Goal: Task Accomplishment & Management: Complete application form

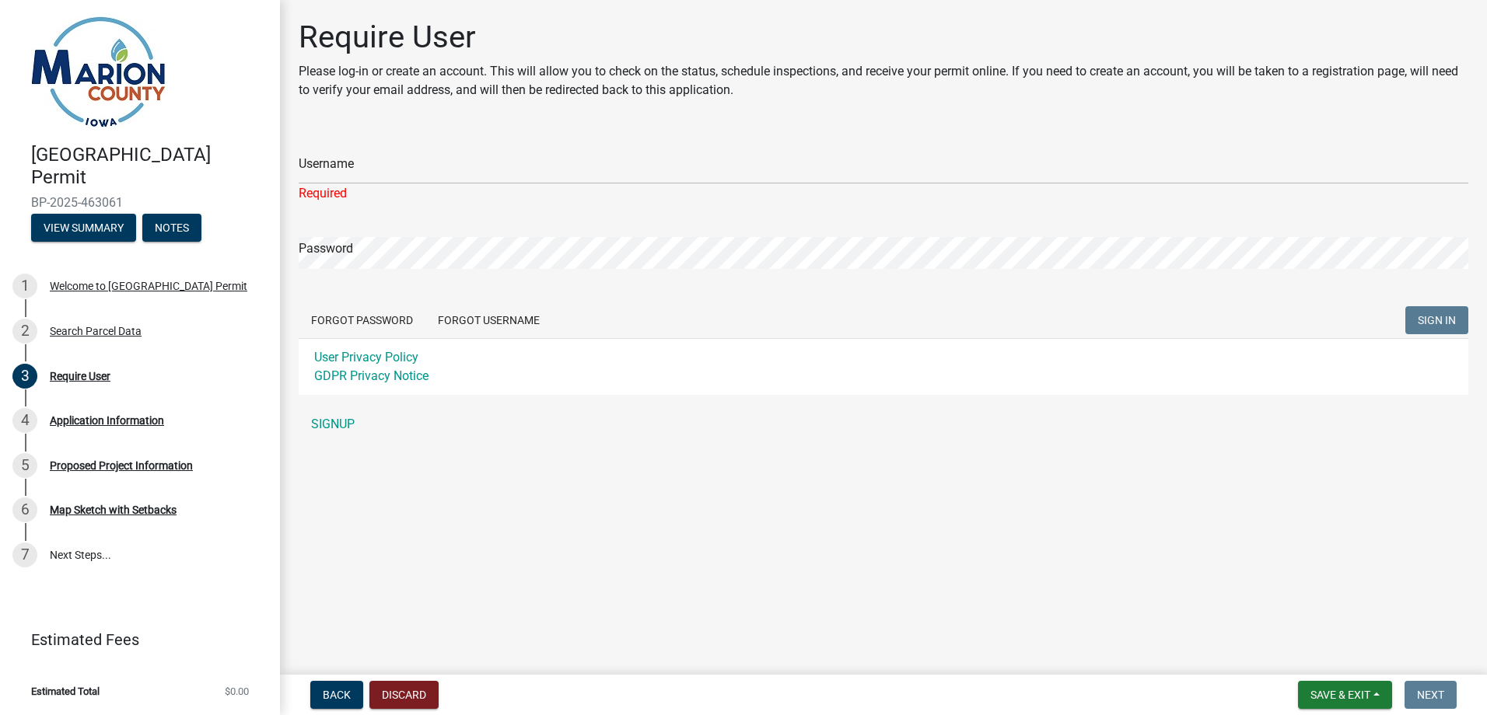
click at [334, 405] on div "Username Required Password Forgot Password Forgot Username SIGN IN User Privacy…" at bounding box center [883, 285] width 1169 height 309
click at [332, 420] on link "SIGNUP" at bounding box center [883, 424] width 1169 height 31
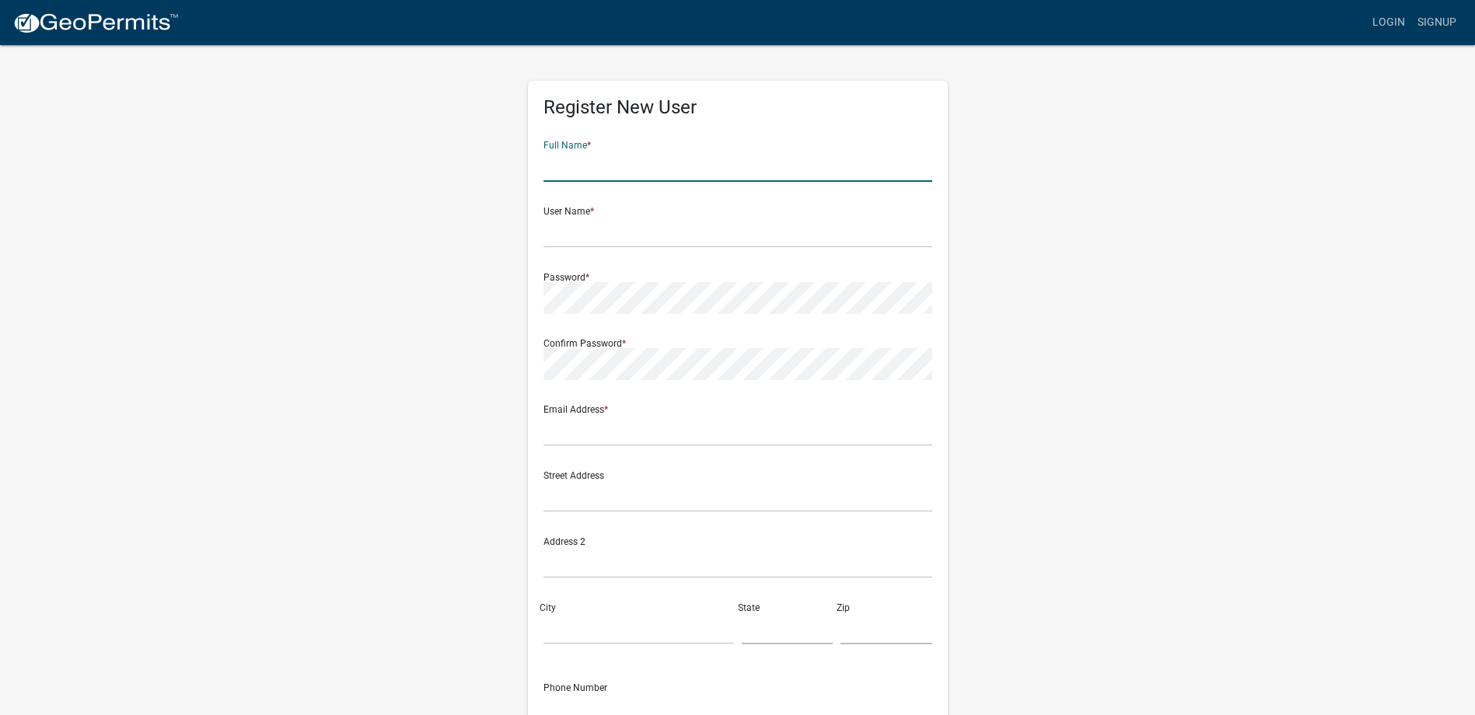
click at [585, 168] on input "text" at bounding box center [738, 166] width 389 height 32
click at [585, 166] on input "[PERSON_NAME]" at bounding box center [738, 166] width 389 height 32
type input "[PERSON_NAME]"
type input "davewhelan"
click at [678, 428] on input "text" at bounding box center [738, 430] width 389 height 32
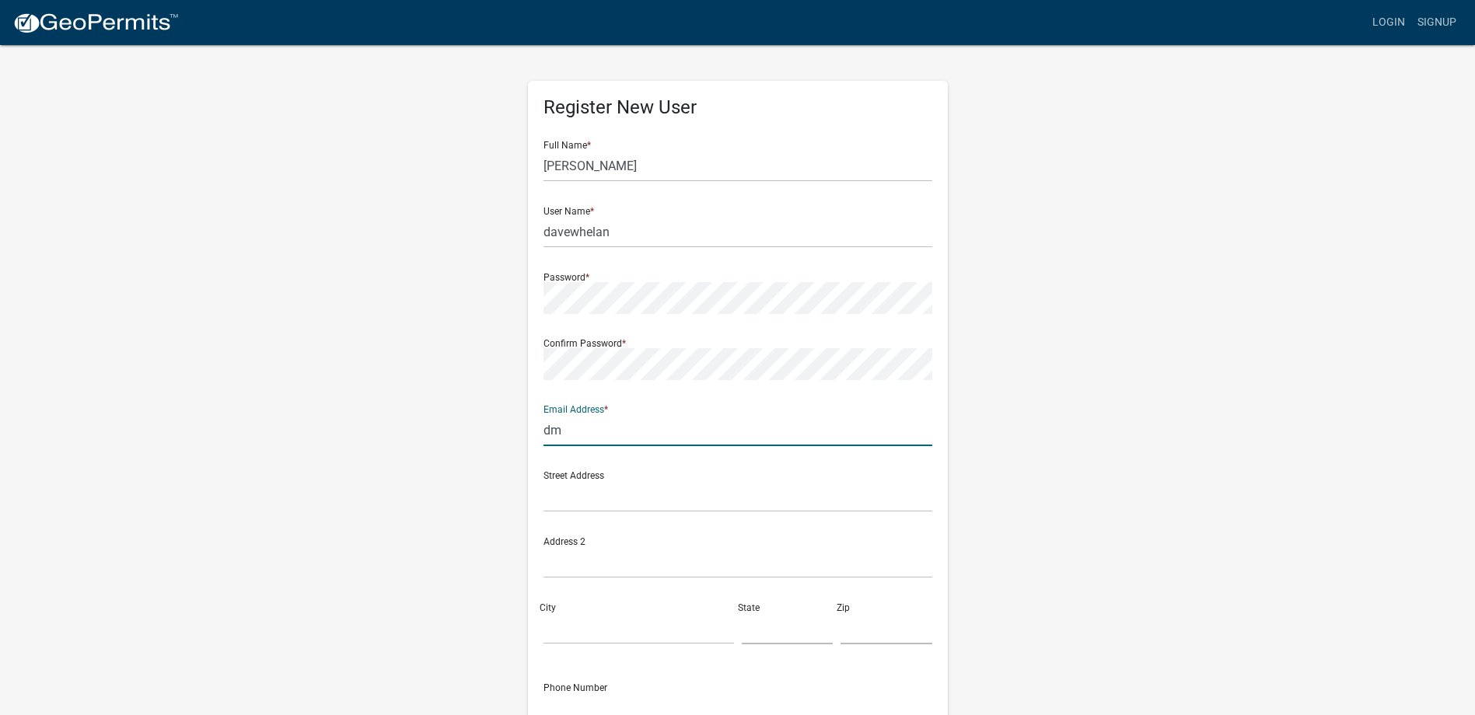
type input "[EMAIL_ADDRESS][DOMAIN_NAME]"
type input "[STREET_ADDRESS]"
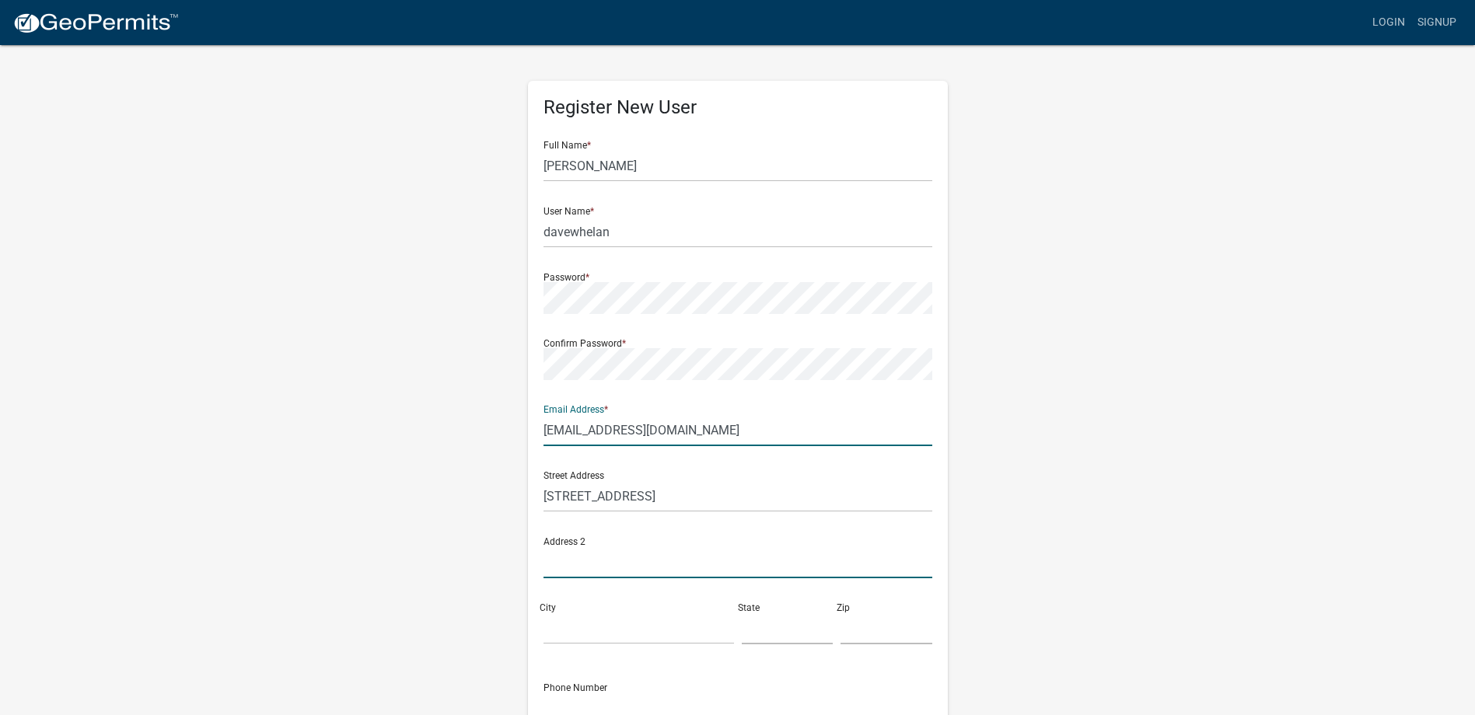
type input "[STREET_ADDRESS]"
type input "[PERSON_NAME]"
type input "IA"
type input "50044"
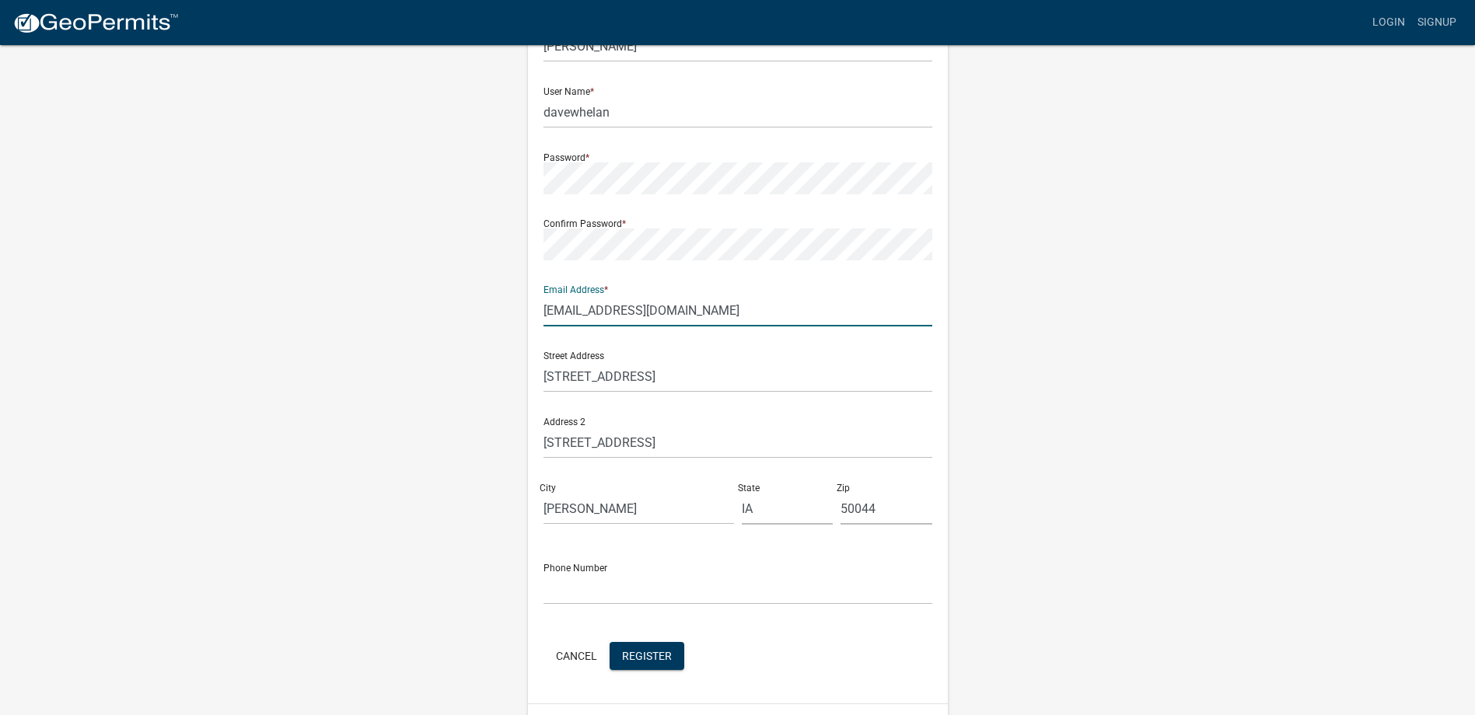
scroll to position [156, 0]
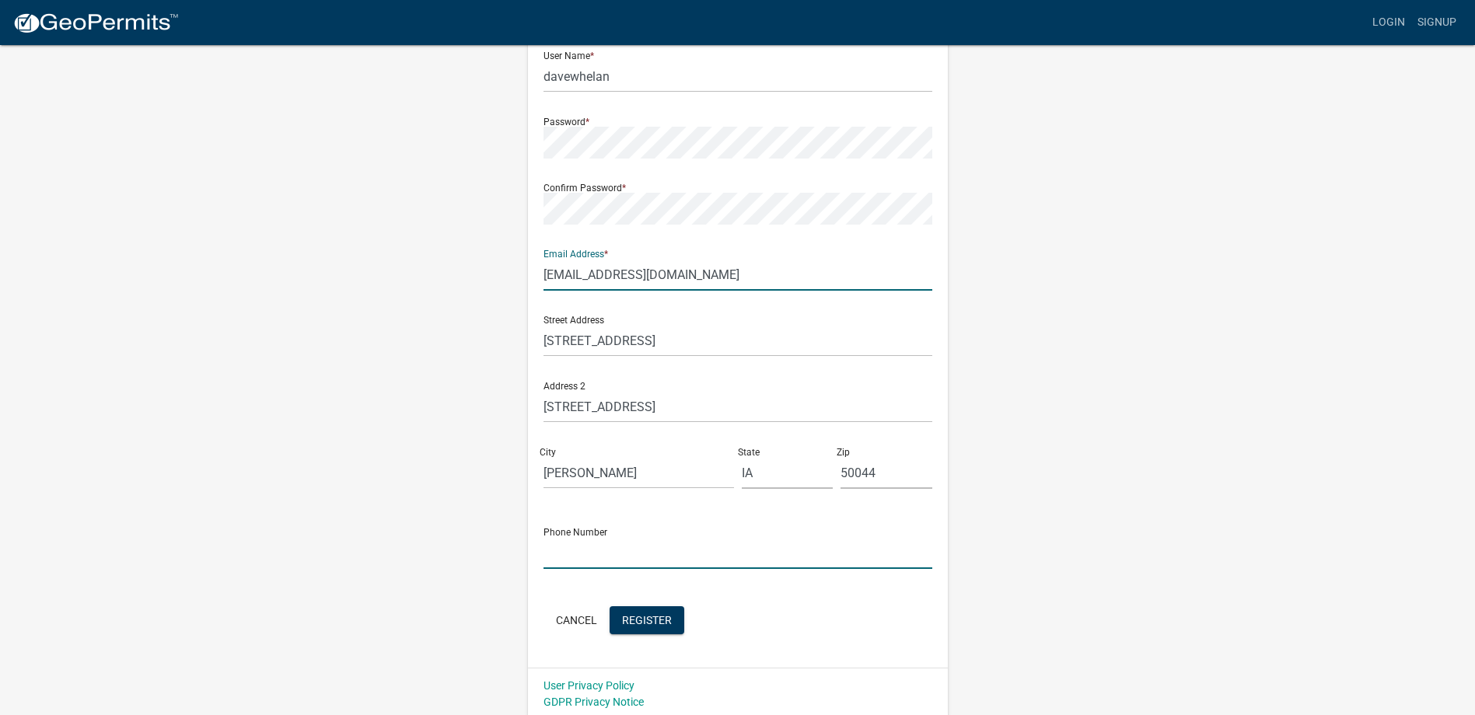
click at [574, 558] on input "text" at bounding box center [738, 553] width 389 height 32
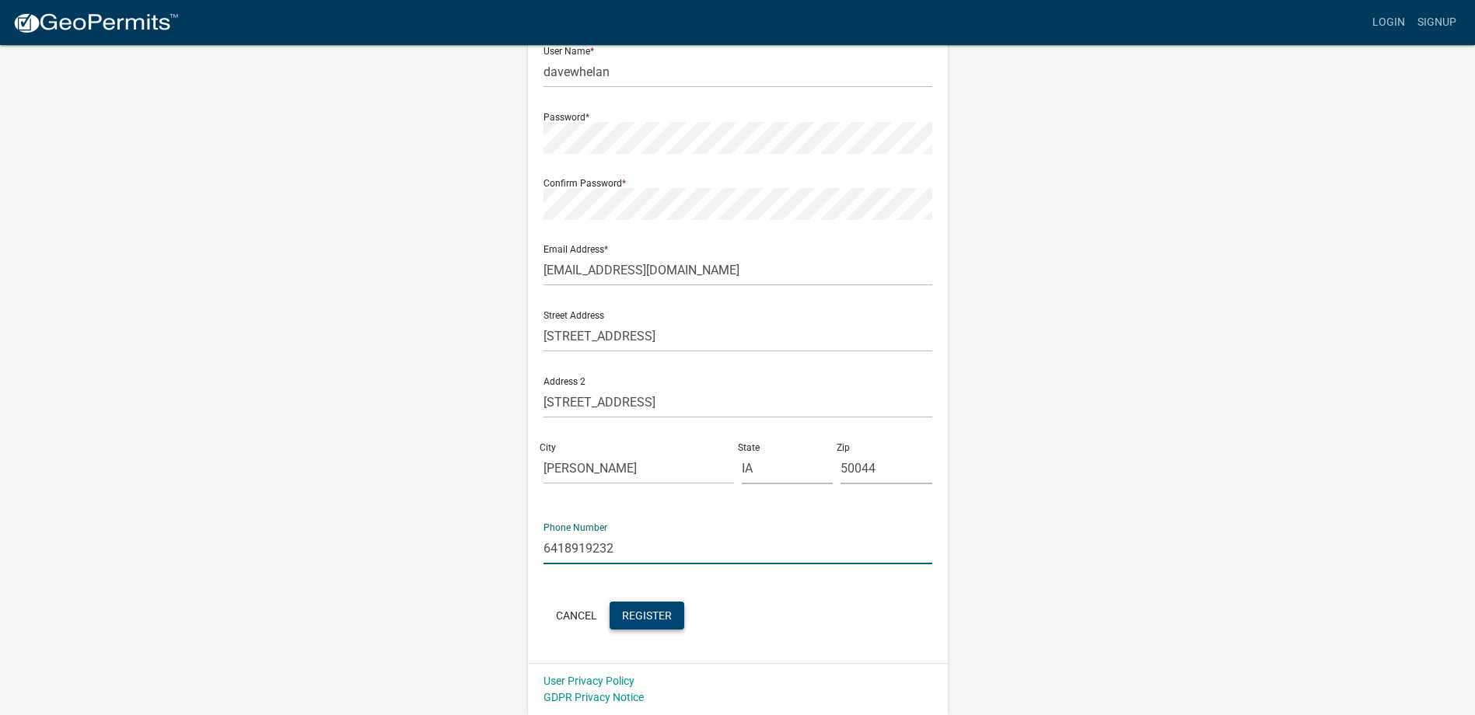
type input "6418919232"
click at [649, 613] on span "Register" at bounding box center [647, 615] width 50 height 12
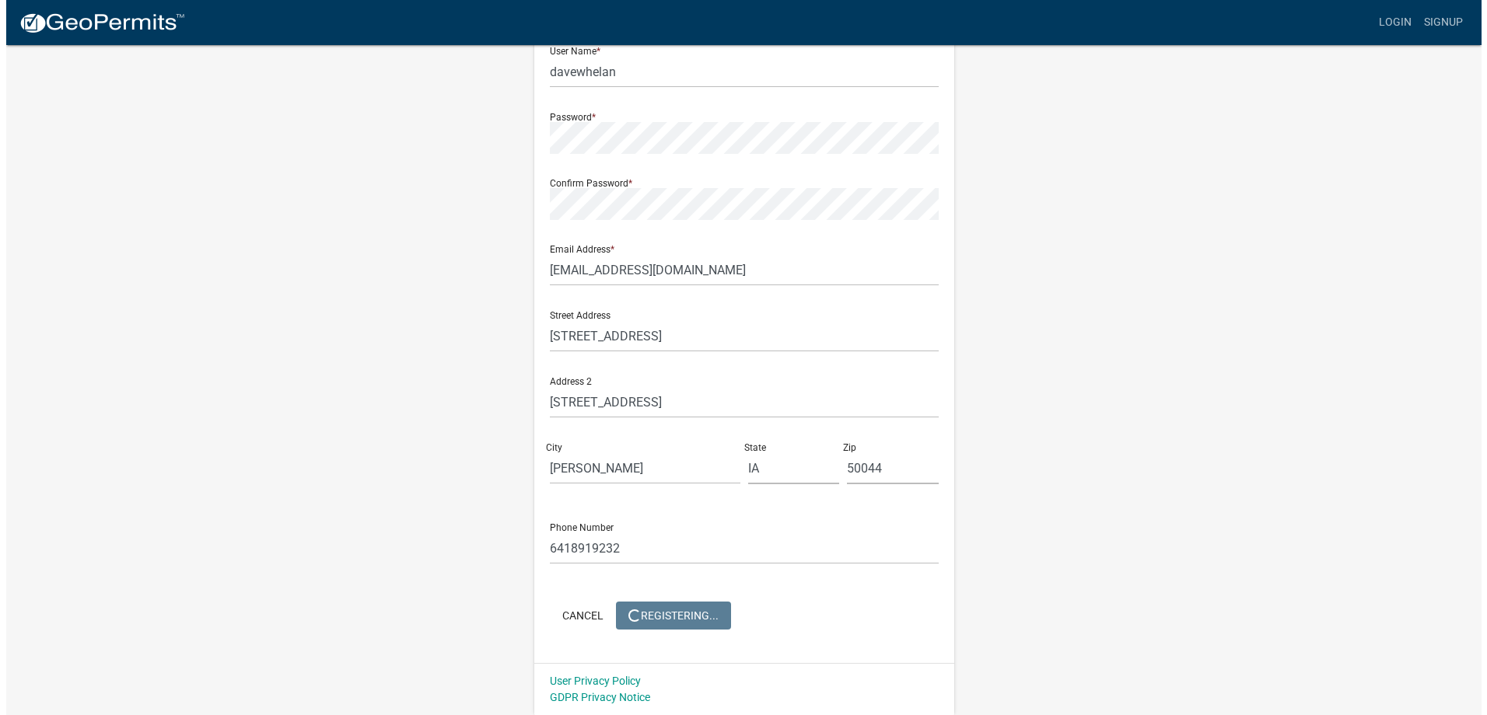
scroll to position [0, 0]
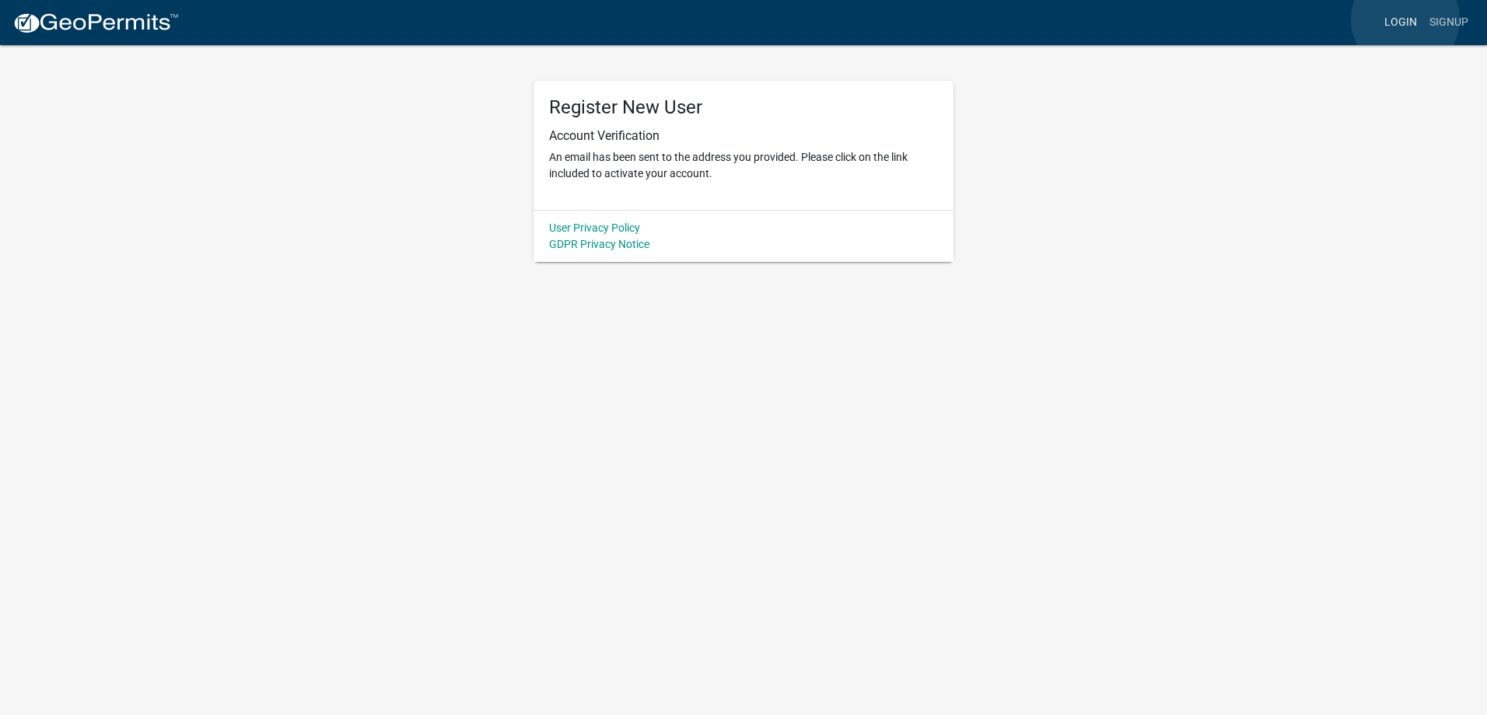
click at [1405, 19] on link "Login" at bounding box center [1400, 23] width 45 height 30
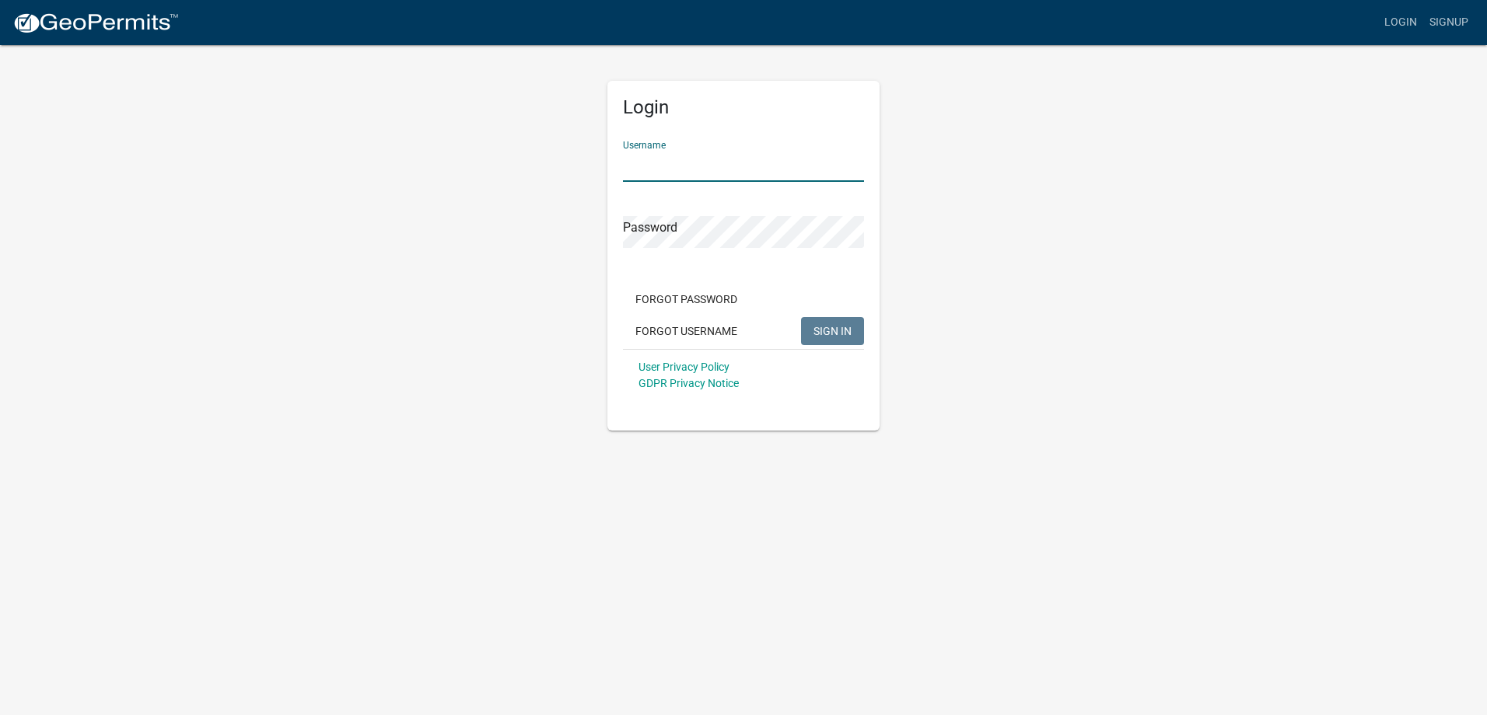
click at [661, 162] on input "Username" at bounding box center [743, 166] width 241 height 32
type input "davewhelan"
click at [830, 323] on button "SIGN IN" at bounding box center [832, 331] width 63 height 28
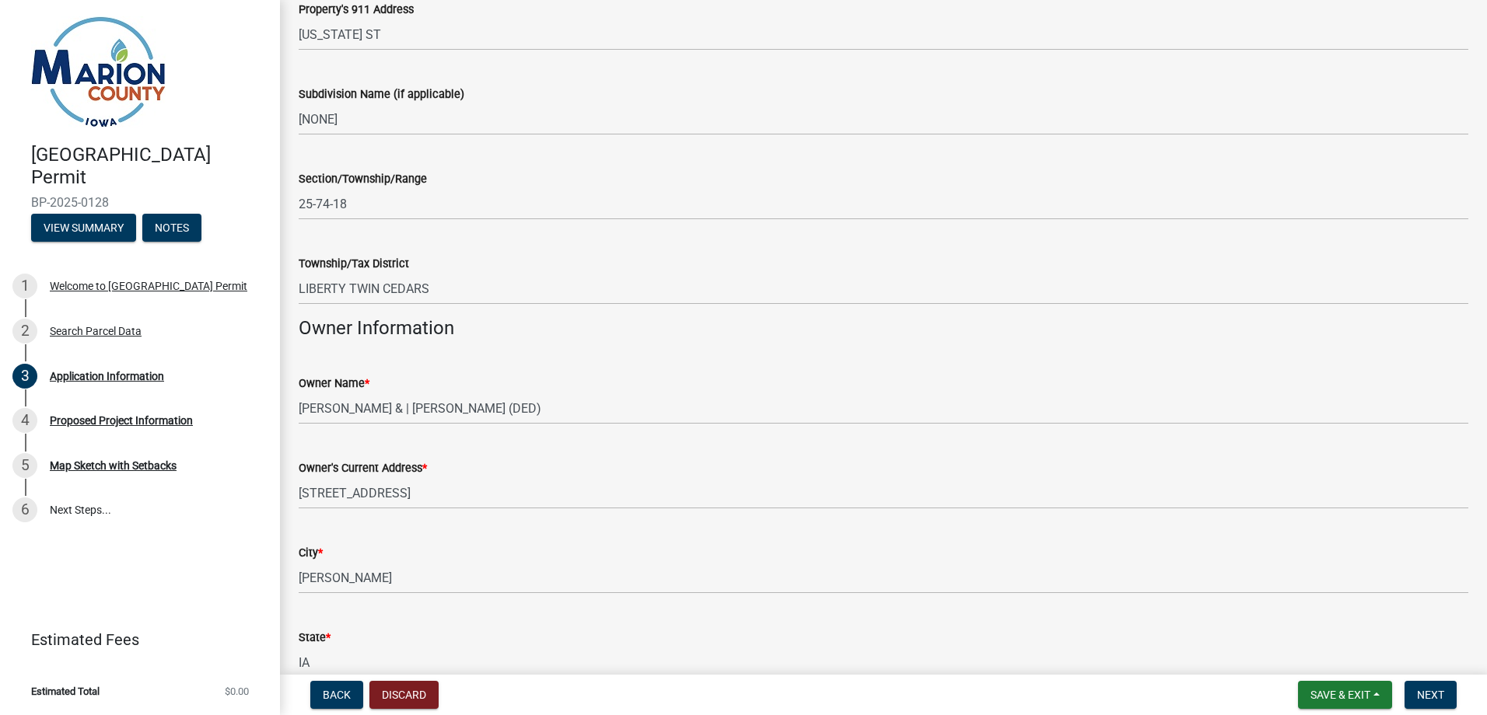
scroll to position [467, 0]
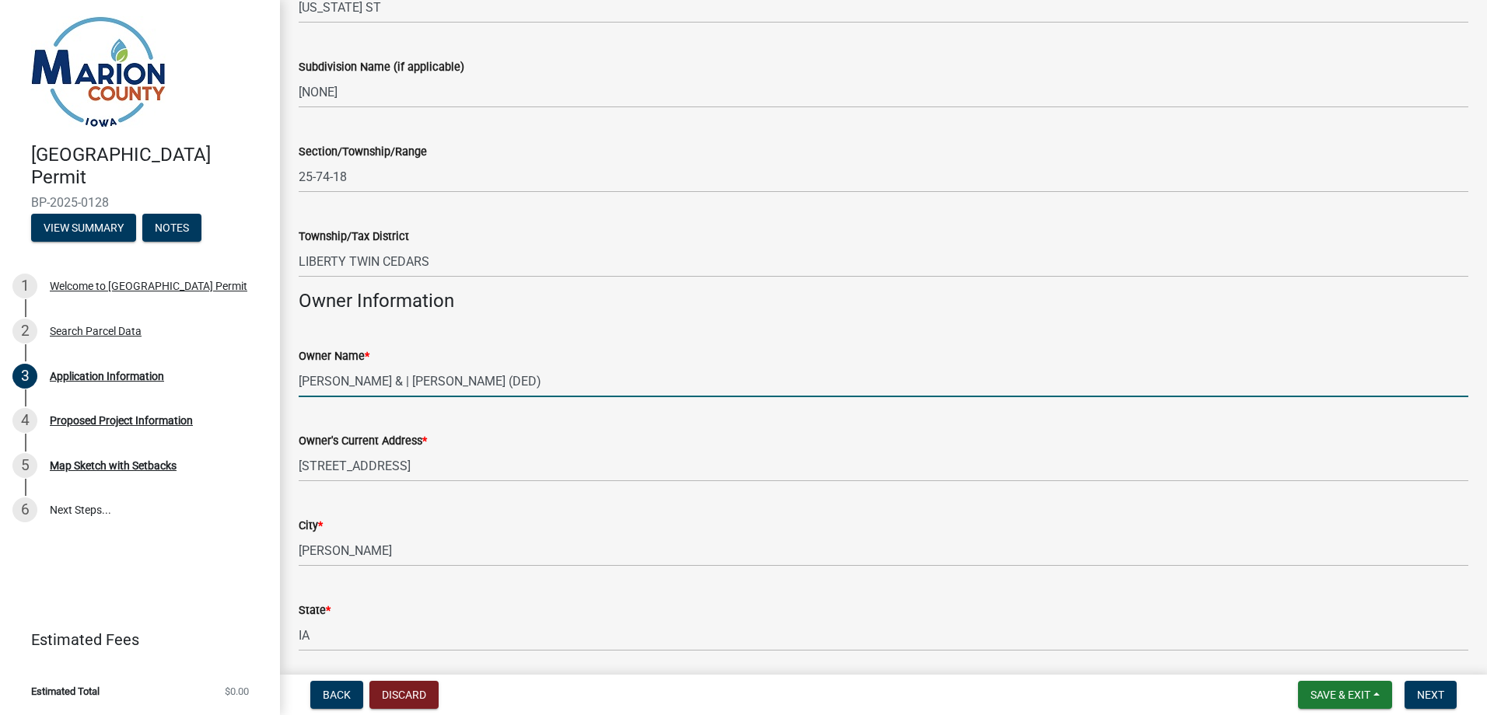
click at [401, 381] on input "[PERSON_NAME] & | [PERSON_NAME] (DED)" at bounding box center [883, 381] width 1169 height 32
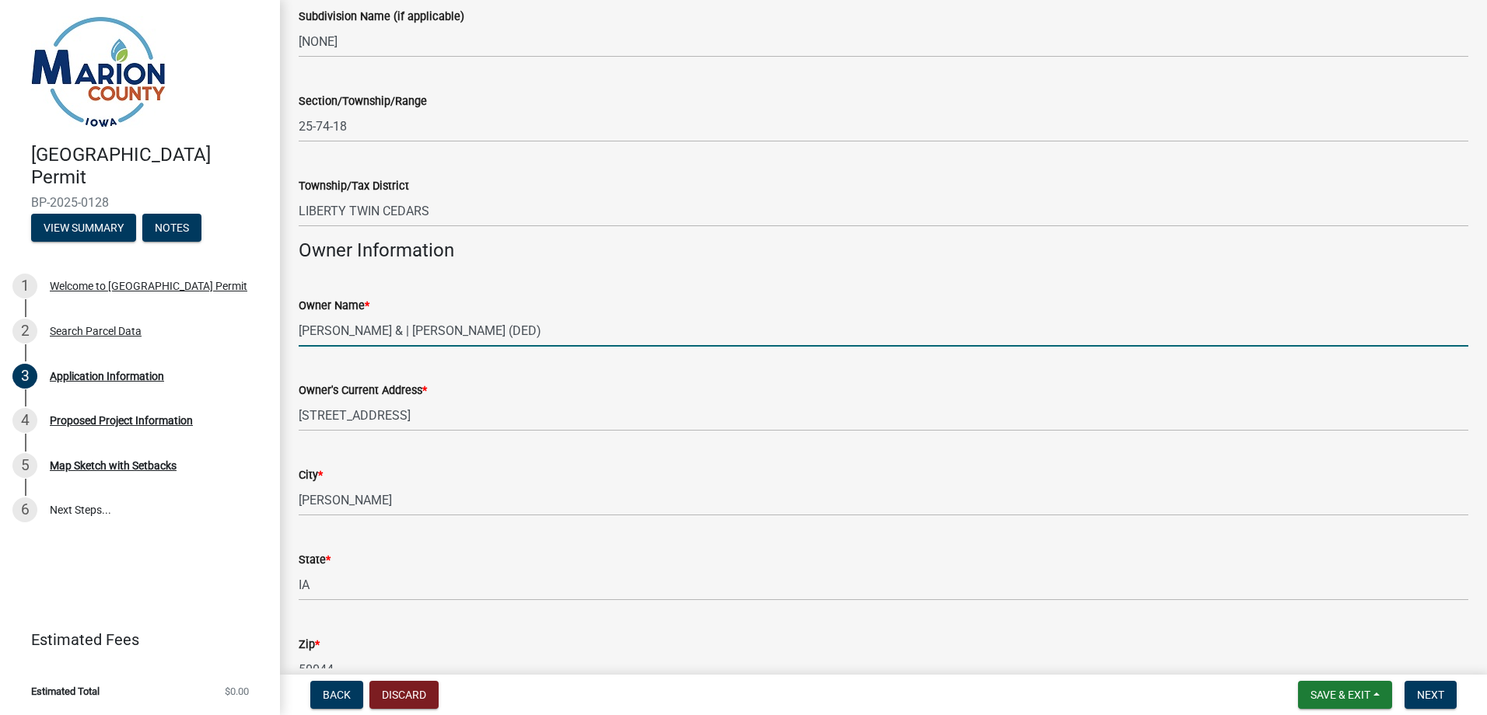
scroll to position [544, 0]
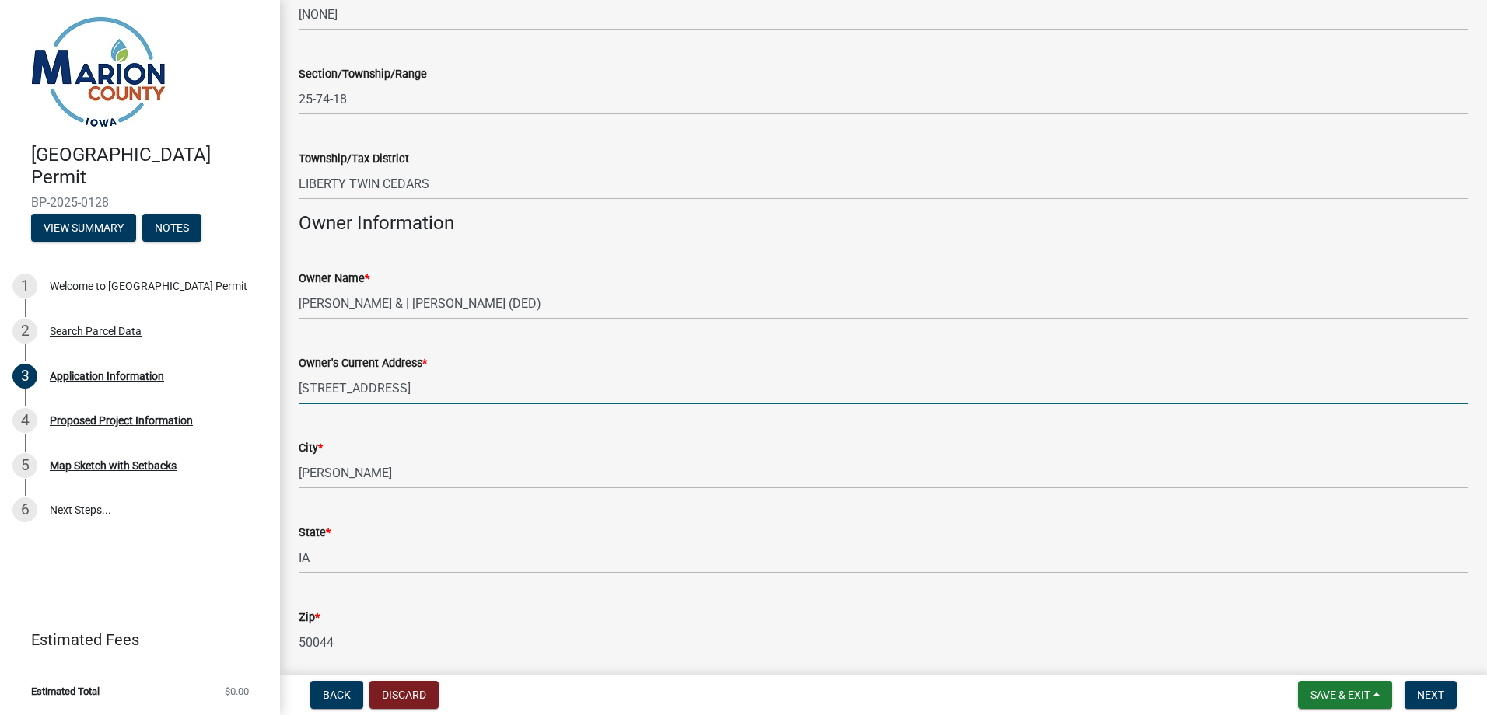
click at [656, 393] on input "[STREET_ADDRESS]" at bounding box center [883, 388] width 1169 height 32
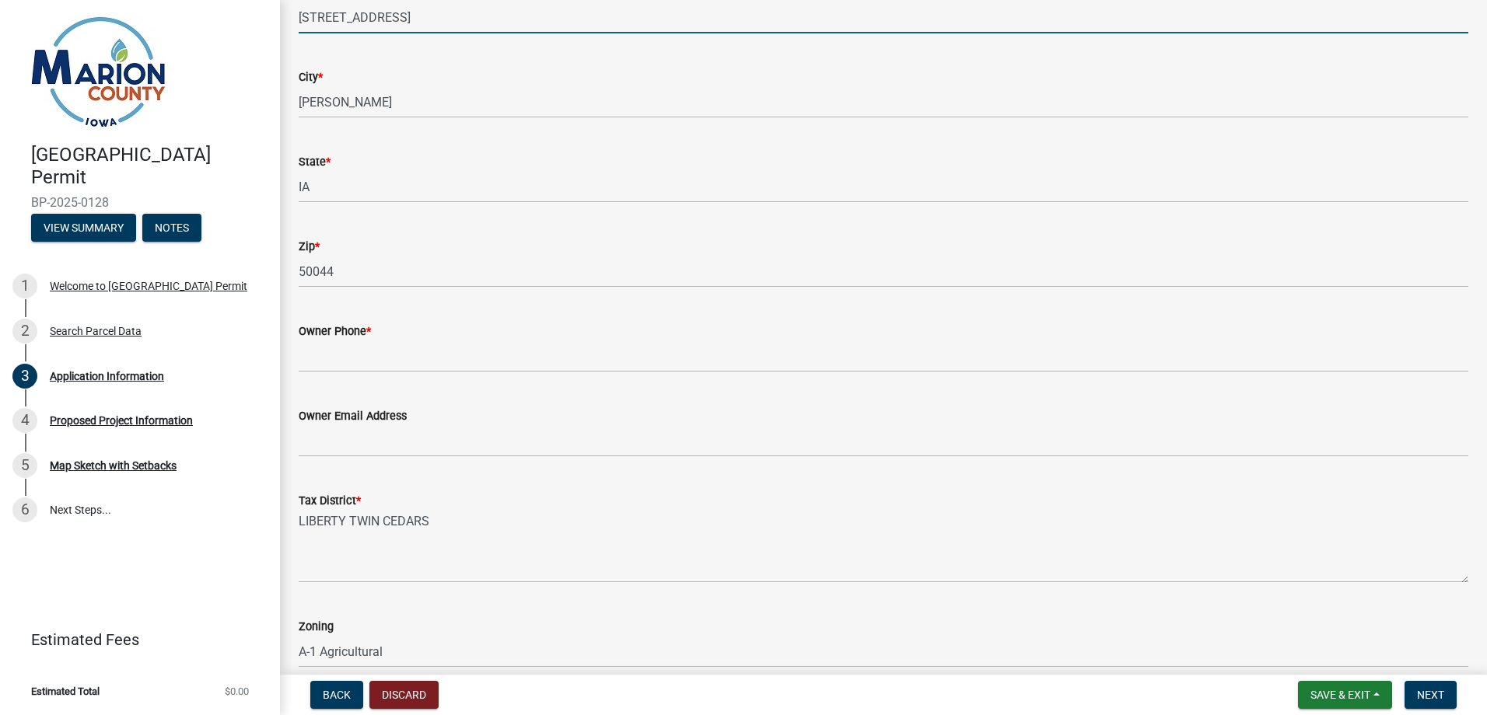
scroll to position [933, 0]
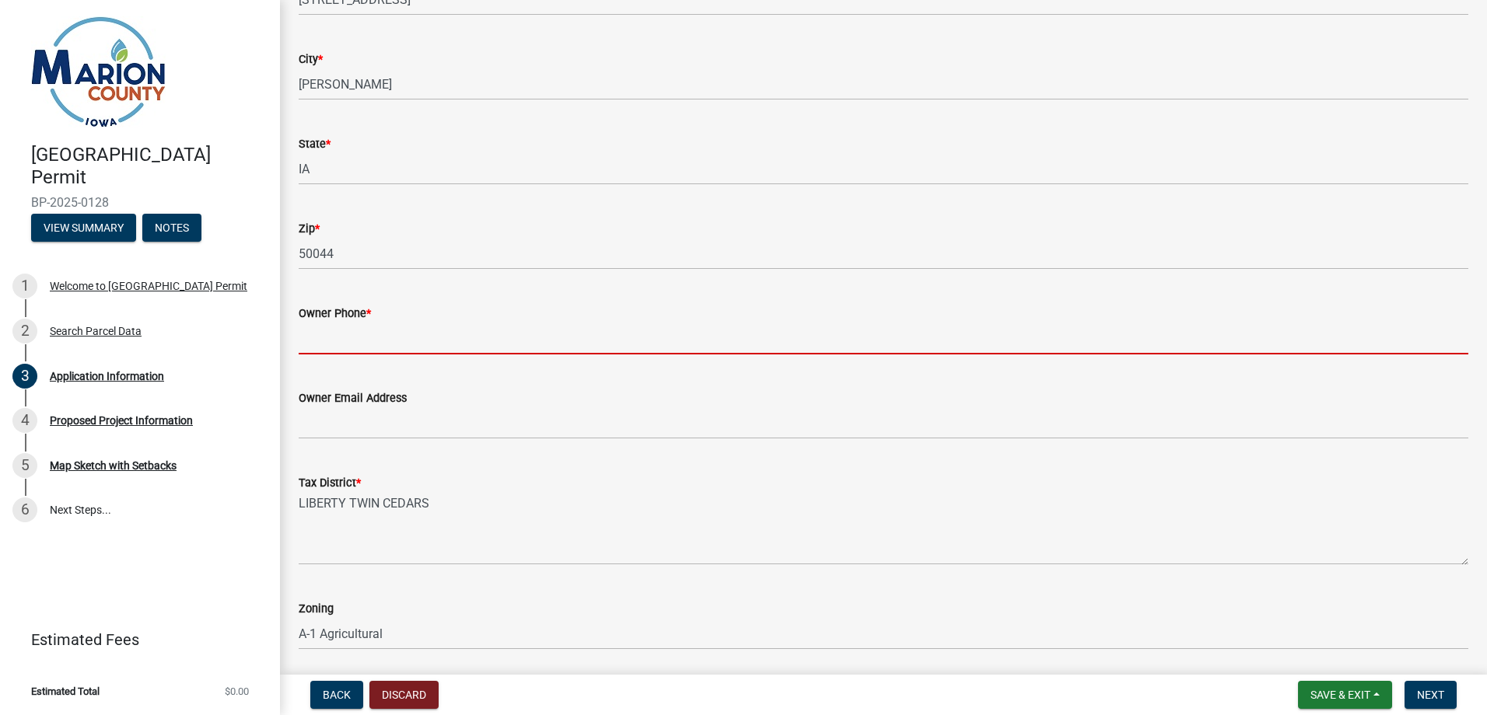
click at [487, 334] on input "Owner Phone *" at bounding box center [883, 339] width 1169 height 32
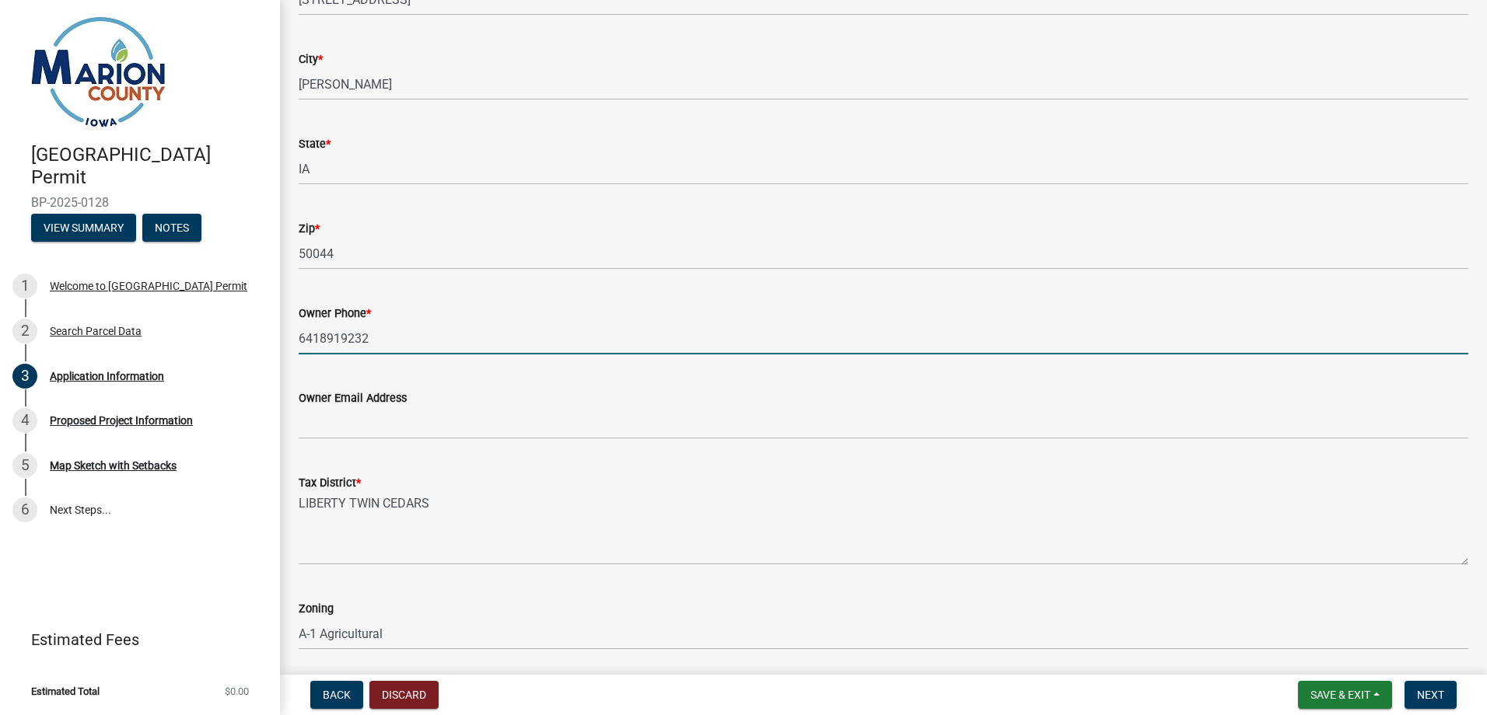
type input "6418919232"
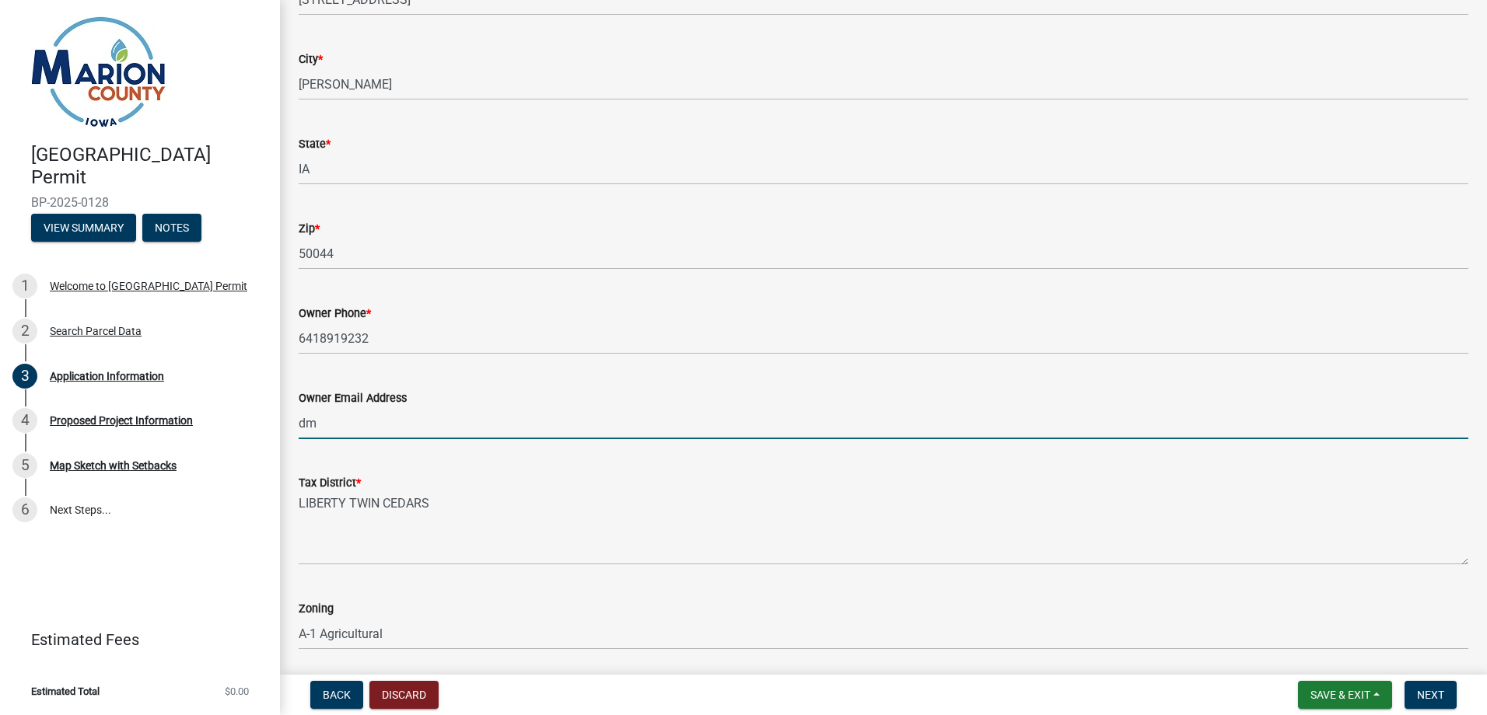
type input "[EMAIL_ADDRESS][DOMAIN_NAME]"
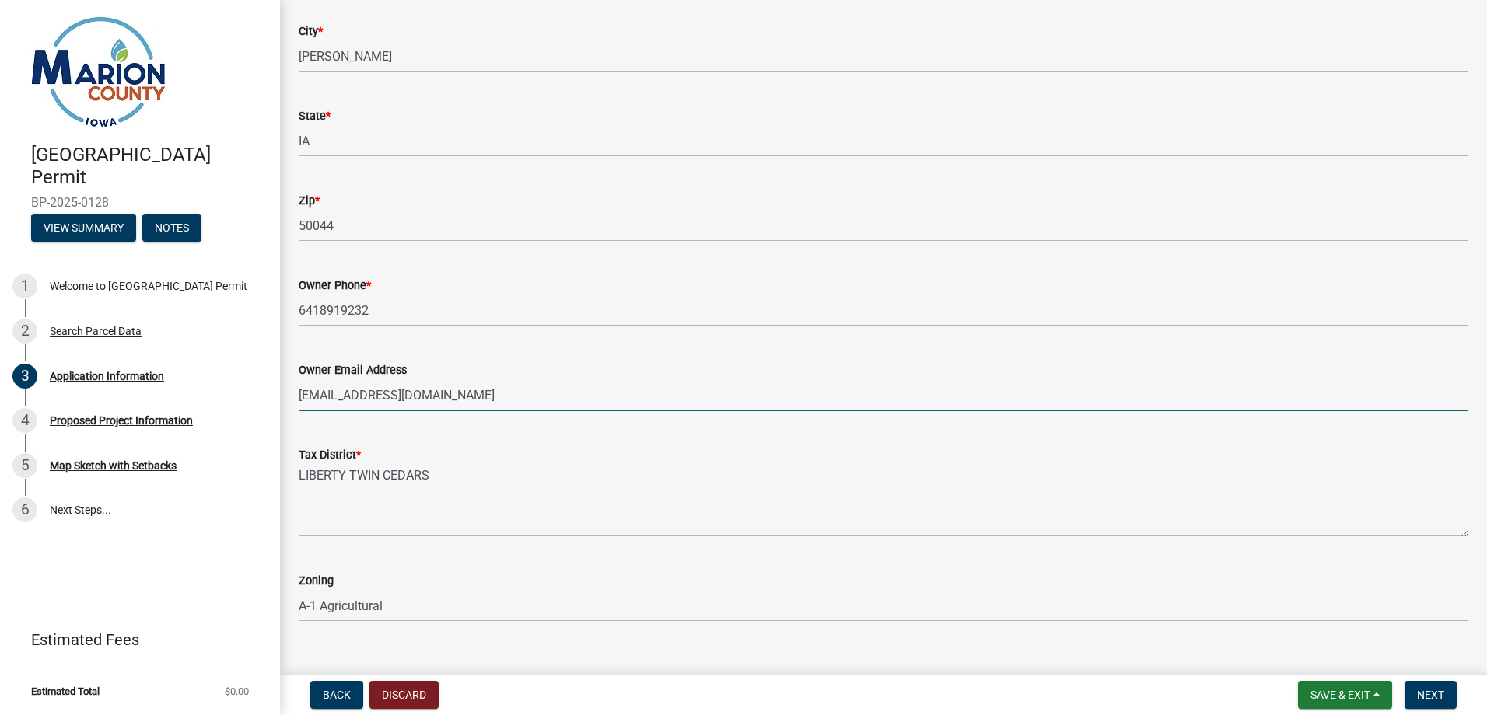
scroll to position [987, 0]
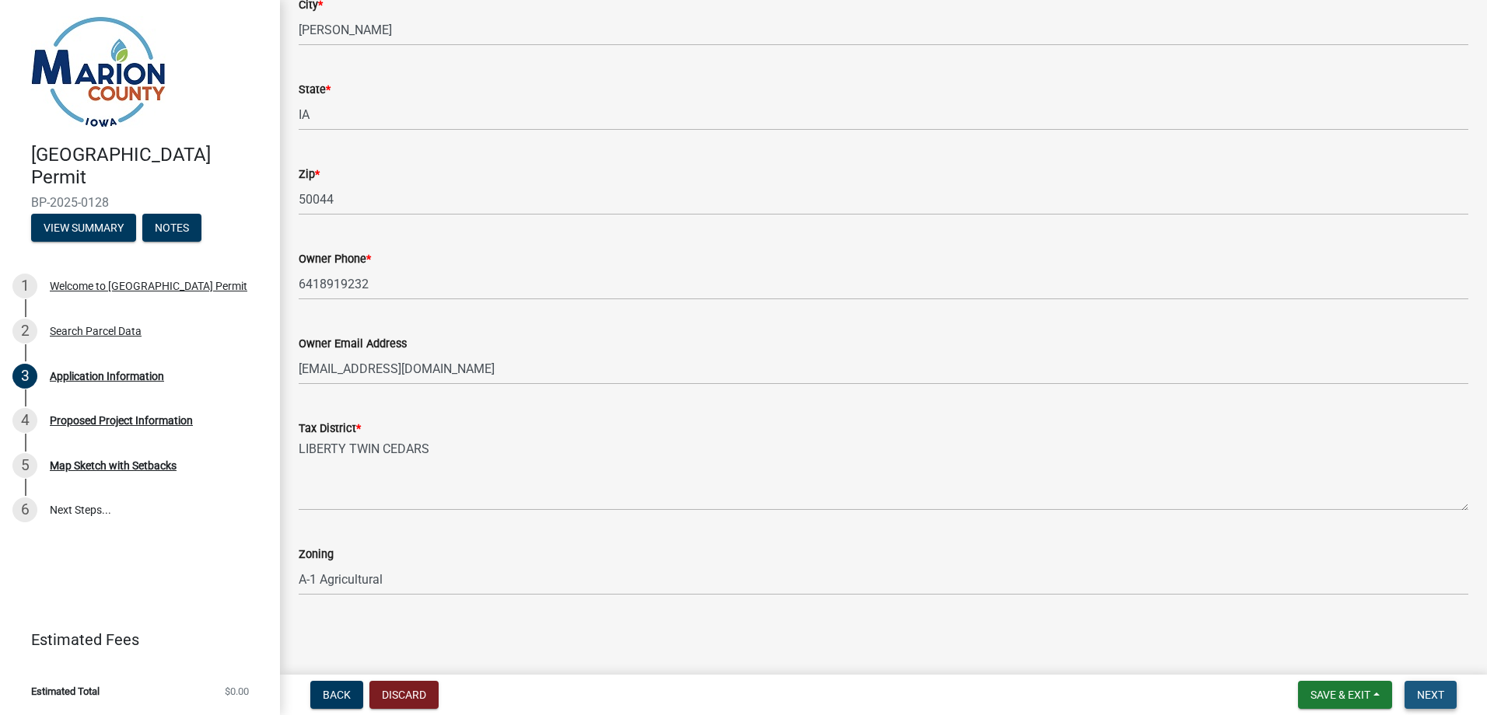
click at [1428, 694] on span "Next" at bounding box center [1430, 695] width 27 height 12
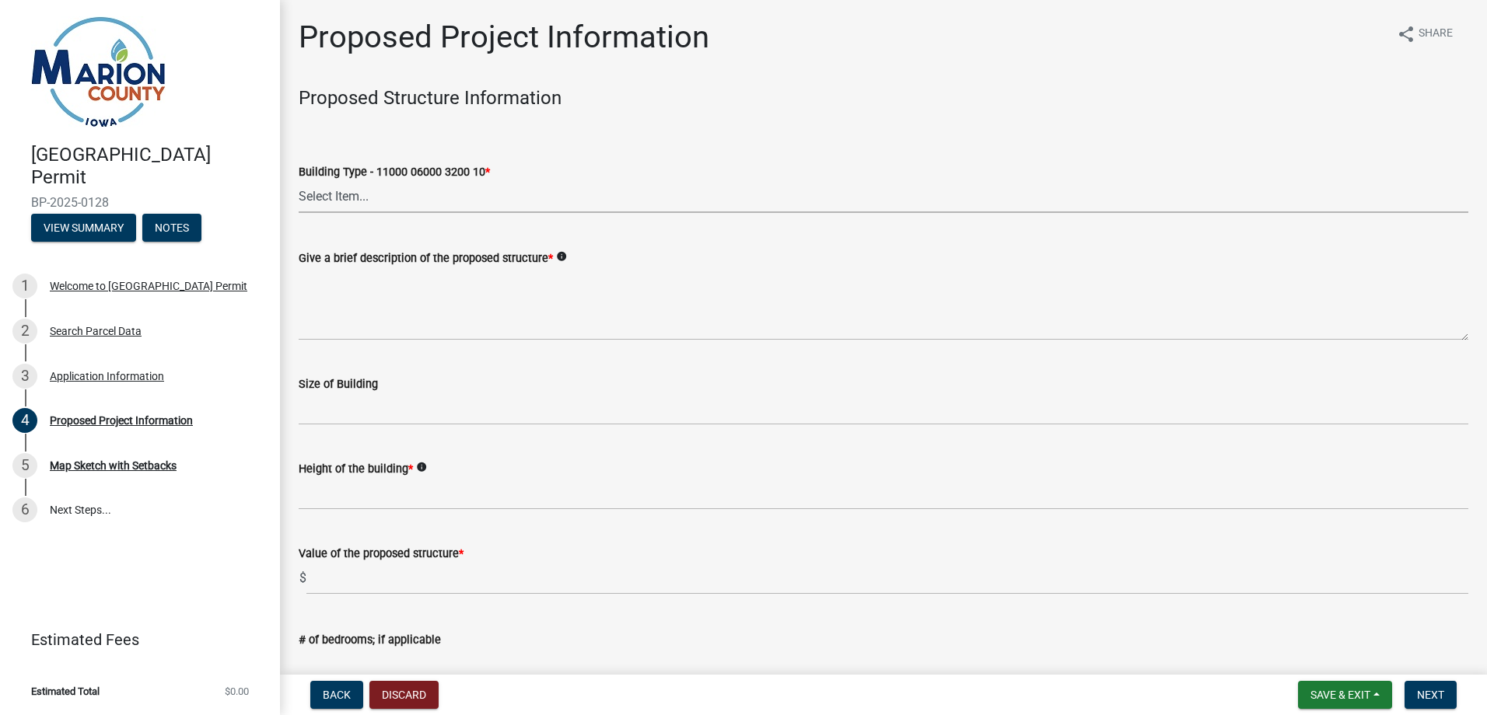
click at [394, 197] on select "Select Item... Dwellings - One Family Residential - 11000 06000 3200 10 Dwellin…" at bounding box center [883, 197] width 1169 height 32
click at [299, 181] on select "Select Item... Dwellings - One Family Residential - 11000 06000 3200 10 Dwellin…" at bounding box center [883, 197] width 1169 height 32
select select "ad82ad94-9bd8-43b2-a066-f5ac38fcadf5"
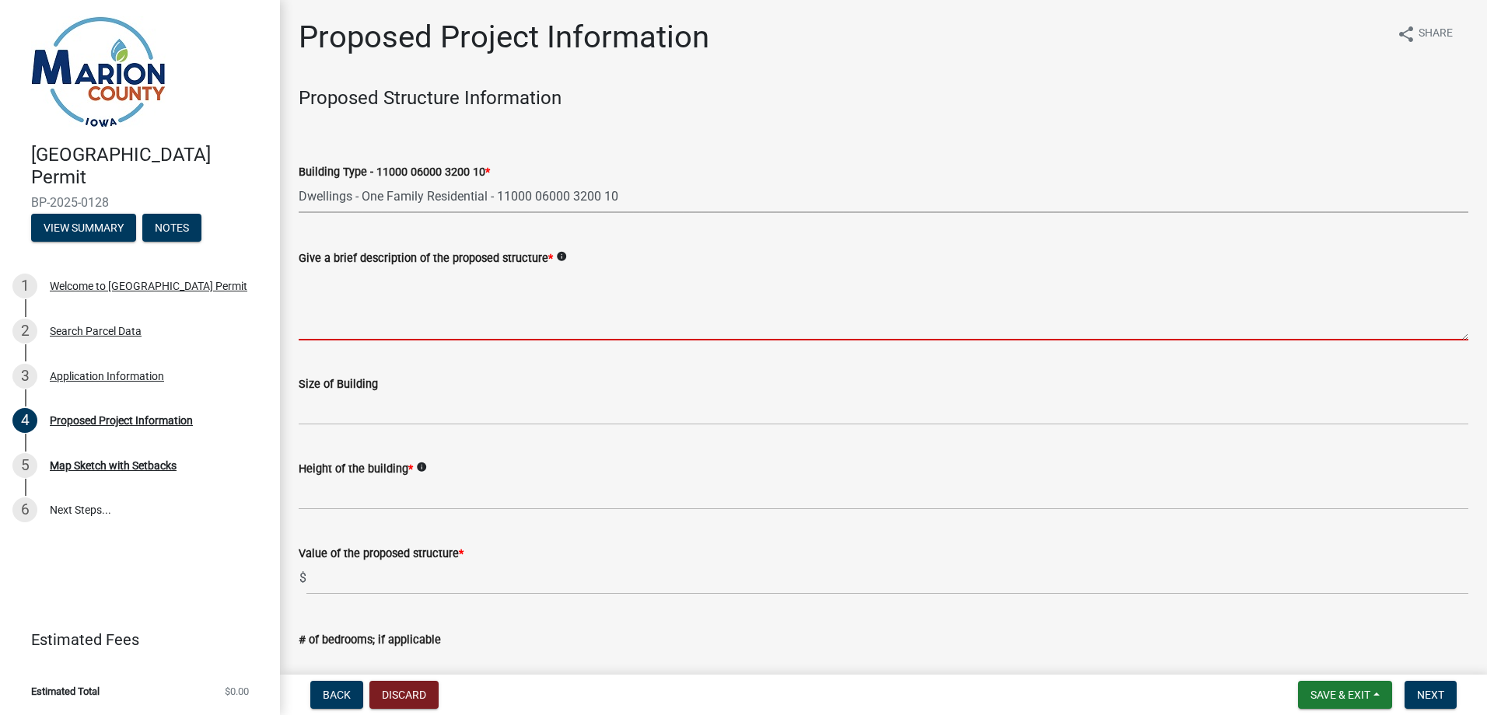
click at [491, 327] on textarea "Give a brief description of the proposed structure *" at bounding box center [883, 303] width 1169 height 73
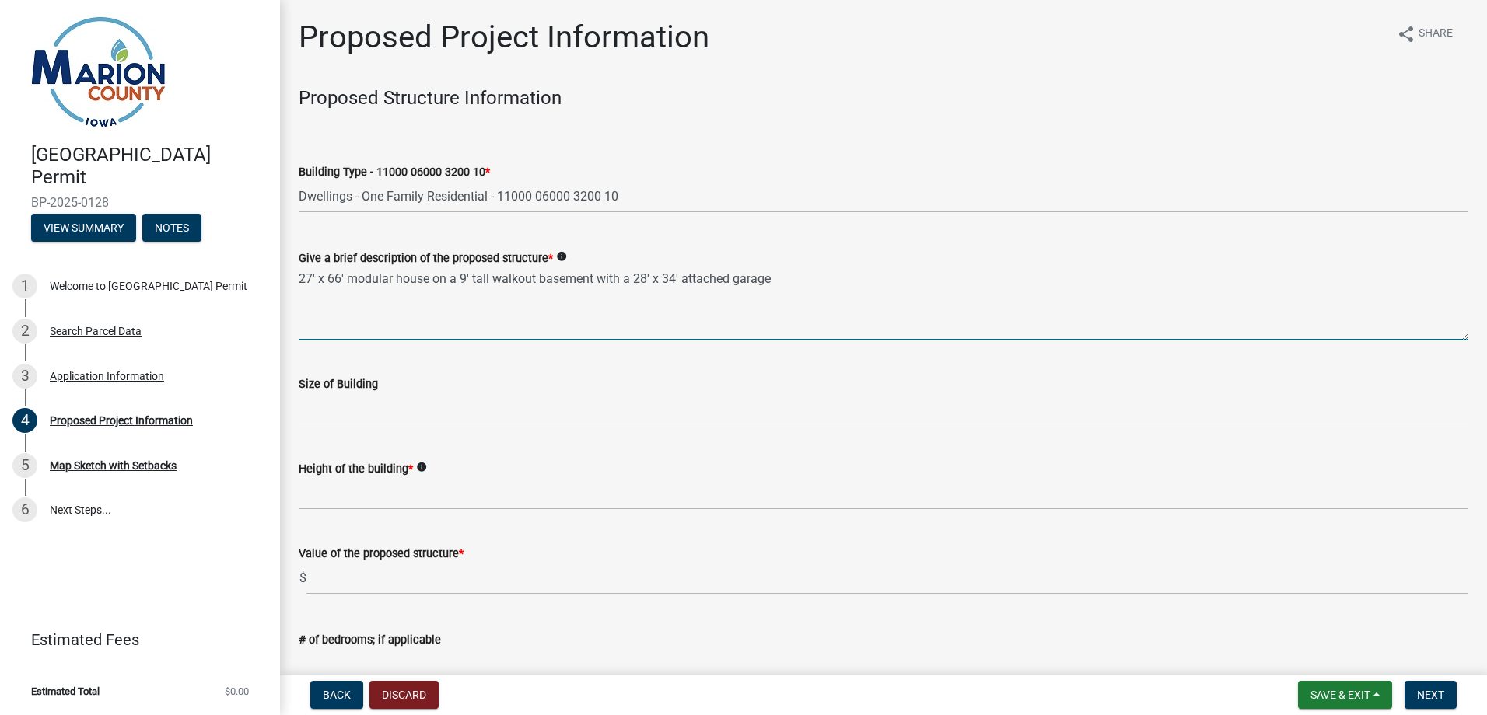
click at [560, 257] on icon "info" at bounding box center [561, 256] width 11 height 11
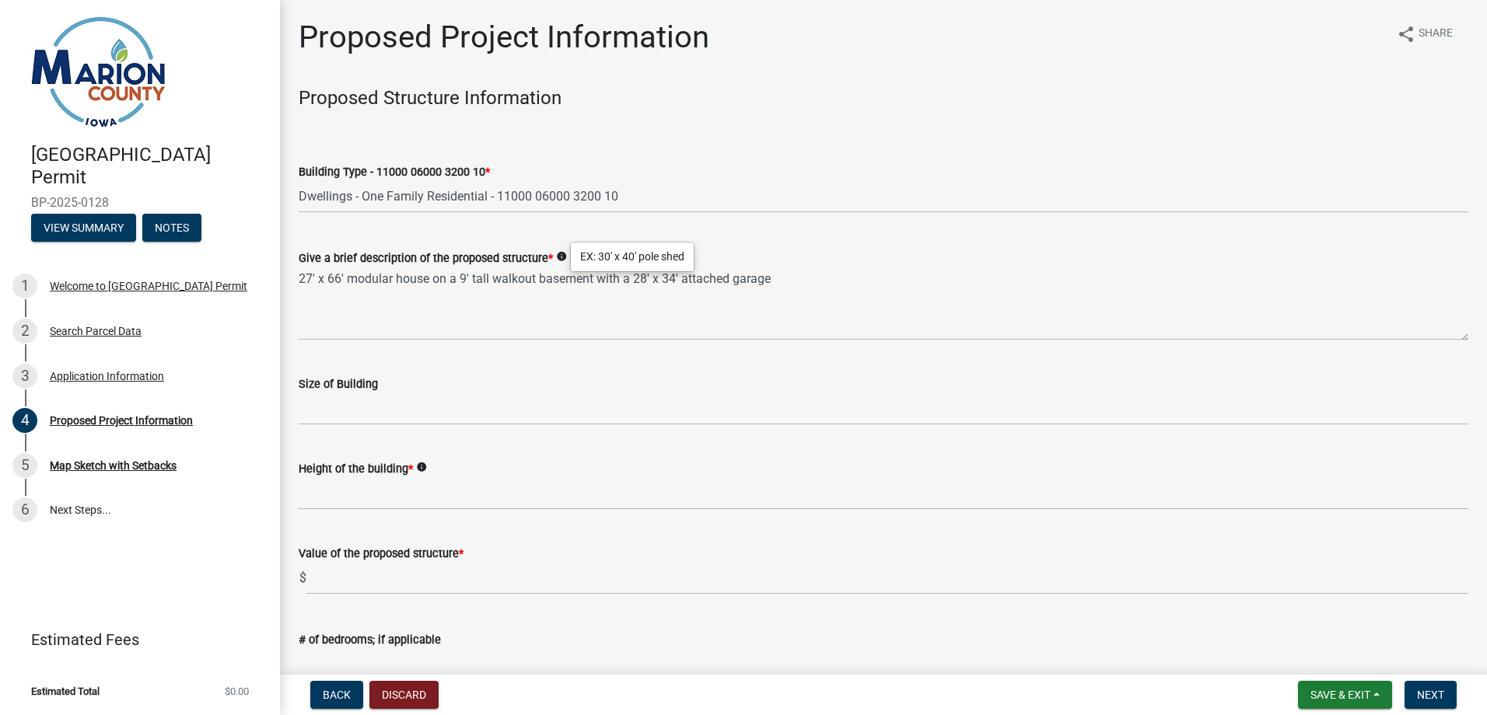
click at [560, 257] on icon "info" at bounding box center [561, 256] width 11 height 11
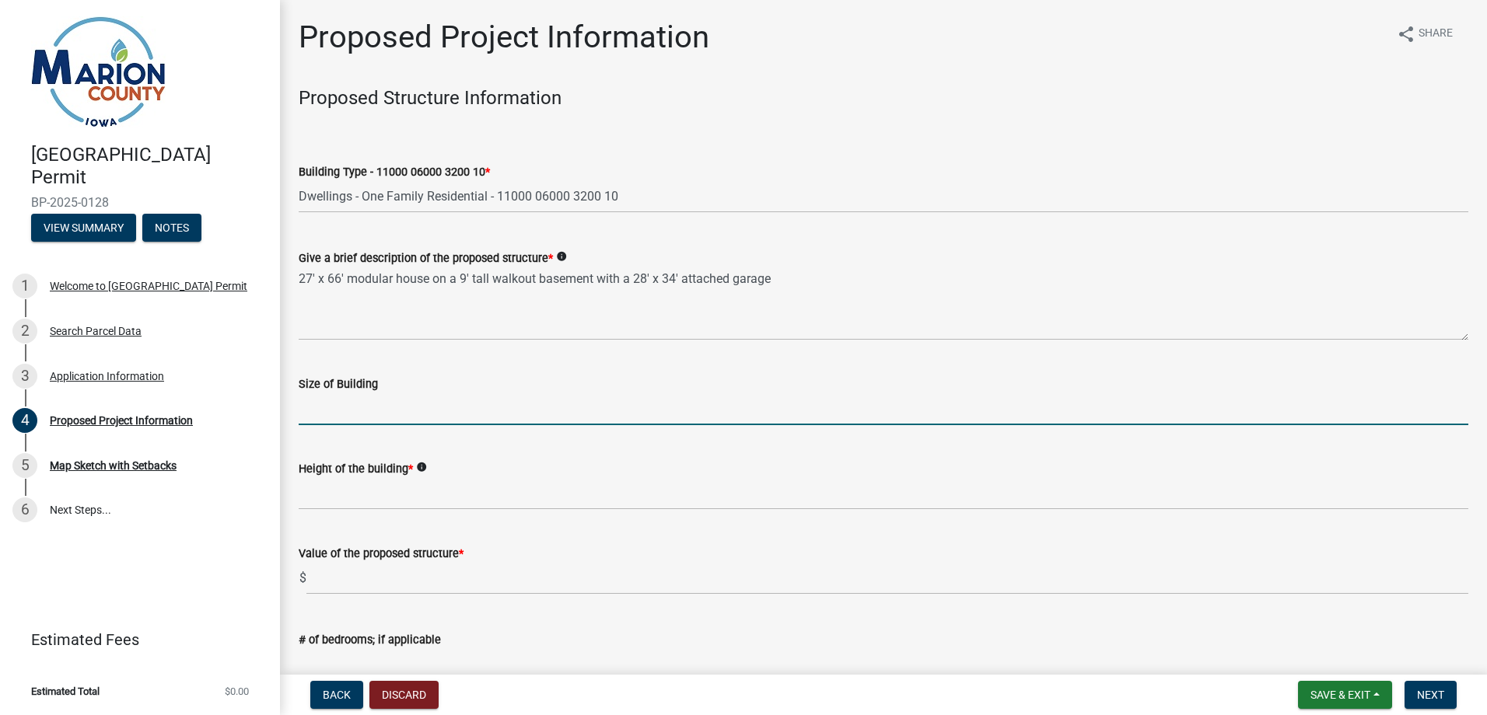
click at [378, 414] on input "Size of Building" at bounding box center [883, 409] width 1169 height 32
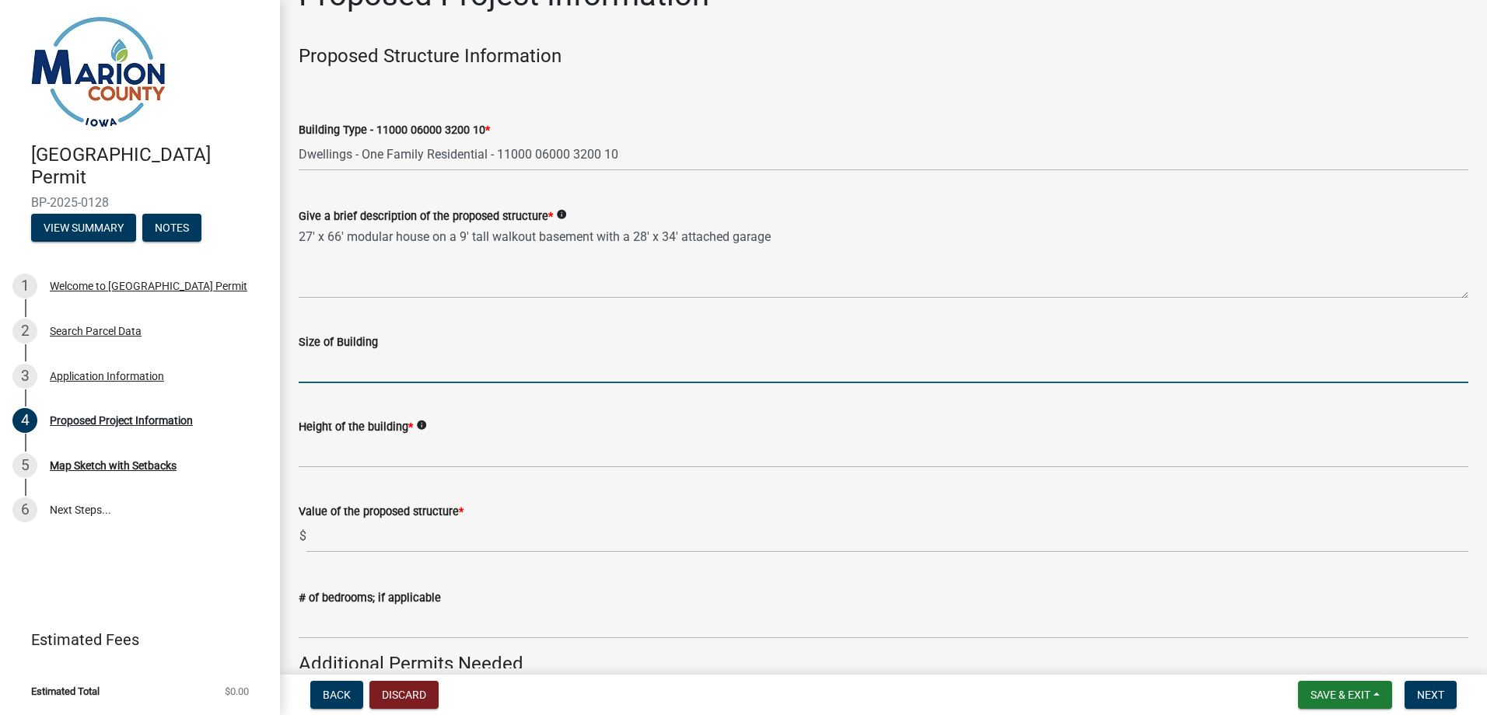
scroll to position [78, 0]
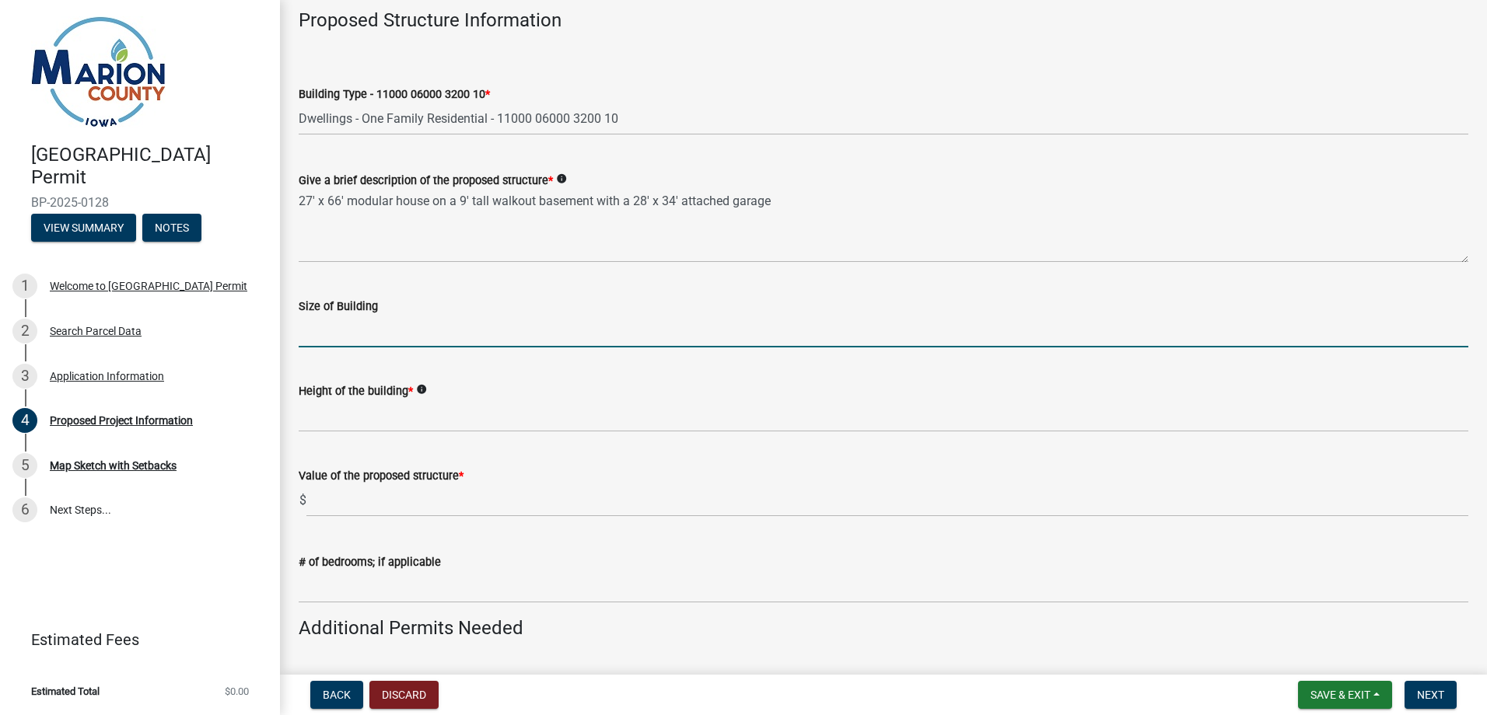
click at [421, 389] on icon "info" at bounding box center [421, 389] width 11 height 11
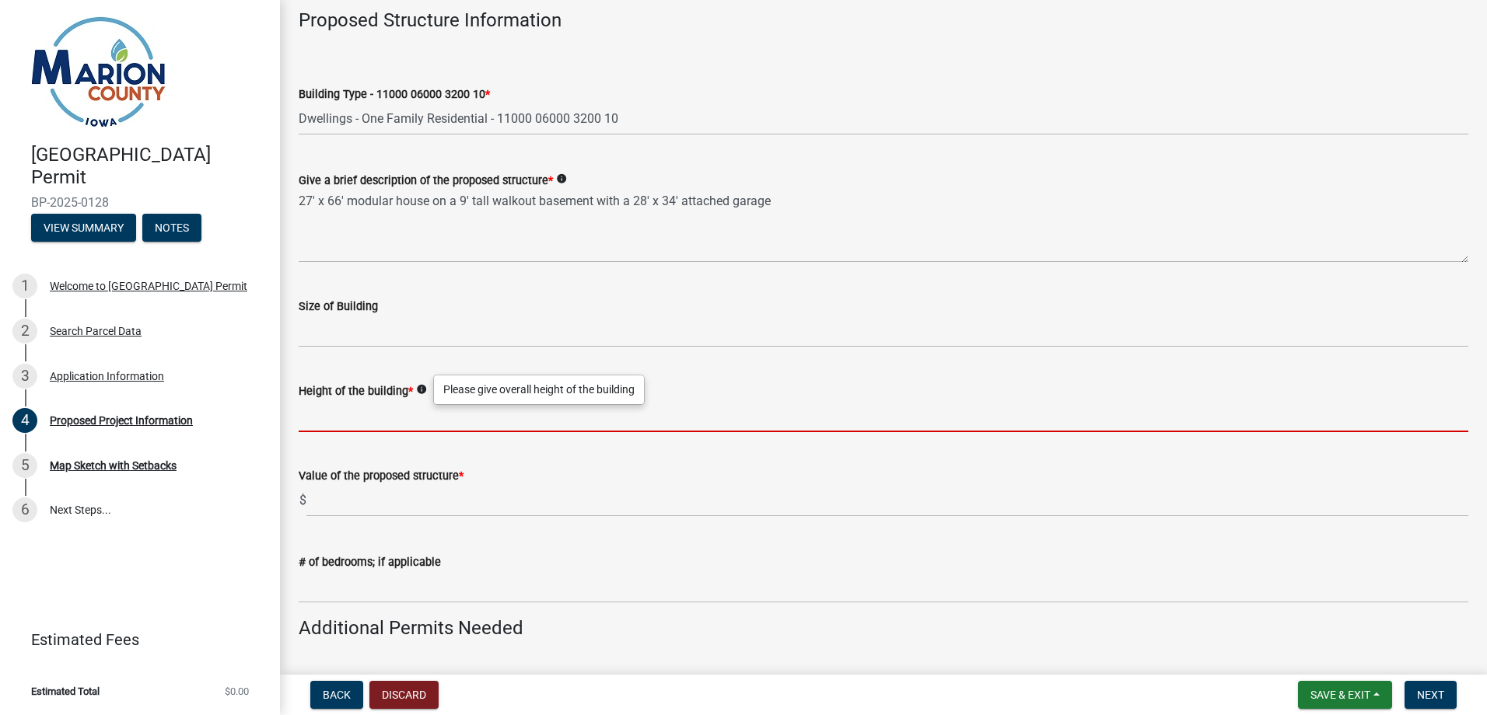
click at [389, 419] on input "Height of the building *" at bounding box center [883, 416] width 1169 height 32
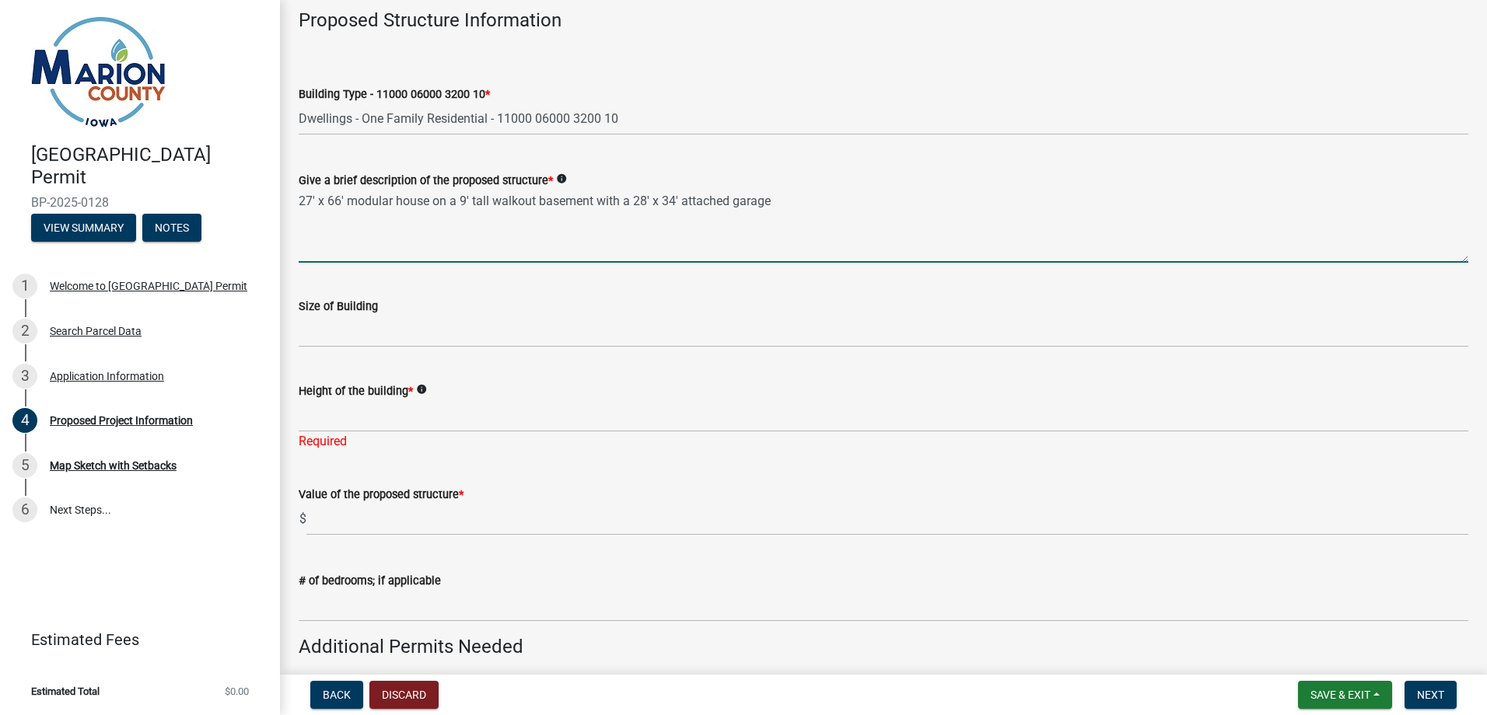
click at [348, 200] on textarea "27' x 66' modular house on a 9' tall walkout basement with a 28' x 34' attached…" at bounding box center [883, 226] width 1169 height 73
type textarea "27' x 66' single story modular house on a 9' tall walkout basement with a 28' x…"
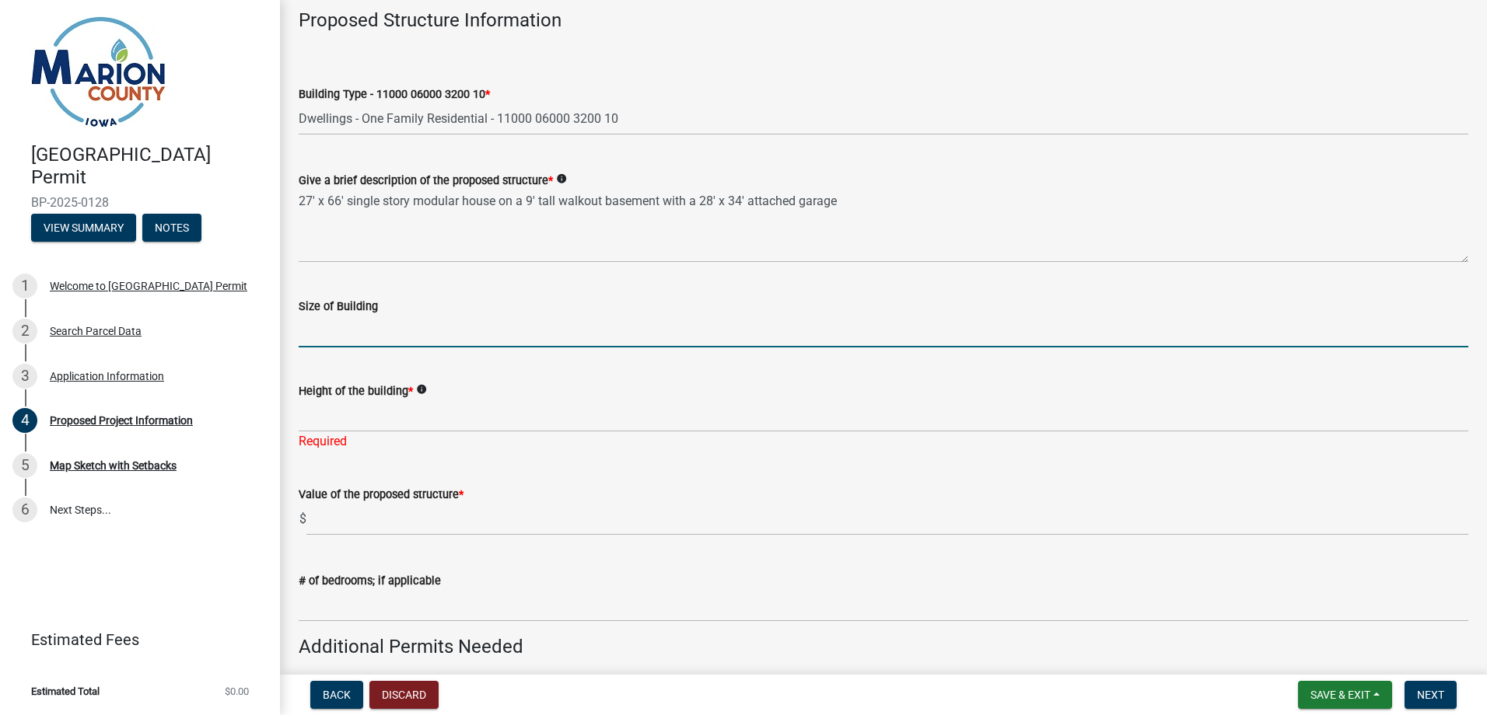
click at [352, 338] on input "Size of Building" at bounding box center [883, 332] width 1169 height 32
type input "2"
type input "o"
type input "s"
type input "2"
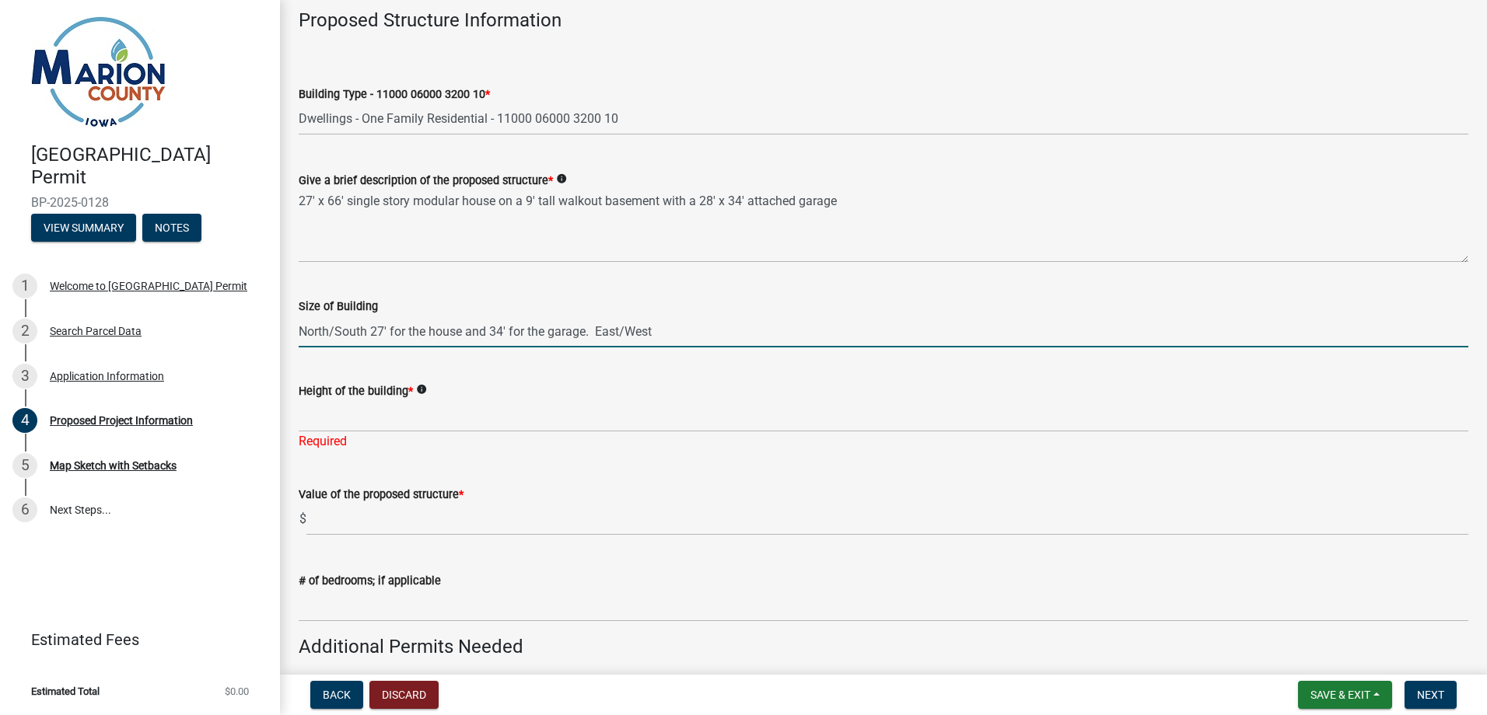
click at [667, 335] on input "North/South 27' for the house and 34' for the garage. East/West" at bounding box center [883, 332] width 1169 height 32
type input "North/South 27' for the house and 34' for the garage. East/West 94' overall len…"
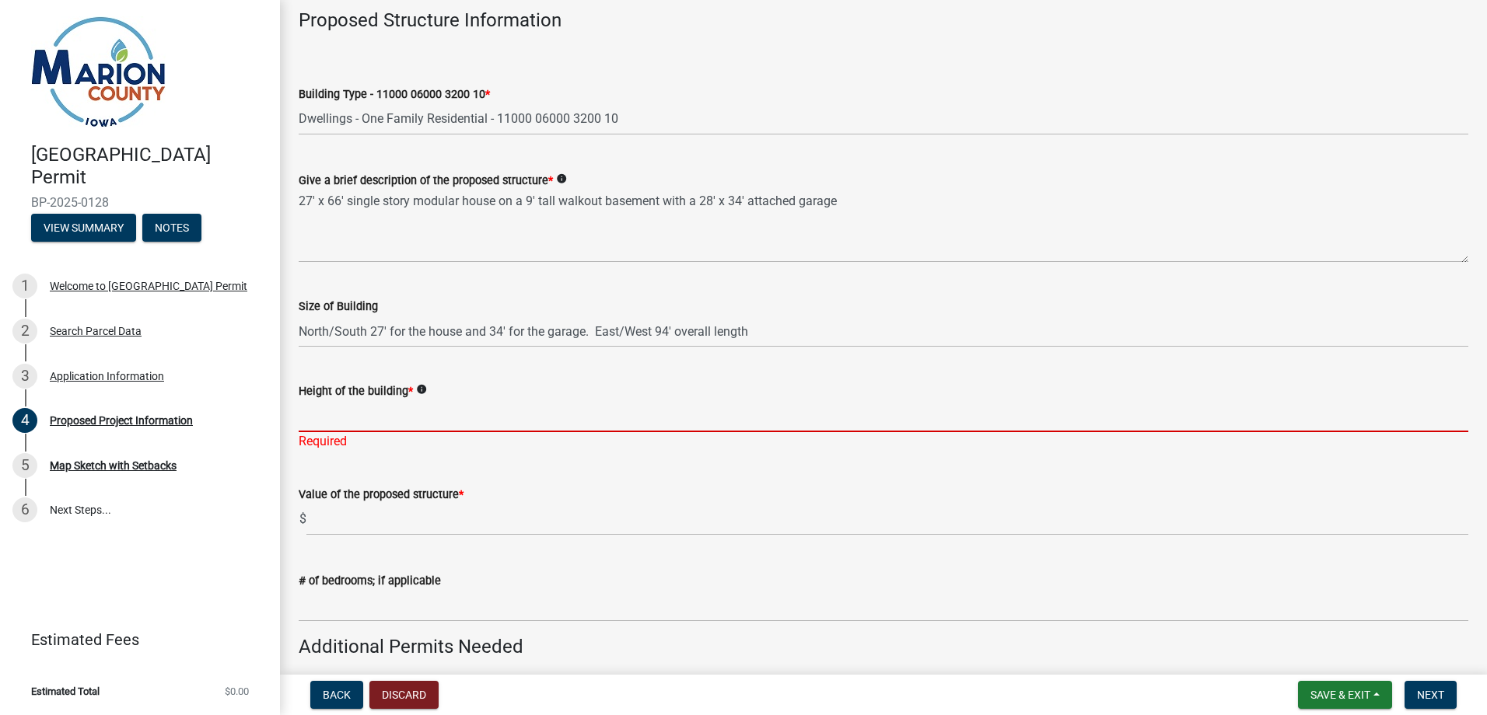
click at [358, 417] on input "Height of the building *" at bounding box center [883, 416] width 1169 height 32
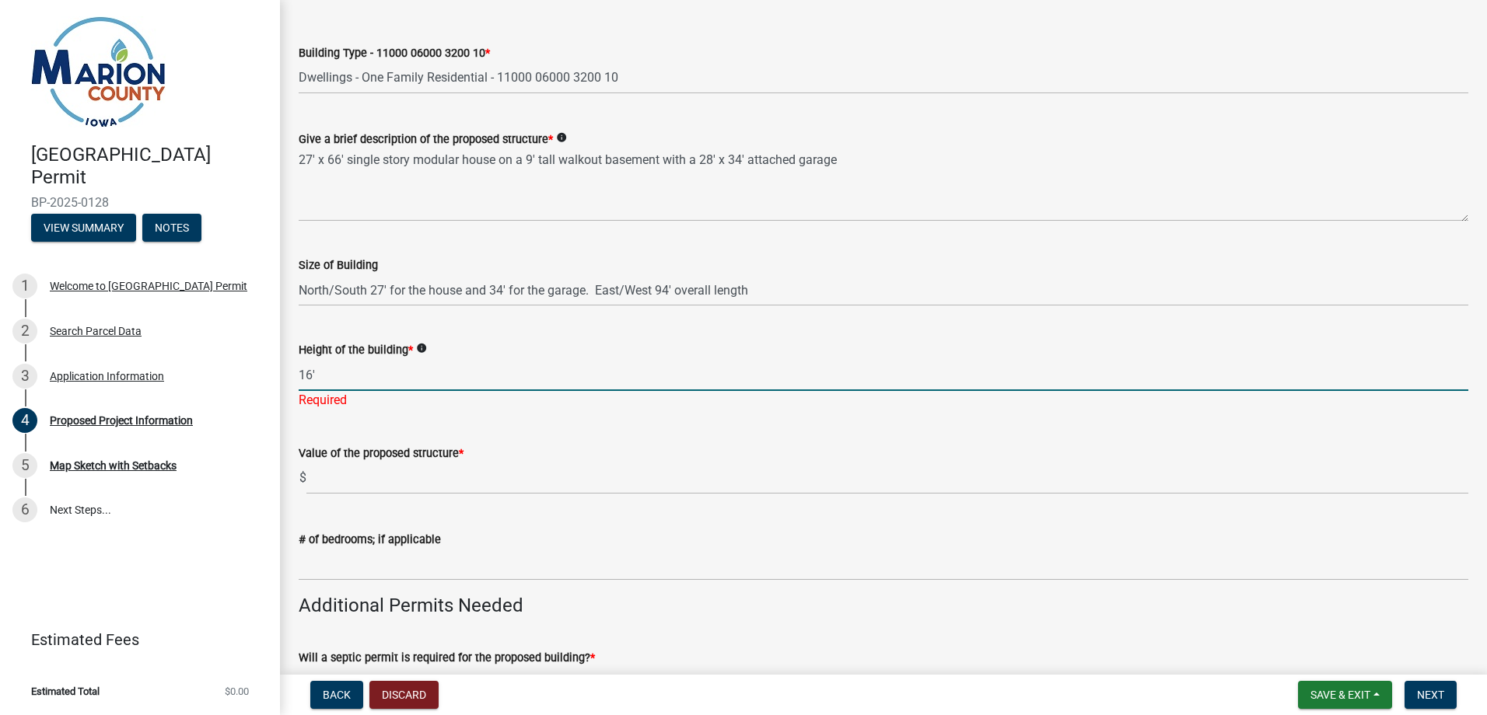
scroll to position [156, 0]
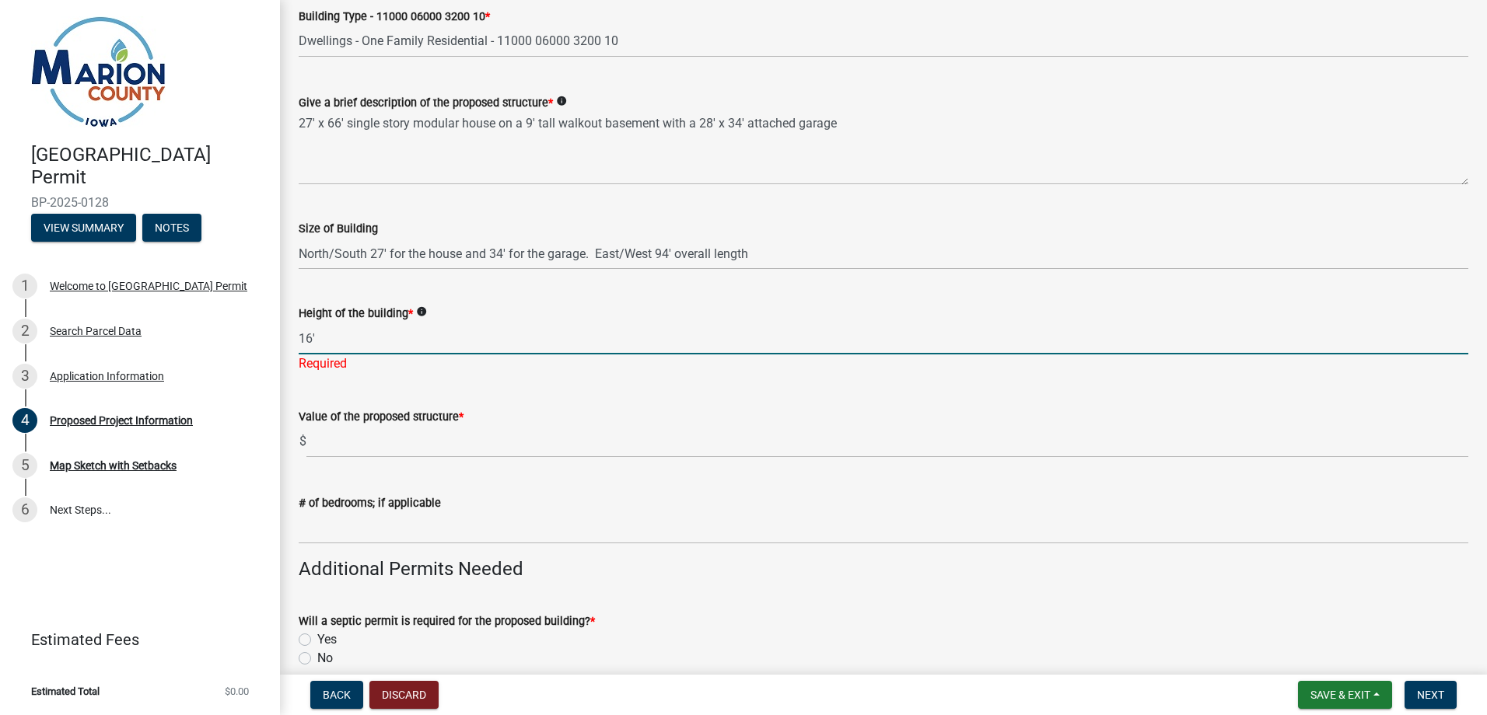
type input "16'"
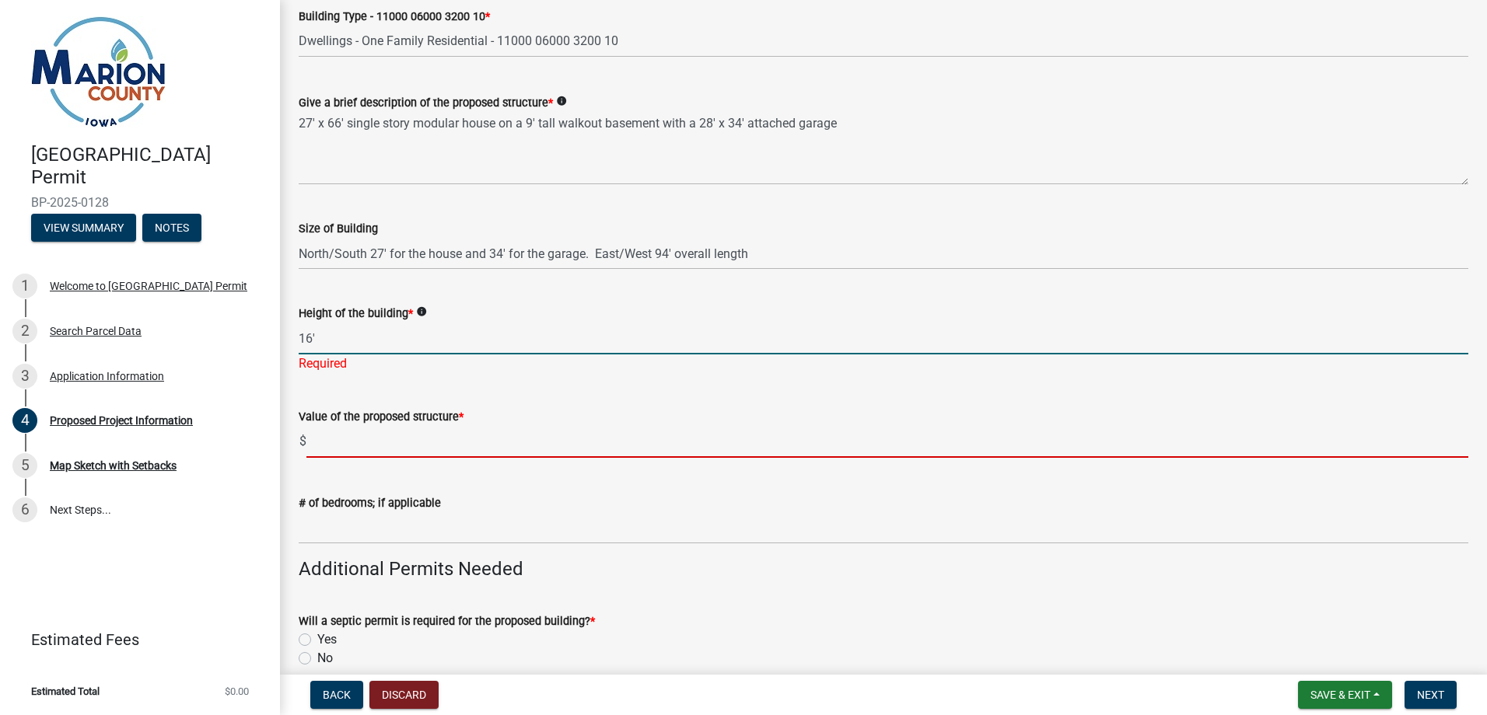
click at [363, 444] on wm-data-entity-input "Value of the proposed structure * $" at bounding box center [883, 429] width 1169 height 86
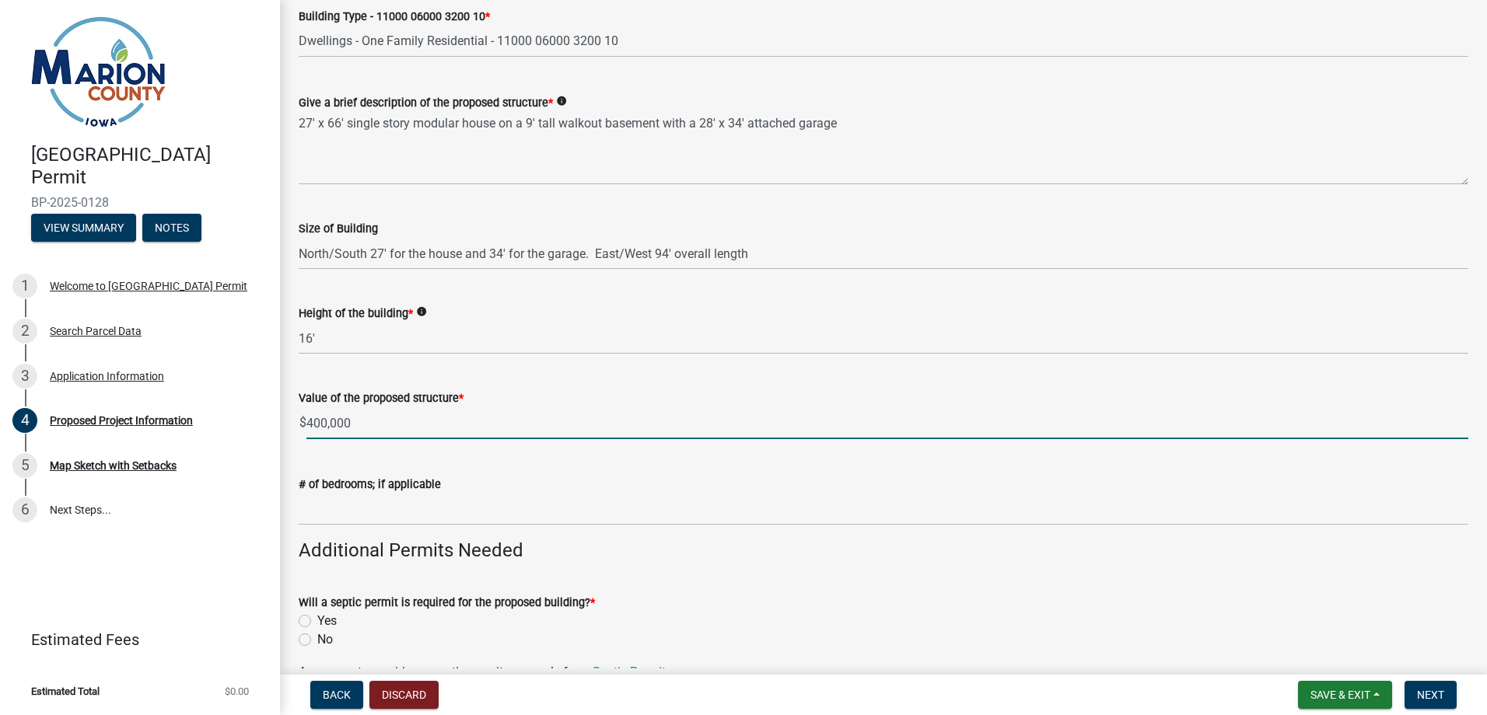
type input "400000"
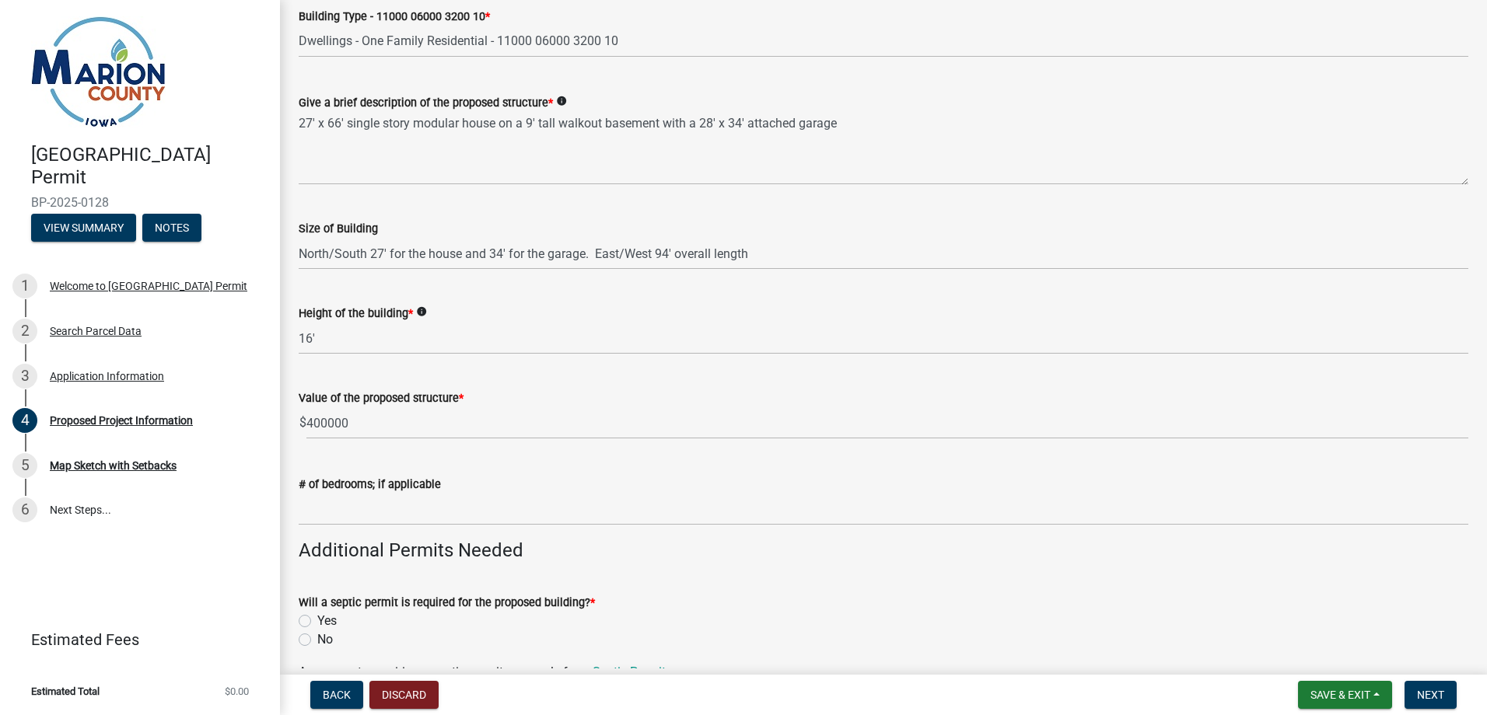
click at [419, 310] on icon "info" at bounding box center [421, 311] width 11 height 11
click at [420, 309] on icon "info" at bounding box center [421, 311] width 11 height 11
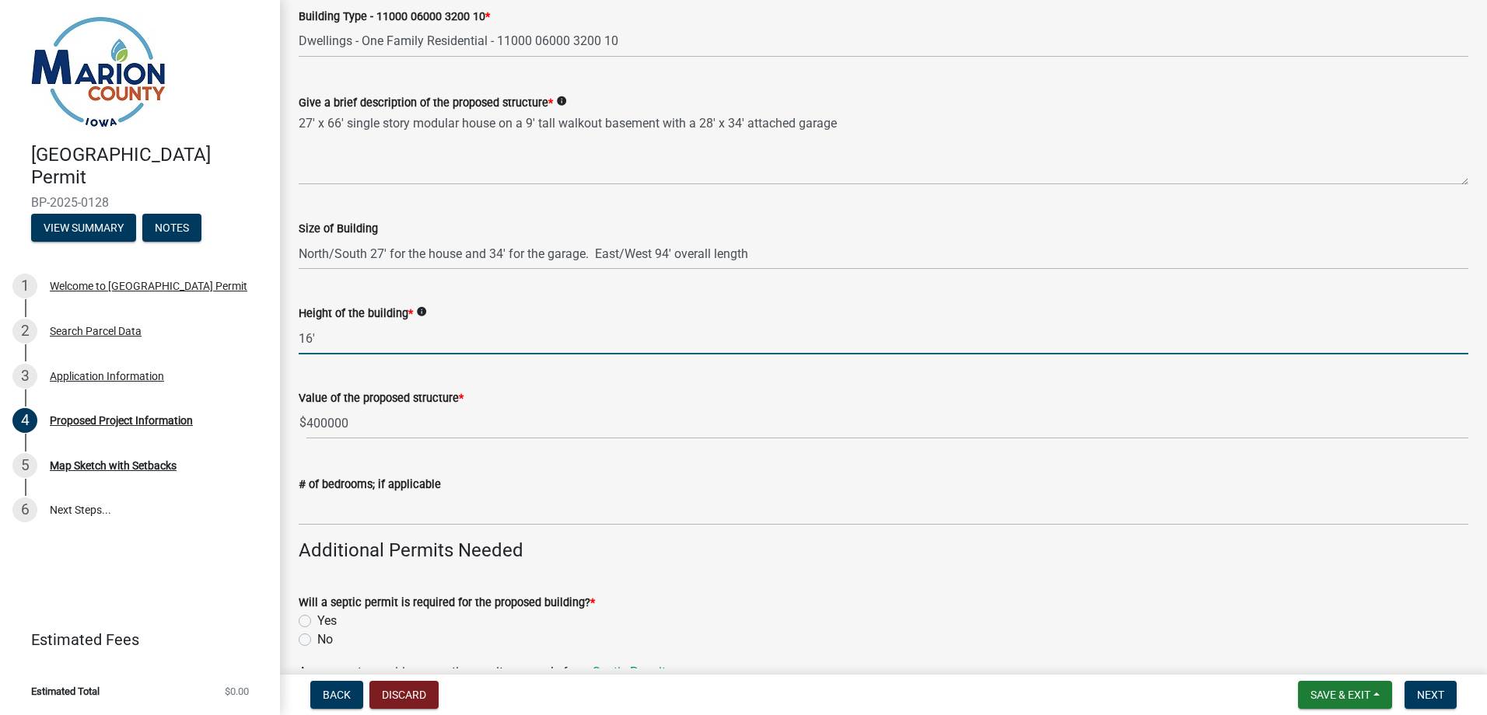
click at [311, 338] on input "16'" at bounding box center [883, 339] width 1169 height 32
type input "18'"
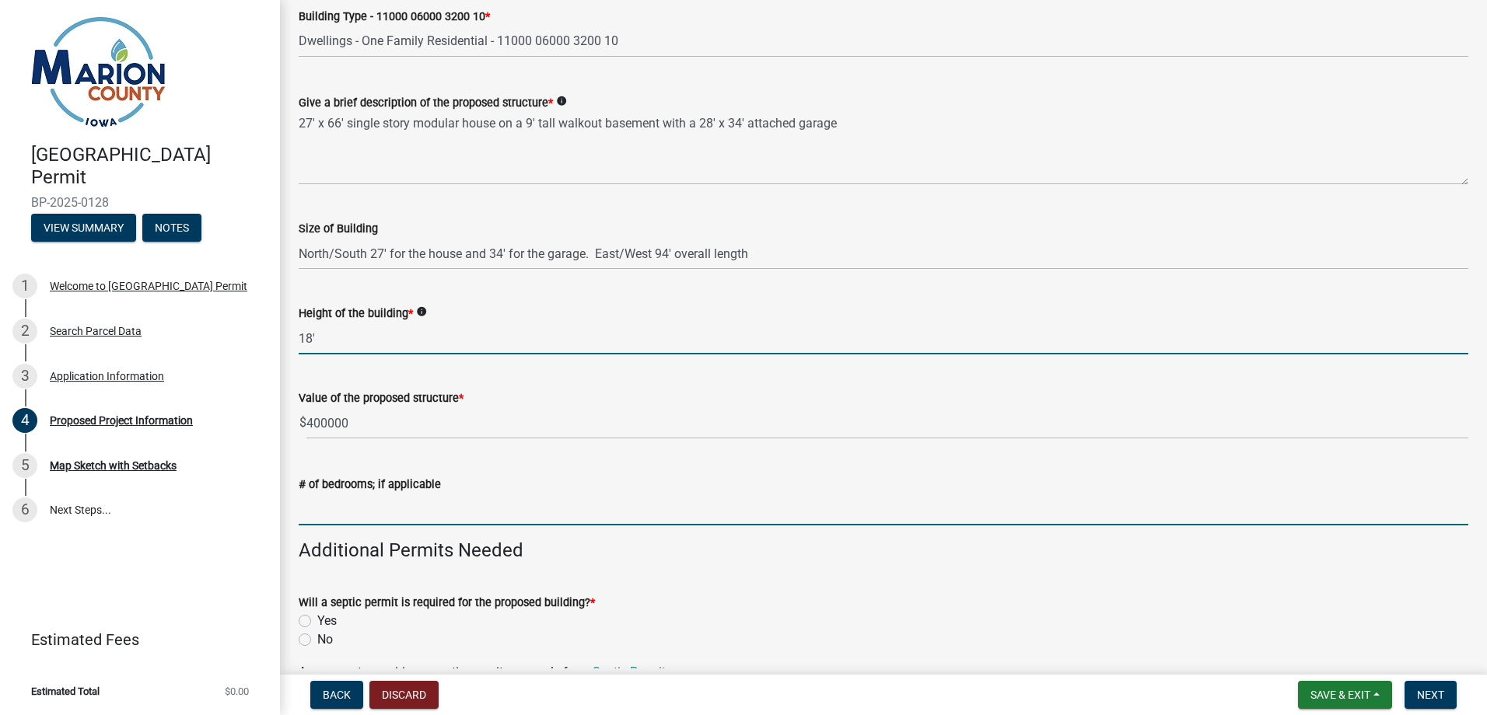
click at [363, 511] on input "text" at bounding box center [883, 510] width 1169 height 32
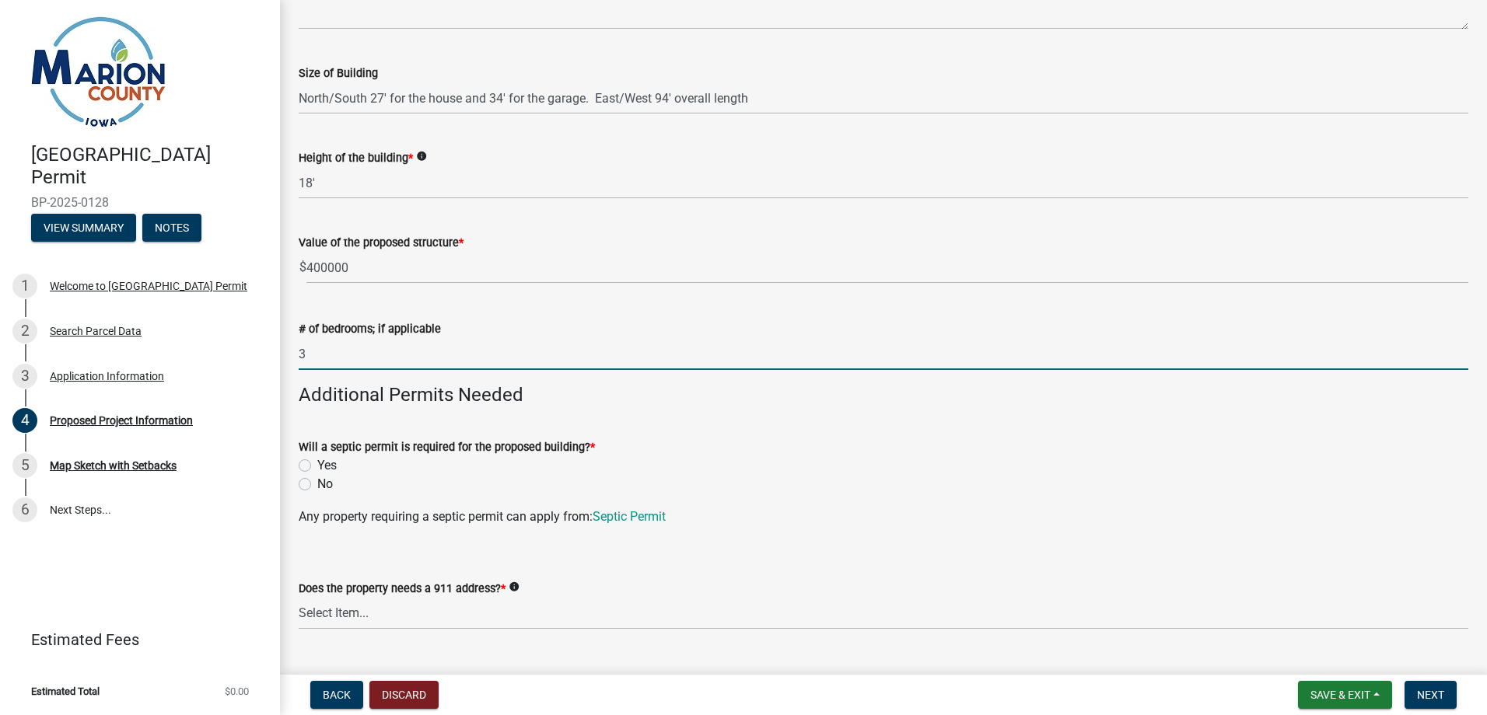
scroll to position [389, 0]
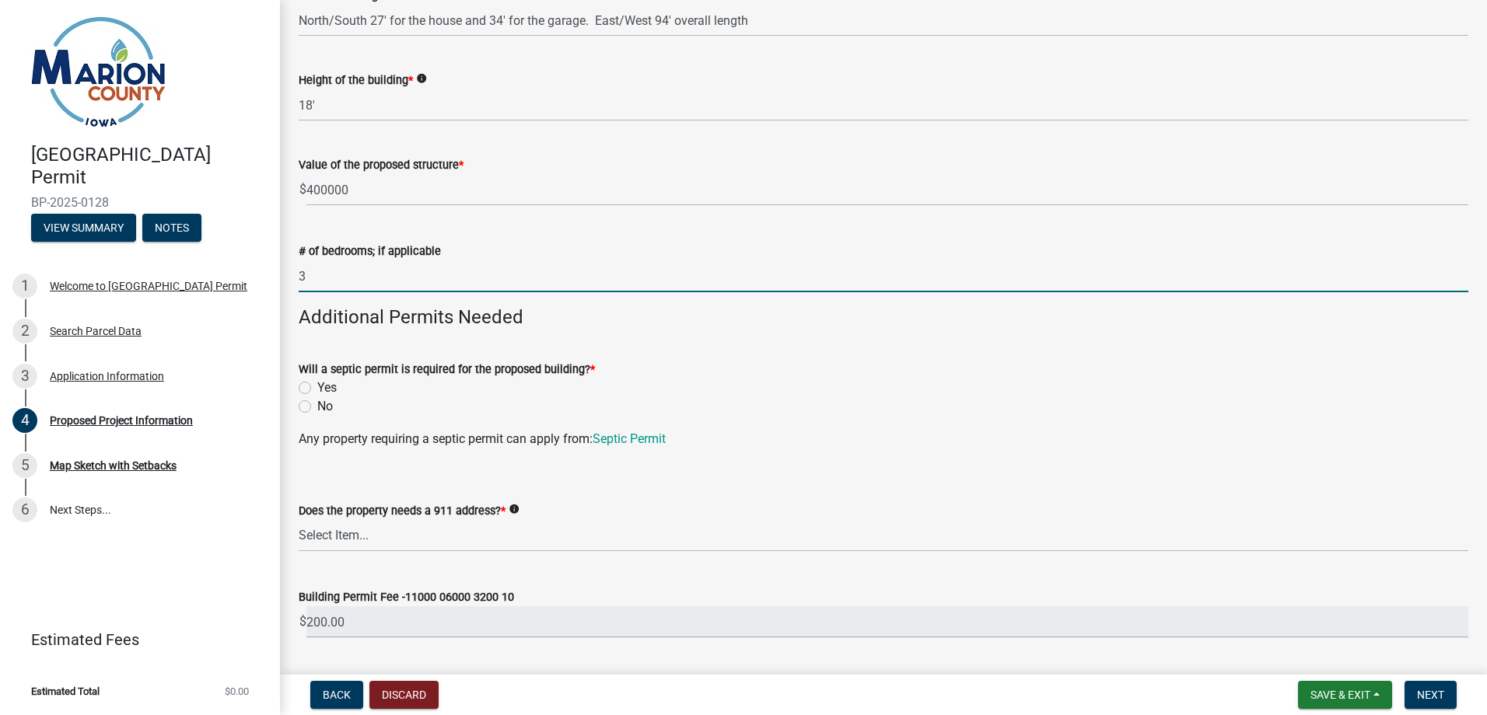
type input "3"
click at [317, 405] on label "No" at bounding box center [325, 406] width 16 height 19
click at [317, 405] on input "No" at bounding box center [322, 402] width 10 height 10
radio input "true"
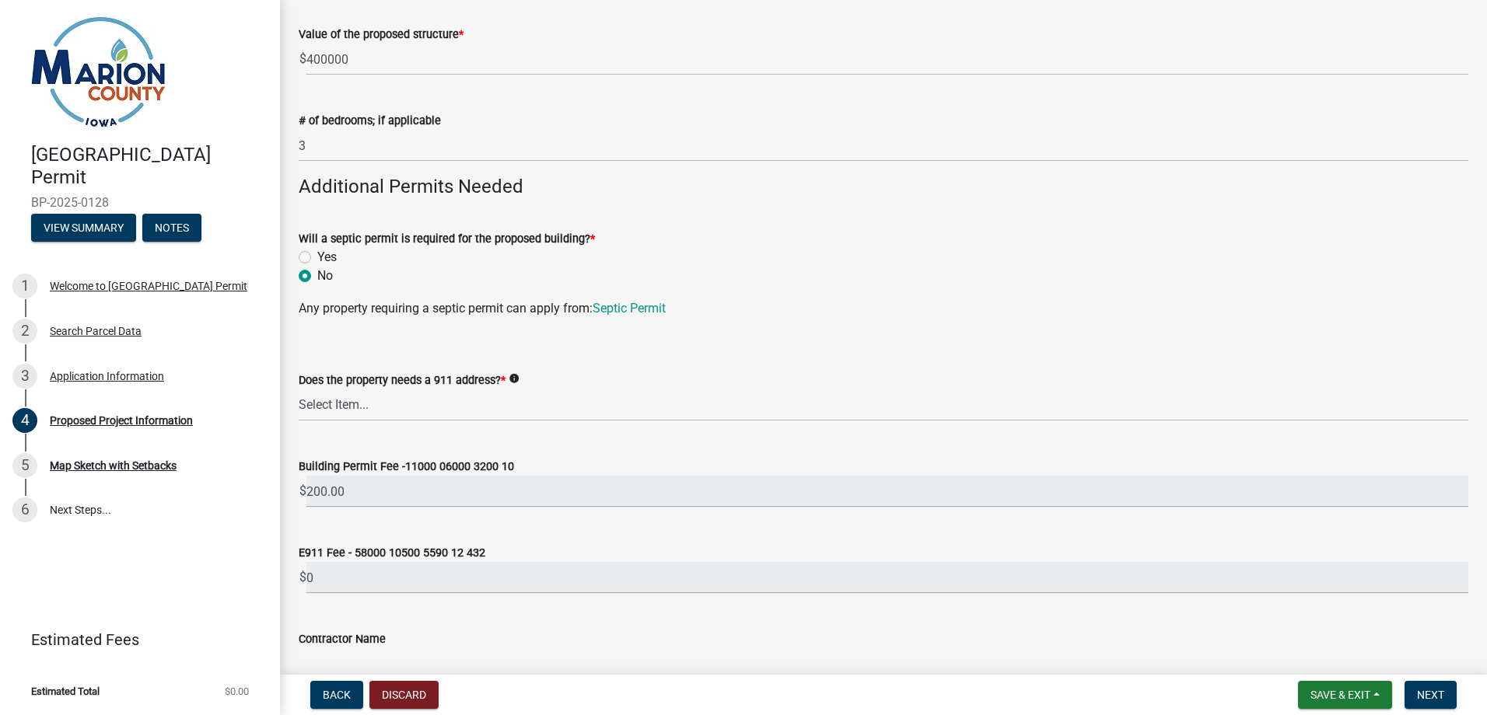
scroll to position [544, 0]
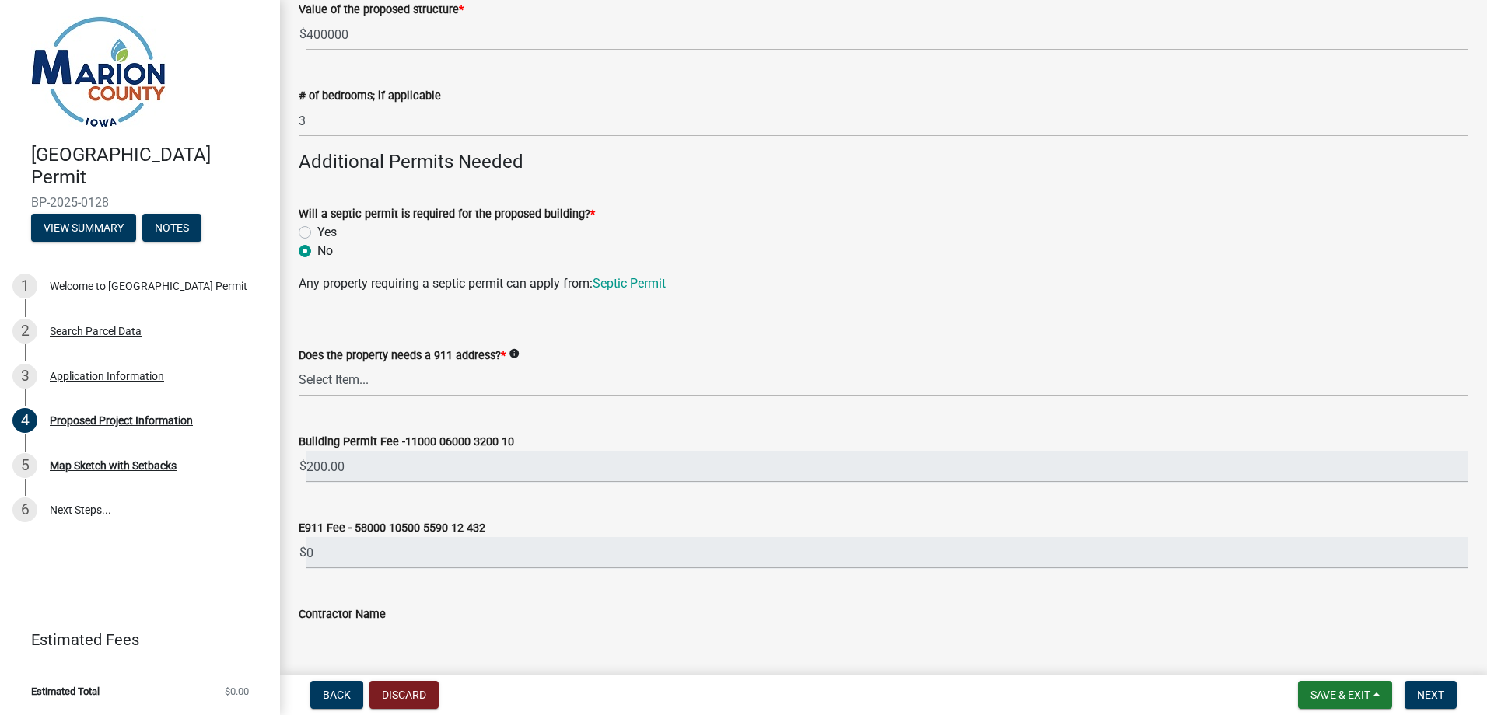
click at [397, 386] on select "Select Item... Yes No" at bounding box center [883, 381] width 1169 height 32
click at [299, 365] on select "Select Item... Yes No" at bounding box center [883, 381] width 1169 height 32
select select "f37e860c-a887-41e0-a466-b738e3b0a2db"
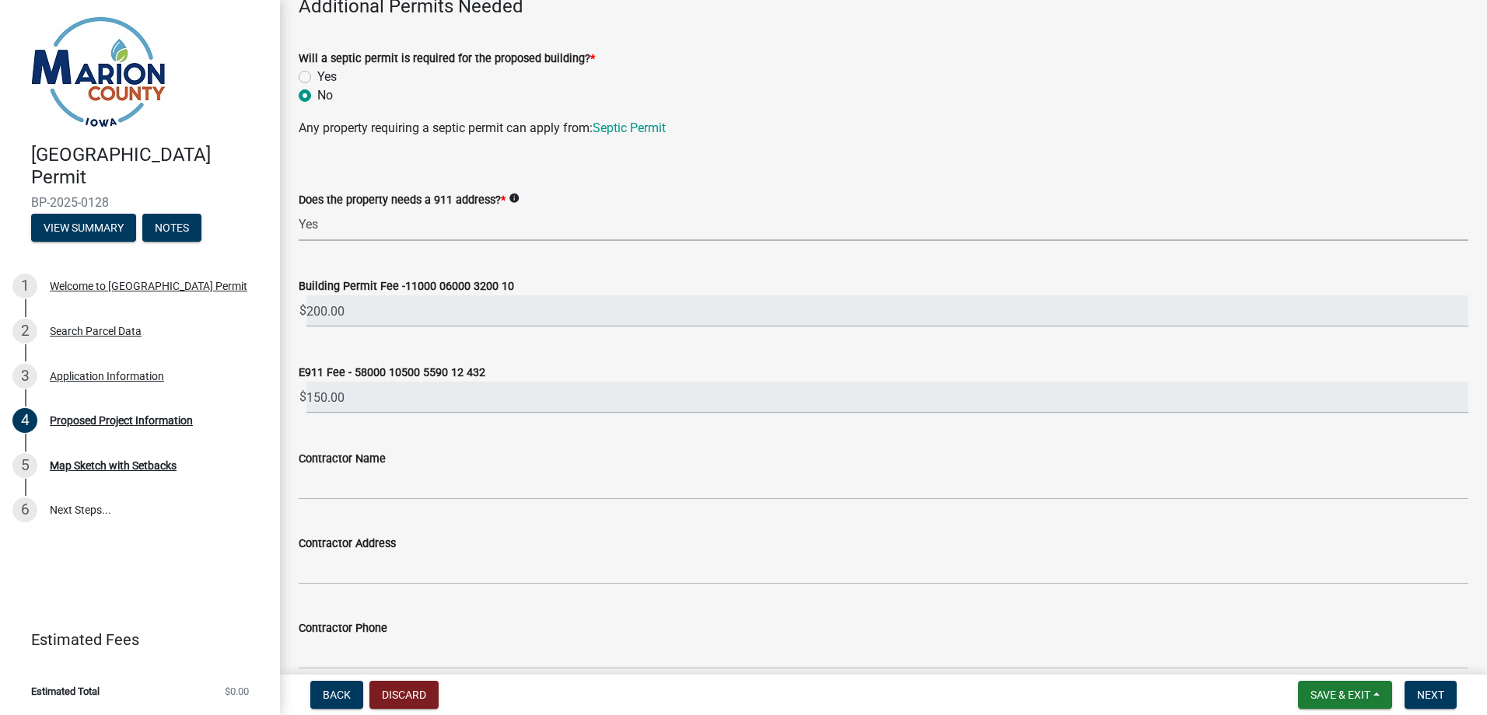
scroll to position [778, 0]
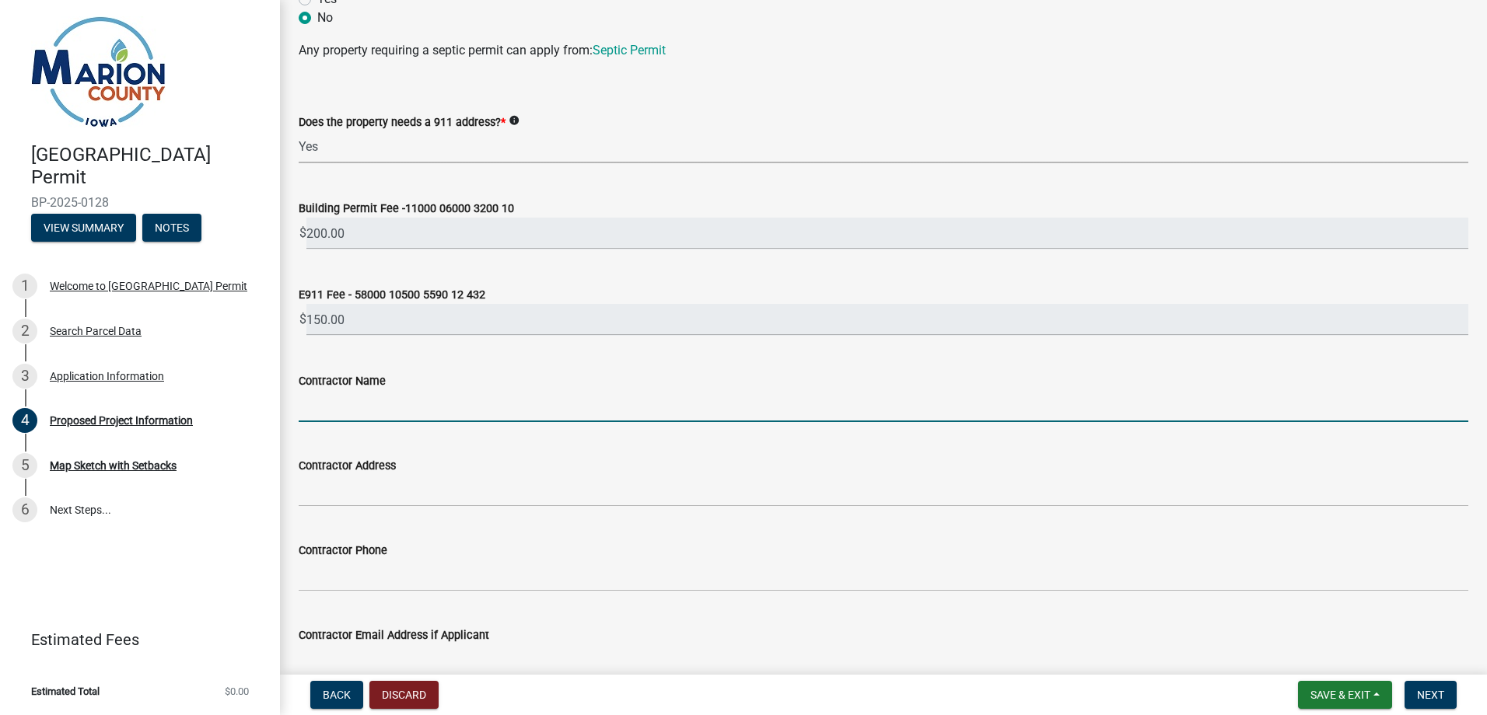
click at [391, 410] on input "Contractor Name" at bounding box center [883, 406] width 1169 height 32
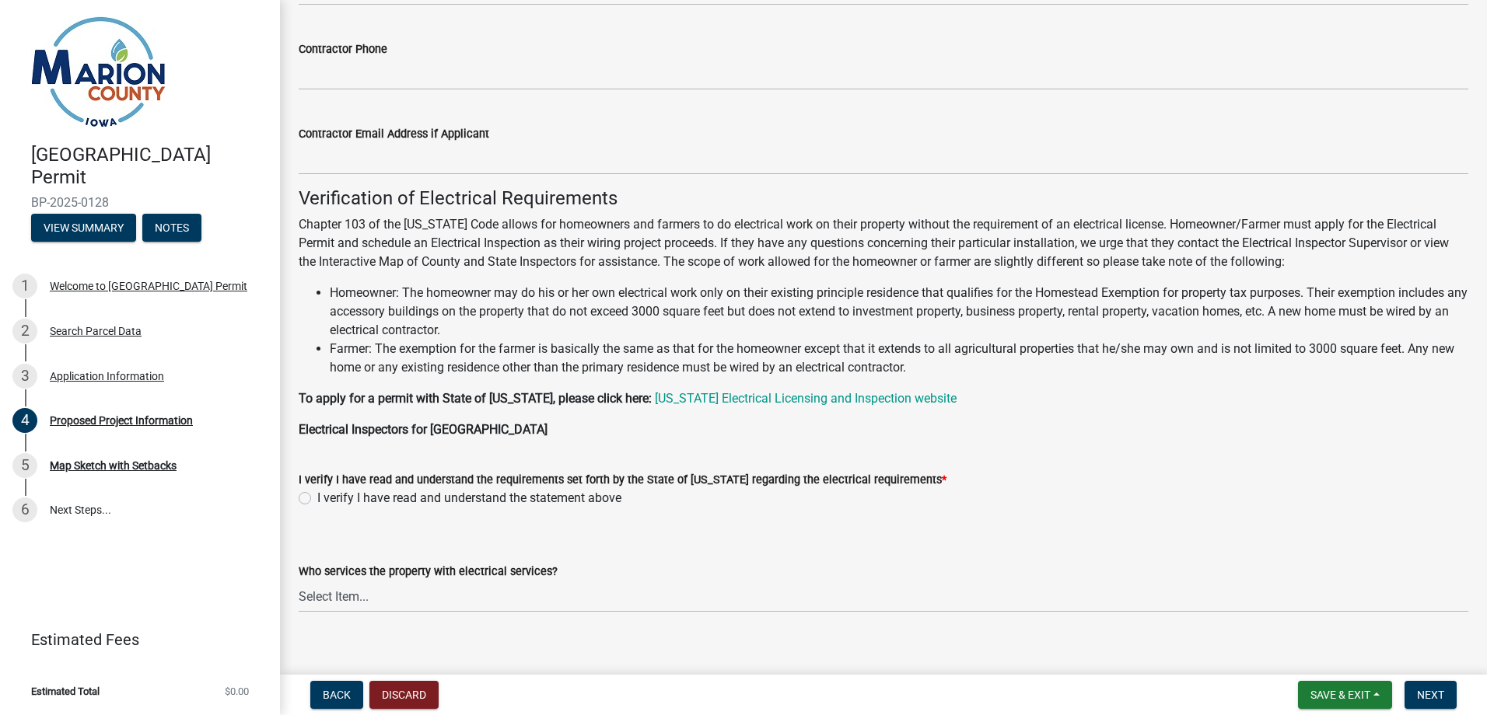
scroll to position [1298, 0]
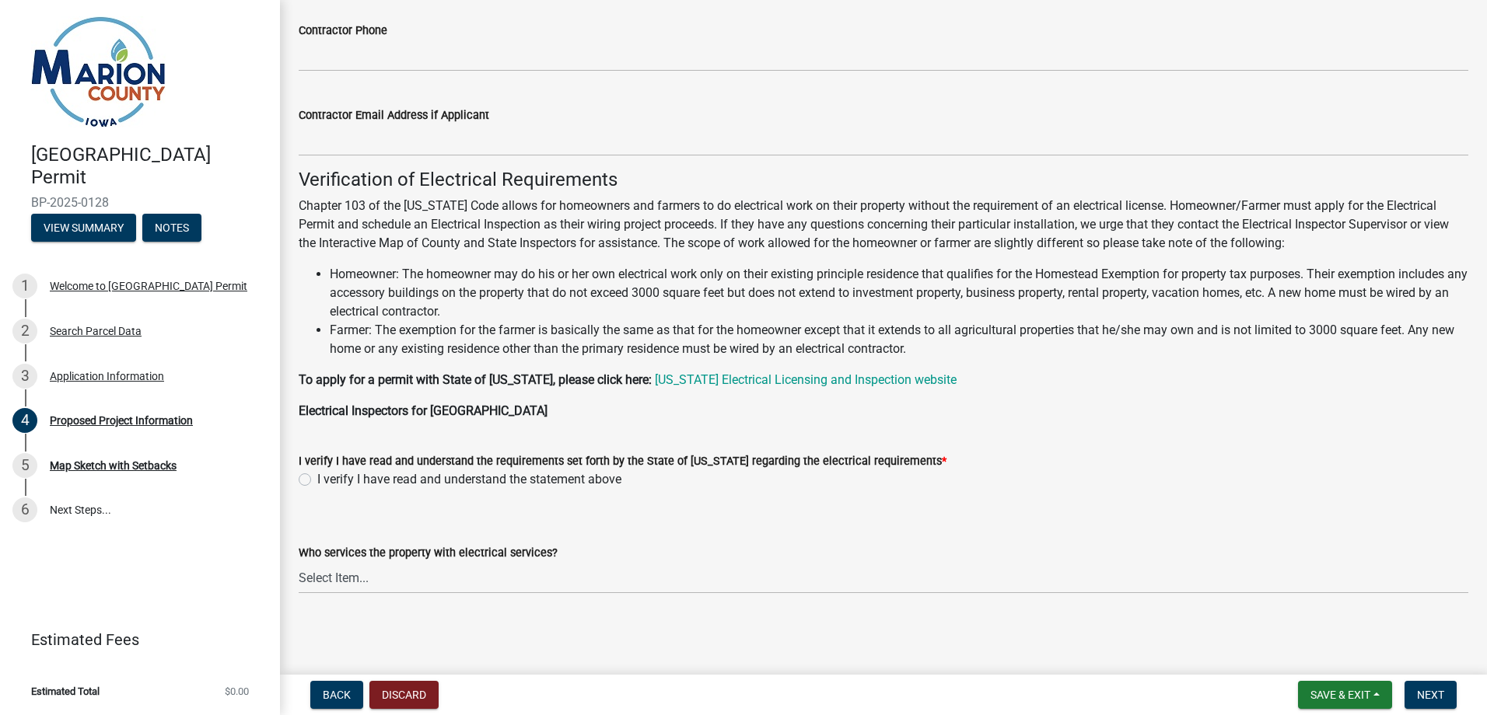
click at [317, 477] on label "I verify I have read and understand the statement above" at bounding box center [469, 479] width 304 height 19
click at [317, 477] on input "I verify I have read and understand the statement above" at bounding box center [322, 475] width 10 height 10
radio input "true"
click at [376, 583] on select "Select Item... Pella REC MidAmerican Energy Other" at bounding box center [883, 578] width 1169 height 32
click at [368, 575] on select "Select Item... Pella REC MidAmerican Energy Other" at bounding box center [883, 578] width 1169 height 32
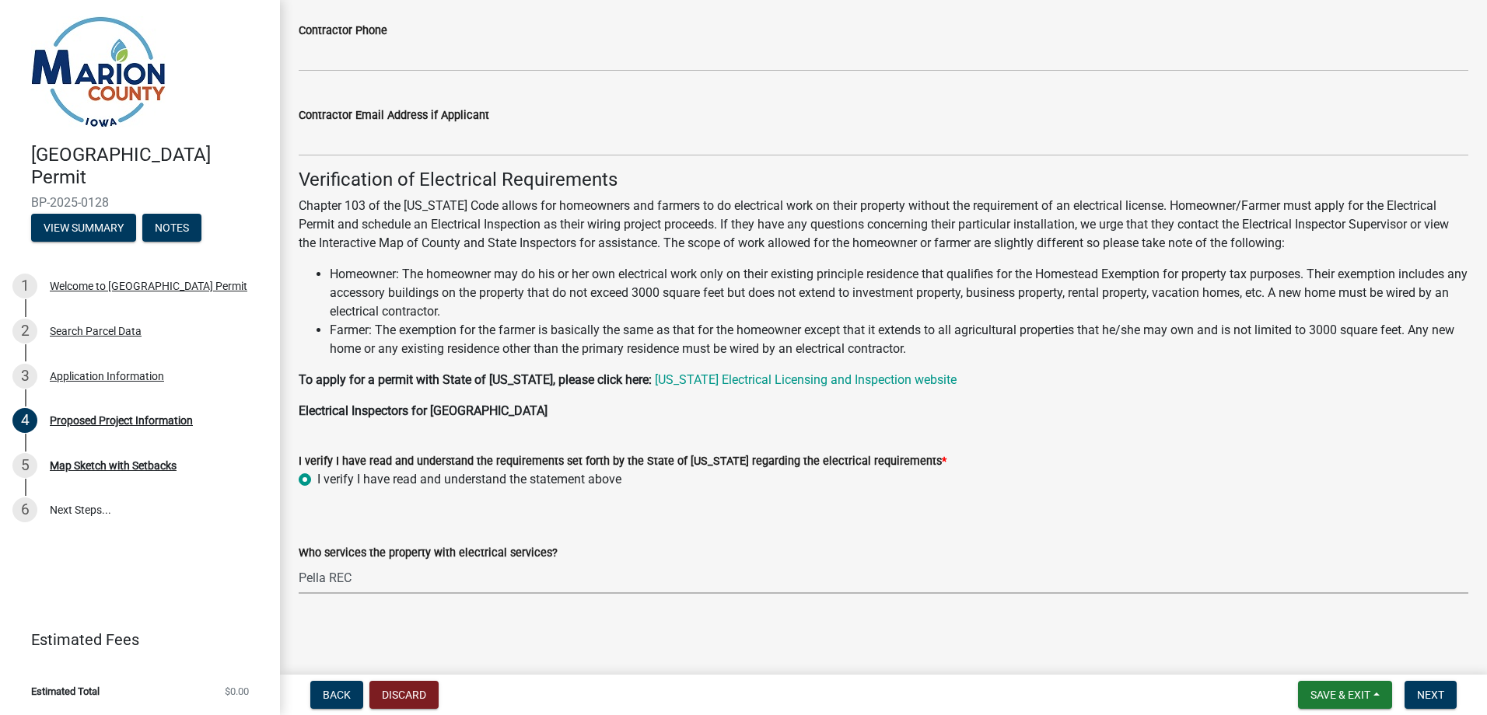
click at [299, 562] on select "Select Item... Pella REC MidAmerican Energy Other" at bounding box center [883, 578] width 1169 height 32
select select "065d24aa-3ada-417f-a972-92ea53cc0ddb"
click at [1423, 690] on span "Next" at bounding box center [1430, 695] width 27 height 12
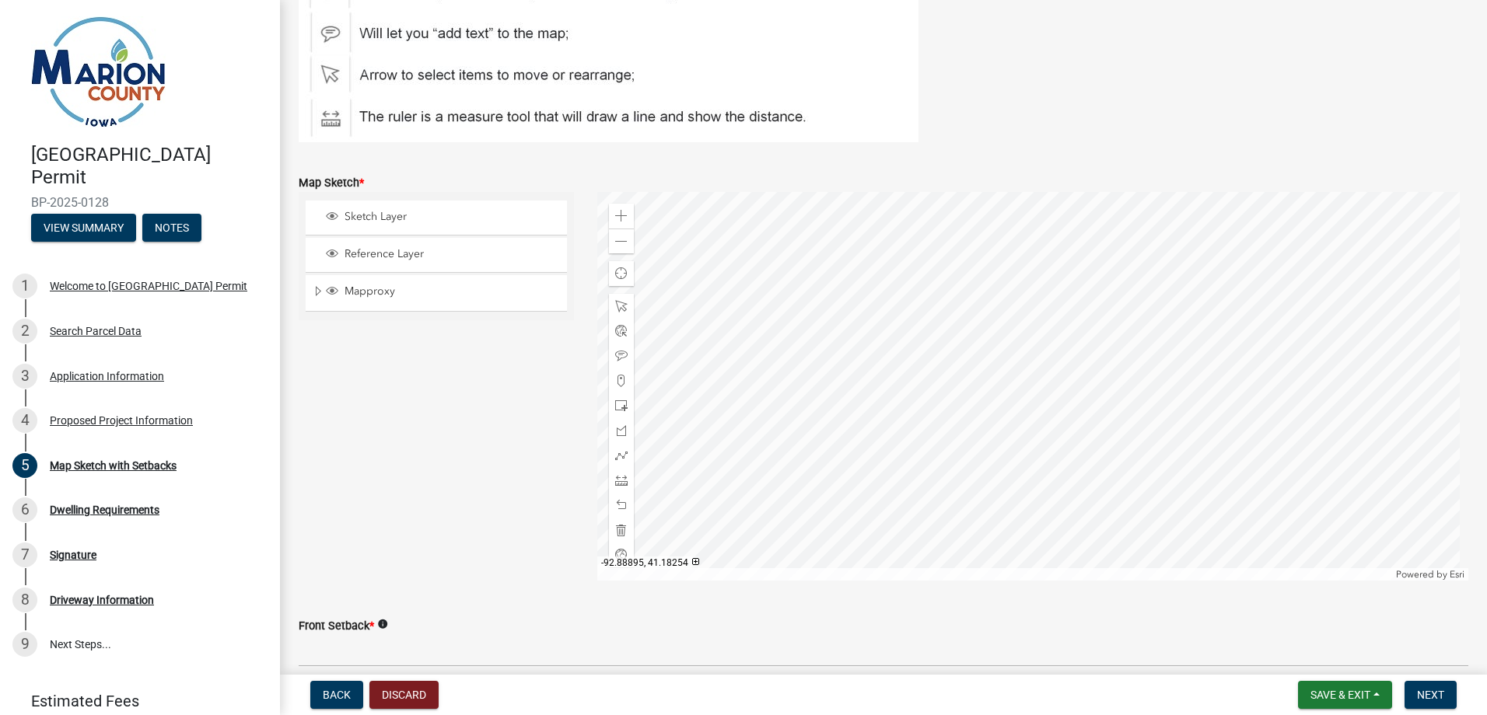
scroll to position [233, 0]
click at [617, 478] on span at bounding box center [621, 480] width 12 height 12
click at [1076, 256] on div at bounding box center [1033, 385] width 872 height 389
click at [1106, 320] on div at bounding box center [1033, 385] width 872 height 389
click at [1071, 342] on div at bounding box center [1033, 385] width 872 height 389
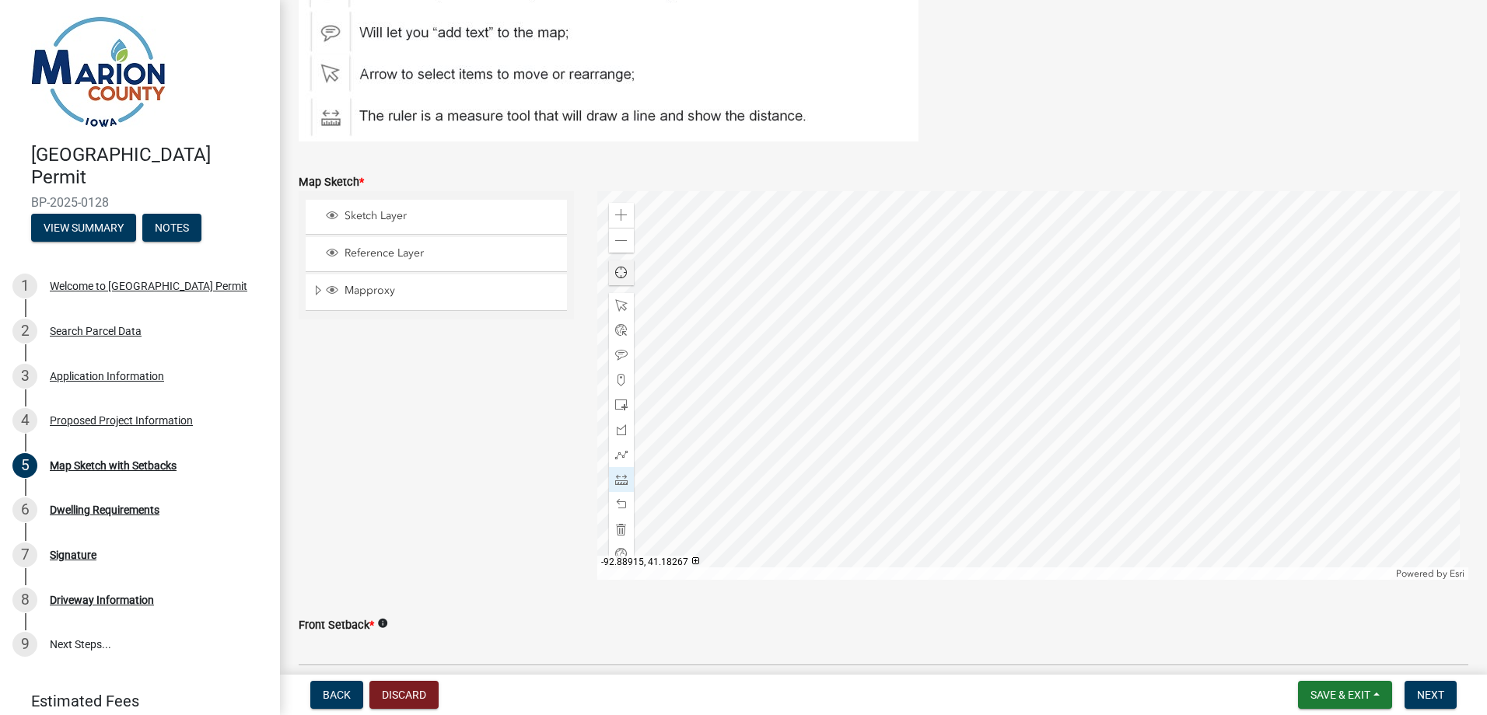
click at [618, 274] on span "Find my location" at bounding box center [621, 273] width 12 height 12
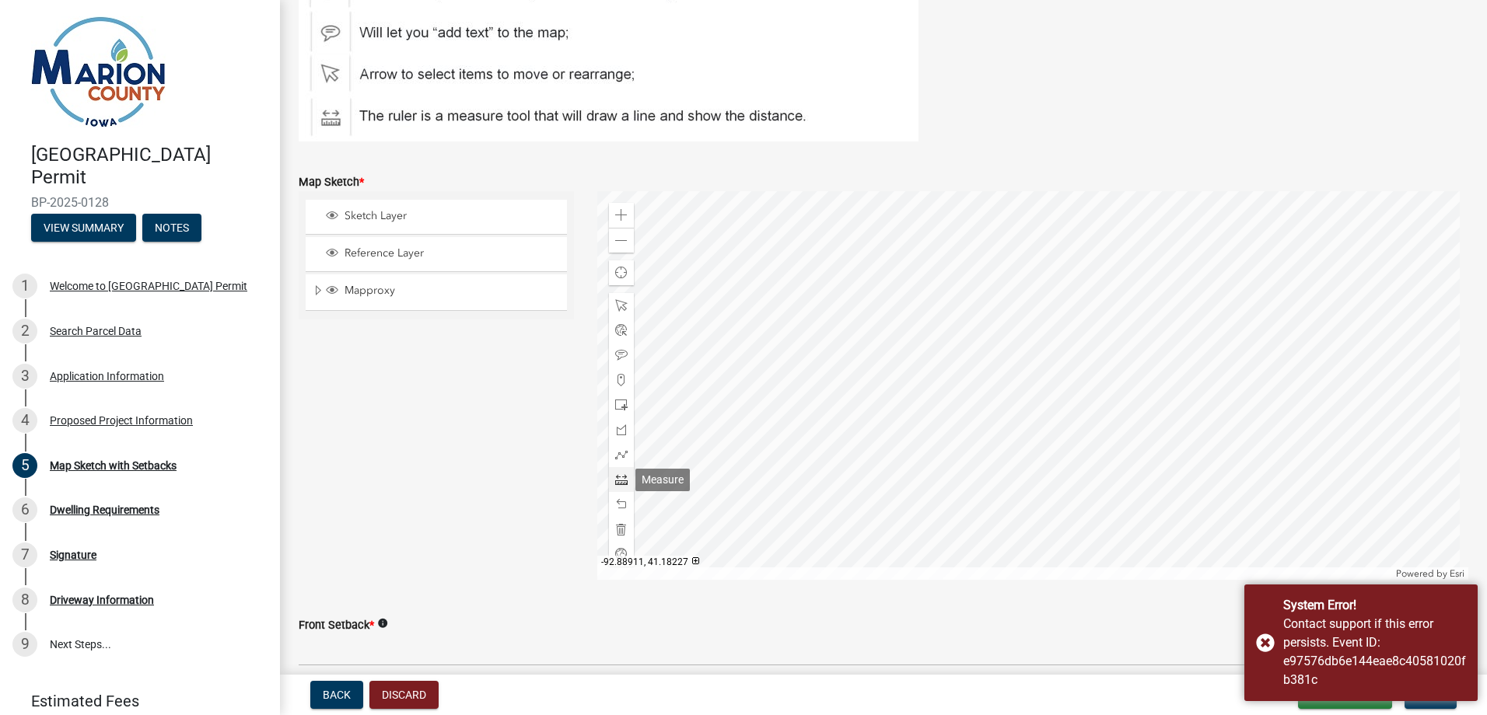
click at [619, 474] on span at bounding box center [621, 480] width 12 height 12
click at [620, 483] on span at bounding box center [621, 480] width 12 height 12
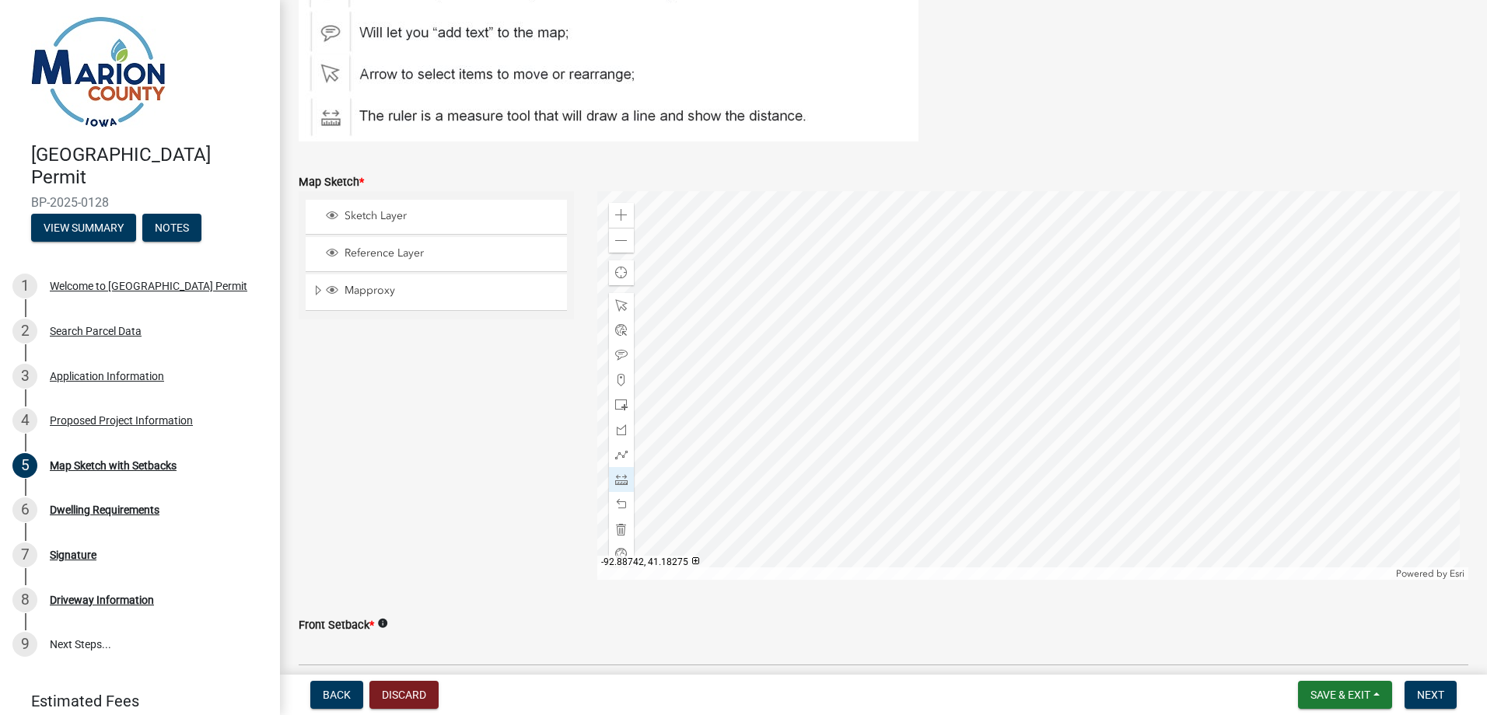
click at [1110, 254] on div at bounding box center [1033, 385] width 872 height 389
click at [1113, 338] on div at bounding box center [1033, 385] width 872 height 389
click at [1187, 336] on div at bounding box center [1033, 385] width 872 height 389
click at [616, 454] on span at bounding box center [621, 455] width 12 height 12
click at [1109, 341] on div at bounding box center [1033, 385] width 872 height 389
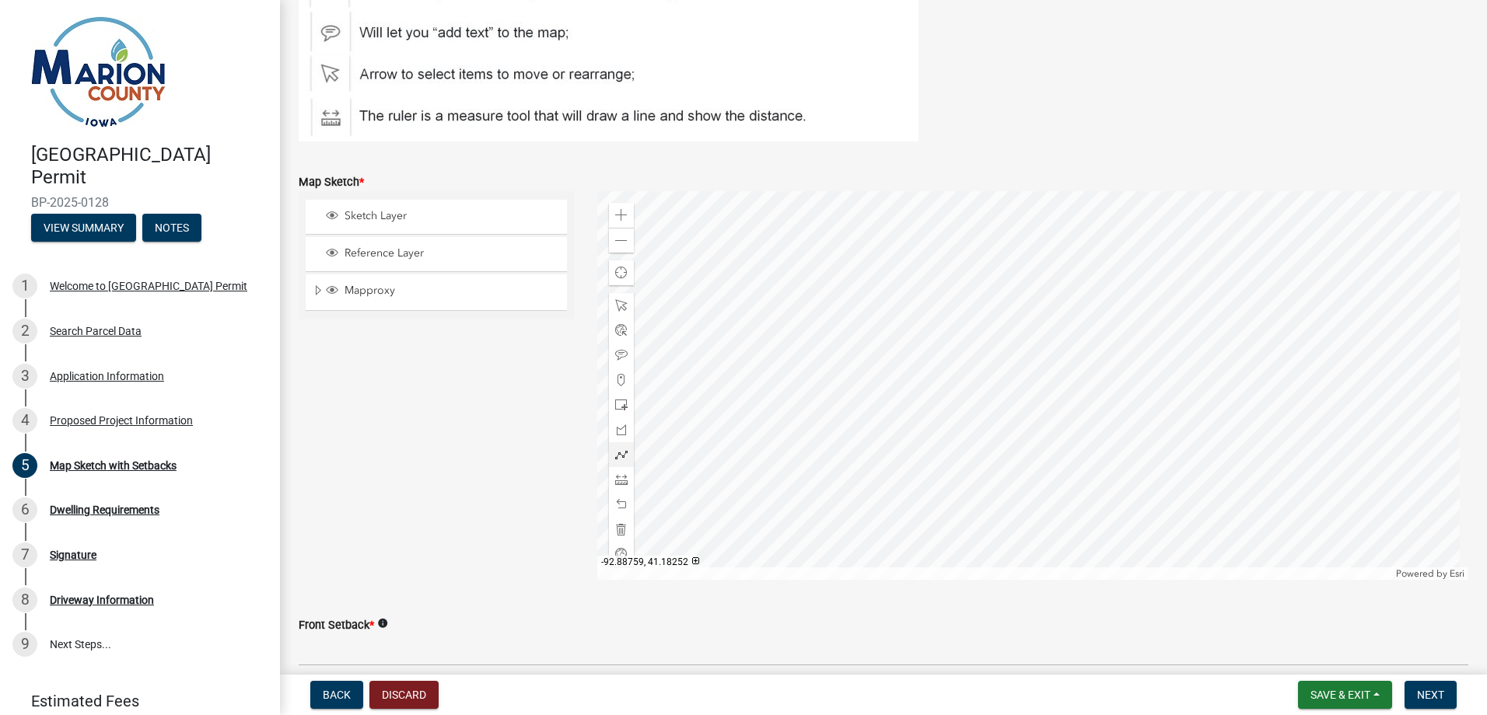
click at [1064, 343] on div at bounding box center [1033, 385] width 872 height 389
click at [1065, 392] on div at bounding box center [1033, 385] width 872 height 389
click at [1108, 390] on div at bounding box center [1033, 385] width 872 height 389
click at [1109, 344] on div at bounding box center [1033, 385] width 872 height 389
click at [617, 484] on span at bounding box center [621, 480] width 12 height 12
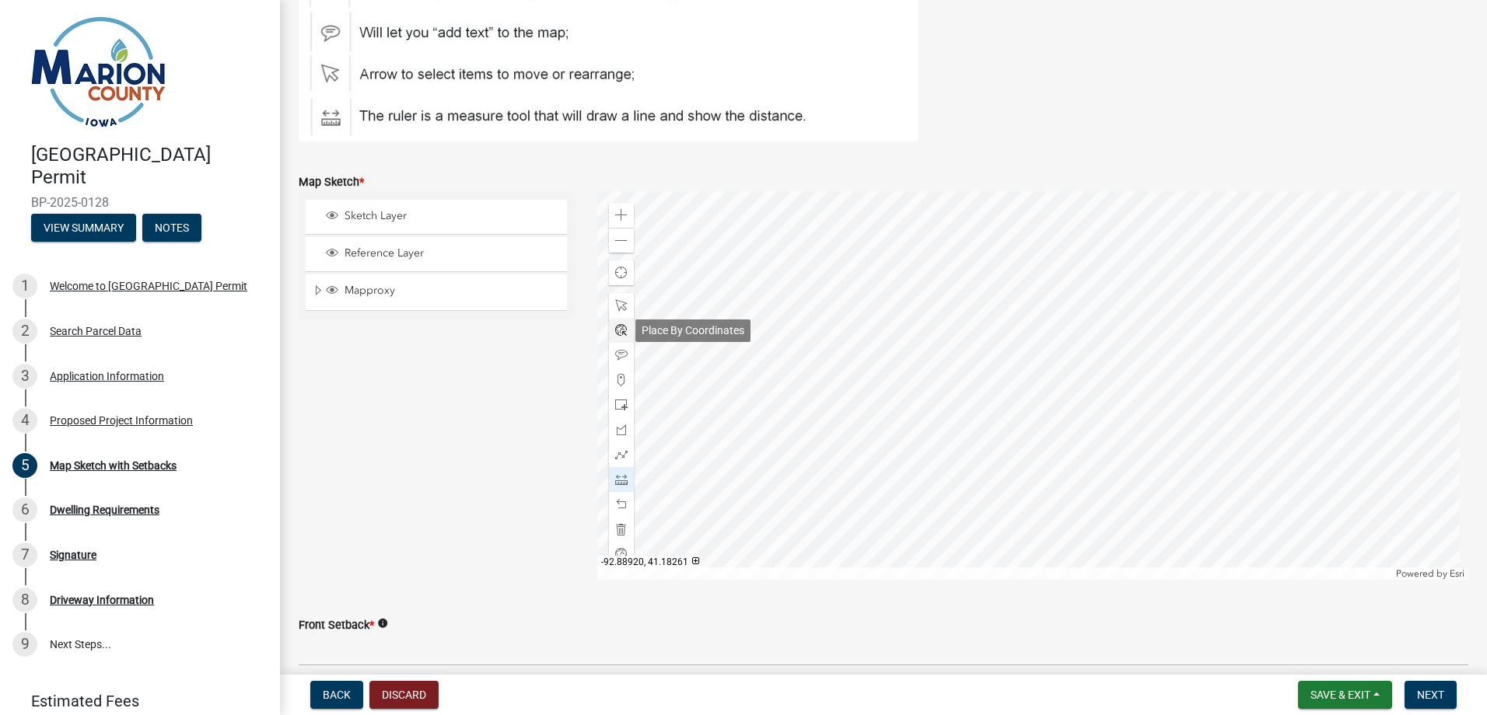
click at [616, 331] on span at bounding box center [621, 330] width 12 height 12
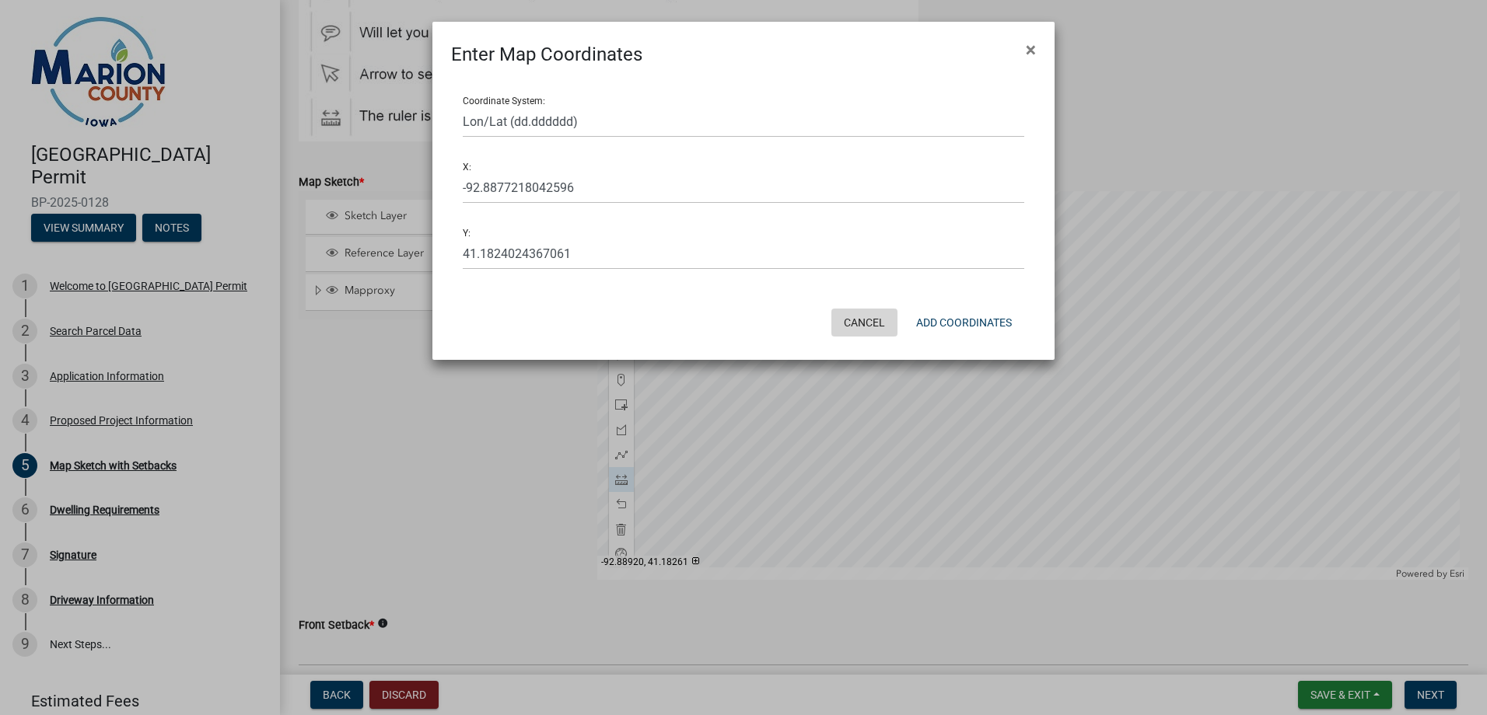
click at [861, 322] on button "Cancel" at bounding box center [864, 323] width 66 height 28
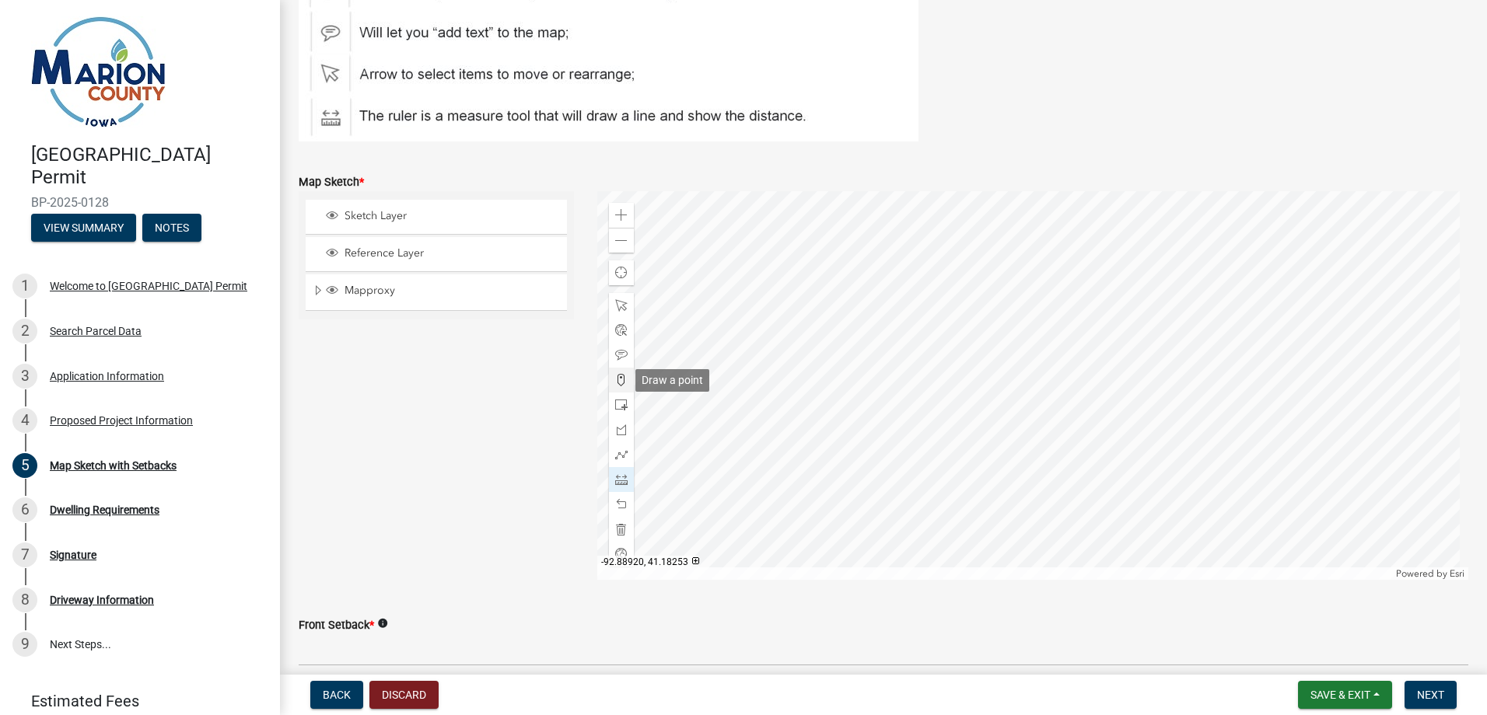
click at [617, 382] on span at bounding box center [621, 380] width 12 height 12
click at [1107, 341] on div at bounding box center [1033, 385] width 872 height 389
click at [617, 478] on span at bounding box center [621, 480] width 12 height 12
click at [1106, 254] on div at bounding box center [1033, 385] width 872 height 389
click at [1108, 341] on div at bounding box center [1033, 385] width 872 height 389
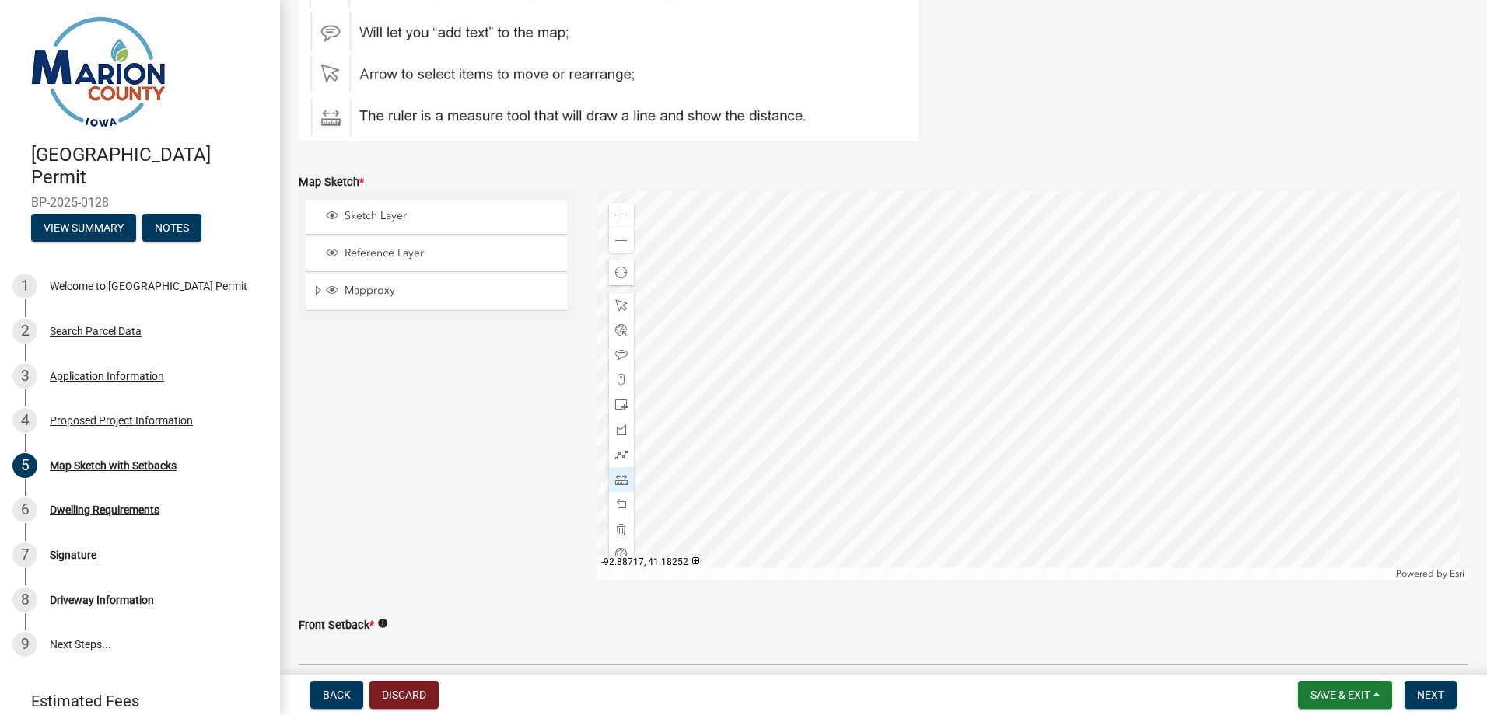
click at [1181, 341] on div at bounding box center [1033, 385] width 872 height 389
click at [618, 248] on div "Zoom out" at bounding box center [621, 240] width 25 height 25
click at [619, 218] on span at bounding box center [621, 215] width 12 height 12
click at [621, 239] on span at bounding box center [621, 241] width 12 height 12
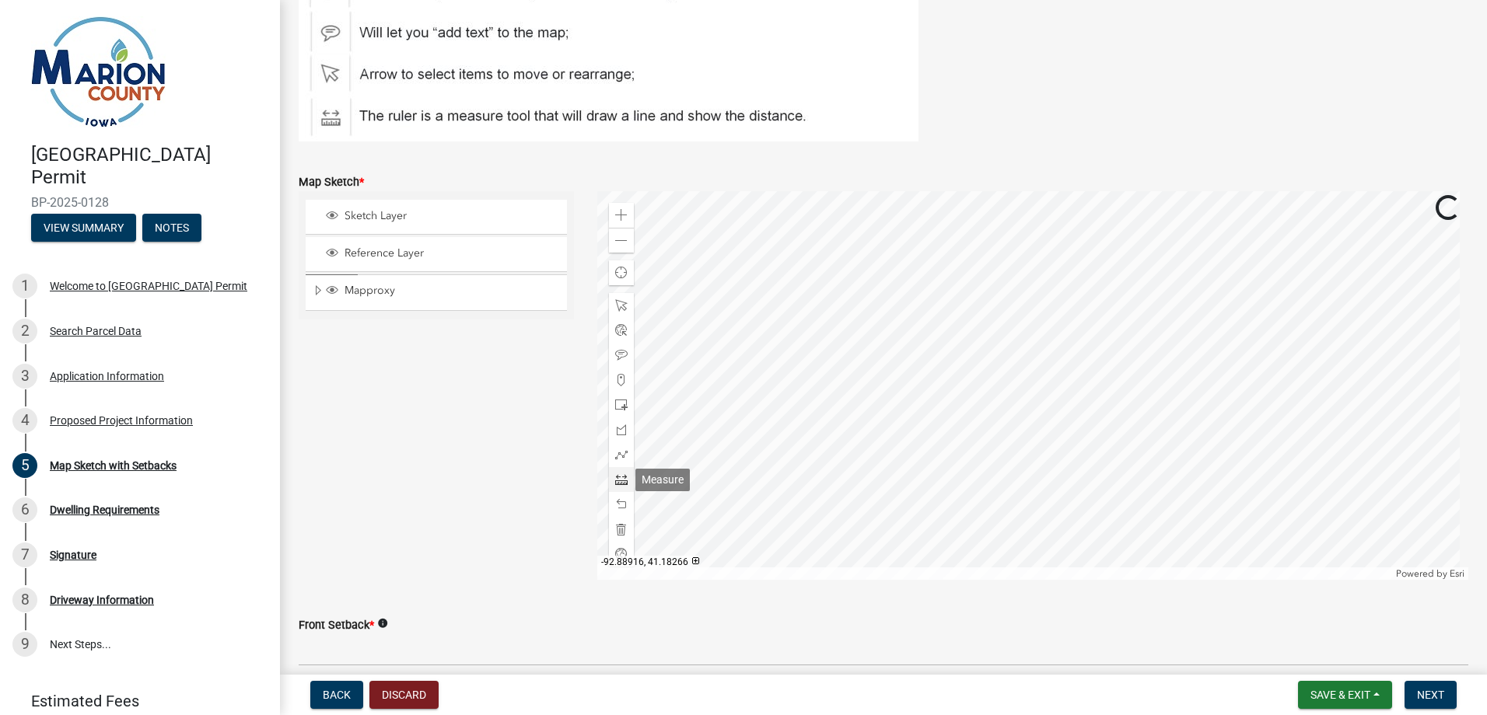
click at [618, 475] on span at bounding box center [621, 480] width 12 height 12
click at [615, 380] on span at bounding box center [621, 380] width 12 height 12
click at [617, 526] on span at bounding box center [621, 529] width 12 height 12
click at [372, 218] on span "Sketch Layer" at bounding box center [451, 216] width 221 height 14
click at [357, 218] on span "Sketch Layer" at bounding box center [451, 216] width 221 height 14
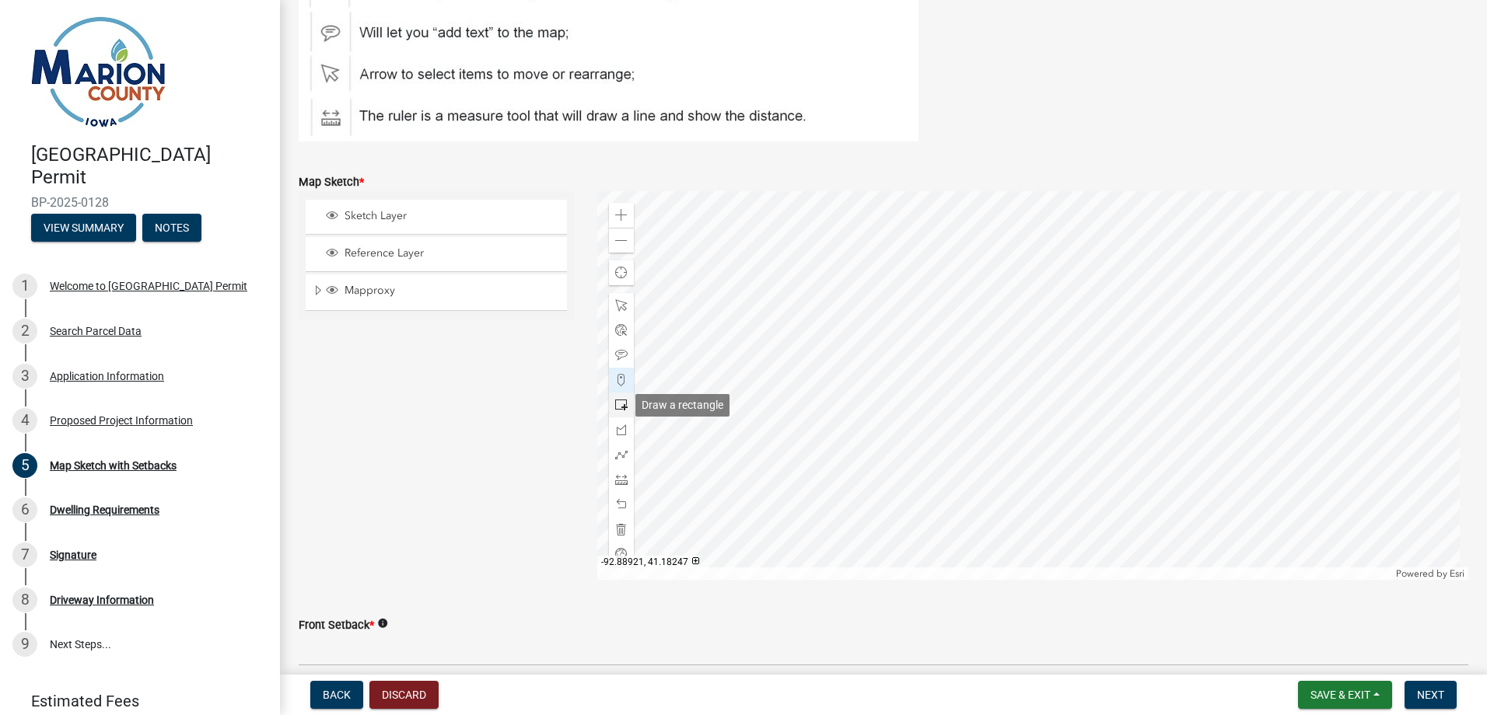
click at [616, 404] on span at bounding box center [621, 405] width 12 height 12
click at [1106, 338] on div at bounding box center [1033, 385] width 872 height 389
click at [1095, 383] on div at bounding box center [1033, 385] width 872 height 389
click at [617, 530] on span at bounding box center [621, 529] width 12 height 12
click at [1103, 308] on div at bounding box center [1033, 385] width 872 height 389
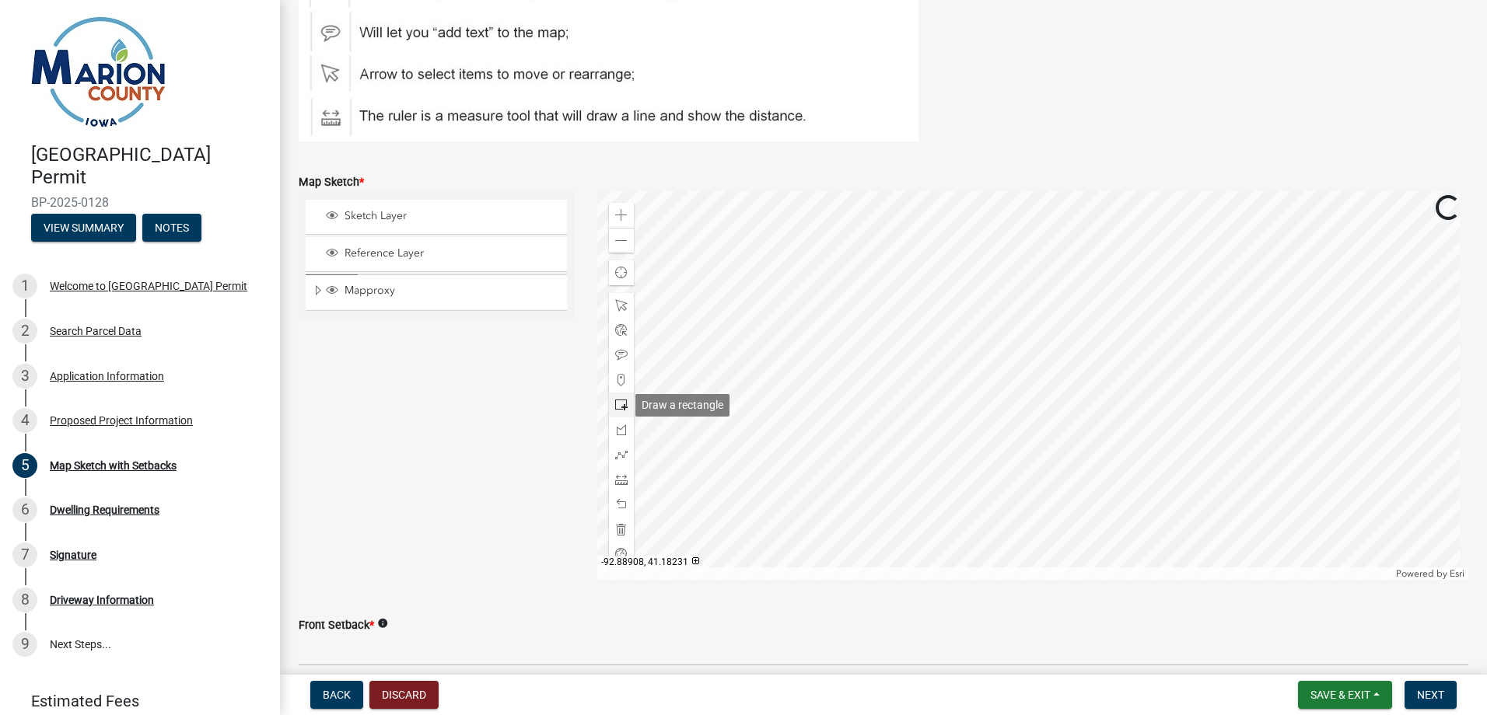
click at [620, 404] on span at bounding box center [621, 405] width 12 height 12
click at [1102, 307] on div at bounding box center [1033, 385] width 872 height 389
click at [1092, 337] on div at bounding box center [1033, 385] width 872 height 389
click at [1078, 303] on div at bounding box center [1033, 385] width 872 height 389
click at [1033, 339] on div at bounding box center [1033, 385] width 872 height 389
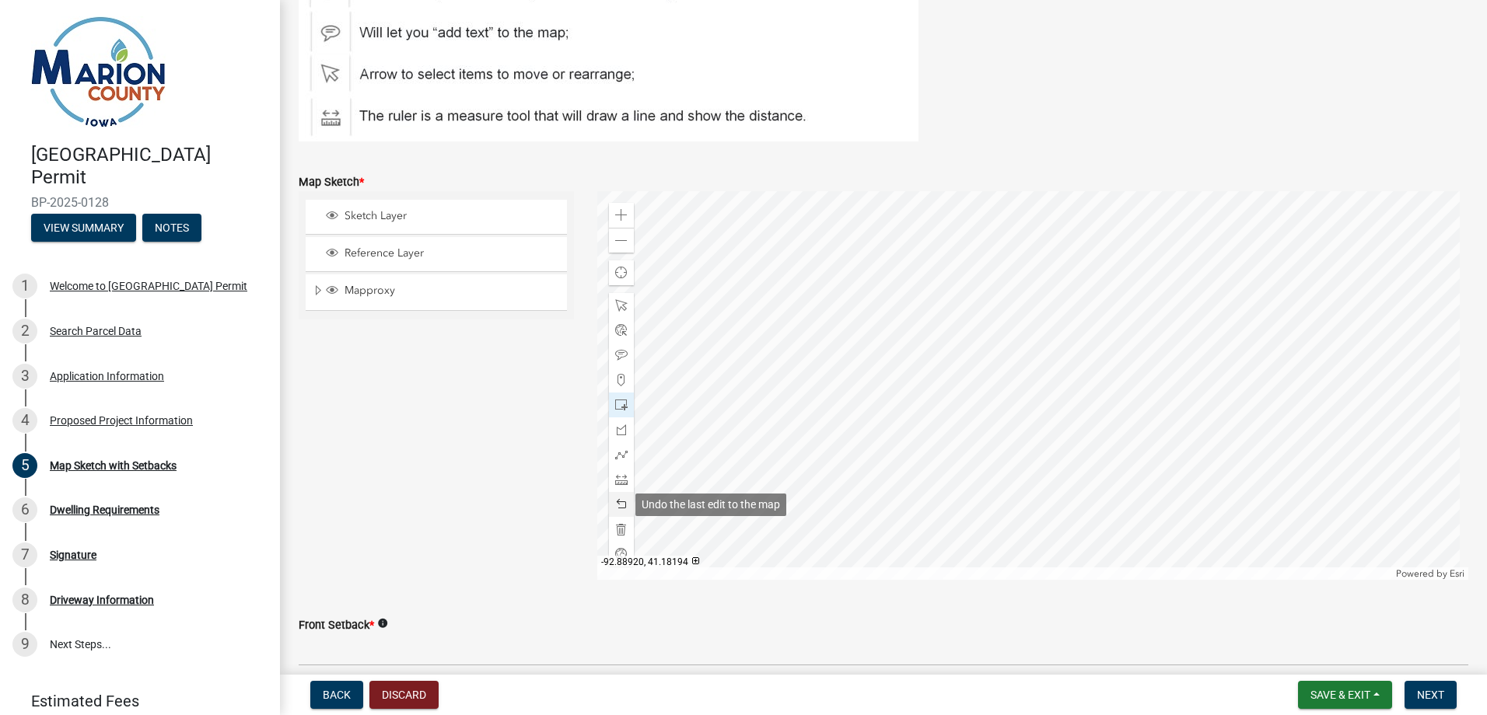
click at [619, 509] on span at bounding box center [621, 504] width 12 height 12
click at [1061, 372] on div at bounding box center [1033, 385] width 872 height 389
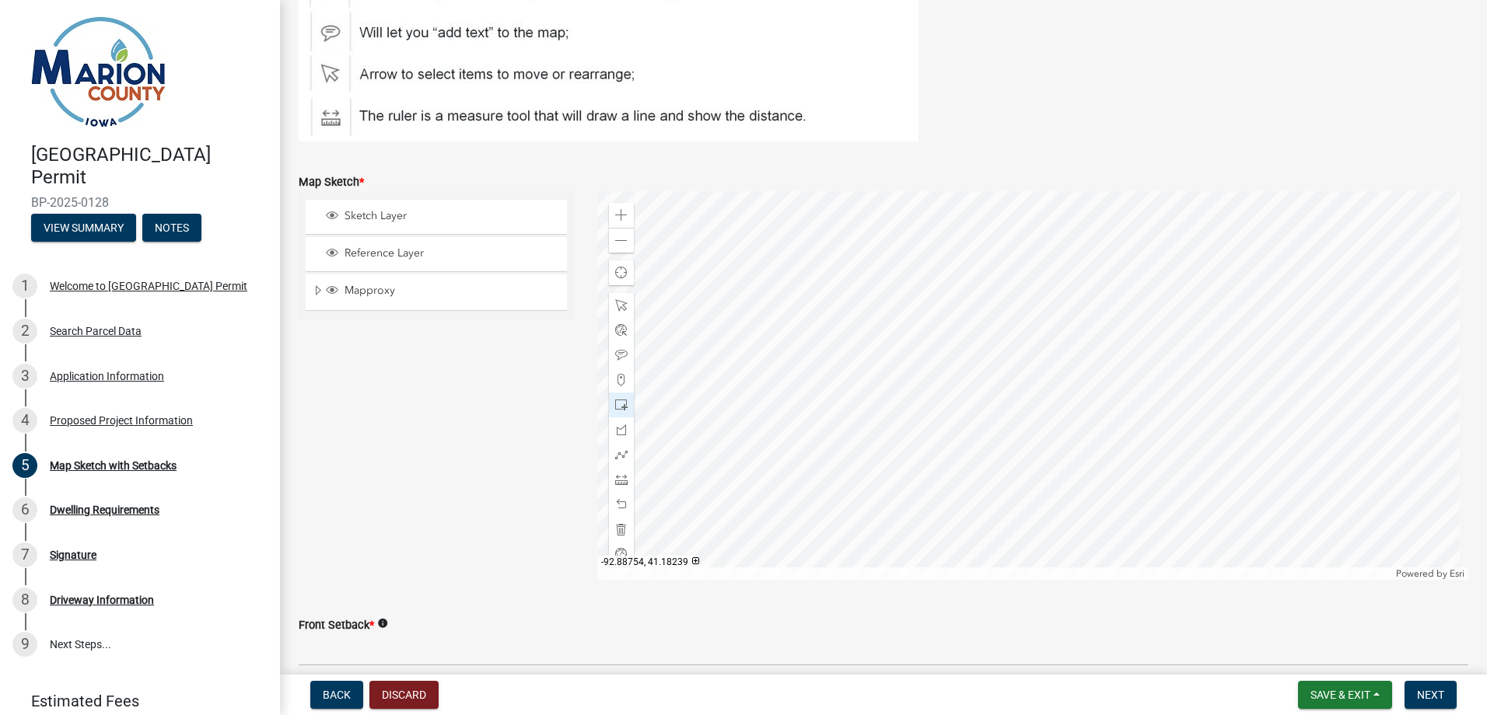
click at [1074, 360] on div at bounding box center [1033, 385] width 872 height 389
click at [1051, 378] on div at bounding box center [1033, 385] width 872 height 389
click at [617, 503] on span at bounding box center [621, 504] width 12 height 12
click at [619, 307] on span at bounding box center [621, 305] width 12 height 12
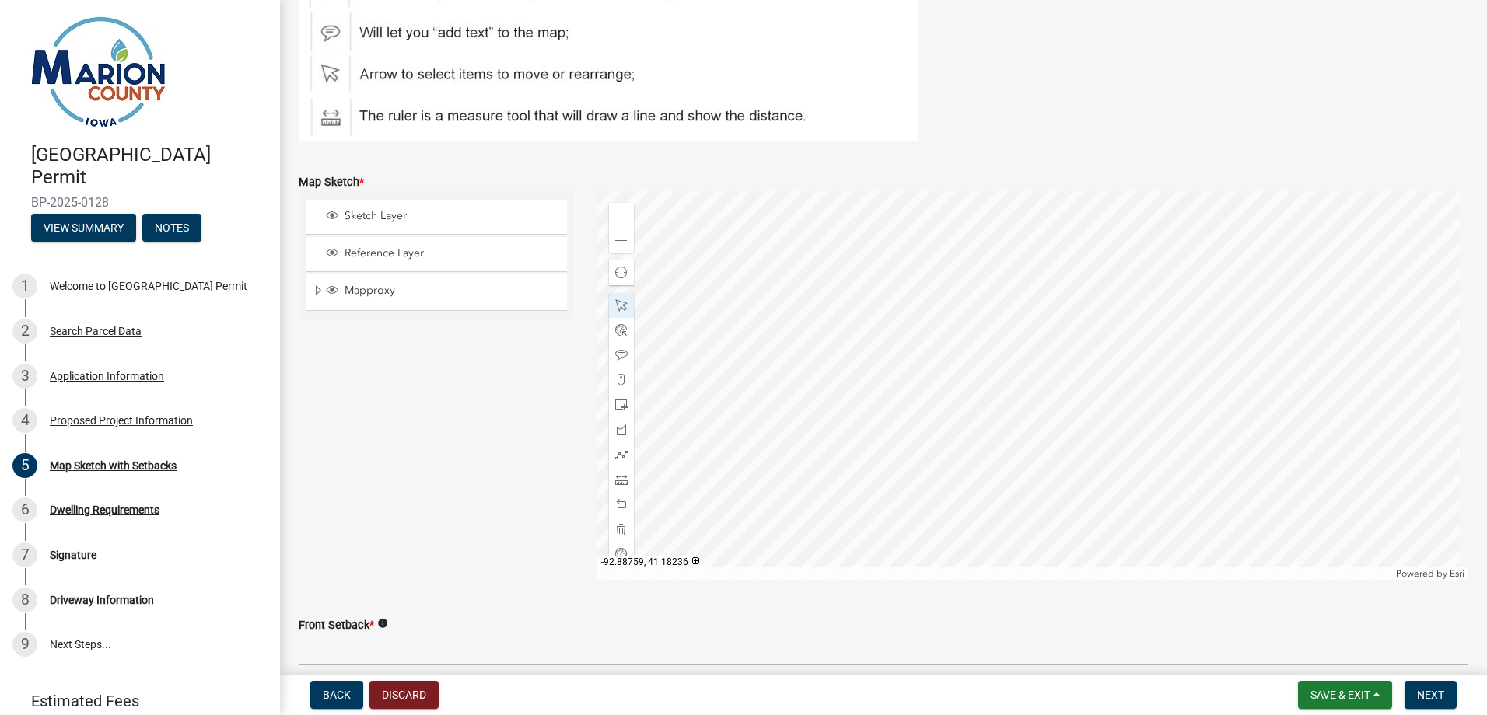
click at [1064, 361] on div at bounding box center [1033, 385] width 872 height 389
click at [1059, 349] on div at bounding box center [1033, 385] width 872 height 389
click at [1085, 329] on div at bounding box center [1033, 385] width 872 height 389
click at [1022, 288] on div at bounding box center [1033, 385] width 872 height 389
click at [1059, 303] on div at bounding box center [1033, 385] width 872 height 389
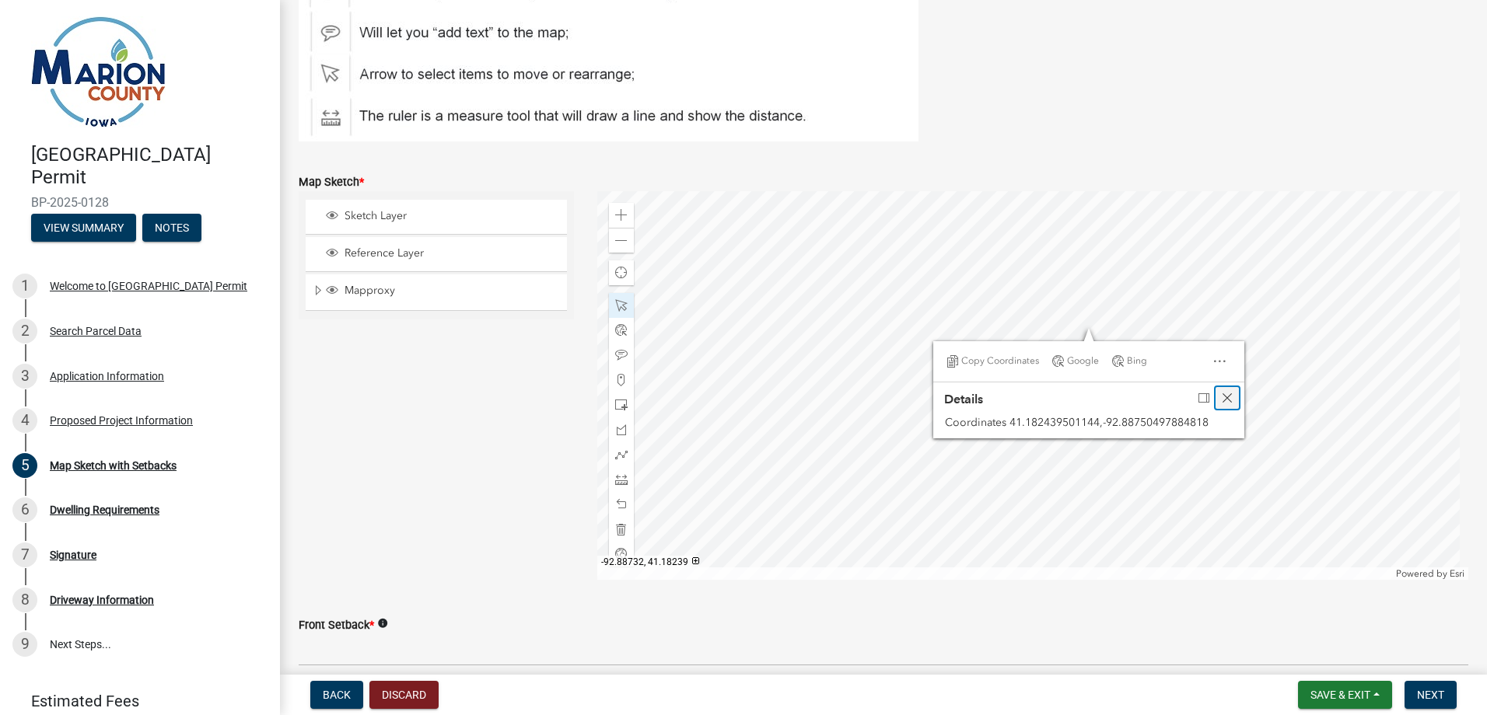
click at [1221, 397] on span "Close" at bounding box center [1227, 398] width 12 height 12
click at [1079, 325] on div at bounding box center [1033, 385] width 872 height 389
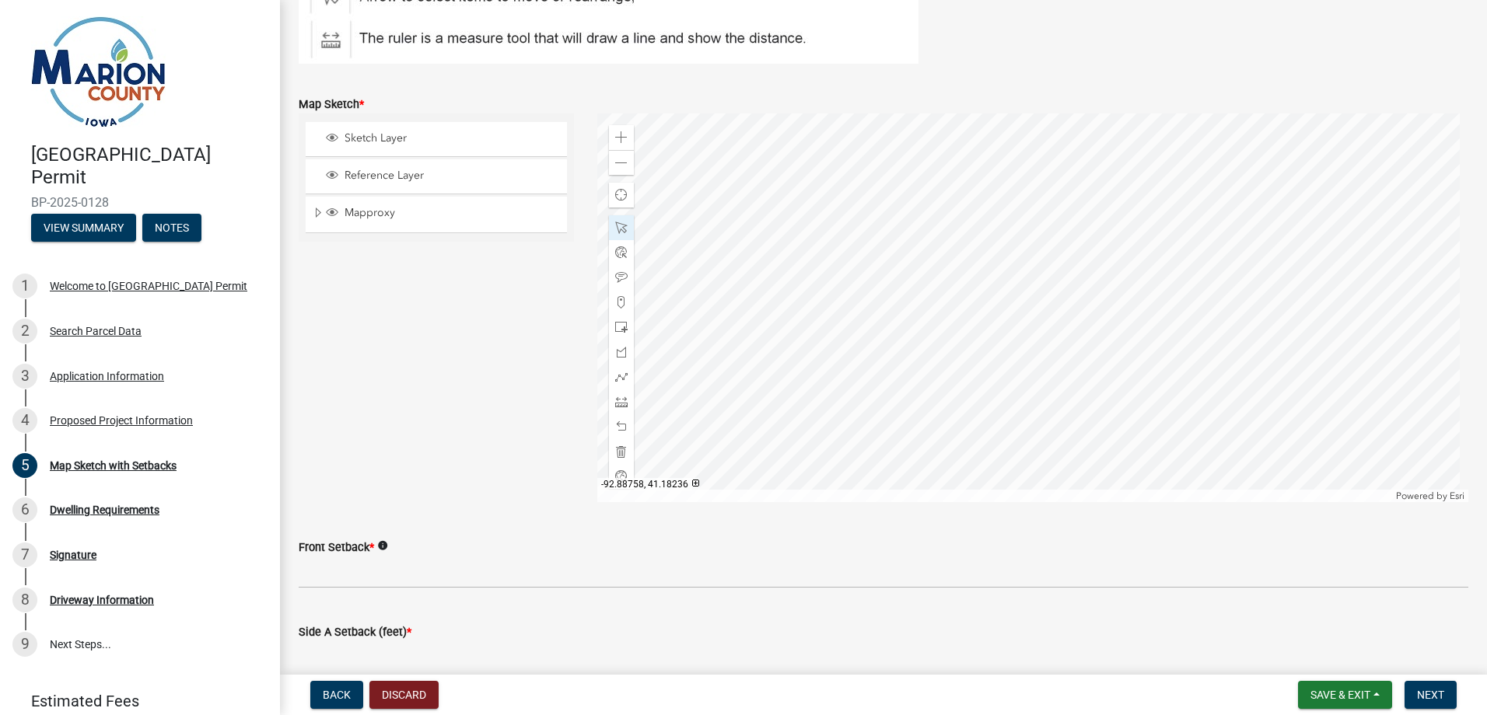
click at [1060, 273] on div at bounding box center [1033, 308] width 872 height 389
click at [616, 427] on span at bounding box center [621, 427] width 12 height 12
click at [839, 368] on div at bounding box center [1033, 308] width 872 height 389
click at [617, 398] on span at bounding box center [621, 402] width 12 height 12
click at [1173, 274] on div at bounding box center [1033, 308] width 872 height 389
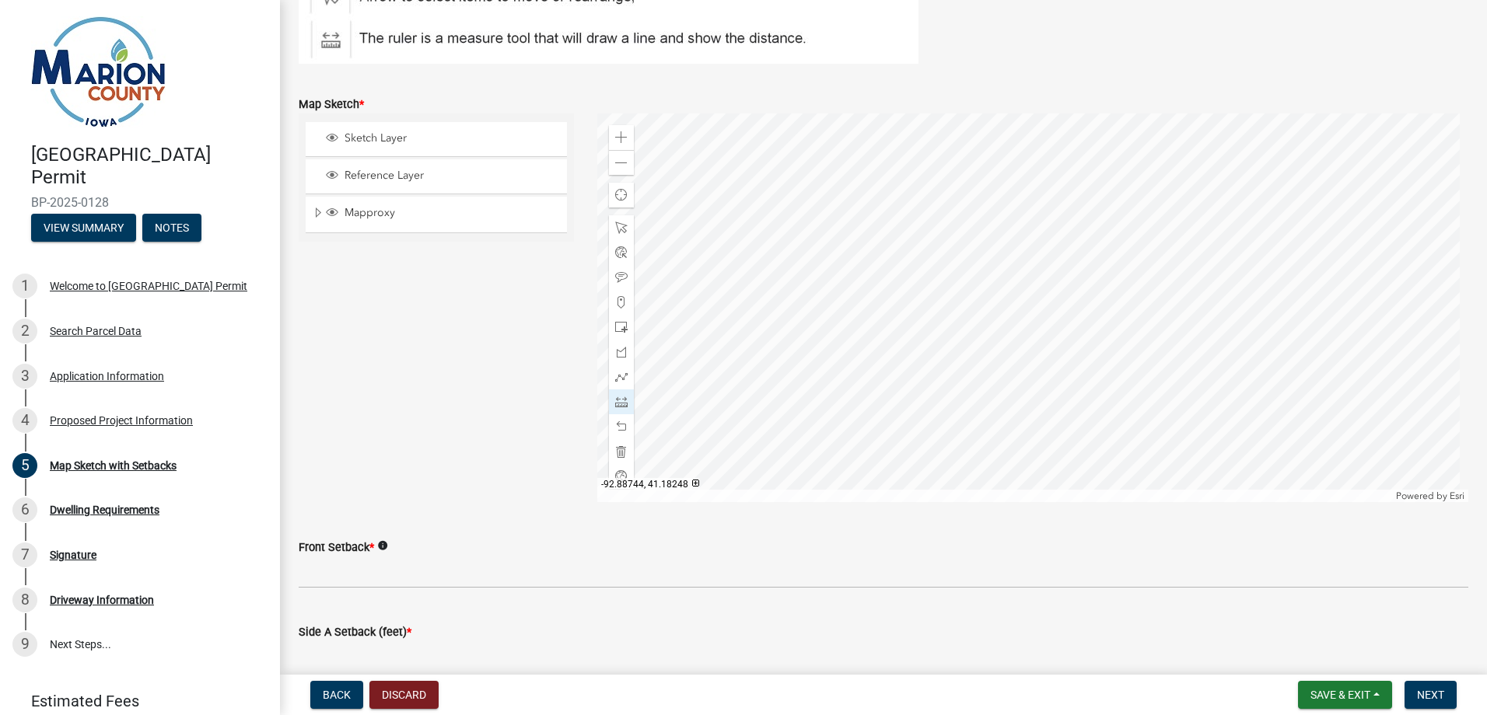
click at [1099, 274] on div at bounding box center [1033, 308] width 872 height 389
click at [617, 451] on span at bounding box center [621, 452] width 12 height 12
click at [1097, 172] on div at bounding box center [1033, 308] width 872 height 389
click at [1096, 256] on div at bounding box center [1033, 308] width 872 height 389
click at [1171, 255] on div at bounding box center [1033, 308] width 872 height 389
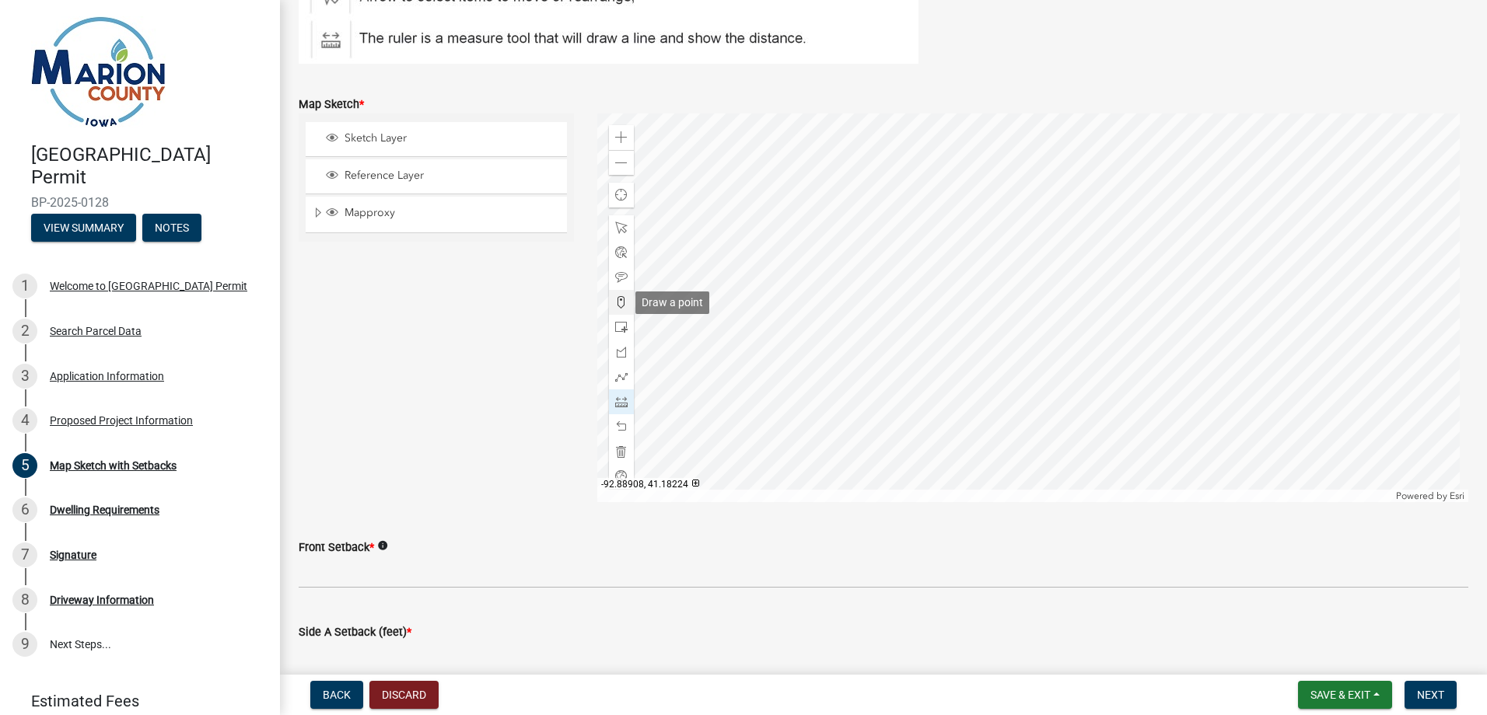
click at [617, 300] on span at bounding box center [621, 302] width 12 height 12
click at [1096, 256] on div at bounding box center [1033, 308] width 872 height 389
click at [622, 405] on span at bounding box center [621, 402] width 12 height 12
click at [1092, 173] on div at bounding box center [1033, 308] width 872 height 389
click at [1096, 256] on div at bounding box center [1033, 308] width 872 height 389
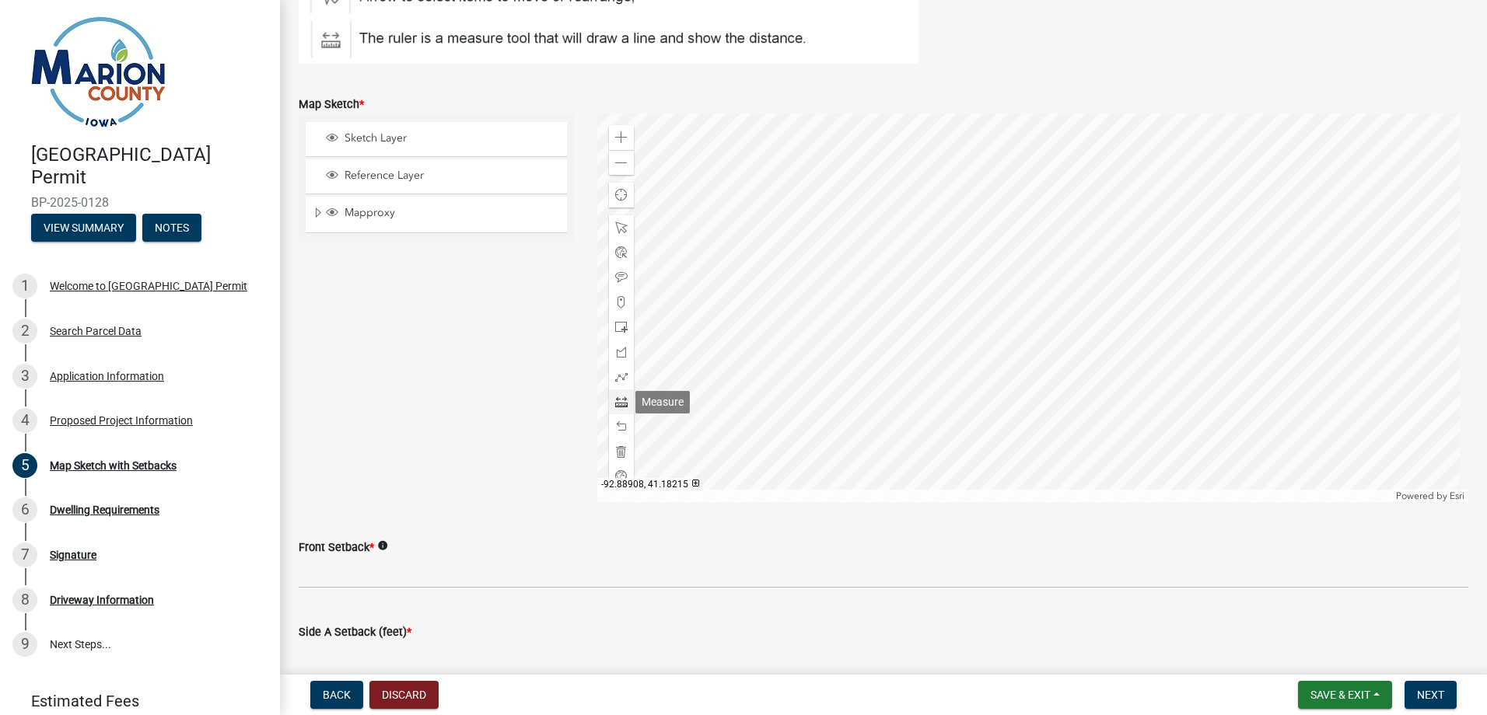
click at [621, 402] on span at bounding box center [621, 402] width 12 height 12
click at [618, 251] on span at bounding box center [621, 252] width 12 height 12
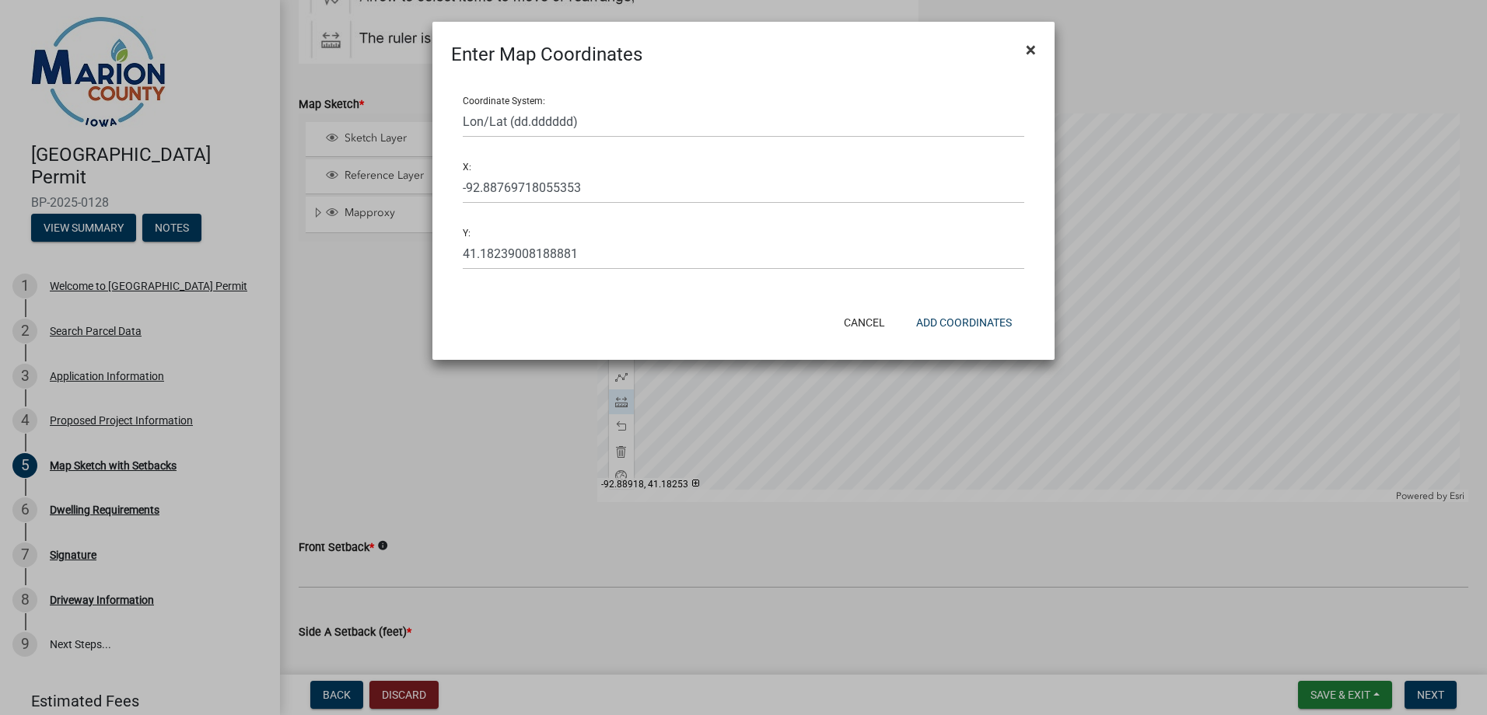
click at [1030, 46] on span "×" at bounding box center [1031, 50] width 10 height 22
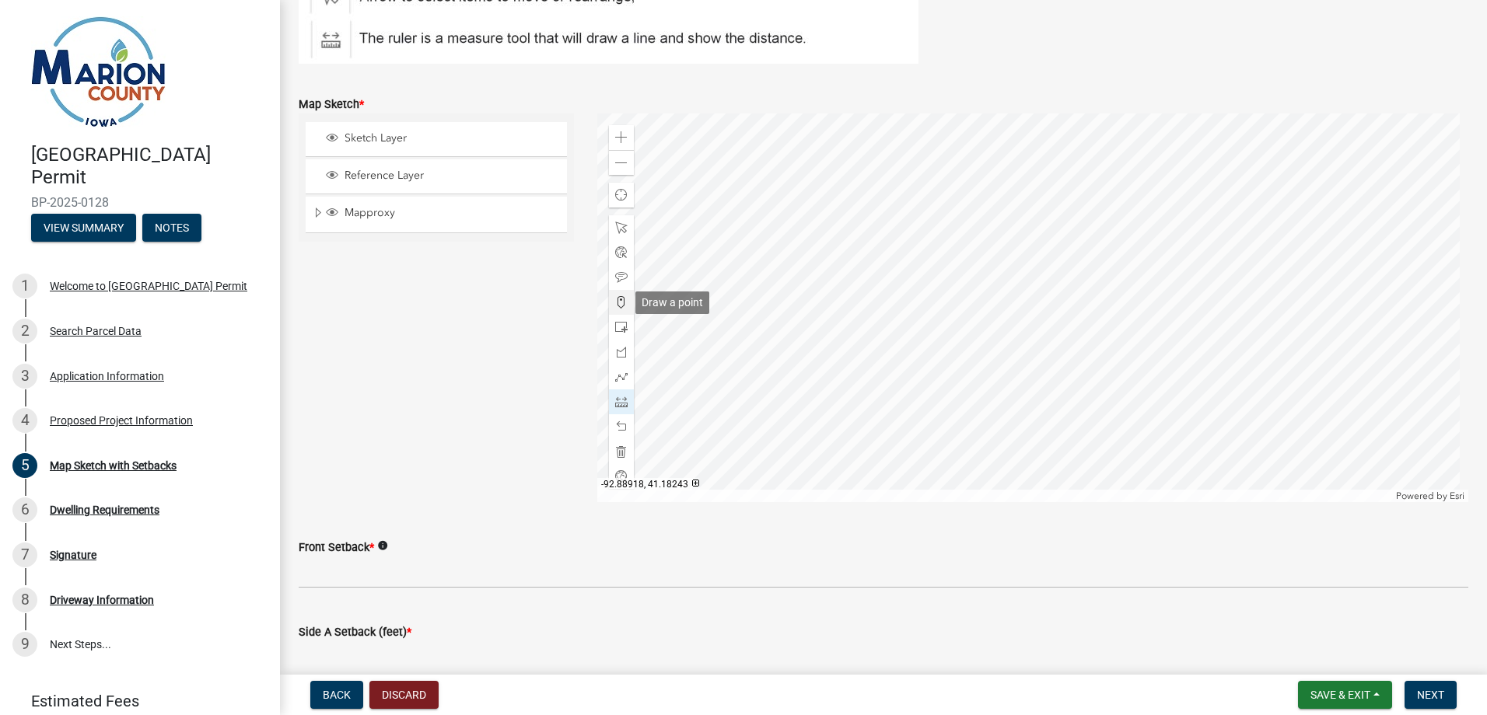
click at [618, 301] on span at bounding box center [621, 302] width 12 height 12
click at [617, 403] on span at bounding box center [621, 402] width 12 height 12
click at [1096, 256] on div at bounding box center [1033, 308] width 872 height 389
click at [619, 299] on span at bounding box center [621, 302] width 12 height 12
click at [1096, 294] on div at bounding box center [1033, 308] width 872 height 389
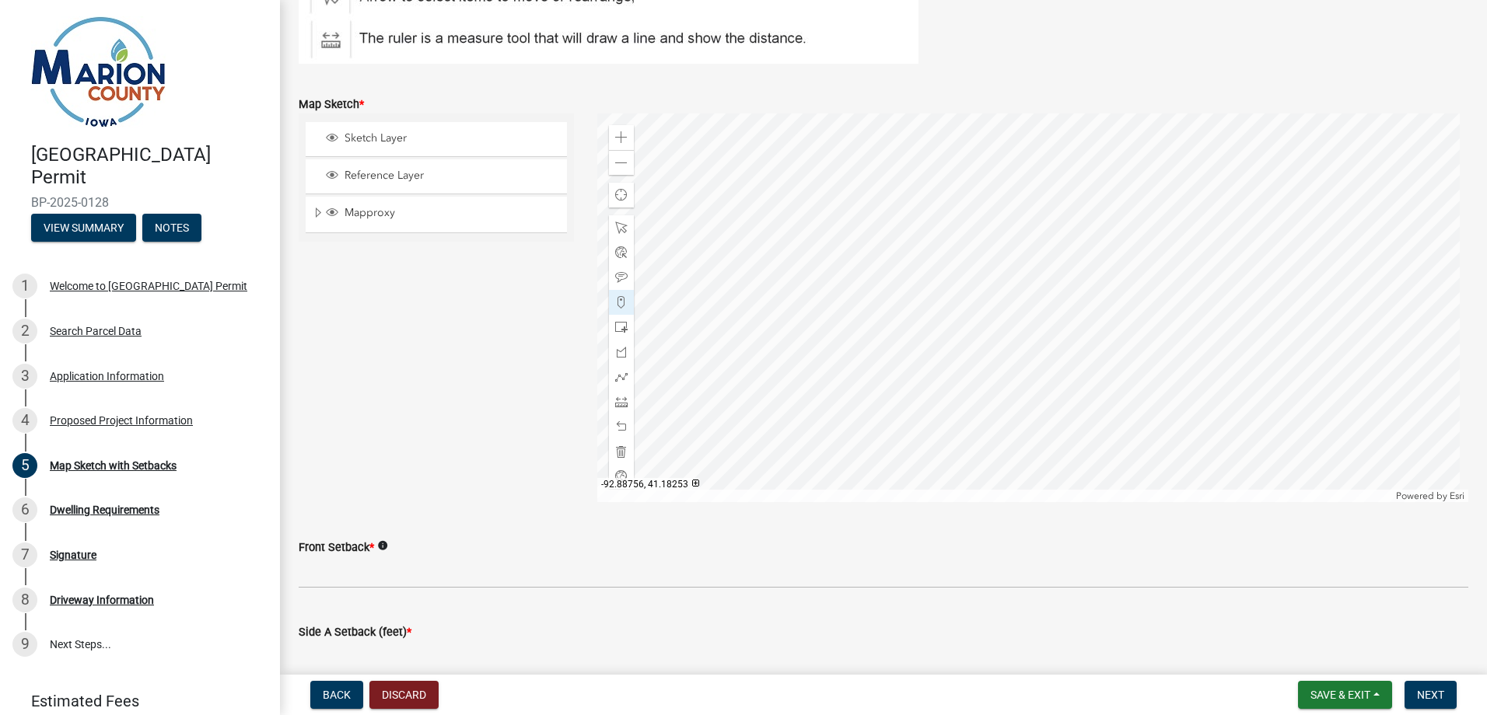
click at [1065, 255] on div at bounding box center [1033, 308] width 872 height 389
click at [1064, 295] on div at bounding box center [1033, 308] width 872 height 389
click at [618, 379] on span at bounding box center [621, 377] width 12 height 12
click at [1096, 256] on div at bounding box center [1033, 308] width 872 height 389
click at [1065, 255] on div at bounding box center [1033, 308] width 872 height 389
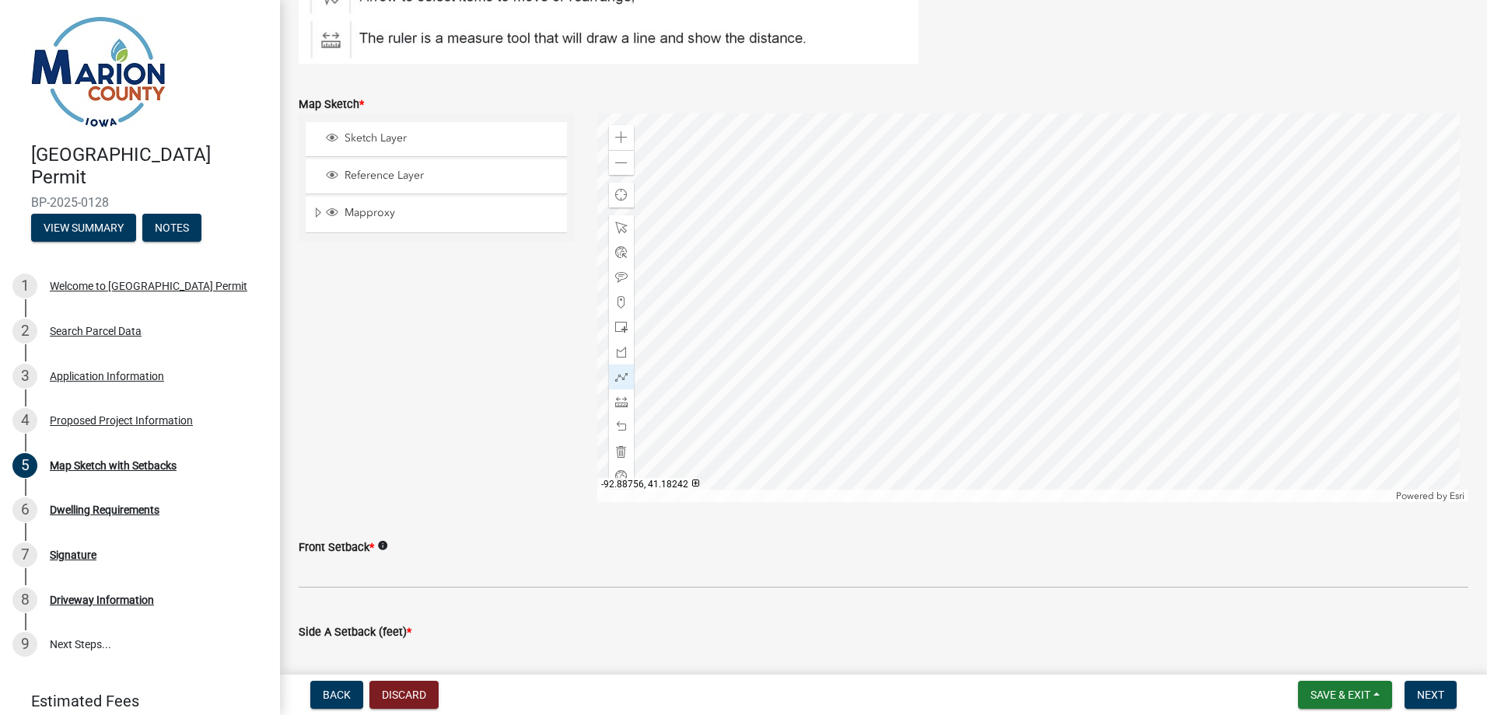
click at [1064, 295] on div at bounding box center [1033, 308] width 872 height 389
click at [1099, 295] on div at bounding box center [1033, 308] width 872 height 389
click at [1098, 257] on div at bounding box center [1033, 308] width 872 height 389
click at [618, 376] on span at bounding box center [621, 377] width 12 height 12
click at [617, 325] on span at bounding box center [621, 327] width 12 height 12
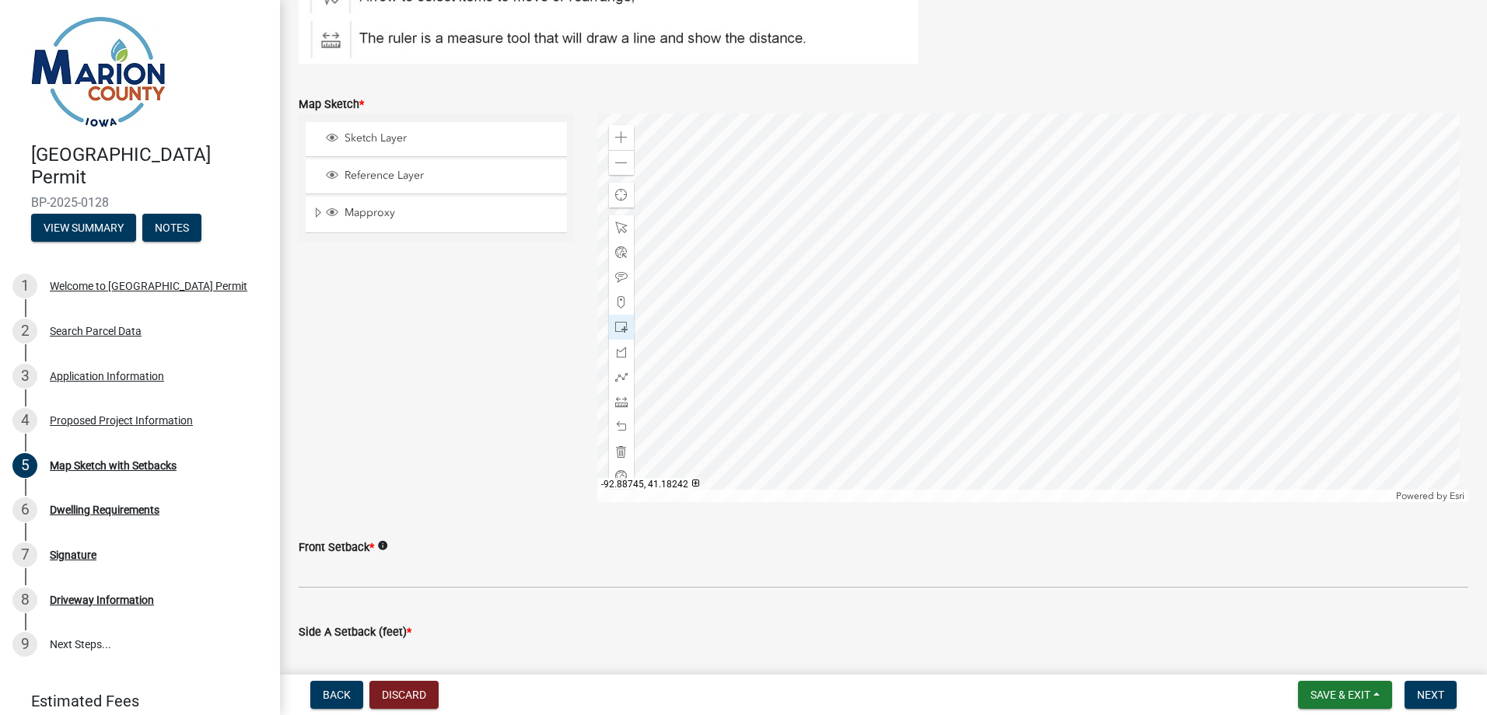
click at [1096, 295] on div at bounding box center [1033, 308] width 872 height 389
click at [621, 401] on span at bounding box center [621, 402] width 12 height 12
click at [1065, 259] on div at bounding box center [1033, 308] width 872 height 389
click at [620, 400] on span at bounding box center [621, 402] width 12 height 12
click at [617, 298] on span at bounding box center [621, 302] width 12 height 12
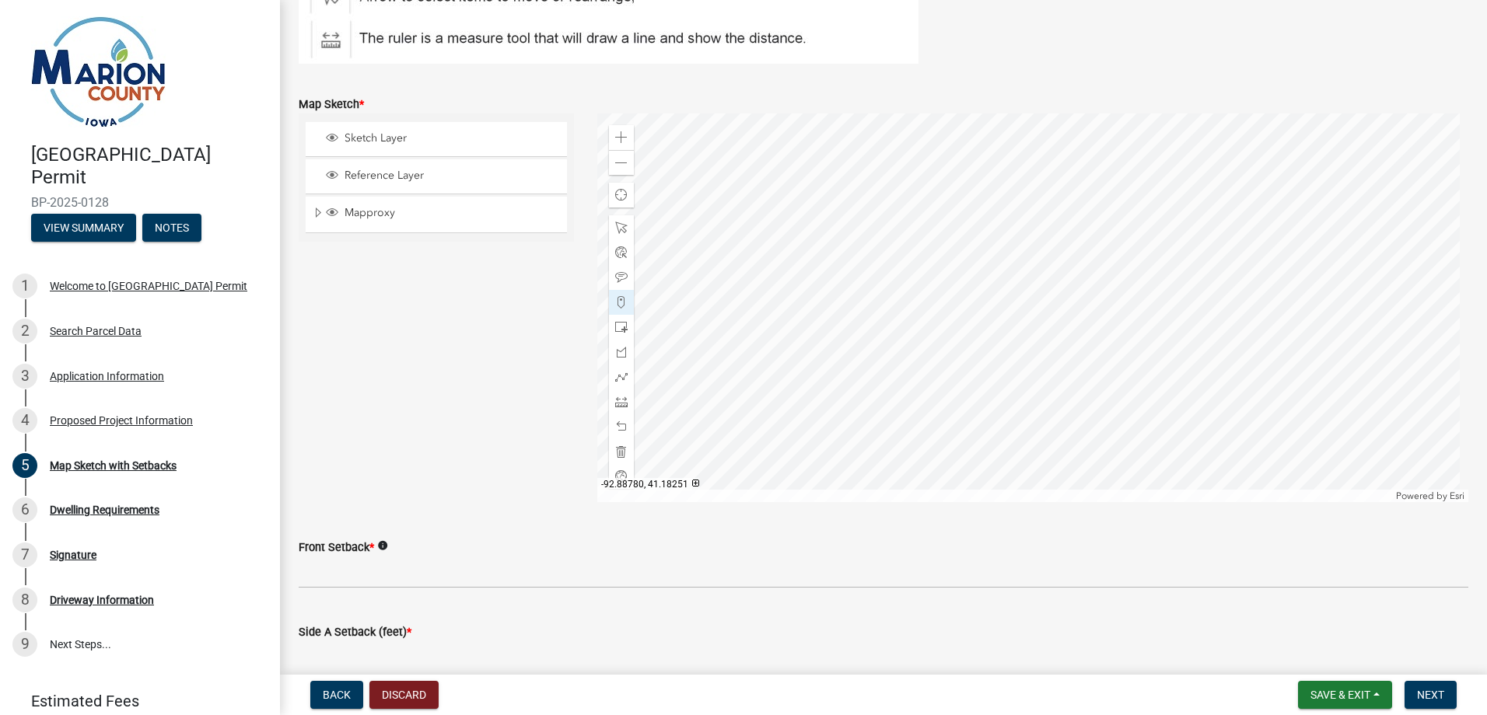
click at [994, 262] on div at bounding box center [1033, 308] width 872 height 389
click at [619, 326] on span at bounding box center [621, 327] width 12 height 12
click at [1066, 289] on div at bounding box center [1033, 308] width 872 height 389
click at [618, 446] on span at bounding box center [621, 452] width 12 height 12
click at [618, 324] on span at bounding box center [621, 327] width 12 height 12
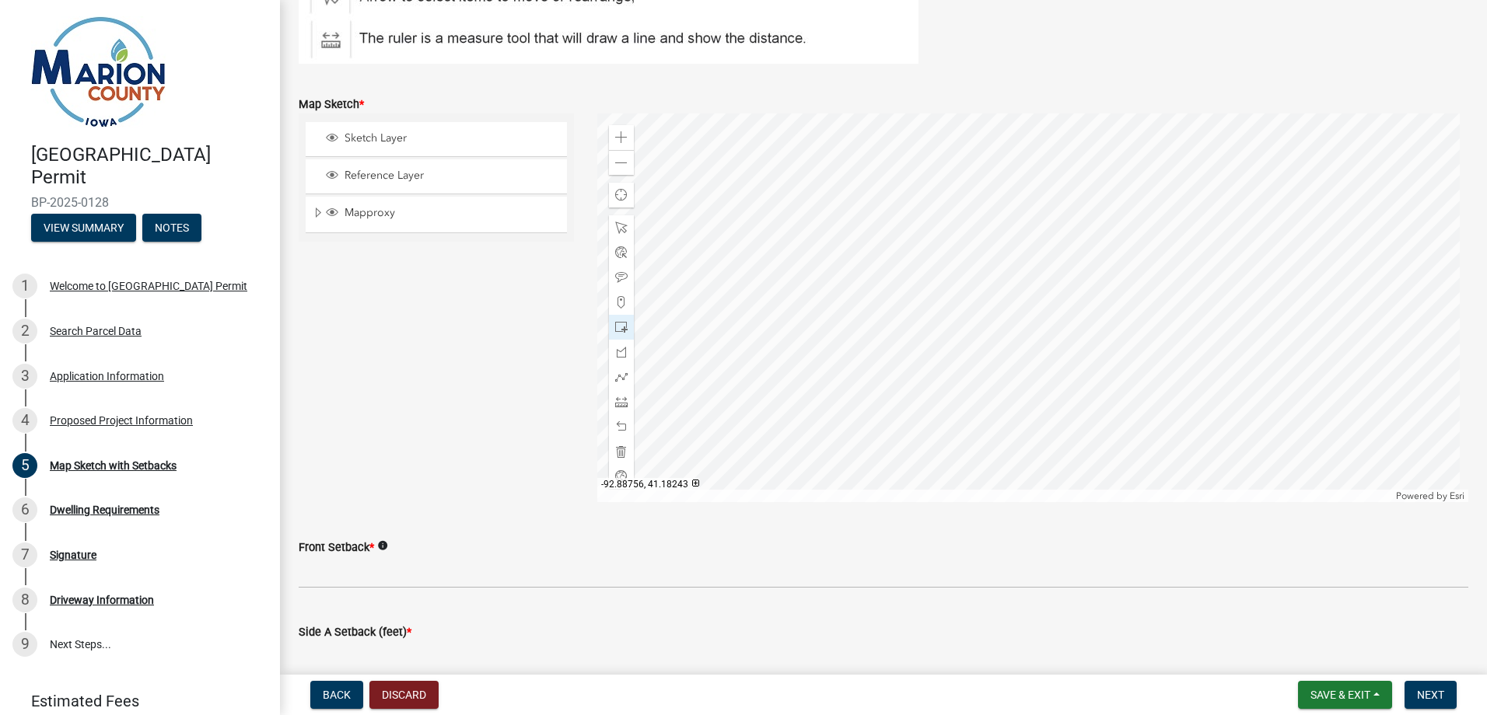
click at [1064, 292] on div at bounding box center [1033, 308] width 872 height 389
click at [1096, 302] on div at bounding box center [1033, 308] width 872 height 389
click at [617, 378] on span at bounding box center [621, 377] width 12 height 12
click at [615, 402] on span at bounding box center [621, 402] width 12 height 12
click at [1096, 281] on div at bounding box center [1033, 308] width 872 height 389
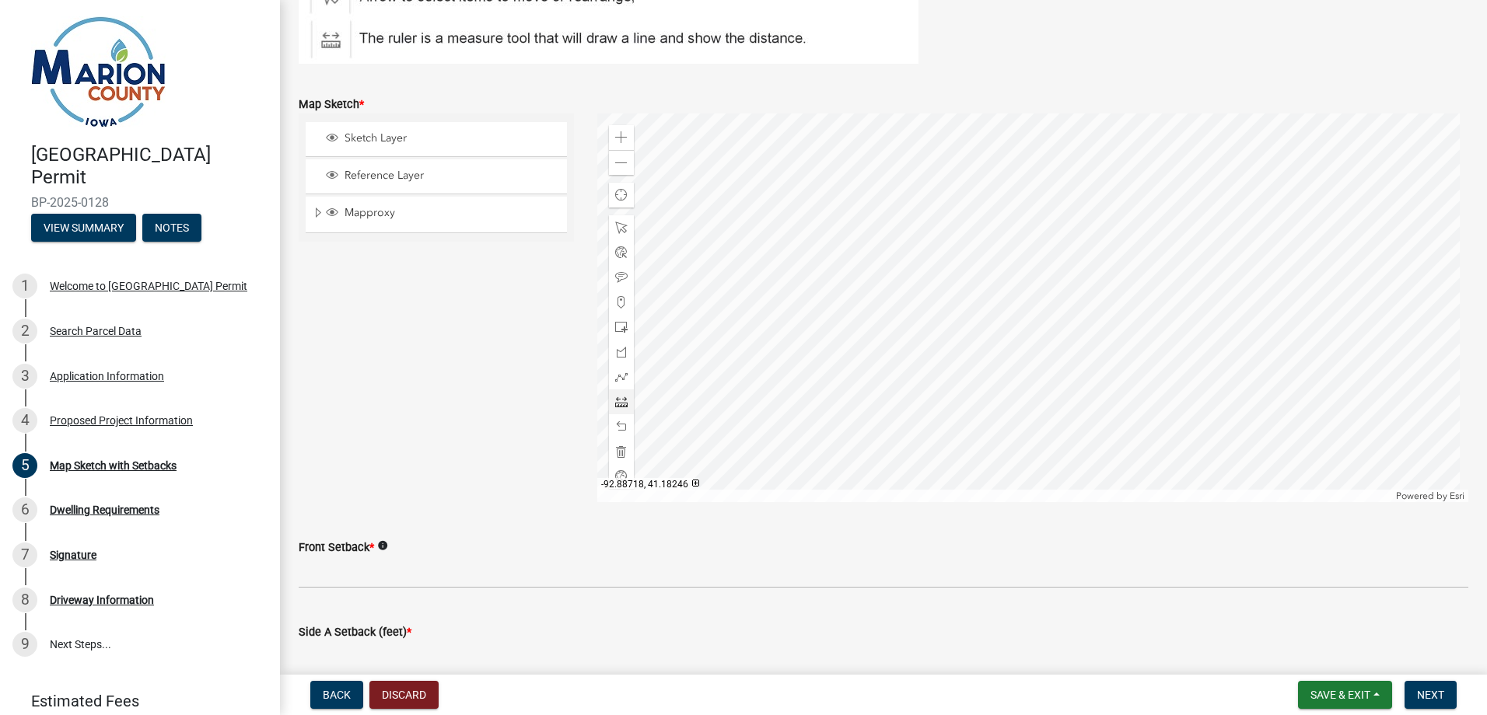
click at [1171, 281] on div at bounding box center [1033, 308] width 872 height 389
click at [1082, 257] on div at bounding box center [1033, 308] width 872 height 389
click at [1081, 173] on div at bounding box center [1033, 308] width 872 height 389
click at [1065, 258] on div at bounding box center [1033, 308] width 872 height 389
click at [1064, 208] on div at bounding box center [1033, 308] width 872 height 389
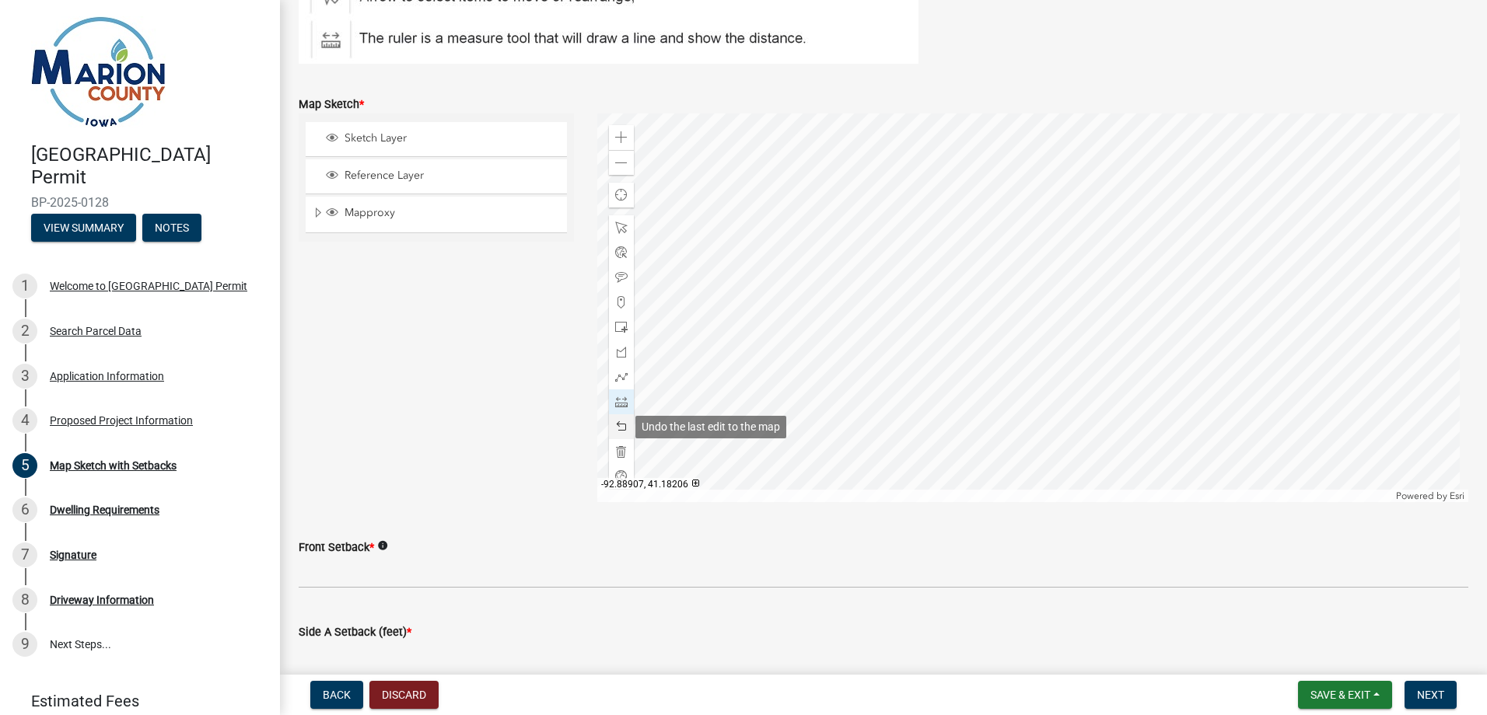
click at [616, 426] on span at bounding box center [621, 427] width 12 height 12
click at [617, 402] on span at bounding box center [621, 402] width 12 height 12
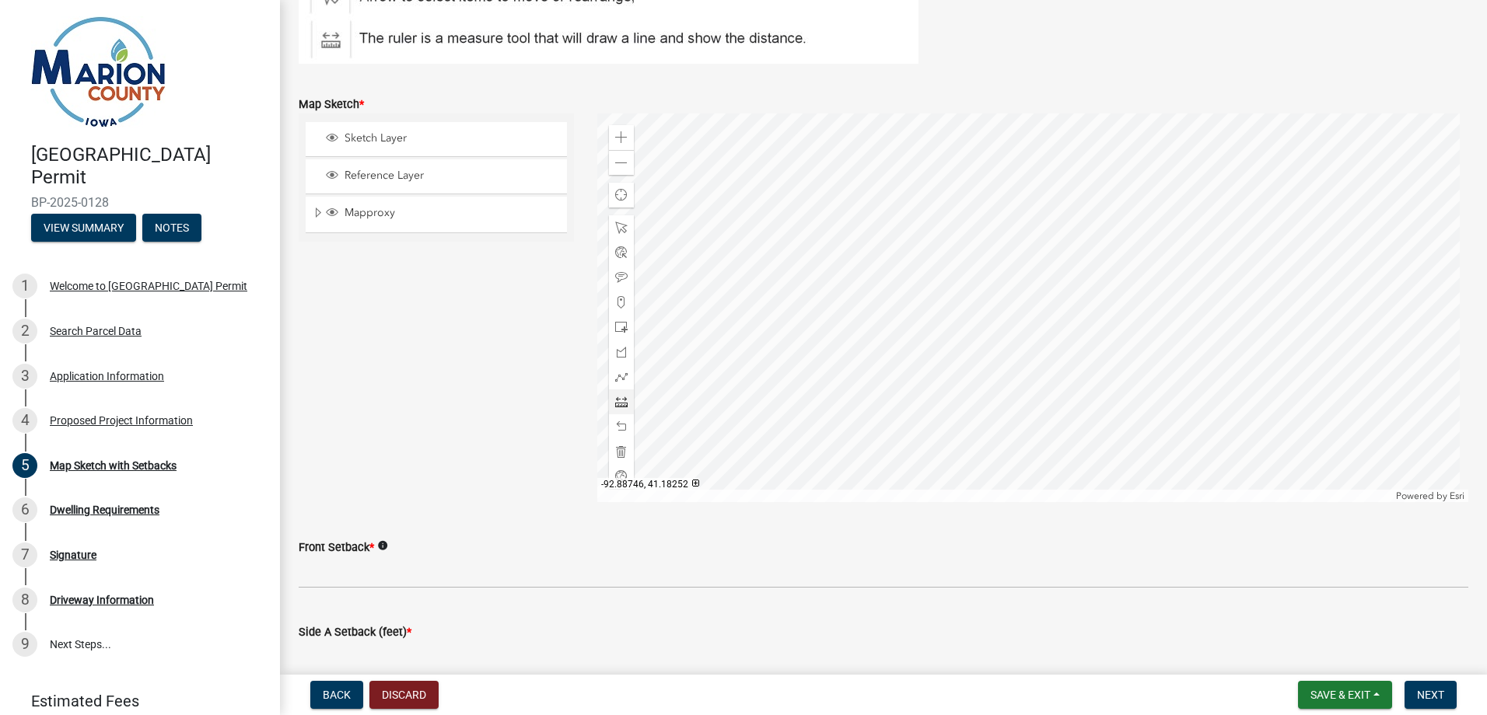
click at [1092, 258] on div at bounding box center [1033, 308] width 872 height 389
click at [1092, 174] on div at bounding box center [1033, 308] width 872 height 389
click at [1069, 259] on div at bounding box center [1033, 308] width 872 height 389
click at [1068, 208] on div at bounding box center [1033, 308] width 872 height 389
click at [991, 286] on div at bounding box center [1033, 308] width 872 height 389
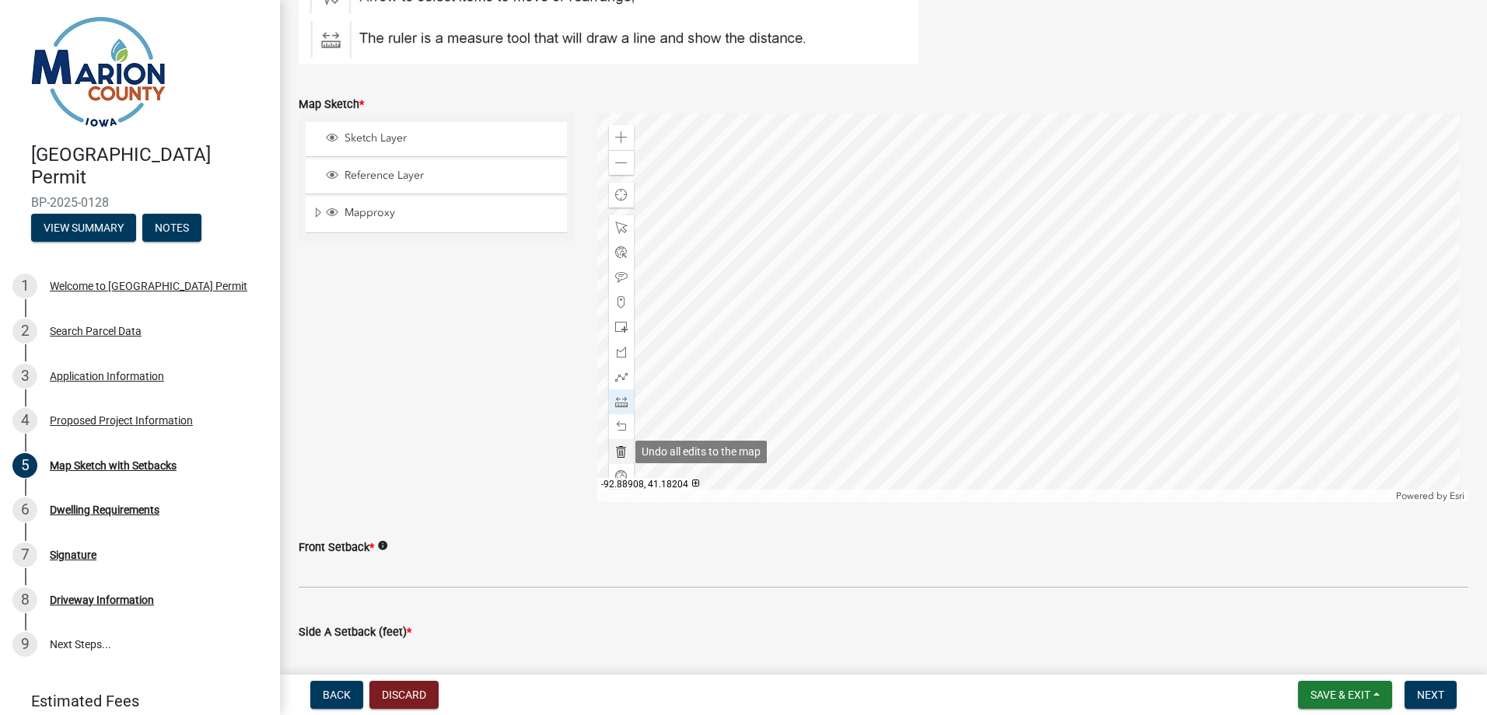
click at [617, 449] on span at bounding box center [621, 452] width 12 height 12
click at [1085, 171] on div at bounding box center [1033, 308] width 872 height 389
click at [1087, 255] on div at bounding box center [1033, 308] width 872 height 389
click at [623, 425] on span at bounding box center [621, 427] width 12 height 12
click at [619, 425] on span at bounding box center [621, 427] width 12 height 12
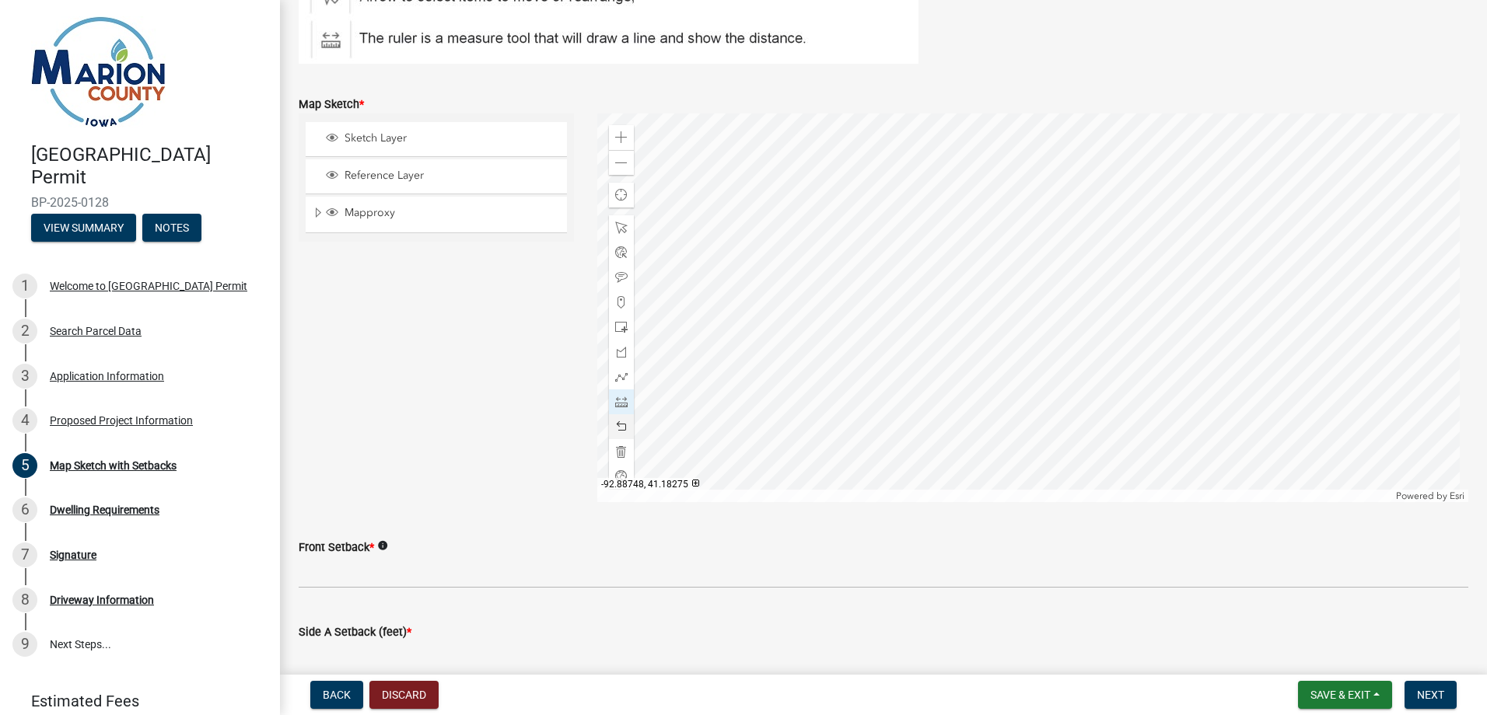
click at [1086, 173] on div at bounding box center [1033, 308] width 872 height 389
click at [1087, 257] on div at bounding box center [1033, 308] width 872 height 389
click at [1173, 280] on div at bounding box center [1033, 308] width 872 height 389
click at [1098, 282] on div at bounding box center [1033, 308] width 872 height 389
click at [1097, 257] on div at bounding box center [1033, 308] width 872 height 389
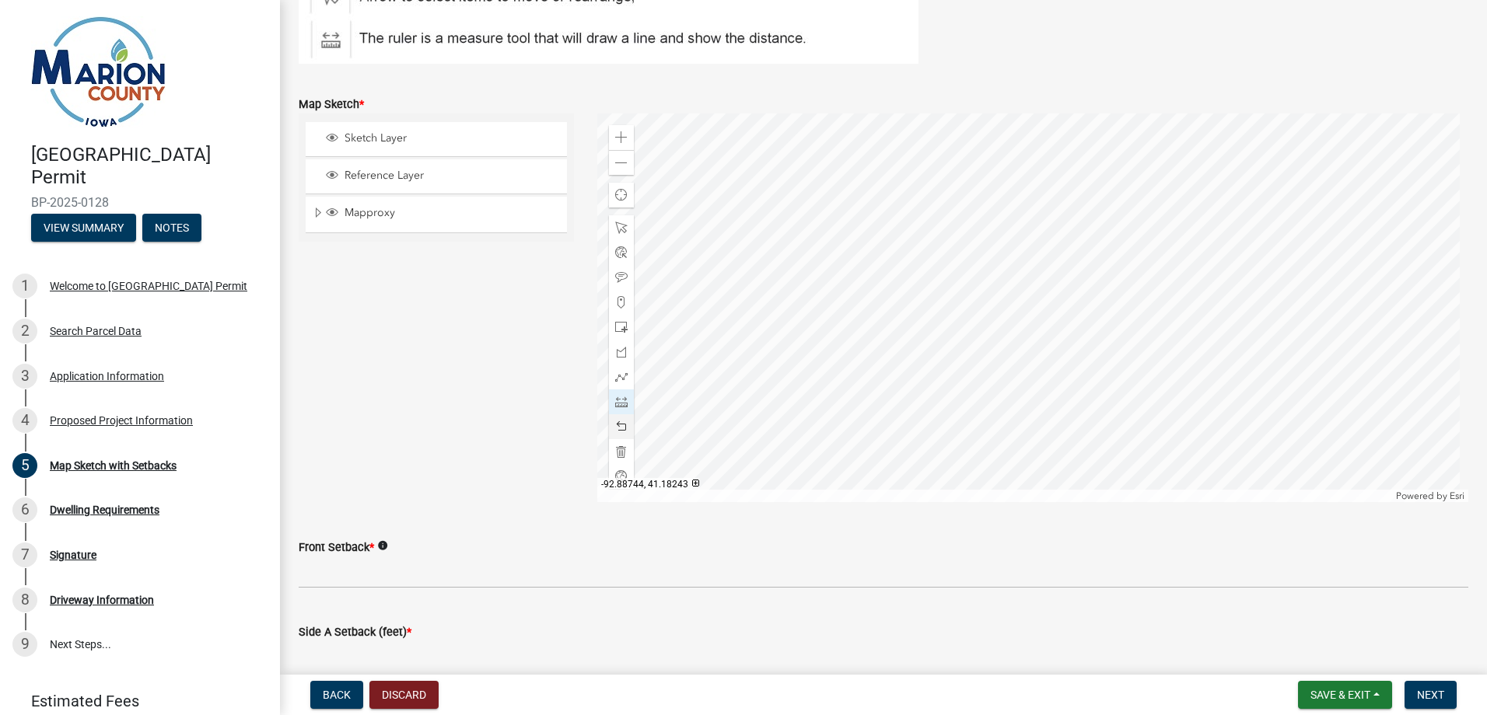
click at [1098, 292] on div at bounding box center [1033, 308] width 872 height 389
click at [1069, 292] on div at bounding box center [1033, 308] width 872 height 389
click at [1069, 257] on div at bounding box center [1033, 308] width 872 height 389
click at [1096, 257] on div at bounding box center [1033, 308] width 872 height 389
click at [620, 136] on span at bounding box center [621, 137] width 12 height 12
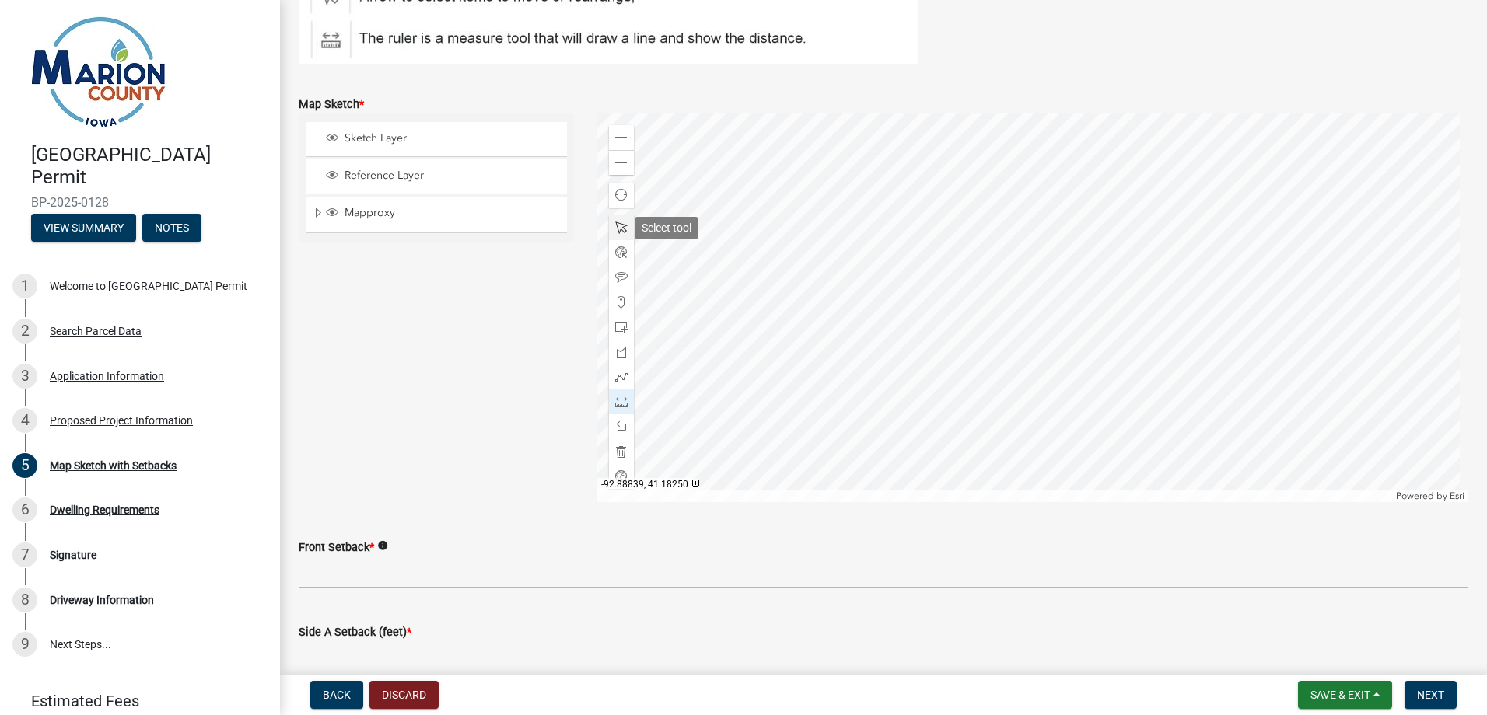
click at [618, 225] on span at bounding box center [621, 228] width 12 height 12
click at [956, 318] on div at bounding box center [1033, 308] width 872 height 389
click at [620, 399] on span at bounding box center [621, 402] width 12 height 12
click at [1106, 184] on div at bounding box center [1033, 308] width 872 height 389
click at [616, 397] on span at bounding box center [621, 402] width 12 height 12
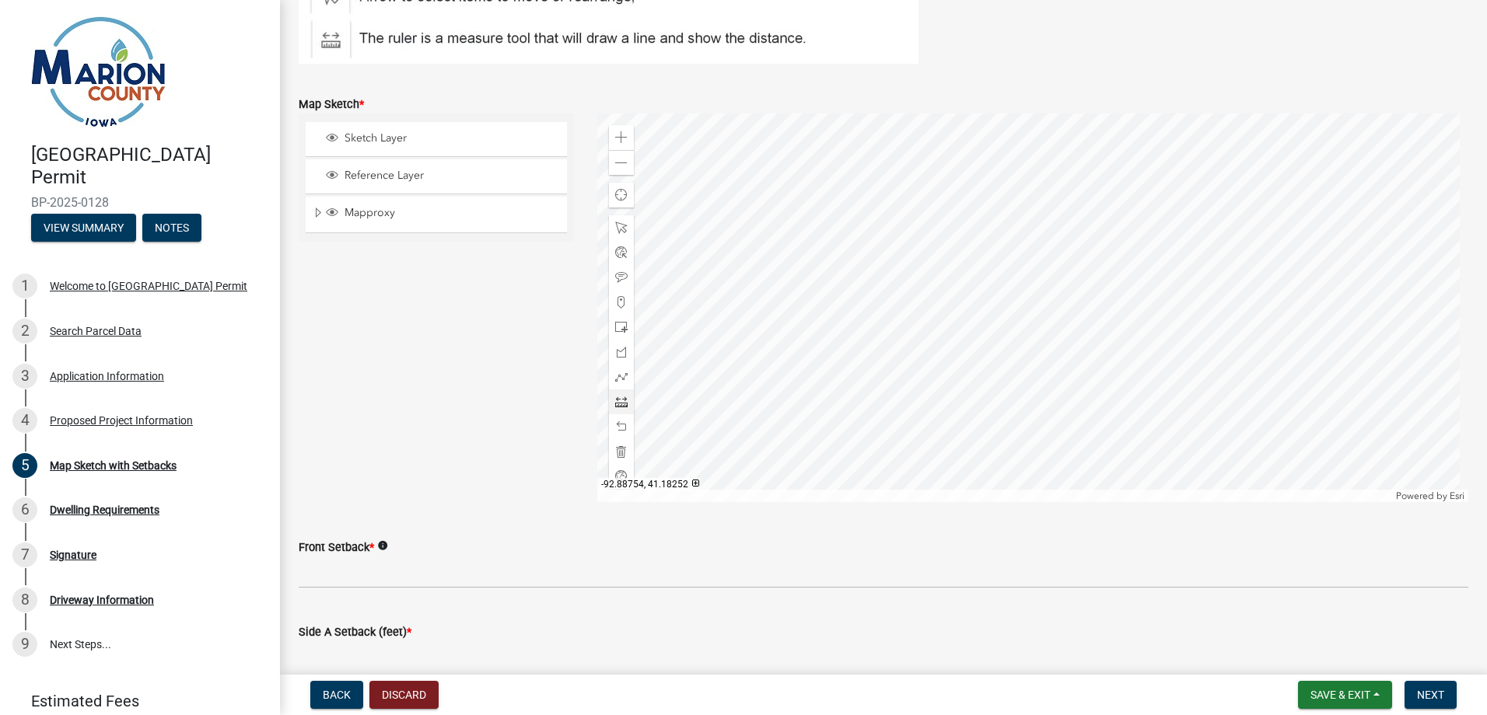
click at [1106, 187] on div at bounding box center [1033, 308] width 872 height 389
click at [970, 190] on div at bounding box center [1033, 308] width 872 height 389
click at [971, 246] on div at bounding box center [1033, 308] width 872 height 389
click at [1107, 246] on div at bounding box center [1033, 308] width 872 height 389
click at [1113, 254] on div at bounding box center [1033, 308] width 872 height 389
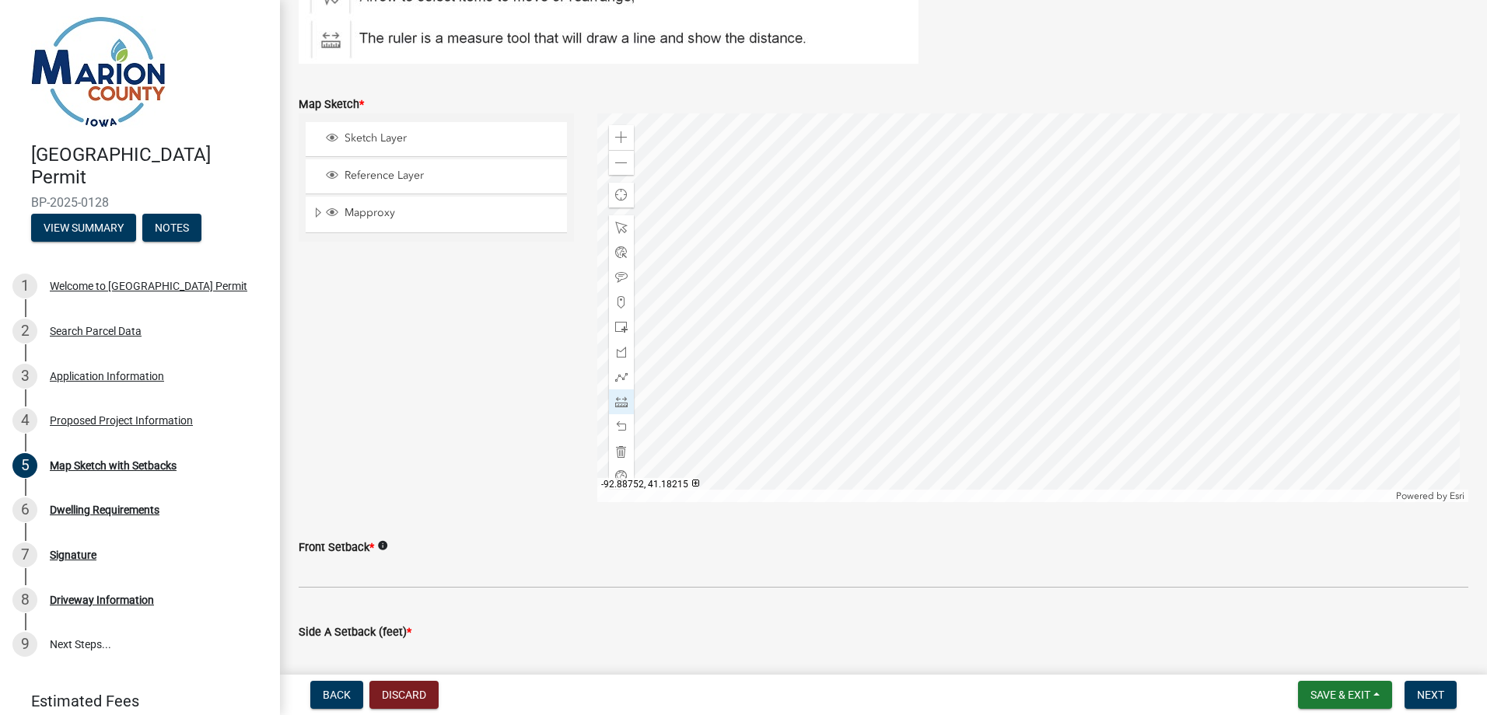
click at [1117, 466] on div at bounding box center [1033, 308] width 872 height 389
click at [970, 235] on div at bounding box center [1033, 308] width 872 height 389
click at [697, 243] on div at bounding box center [1033, 308] width 872 height 389
click at [617, 275] on span at bounding box center [621, 277] width 12 height 12
click at [1012, 215] on div at bounding box center [1033, 308] width 872 height 389
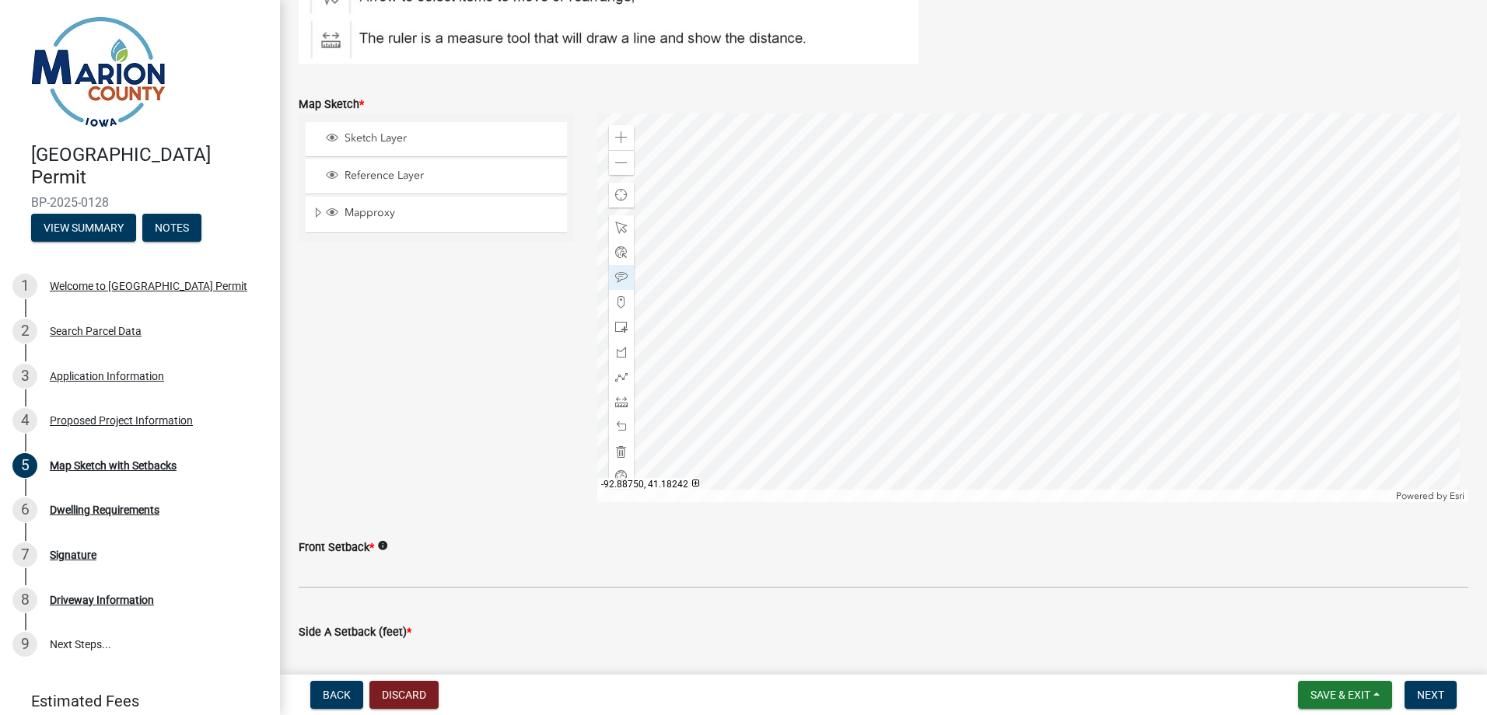
click at [1130, 263] on div at bounding box center [1033, 308] width 872 height 389
click at [1127, 264] on div at bounding box center [1033, 308] width 872 height 389
click at [617, 225] on span at bounding box center [621, 228] width 12 height 12
click at [1109, 260] on div at bounding box center [1033, 308] width 872 height 389
click at [1155, 261] on div at bounding box center [1033, 308] width 872 height 389
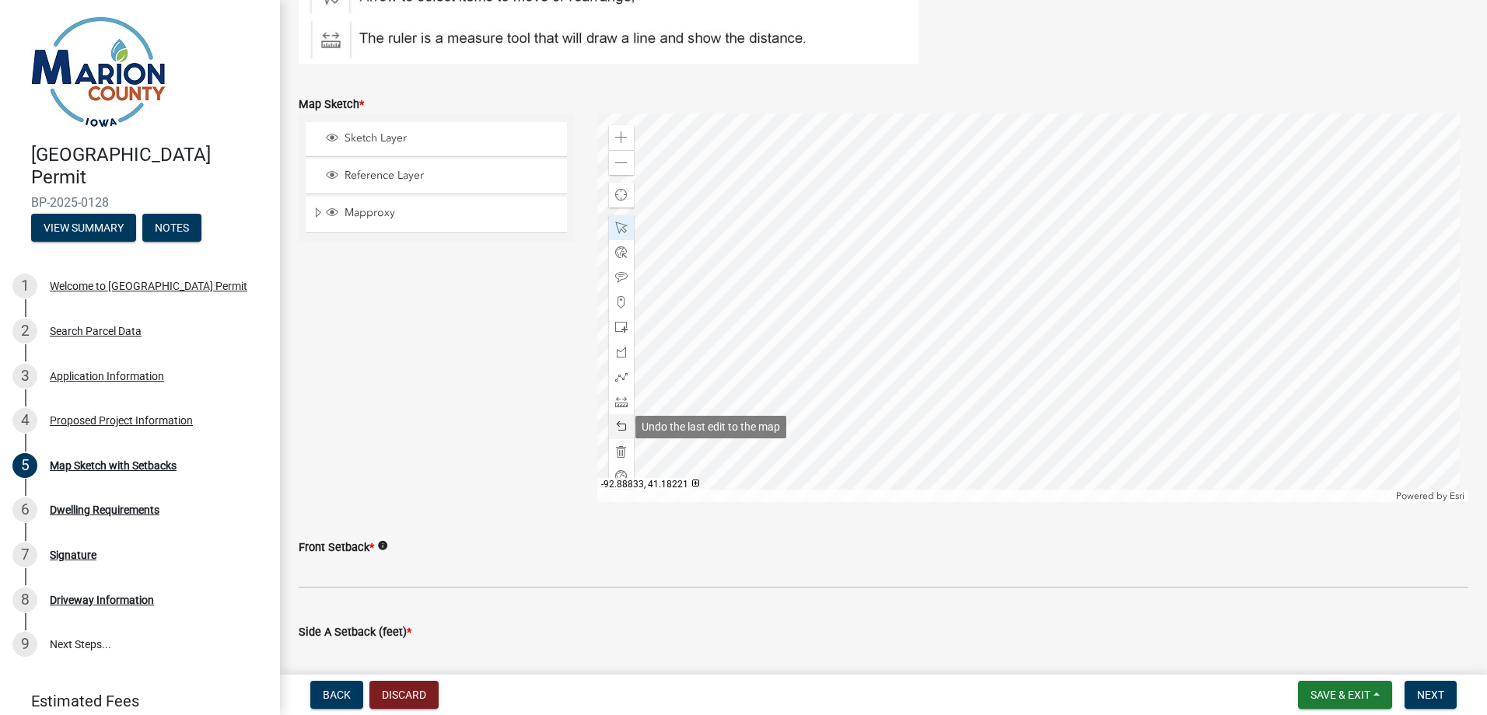
click at [617, 421] on span at bounding box center [621, 427] width 12 height 12
click at [620, 276] on span at bounding box center [621, 277] width 12 height 12
click at [1124, 279] on div at bounding box center [1033, 308] width 872 height 389
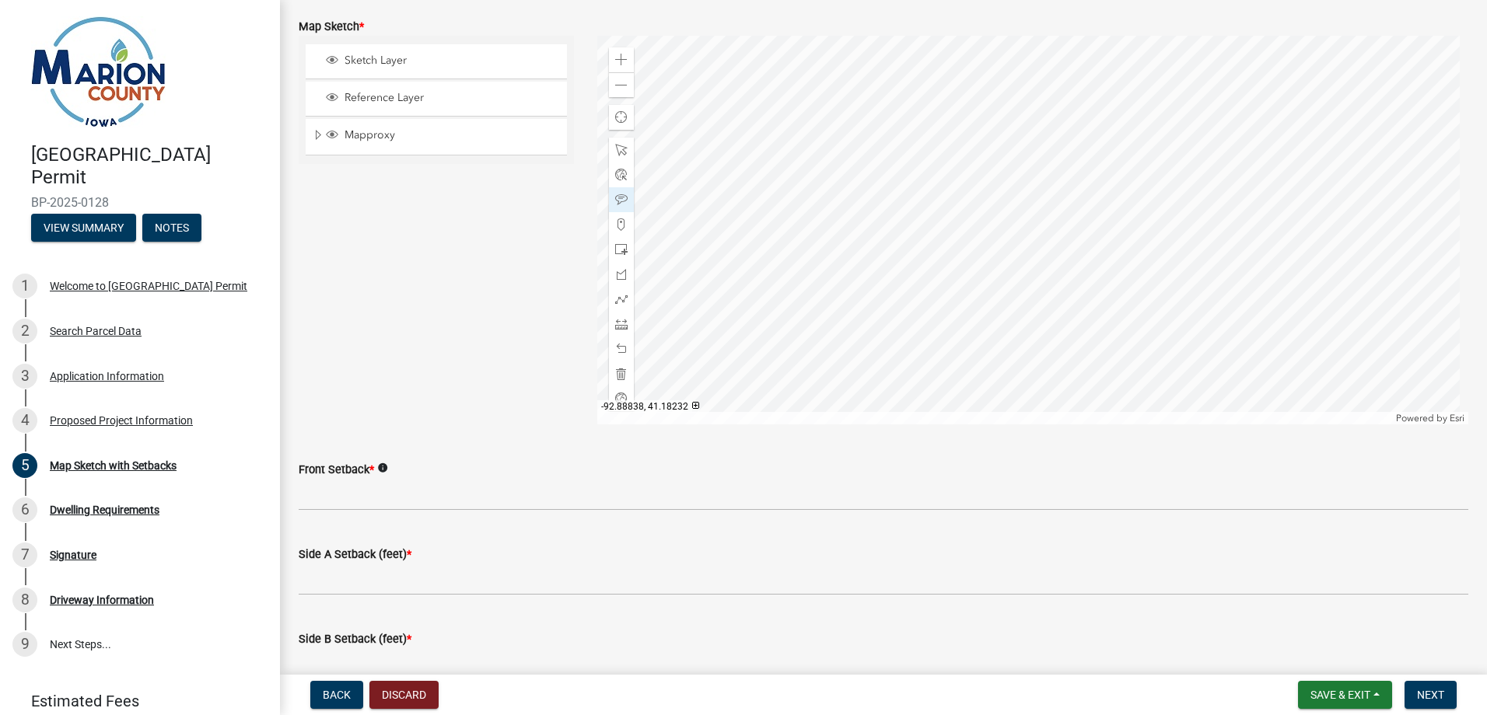
scroll to position [467, 0]
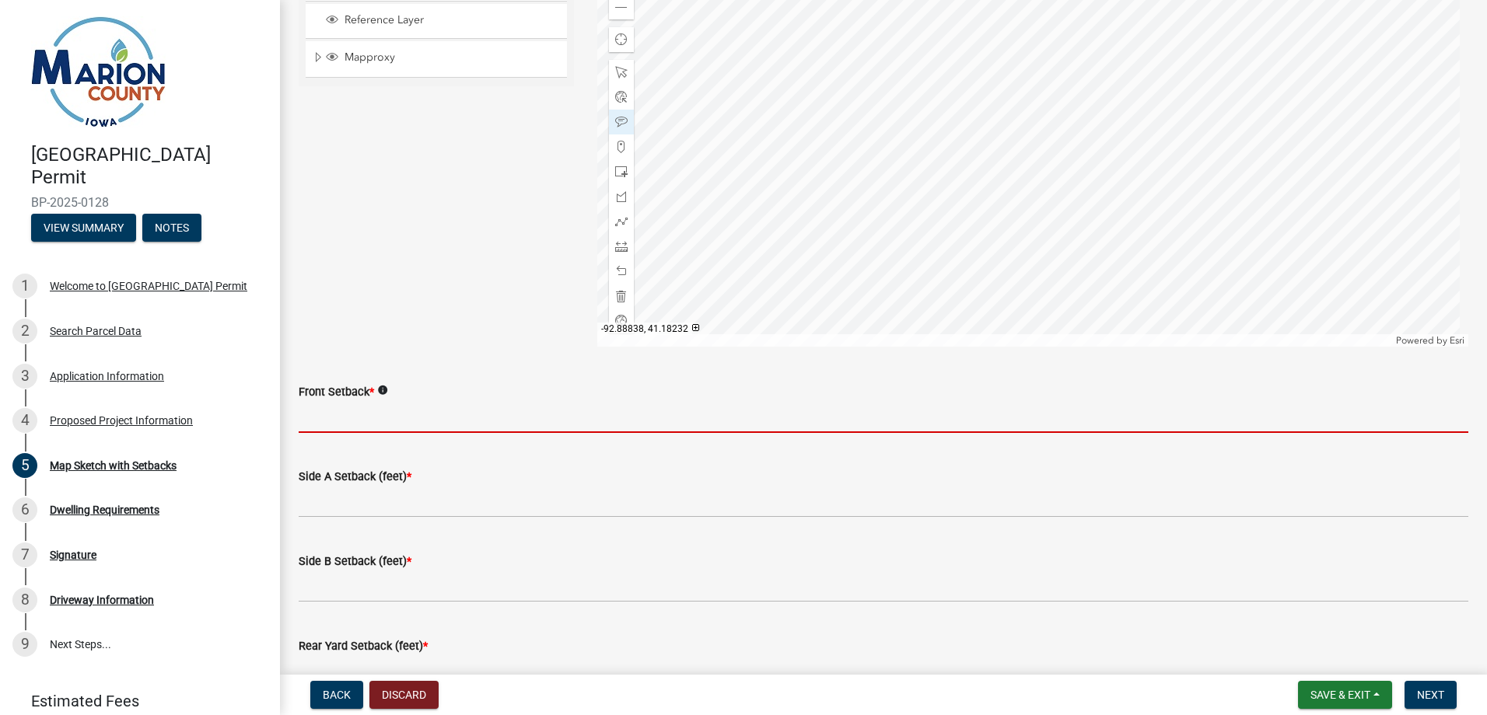
click at [365, 425] on input "Front Setback *" at bounding box center [883, 417] width 1169 height 32
click at [386, 388] on icon "info" at bounding box center [382, 390] width 11 height 11
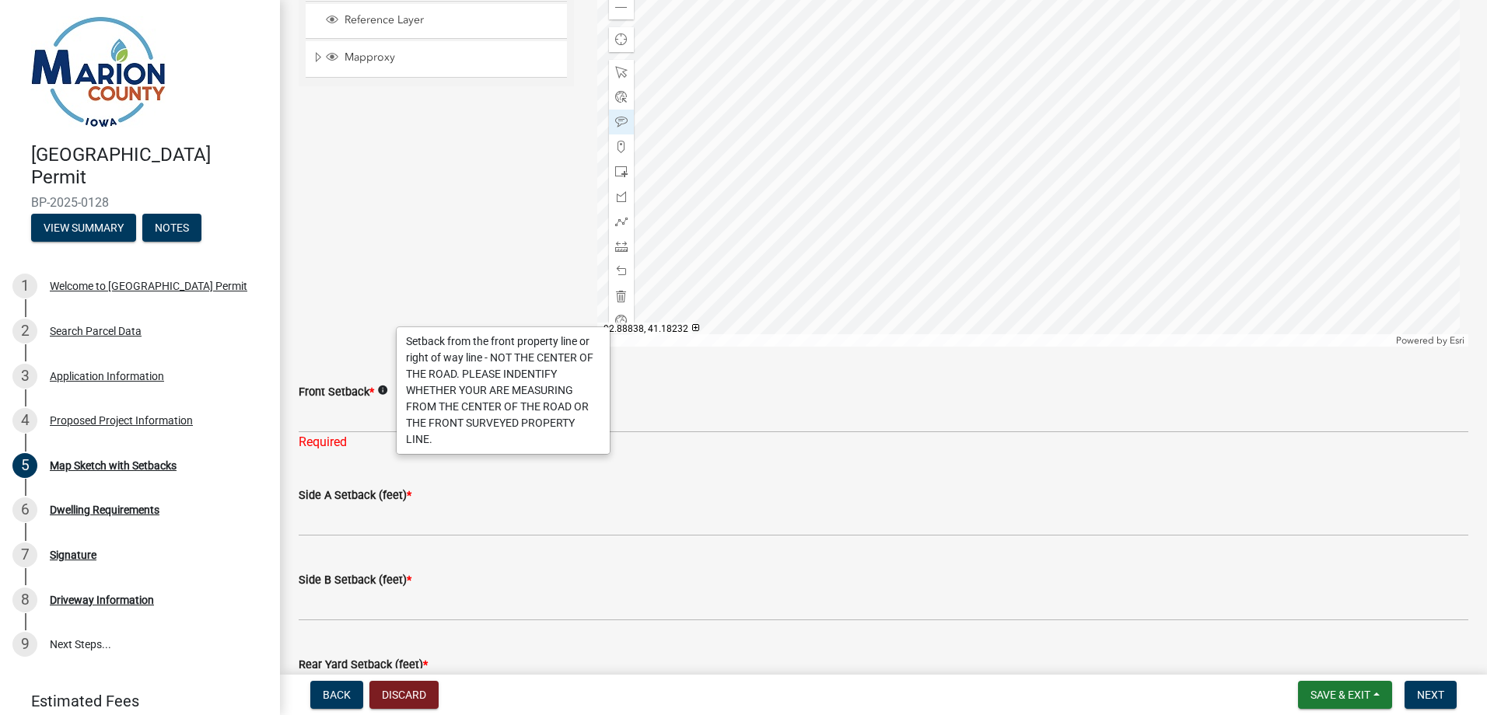
click at [362, 306] on div "Sketch Layer Reference Layer Mapproxy Surveys Townships Political Townships Tow…" at bounding box center [436, 152] width 299 height 389
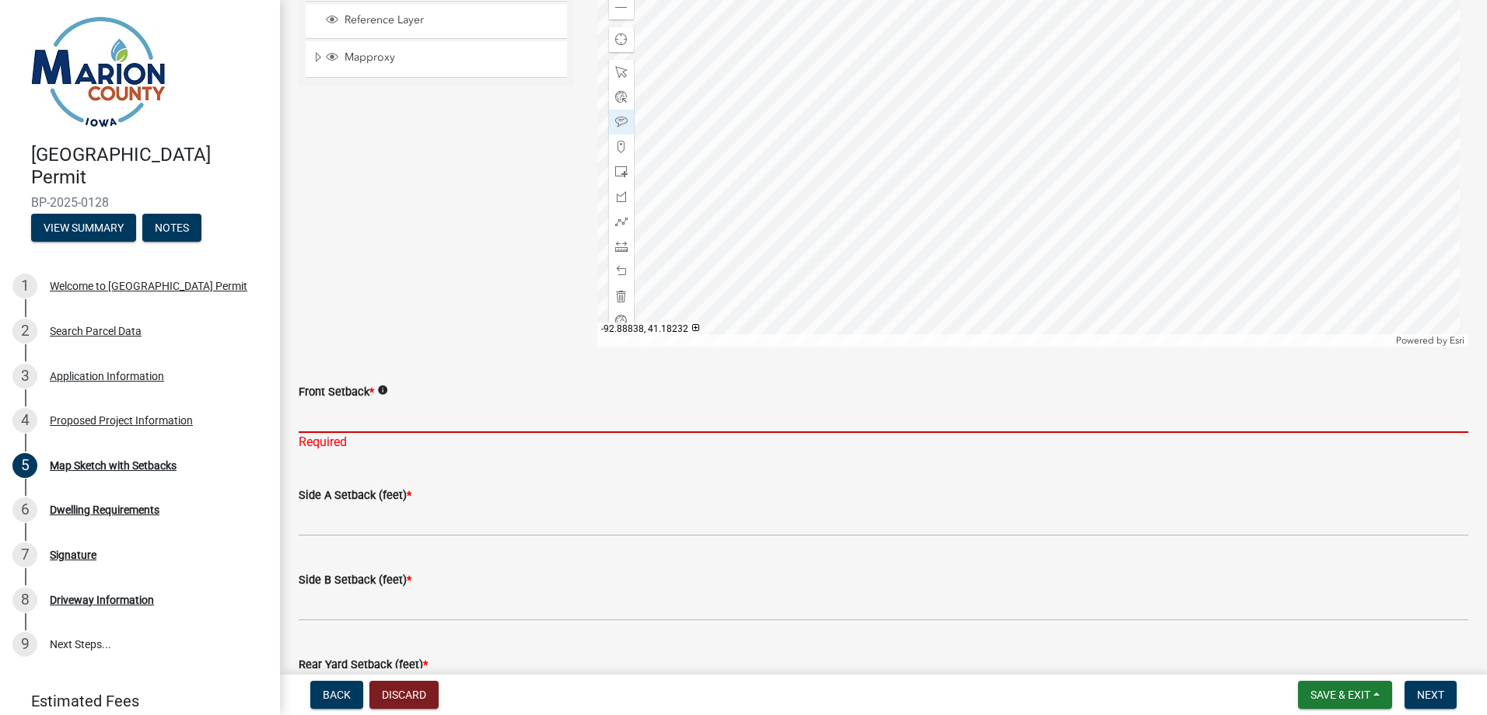
click at [341, 421] on input "Front Setback *" at bounding box center [883, 417] width 1169 height 32
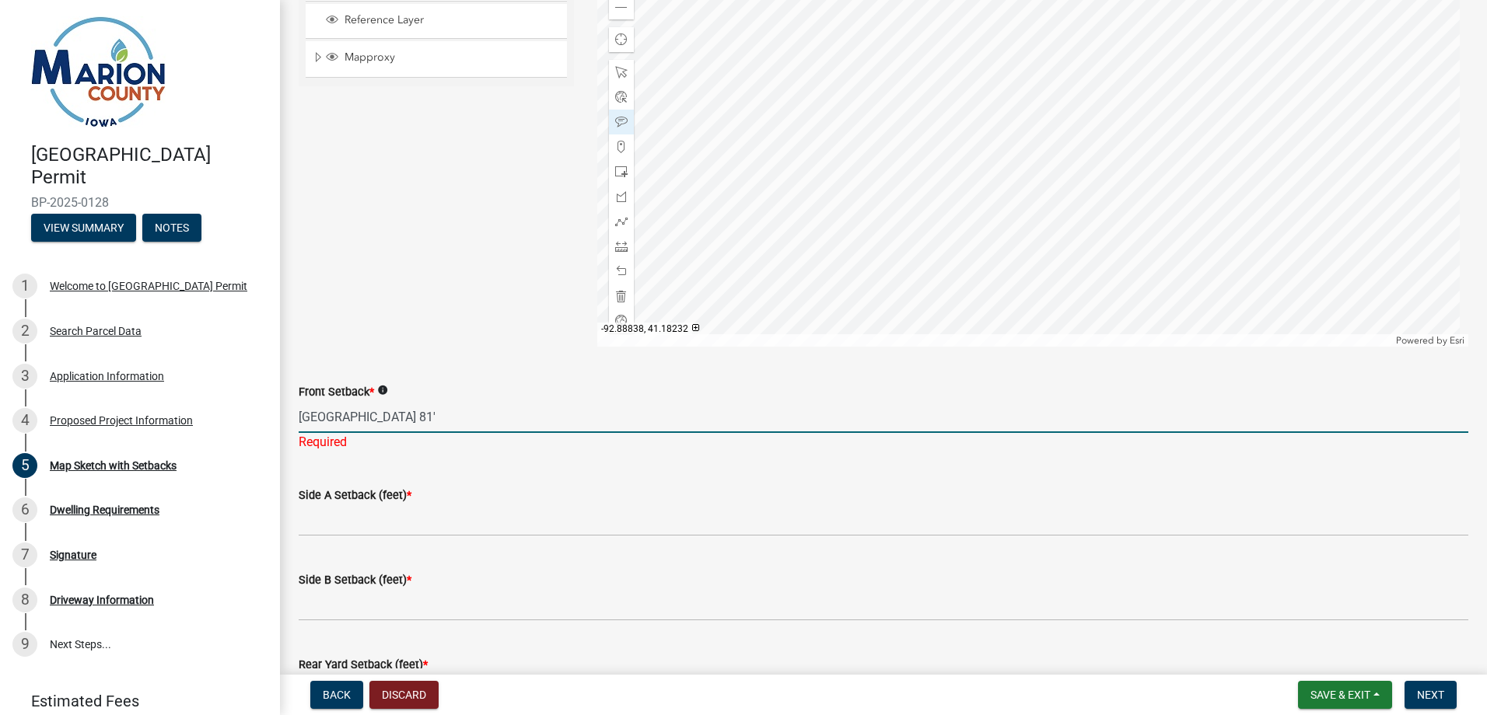
type input "[GEOGRAPHIC_DATA] 81'"
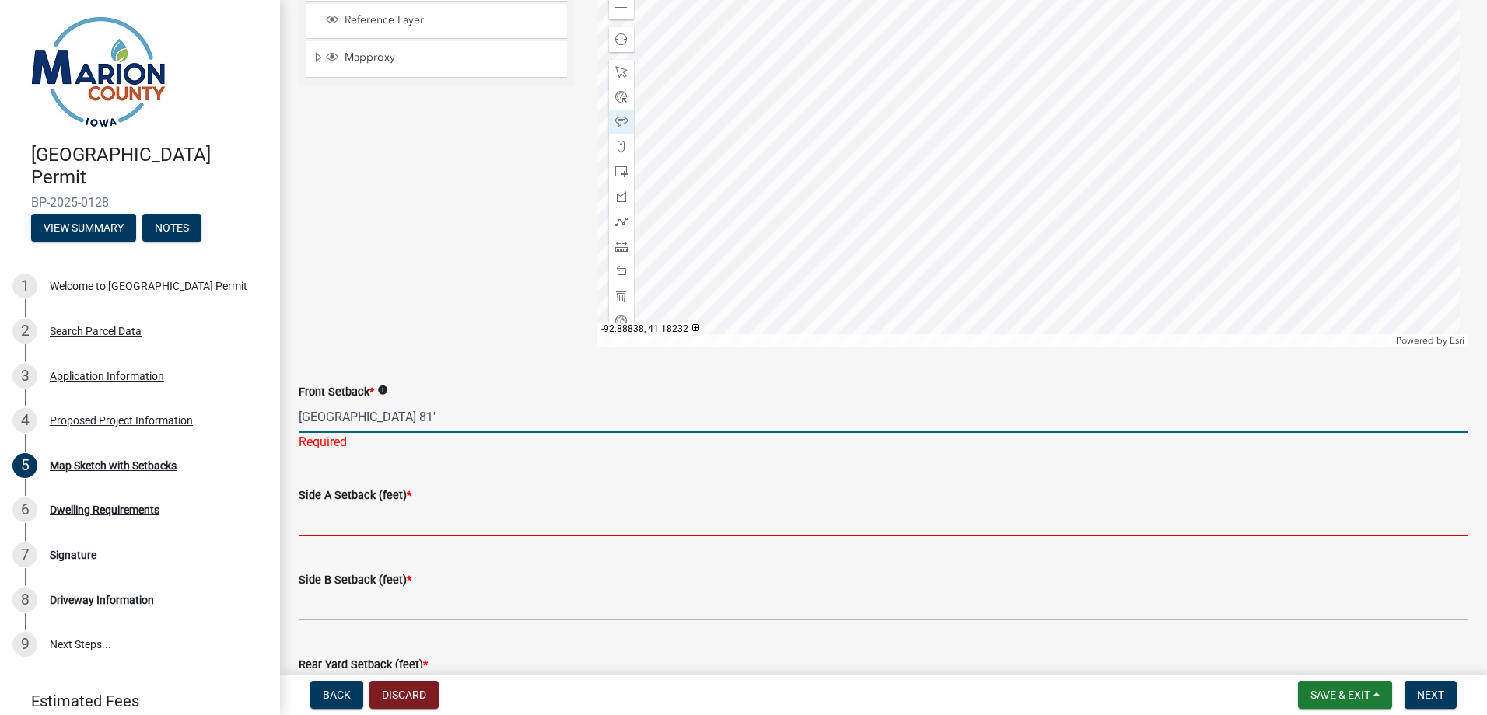
click at [355, 523] on wm-data-entity-input "Side A Setback (feet) *" at bounding box center [883, 506] width 1169 height 85
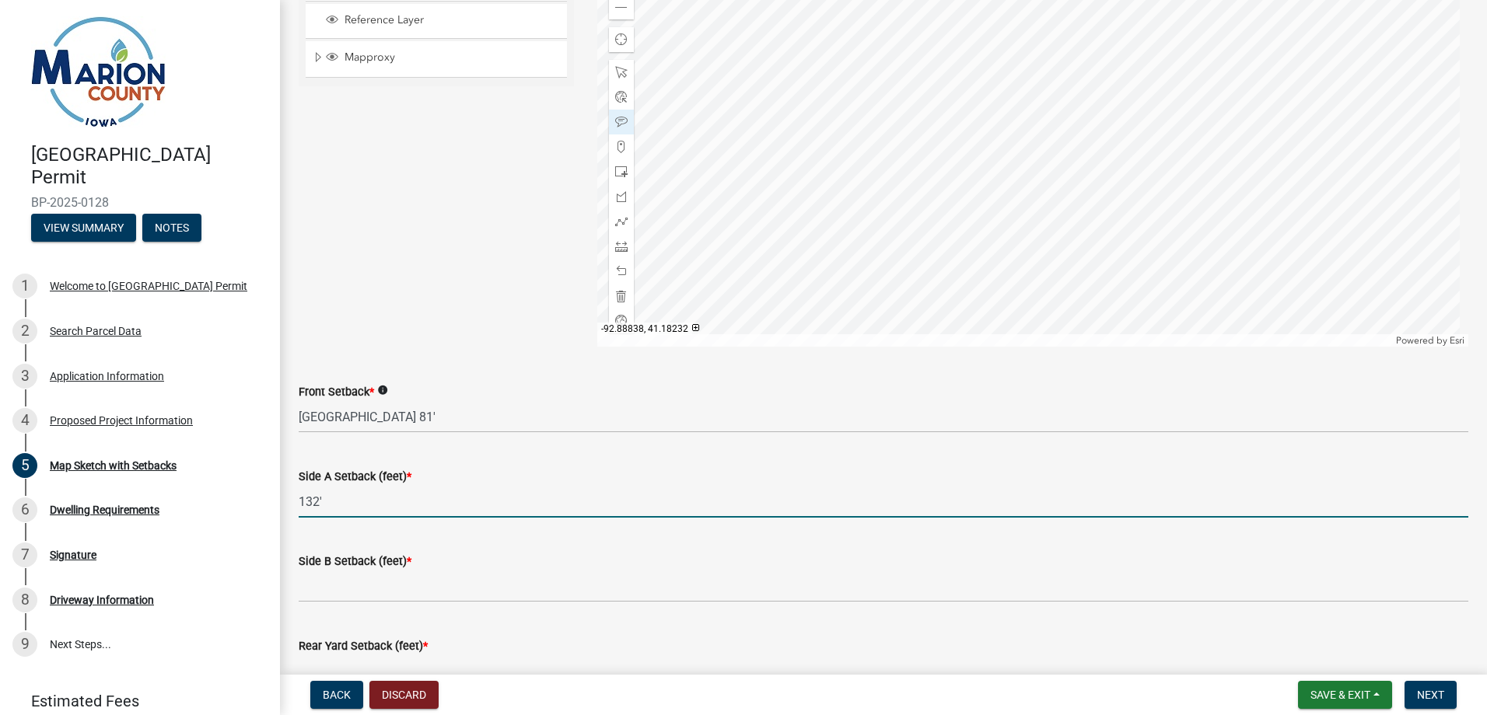
type input "132'"
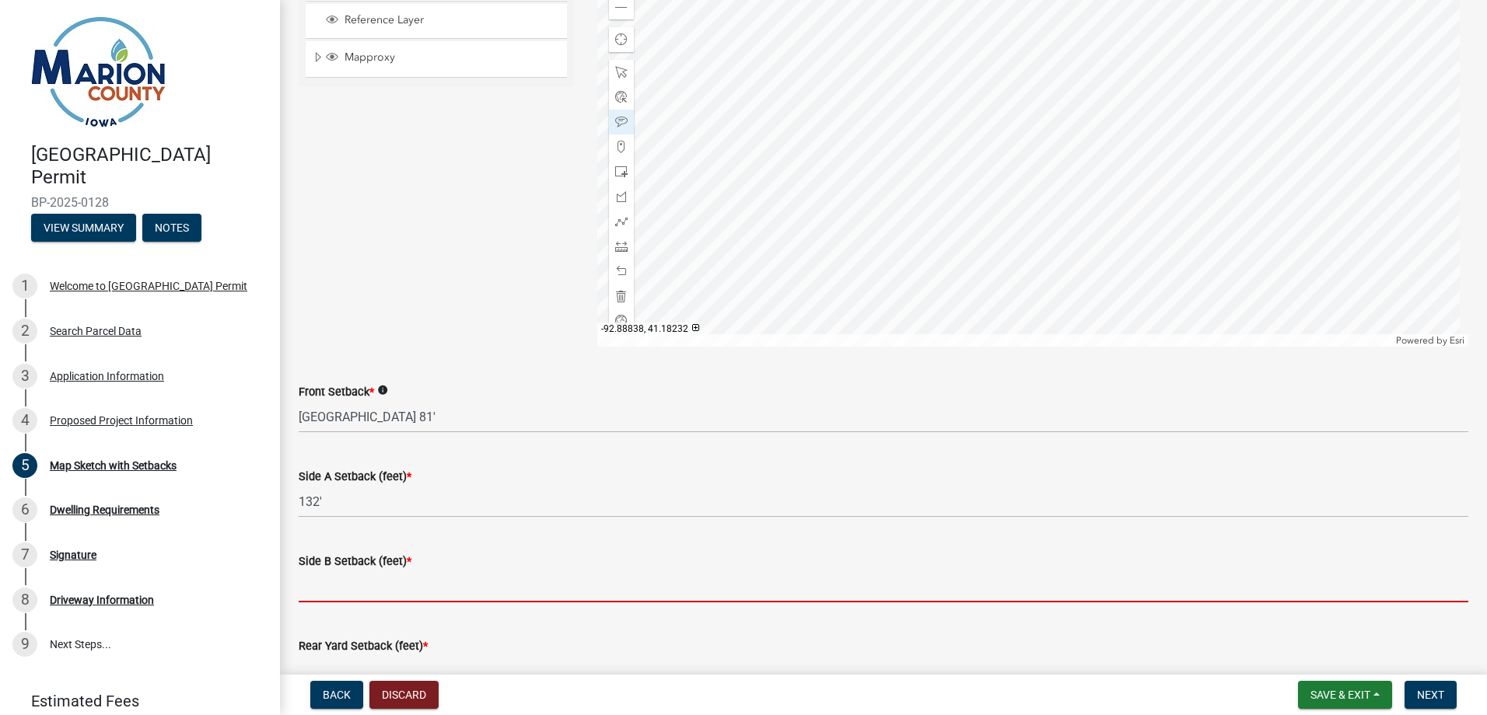
click at [348, 583] on input "Side B Setback (feet) *" at bounding box center [883, 587] width 1169 height 32
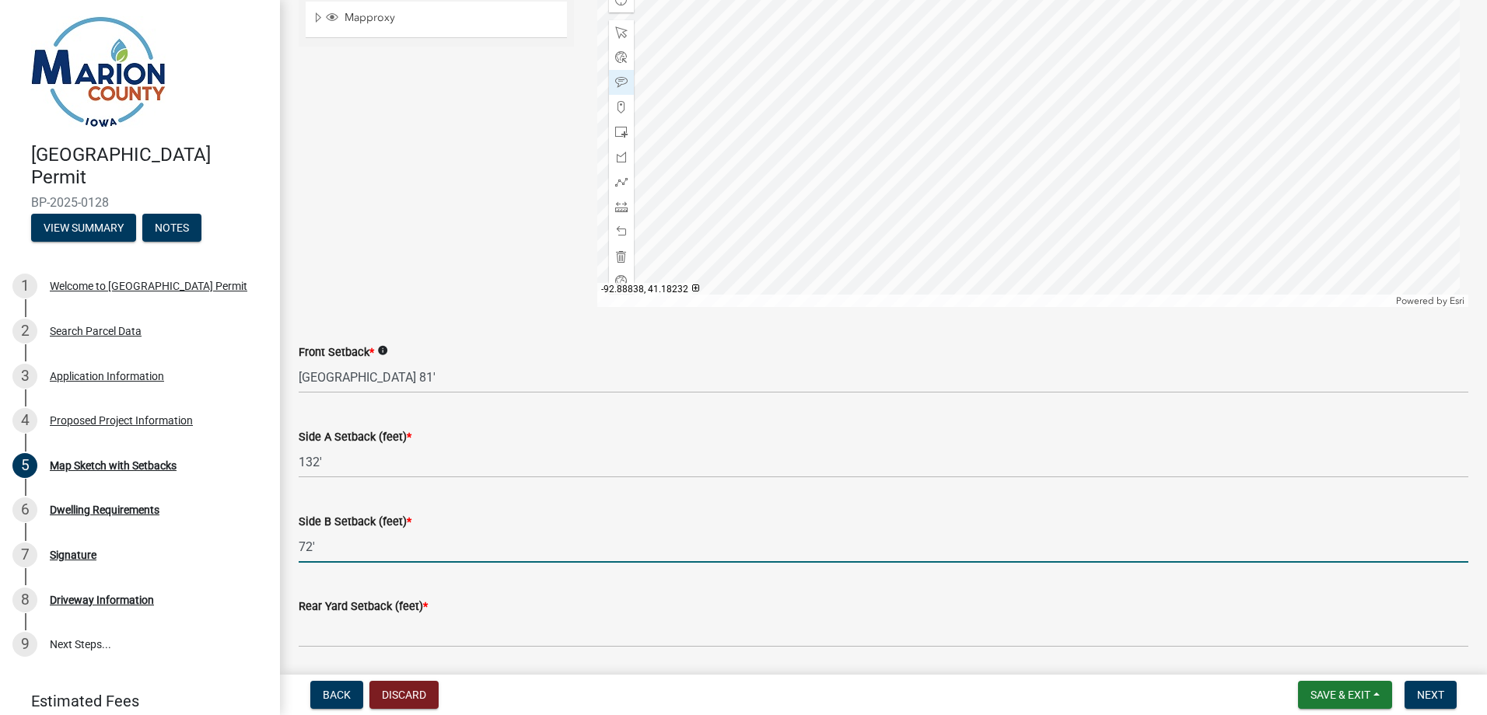
scroll to position [544, 0]
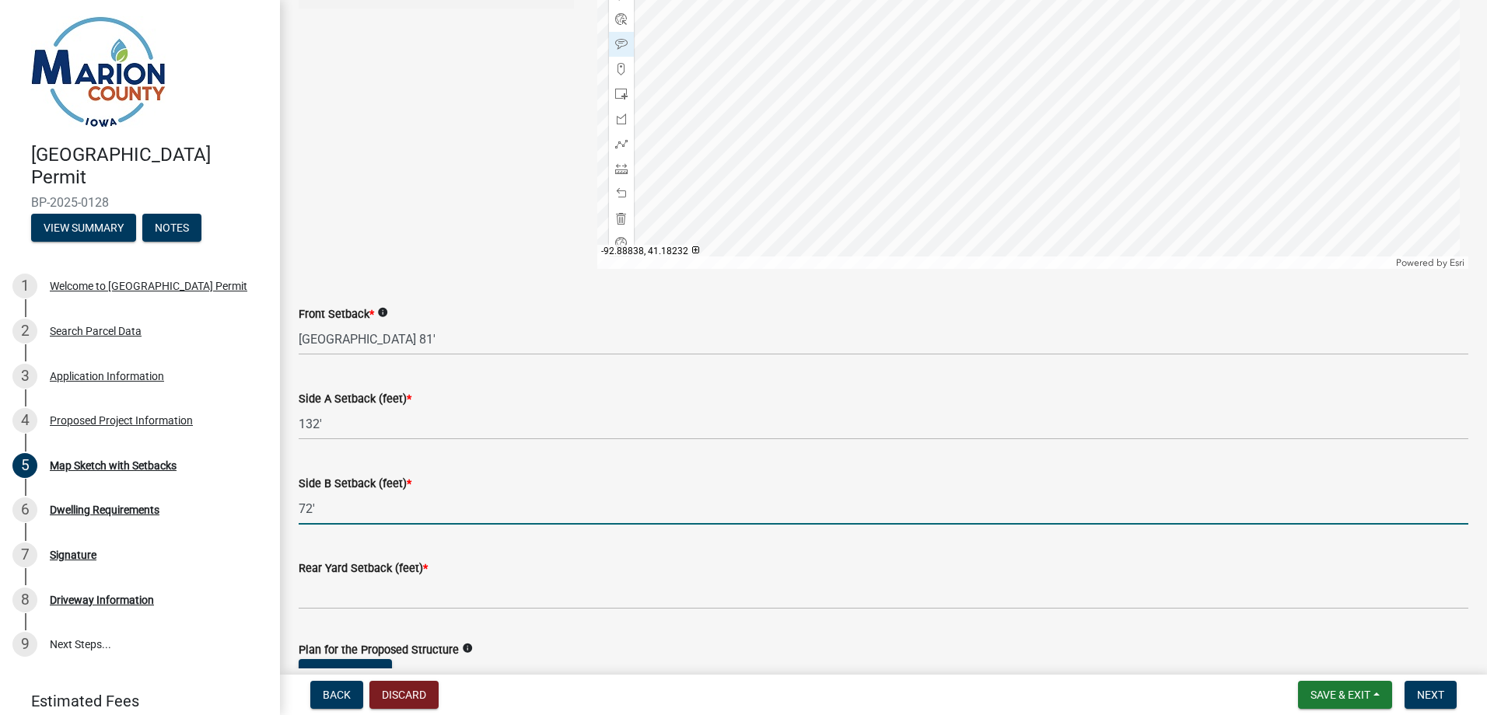
type input "72'"
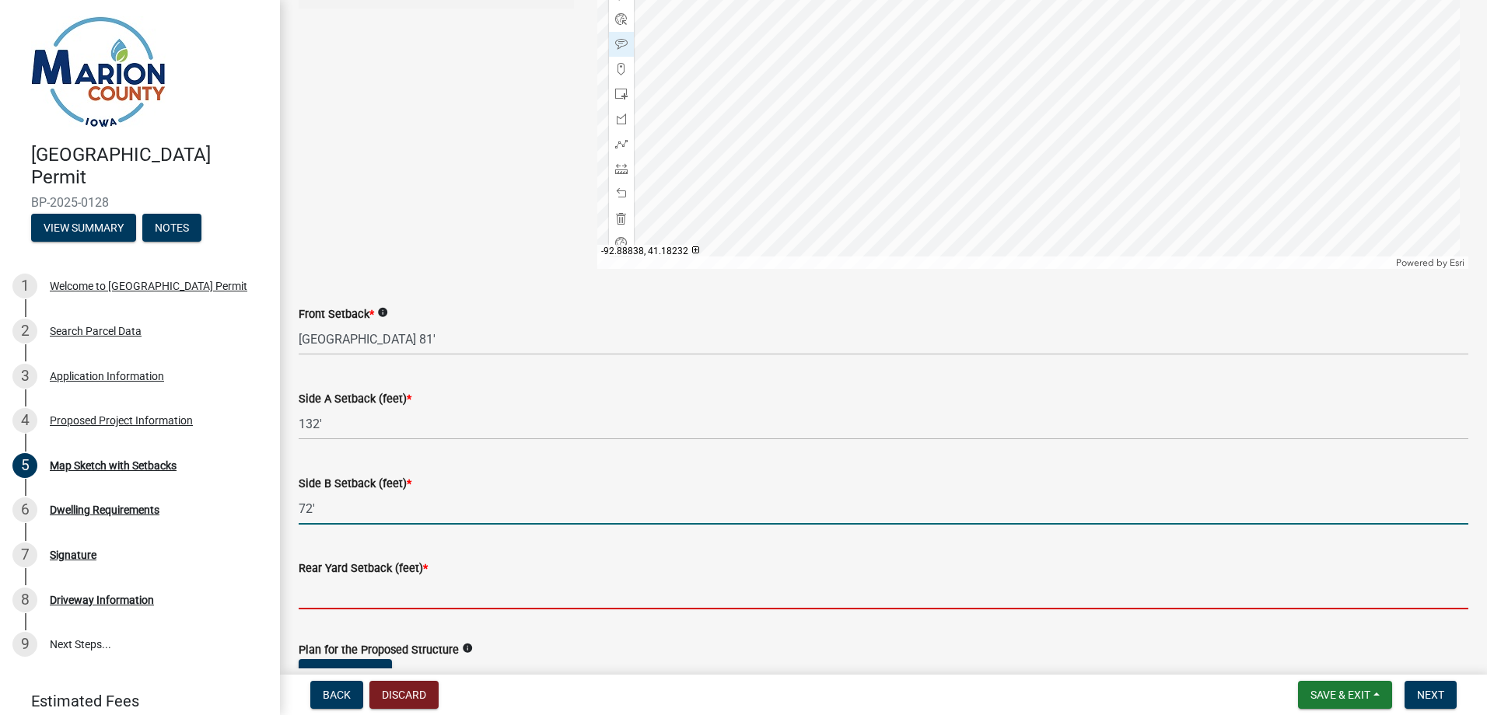
click at [337, 599] on input "Rear Yard Setback (feet) *" at bounding box center [883, 594] width 1169 height 32
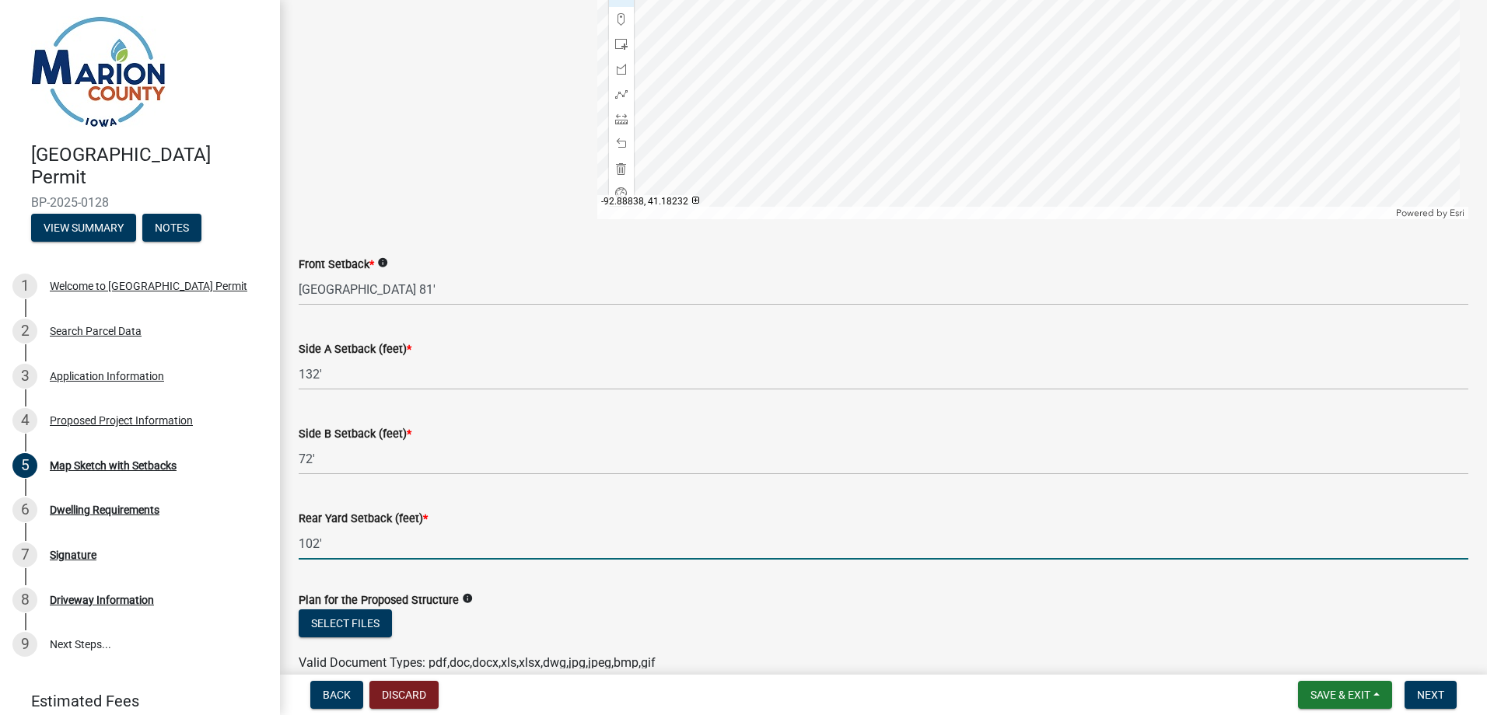
scroll to position [595, 0]
click at [319, 544] on input "102'" at bounding box center [883, 543] width 1169 height 32
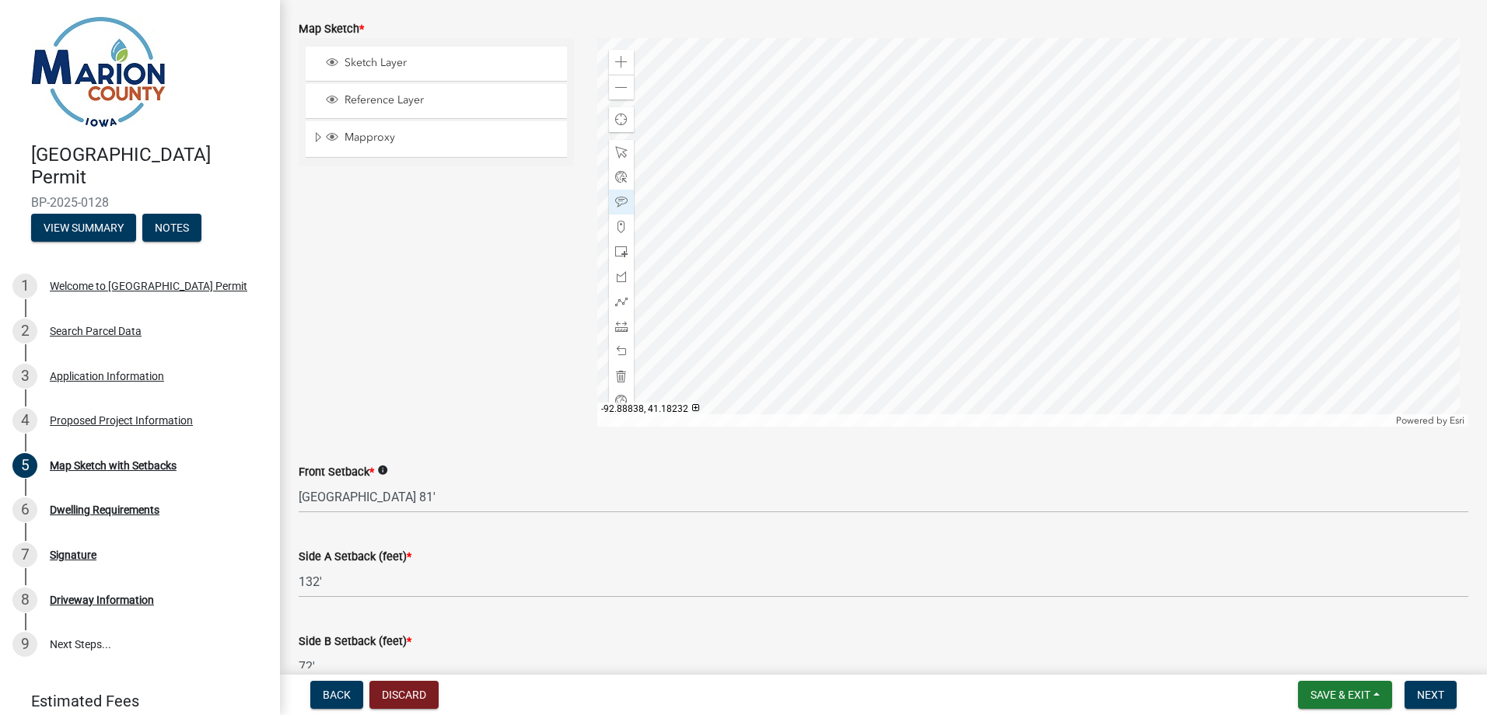
scroll to position [362, 0]
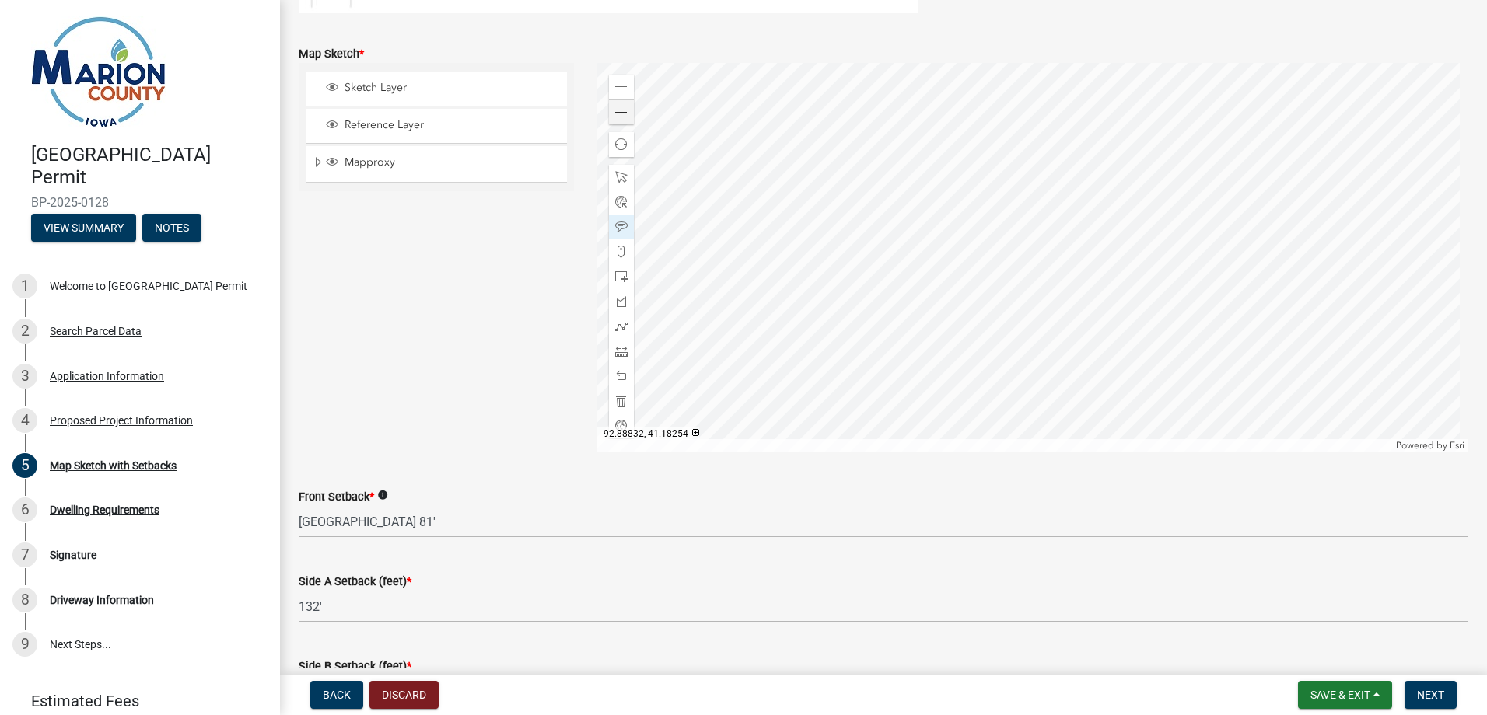
type input "100'"
click at [620, 112] on span at bounding box center [621, 113] width 12 height 12
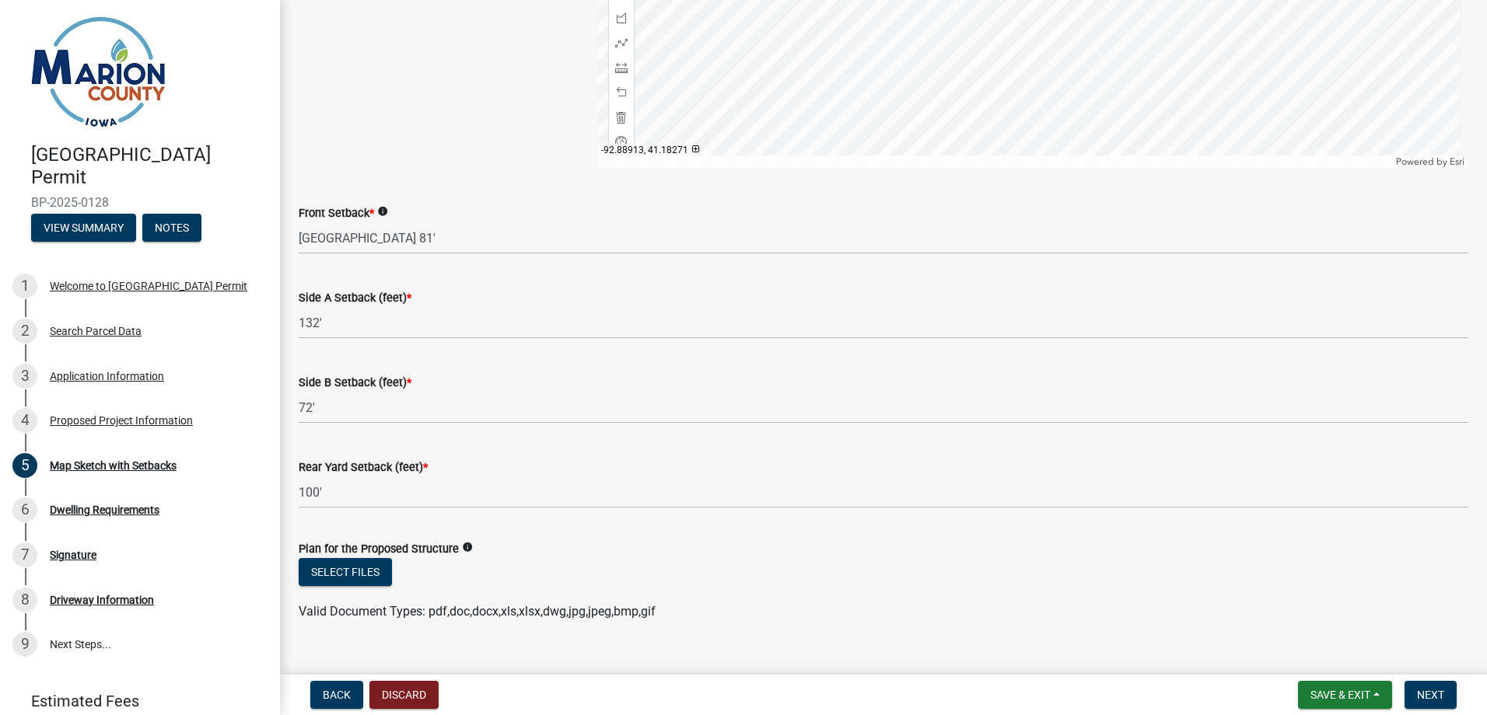
scroll to position [673, 0]
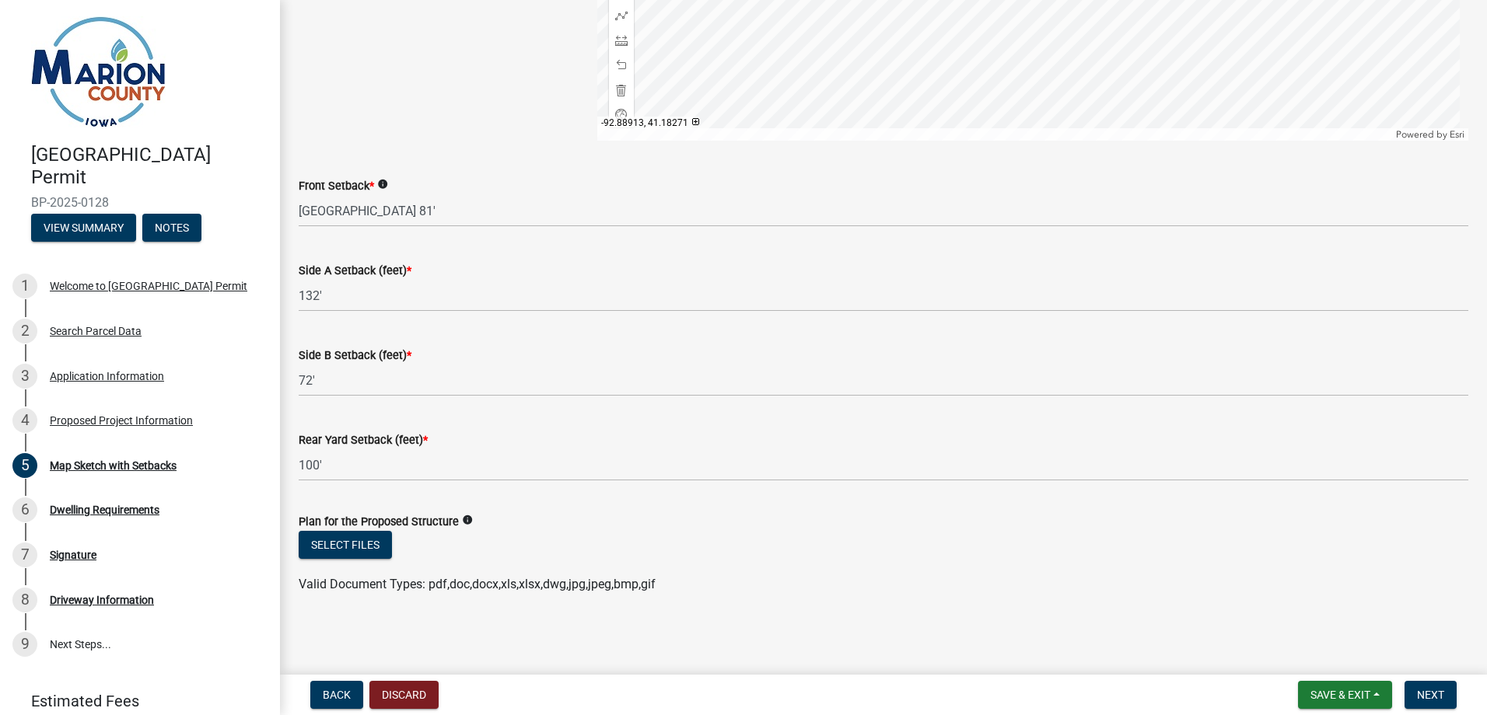
click at [463, 521] on icon "info" at bounding box center [467, 520] width 11 height 11
click at [464, 519] on icon "info" at bounding box center [467, 520] width 11 height 11
click at [1427, 694] on span "Next" at bounding box center [1430, 695] width 27 height 12
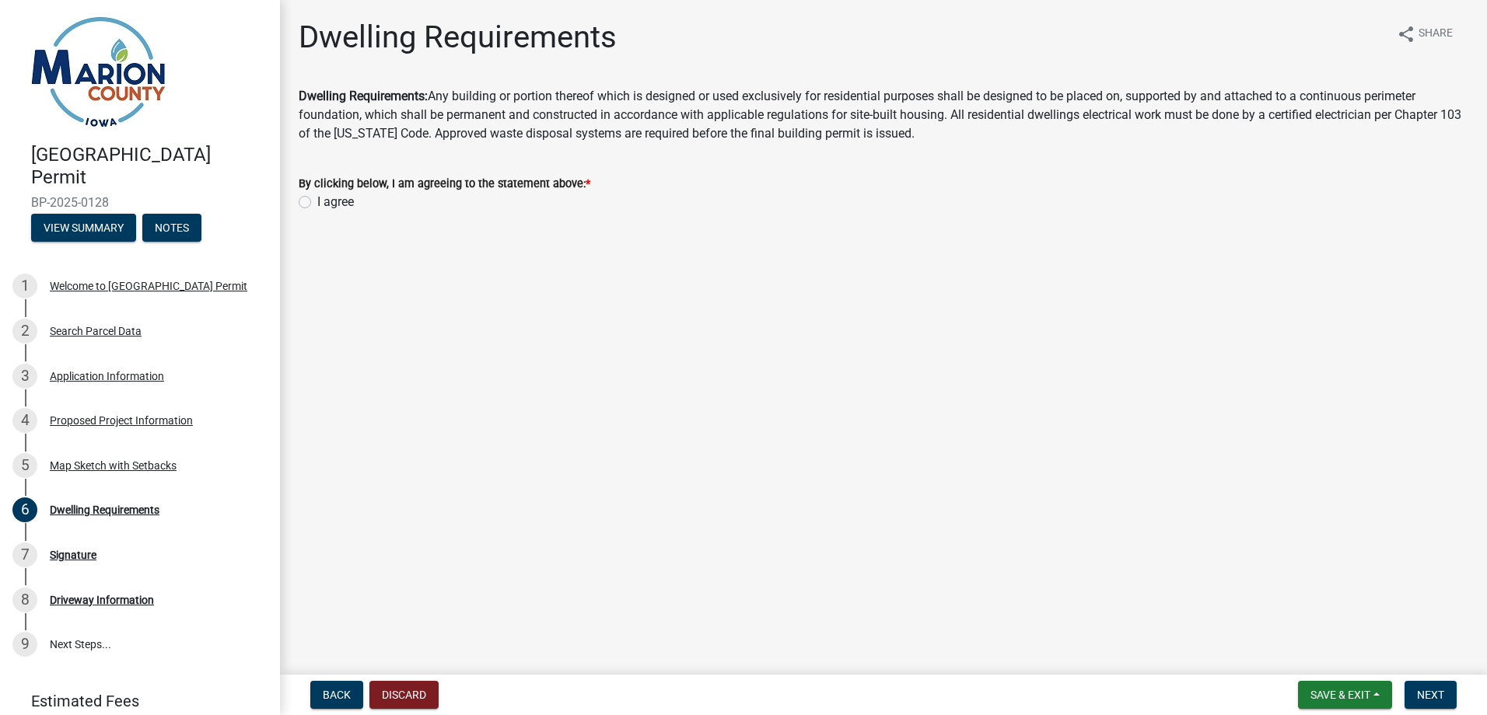
click at [317, 203] on label "I agree" at bounding box center [335, 202] width 37 height 19
click at [317, 203] on input "I agree" at bounding box center [322, 198] width 10 height 10
radio input "true"
click at [1419, 689] on span "Next" at bounding box center [1430, 695] width 27 height 12
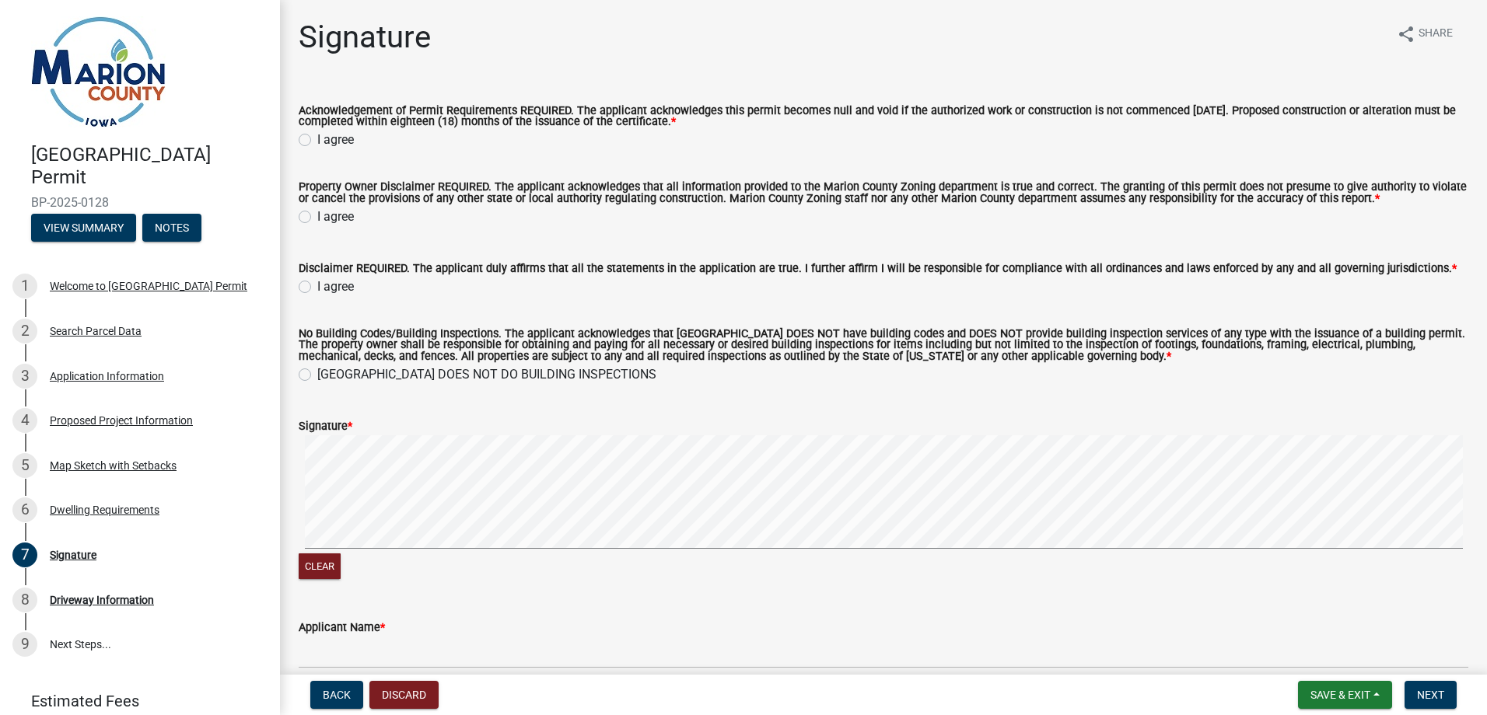
click at [317, 142] on label "I agree" at bounding box center [335, 140] width 37 height 19
click at [317, 141] on input "I agree" at bounding box center [322, 136] width 10 height 10
radio input "true"
click at [317, 218] on label "I agree" at bounding box center [335, 217] width 37 height 19
click at [317, 218] on input "I agree" at bounding box center [322, 213] width 10 height 10
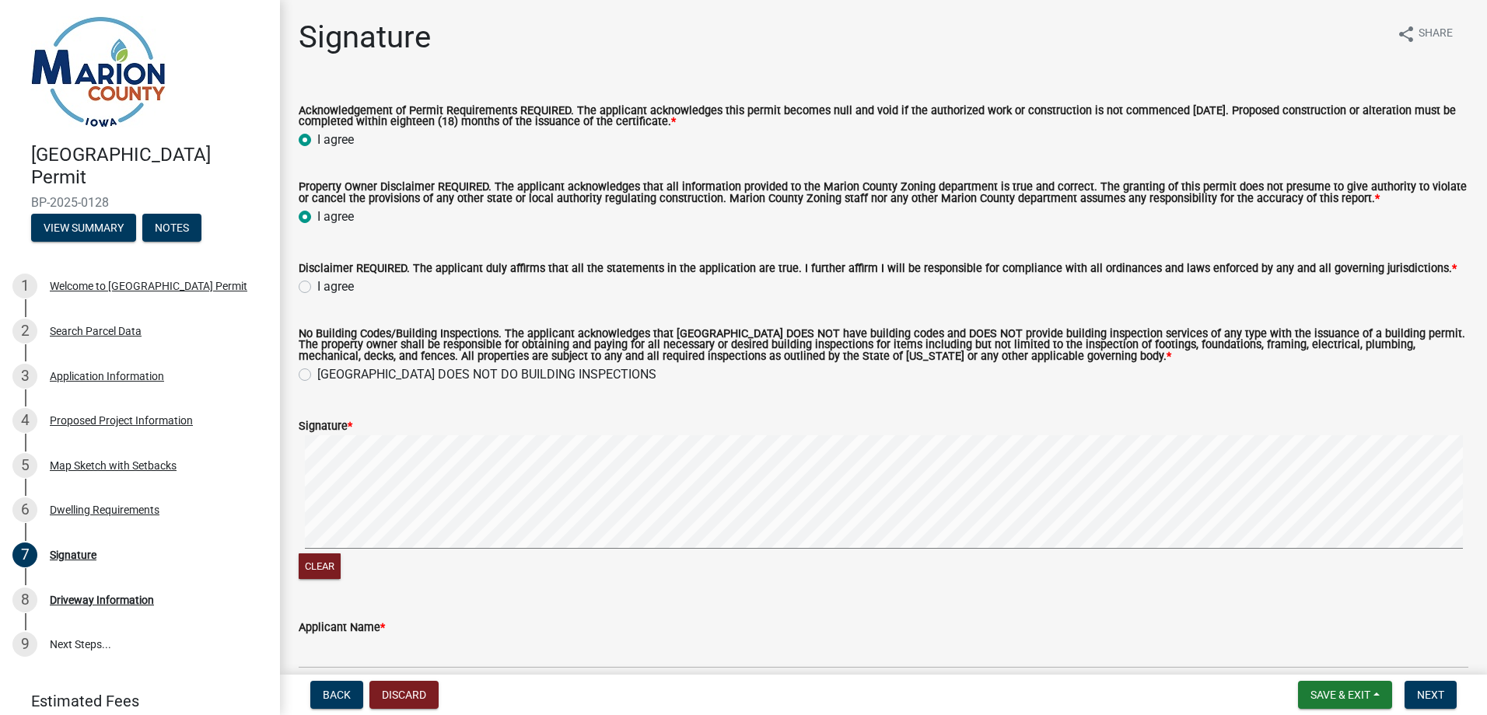
radio input "true"
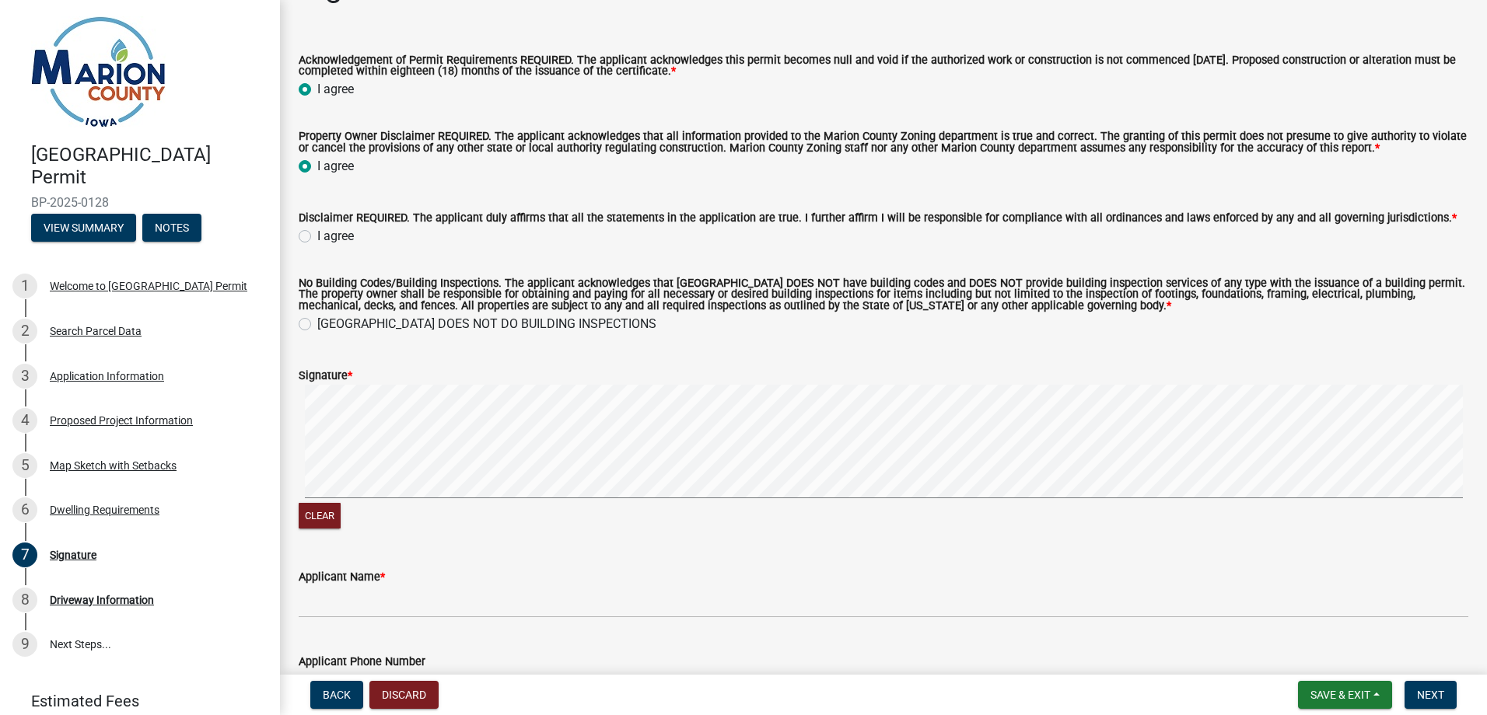
scroll to position [78, 0]
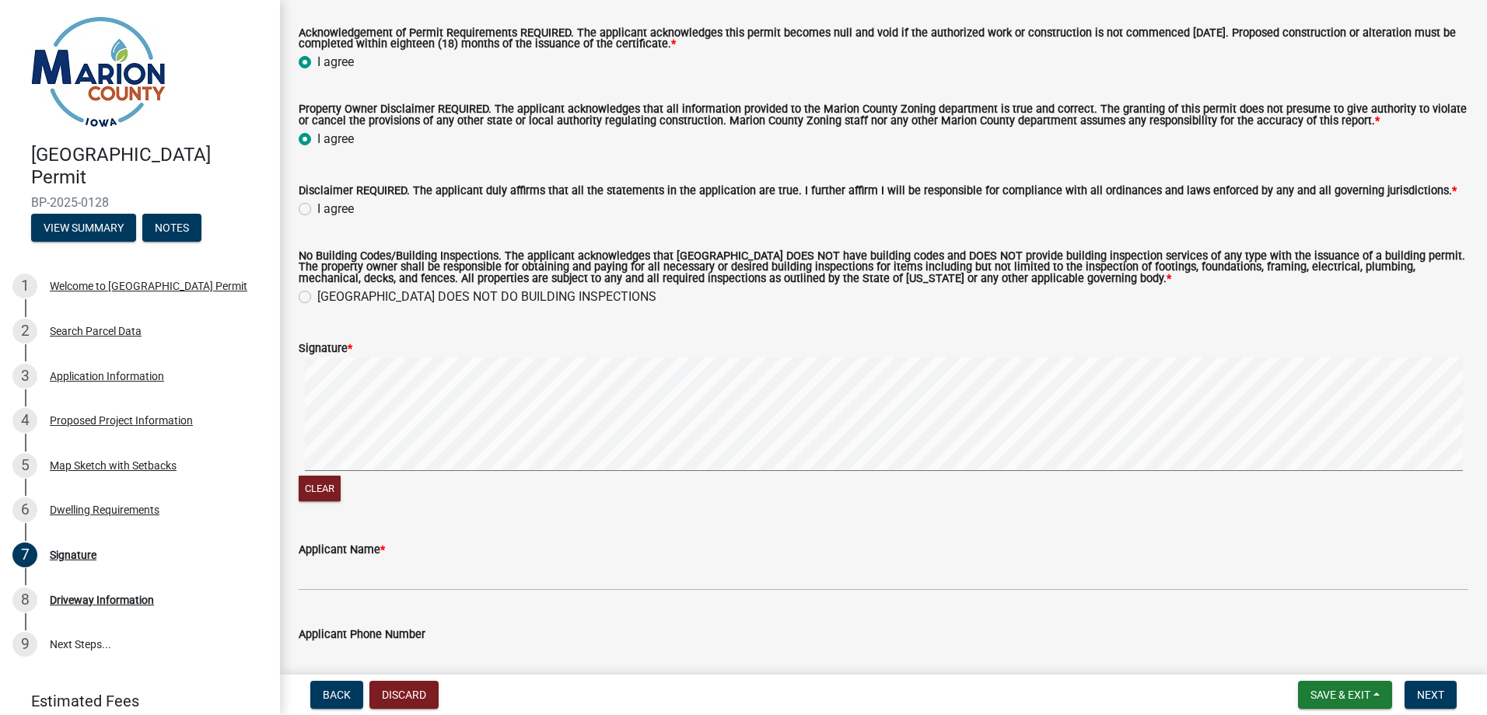
click at [317, 211] on label "I agree" at bounding box center [335, 209] width 37 height 19
click at [317, 210] on input "I agree" at bounding box center [322, 205] width 10 height 10
radio input "true"
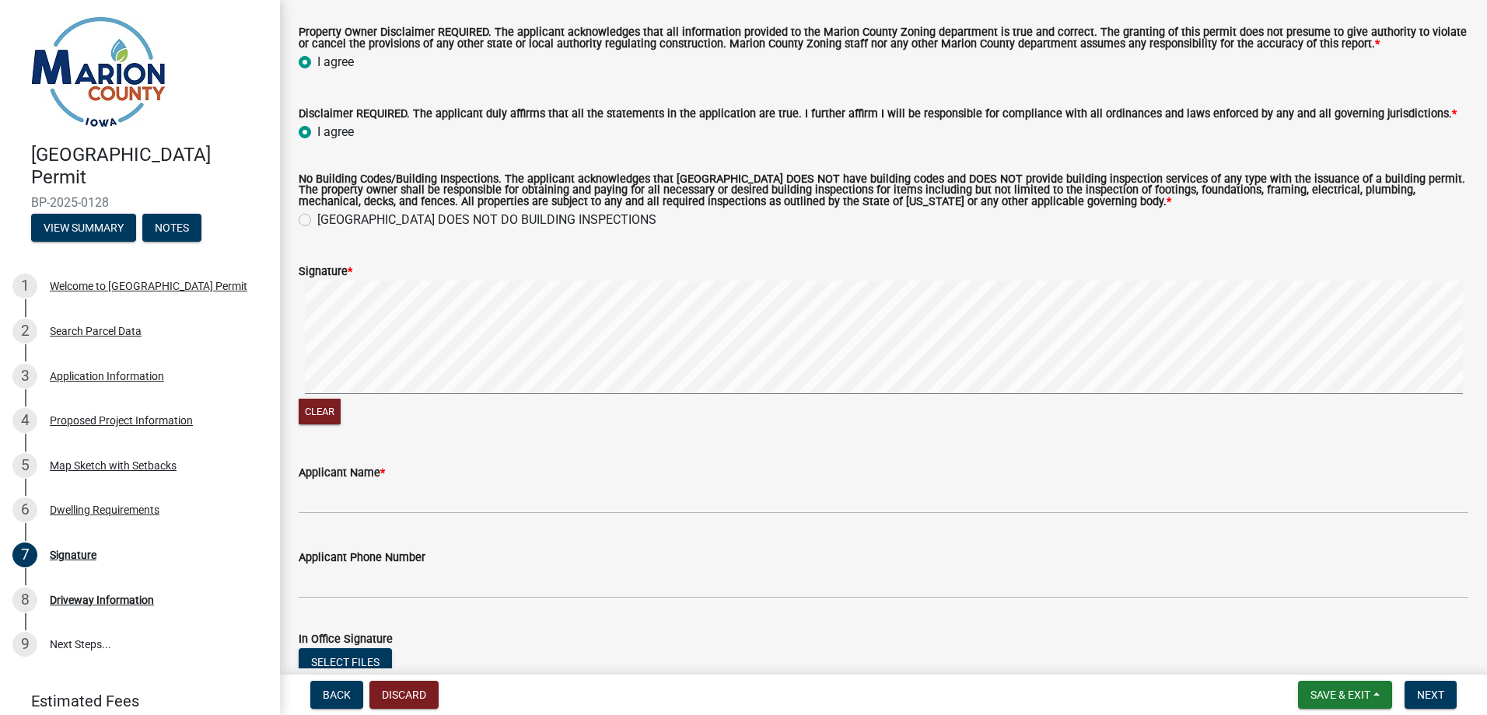
scroll to position [156, 0]
click at [317, 222] on label "[GEOGRAPHIC_DATA] DOES NOT DO BUILDING INSPECTIONS" at bounding box center [486, 219] width 339 height 19
click at [317, 220] on input "[GEOGRAPHIC_DATA] DOES NOT DO BUILDING INSPECTIONS" at bounding box center [322, 215] width 10 height 10
radio input "true"
drag, startPoint x: 332, startPoint y: 418, endPoint x: 332, endPoint y: 398, distance: 19.4
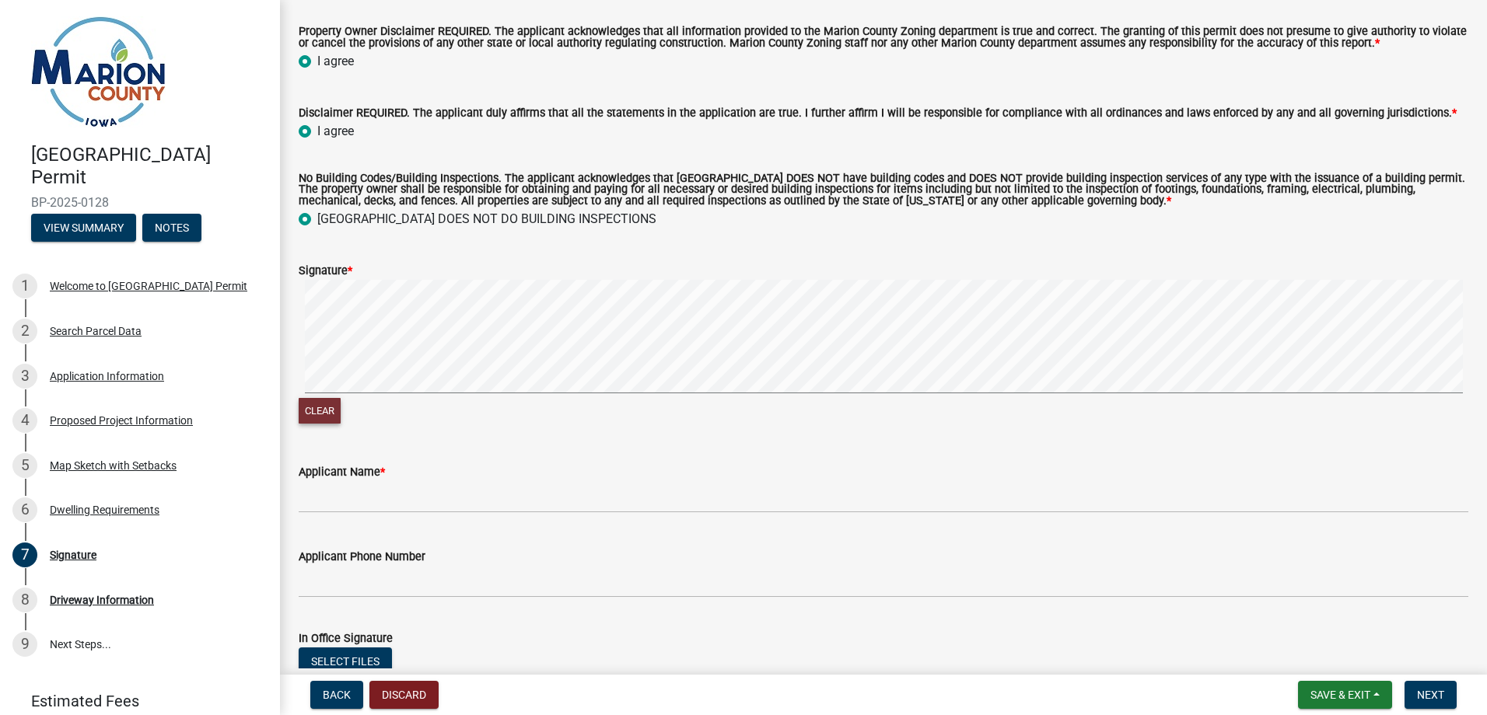
click at [332, 417] on button "Clear" at bounding box center [320, 411] width 42 height 26
click at [327, 413] on button "Clear" at bounding box center [320, 411] width 42 height 26
drag, startPoint x: 333, startPoint y: 416, endPoint x: 366, endPoint y: 403, distance: 36.0
click at [334, 416] on button "Clear" at bounding box center [320, 411] width 42 height 26
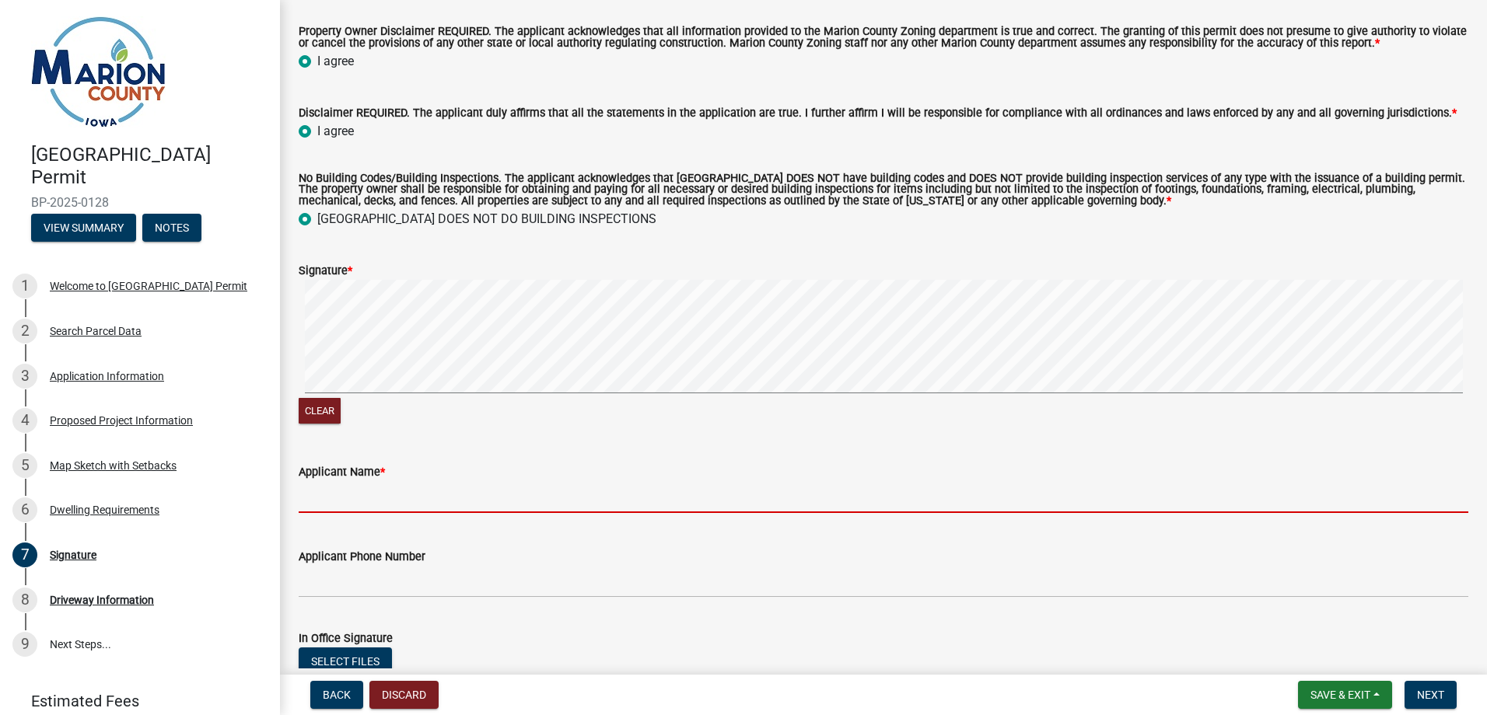
click at [345, 502] on input "Applicant Name *" at bounding box center [883, 497] width 1169 height 32
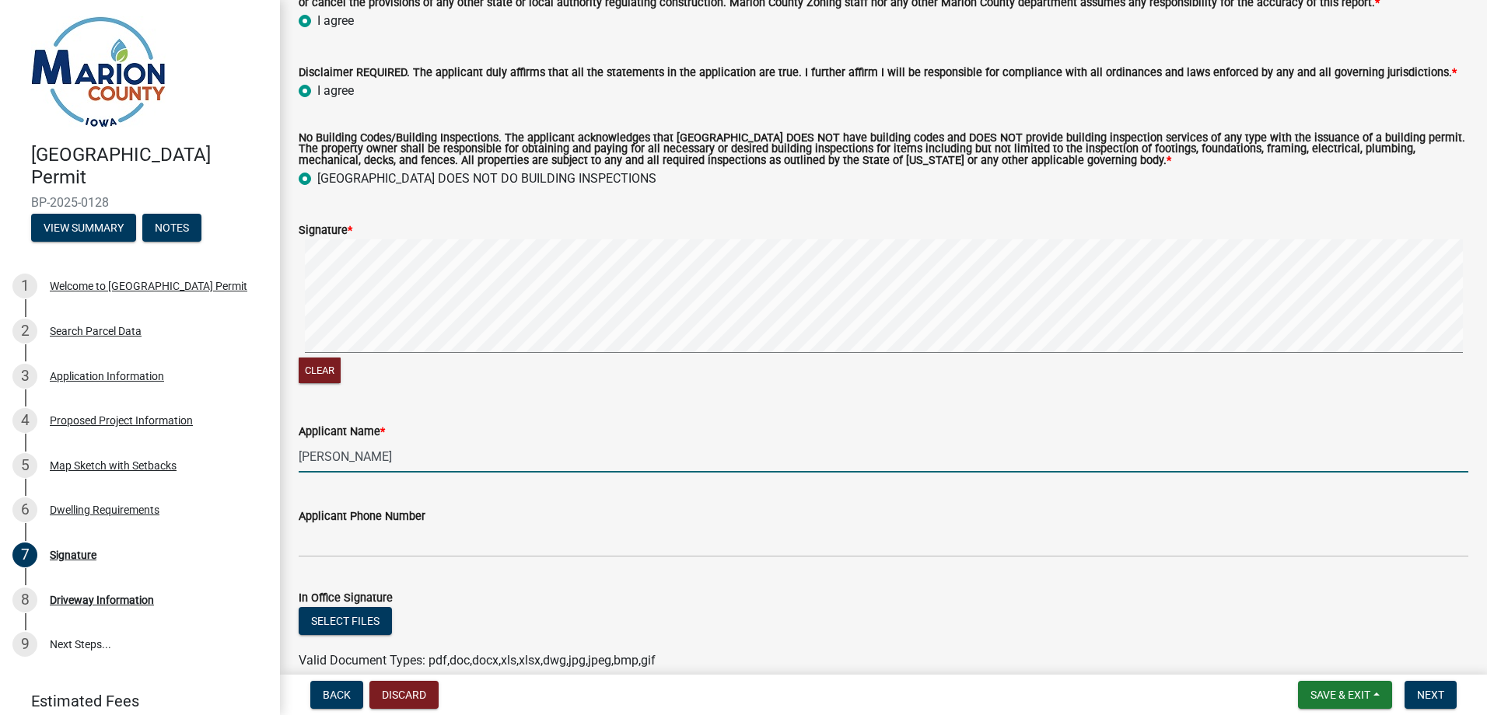
scroll to position [233, 0]
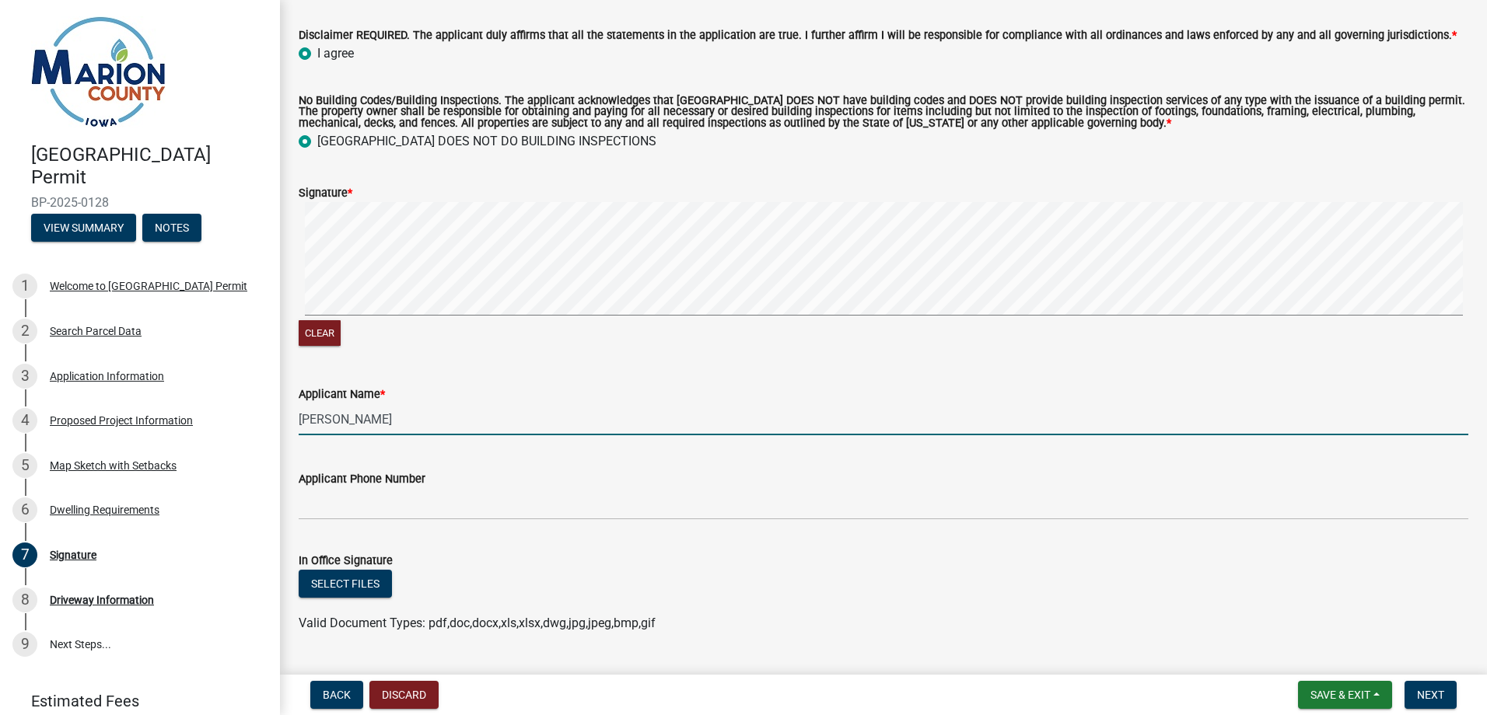
type input "[PERSON_NAME]"
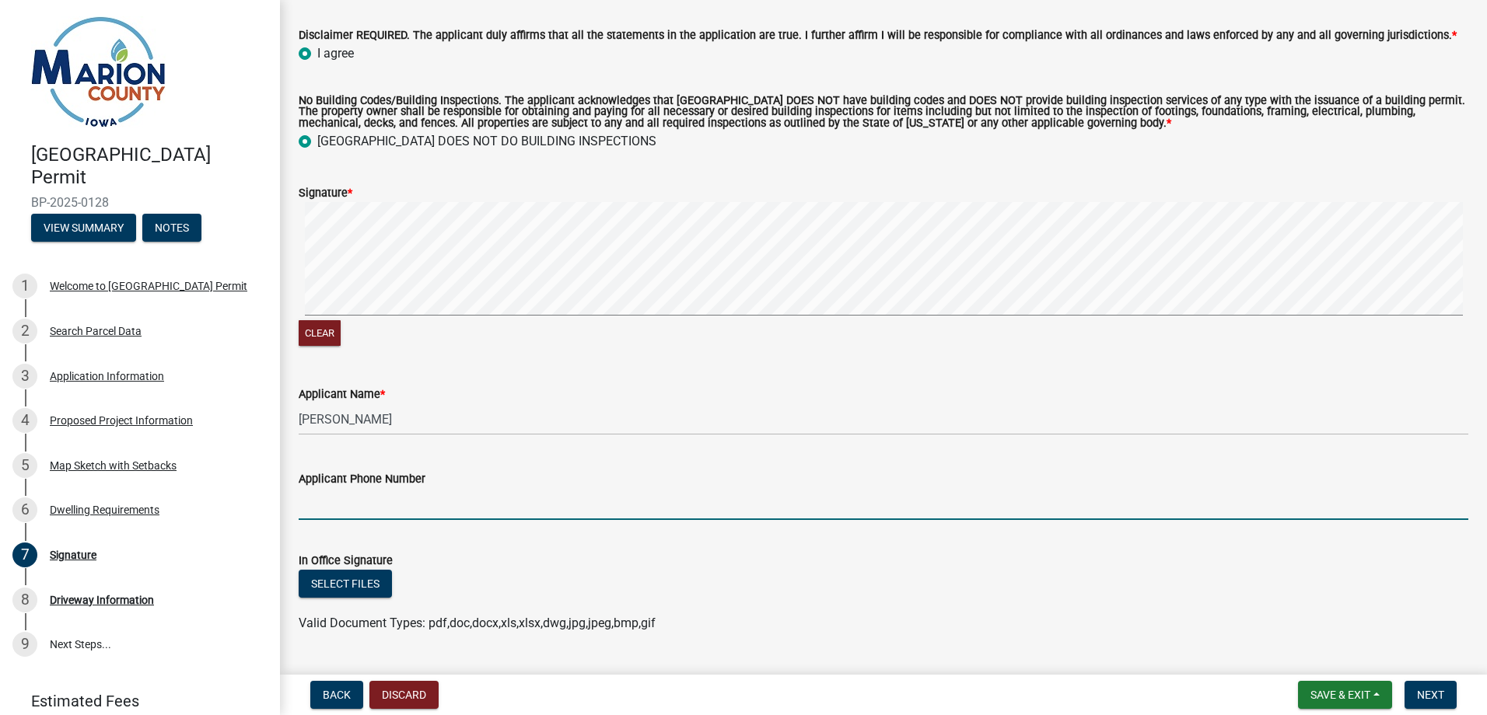
click at [394, 505] on input "Applicant Phone Number" at bounding box center [883, 504] width 1169 height 32
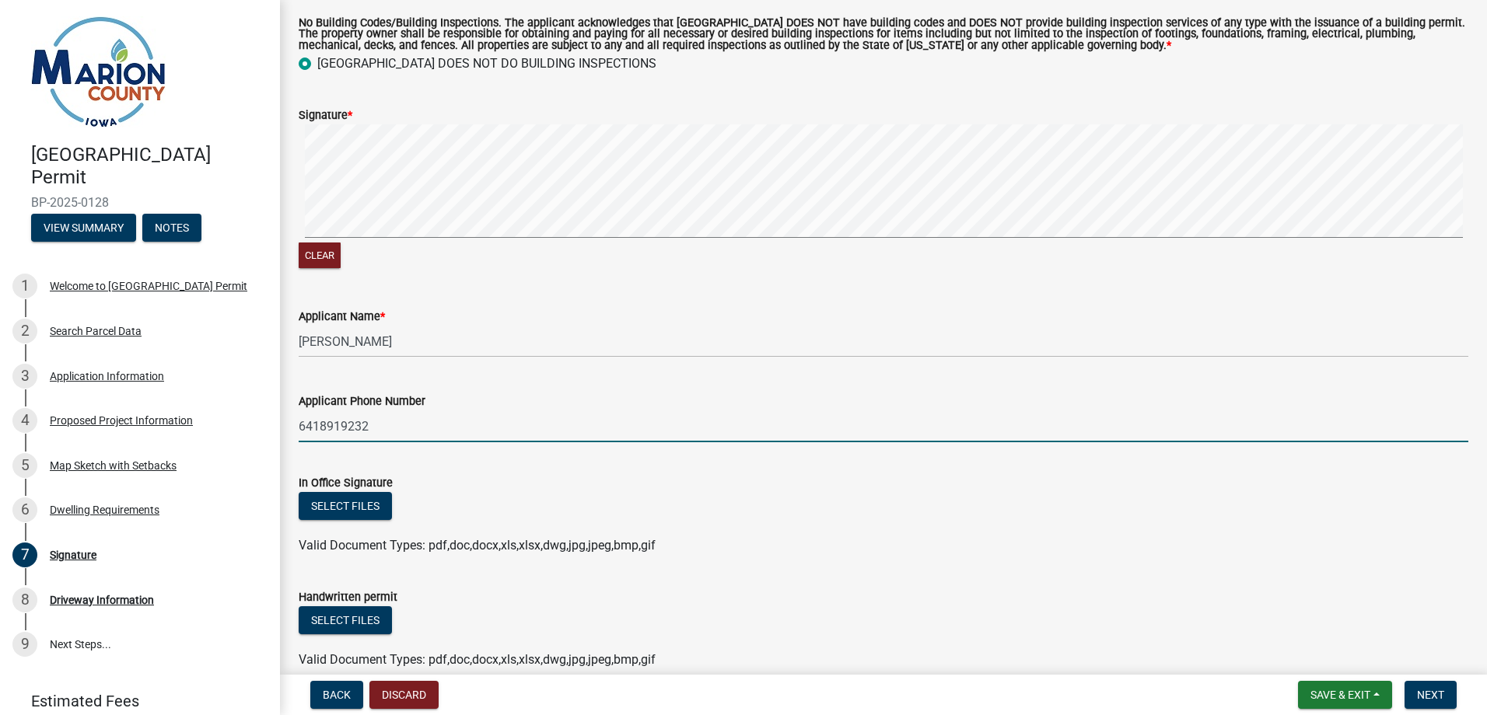
scroll to position [389, 0]
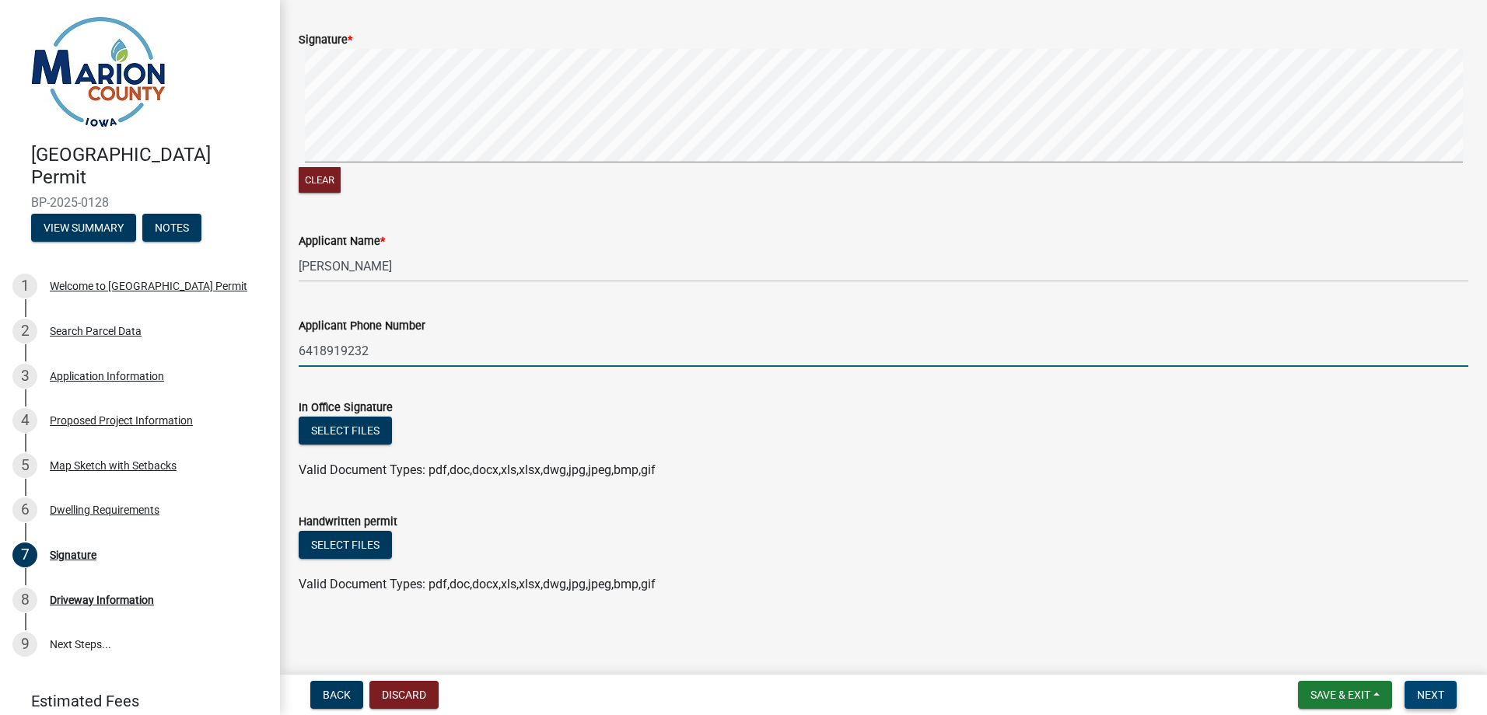
type input "6418919232"
click at [1424, 691] on span "Next" at bounding box center [1430, 695] width 27 height 12
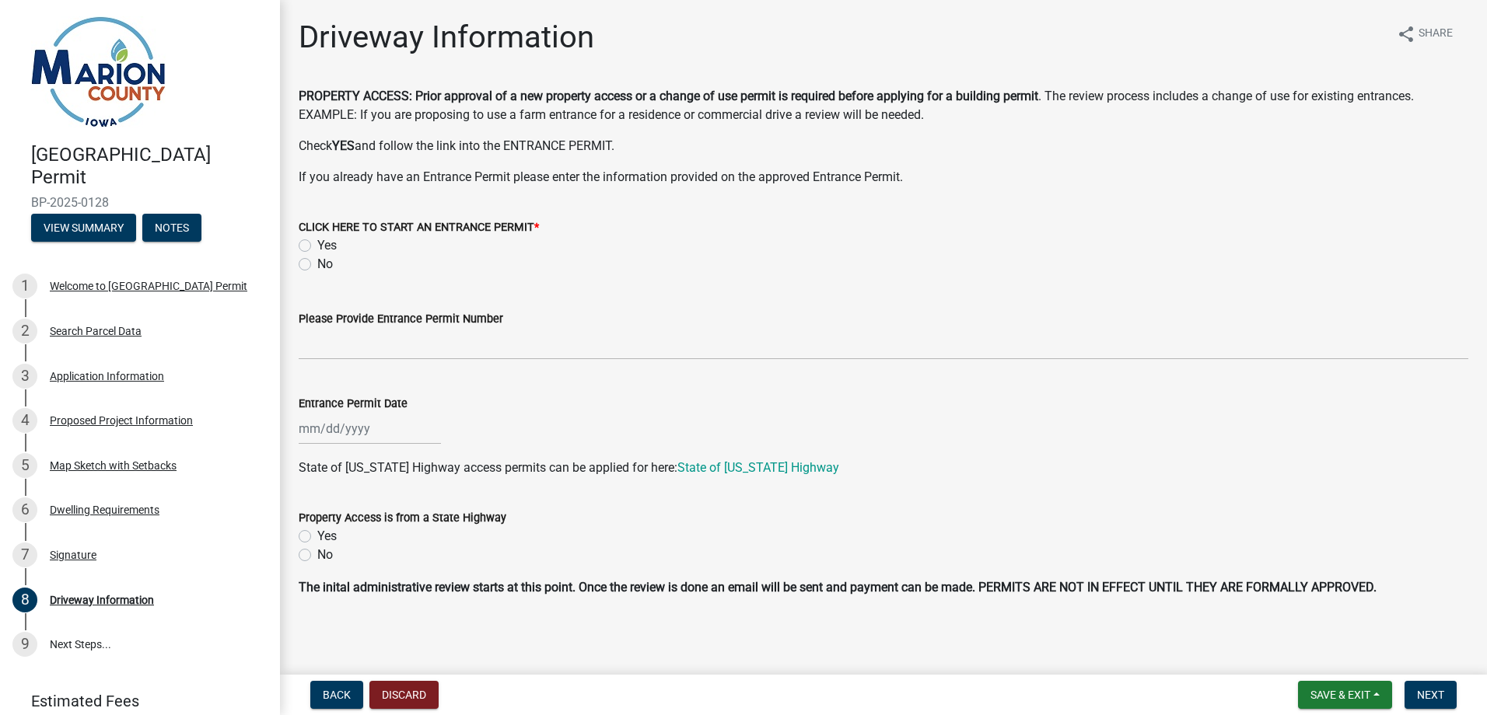
scroll to position [2, 0]
click at [317, 263] on label "No" at bounding box center [325, 262] width 16 height 19
click at [317, 263] on input "No" at bounding box center [322, 258] width 10 height 10
radio input "true"
drag, startPoint x: 304, startPoint y: 549, endPoint x: 315, endPoint y: 551, distance: 11.1
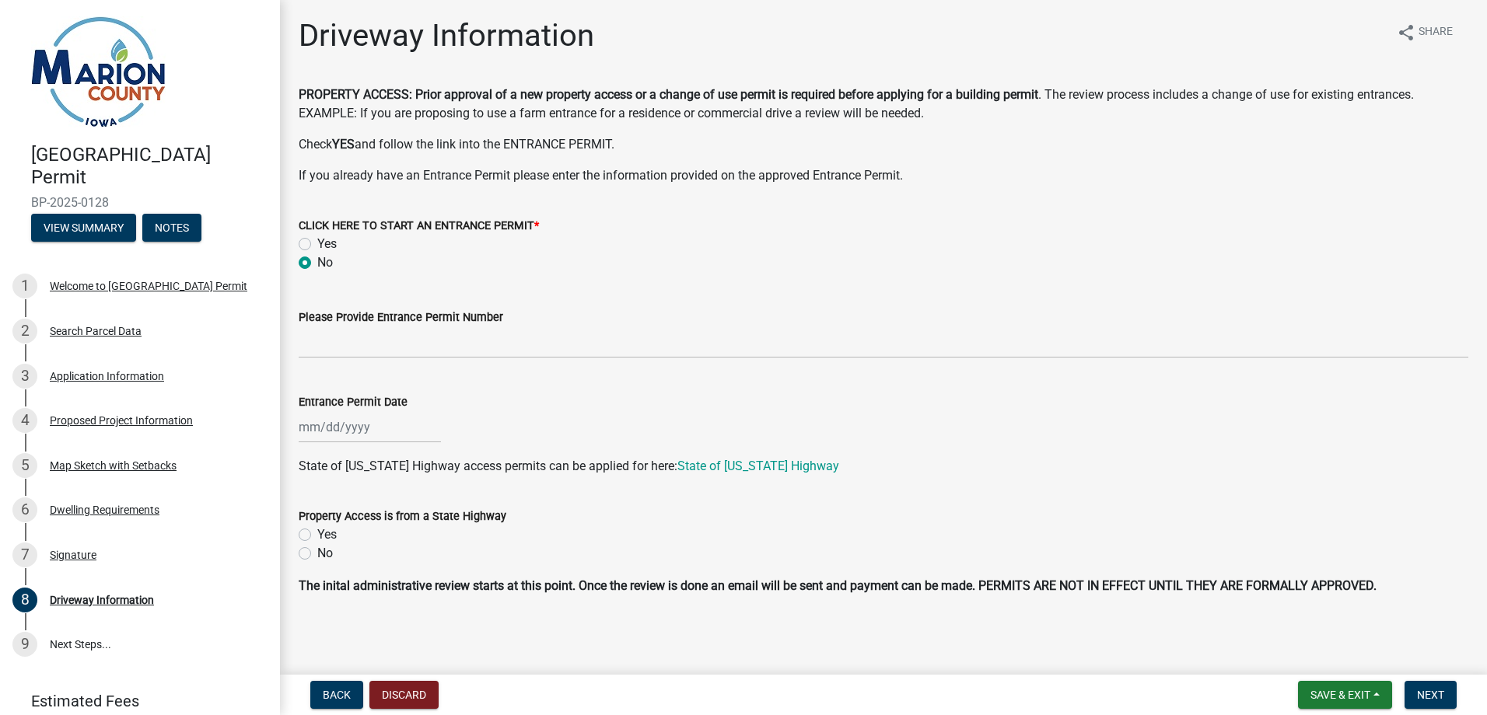
click at [317, 549] on label "No" at bounding box center [325, 553] width 16 height 19
click at [317, 549] on input "No" at bounding box center [322, 549] width 10 height 10
radio input "true"
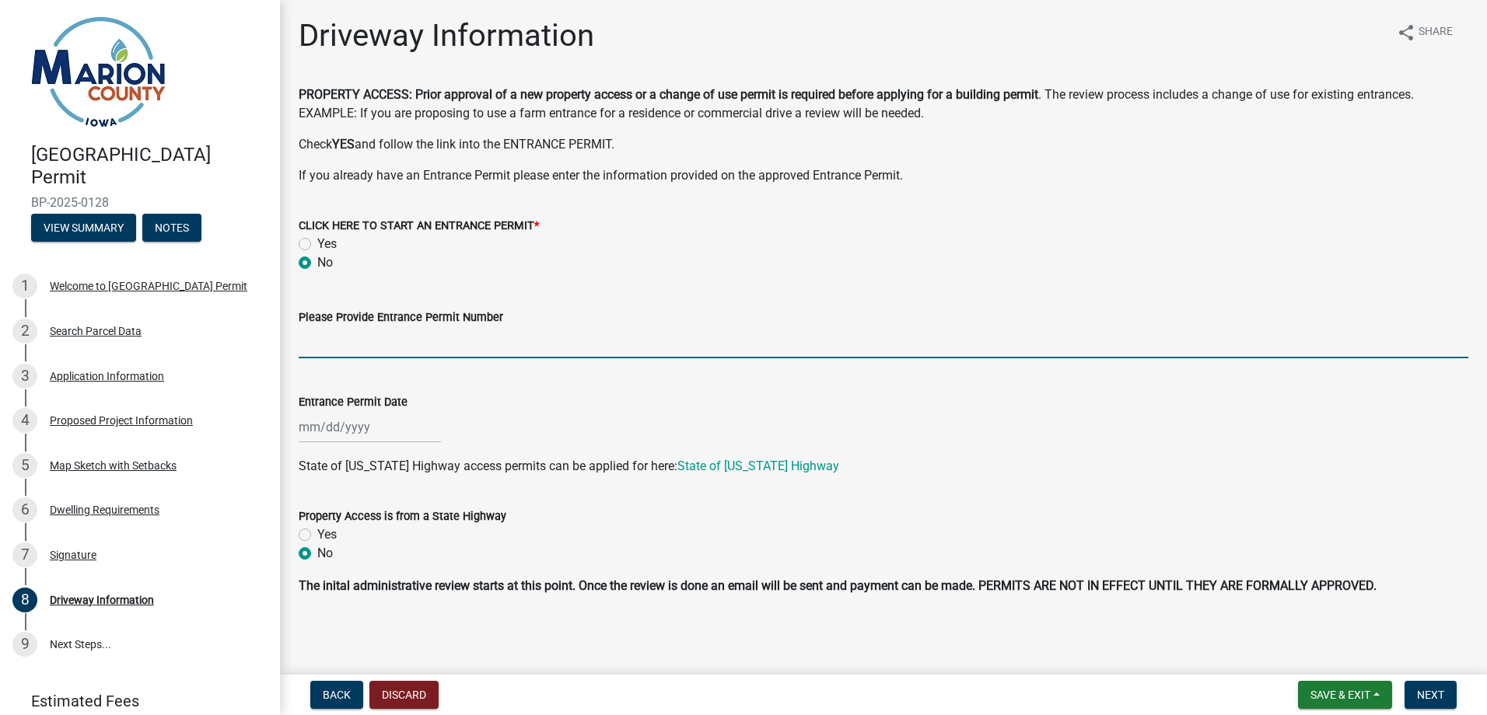
click at [357, 347] on input "Please Provide Entrance Permit Number" at bounding box center [883, 343] width 1169 height 32
click at [1428, 690] on span "Next" at bounding box center [1430, 695] width 27 height 12
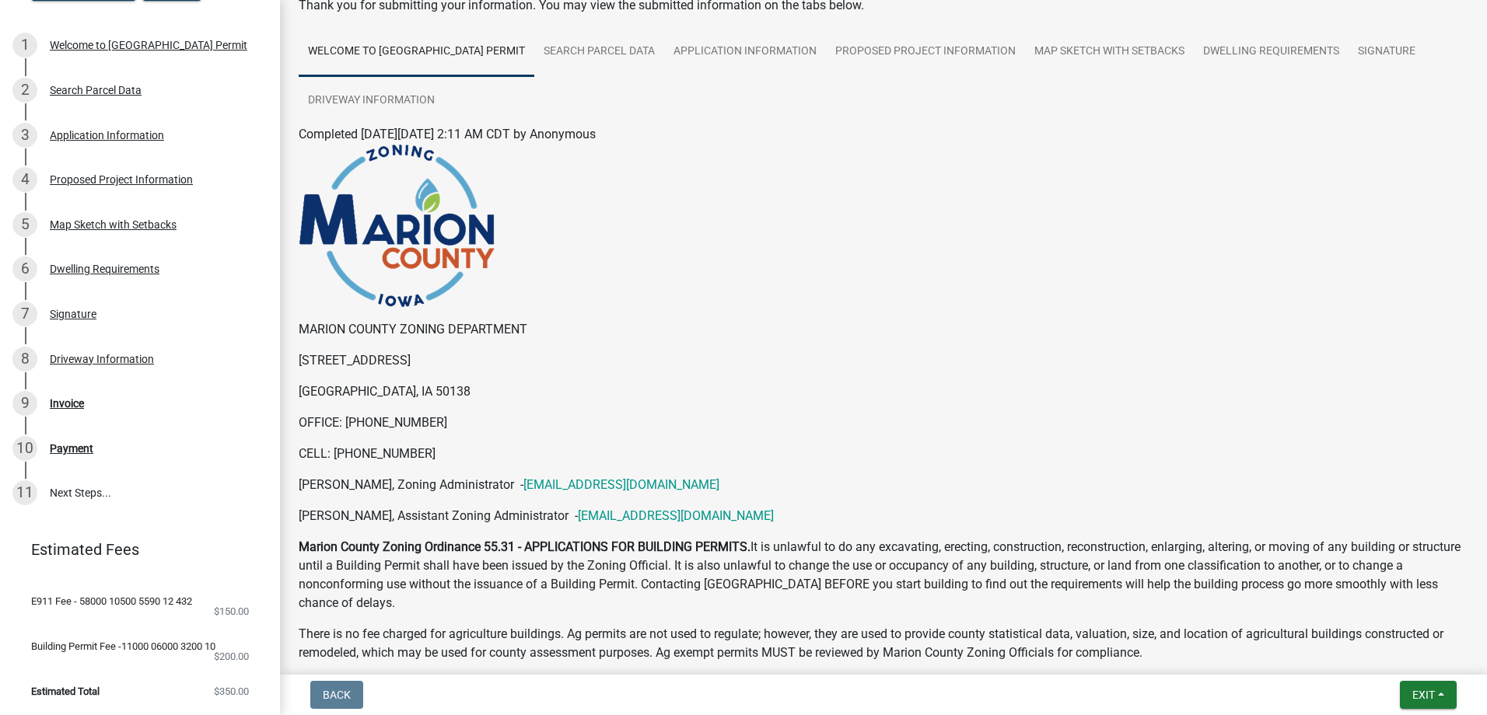
scroll to position [0, 0]
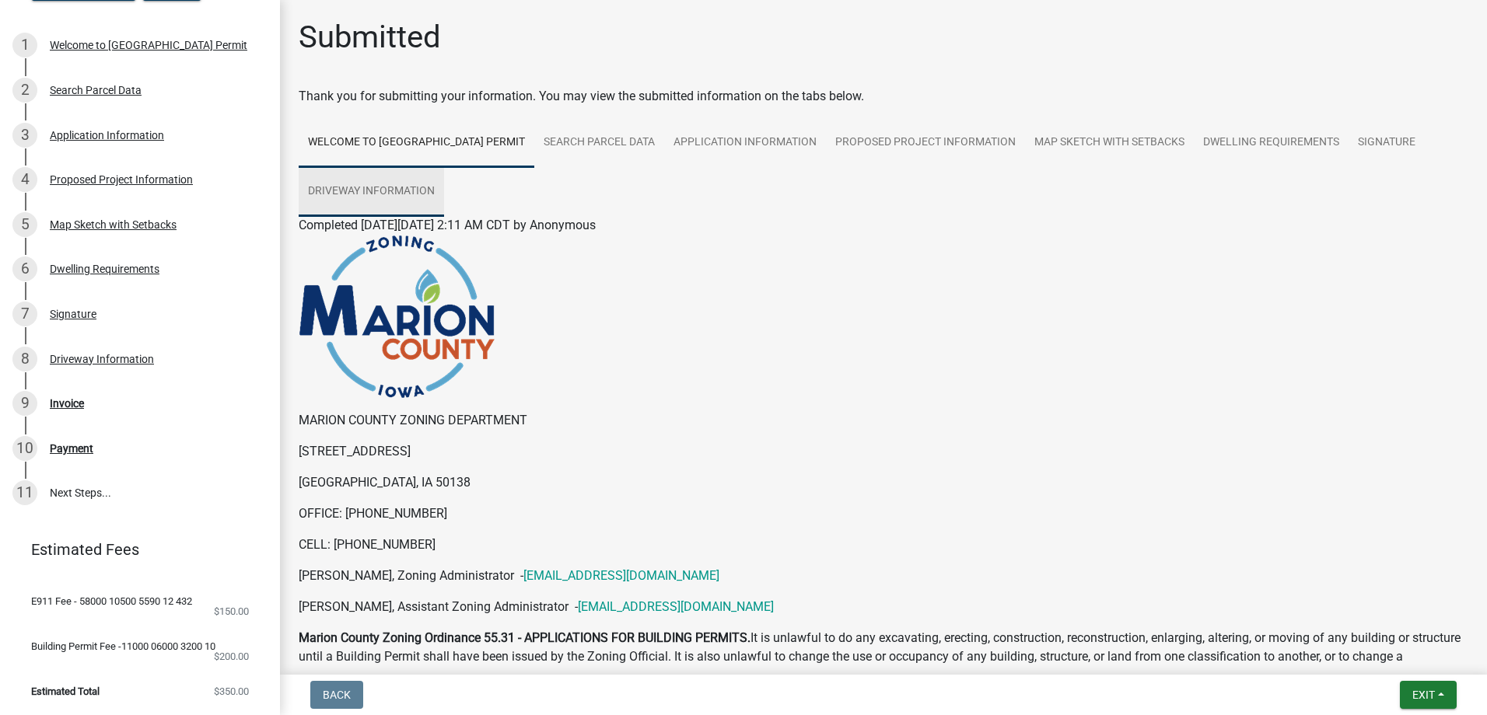
click at [444, 190] on link "Driveway Information" at bounding box center [371, 192] width 145 height 50
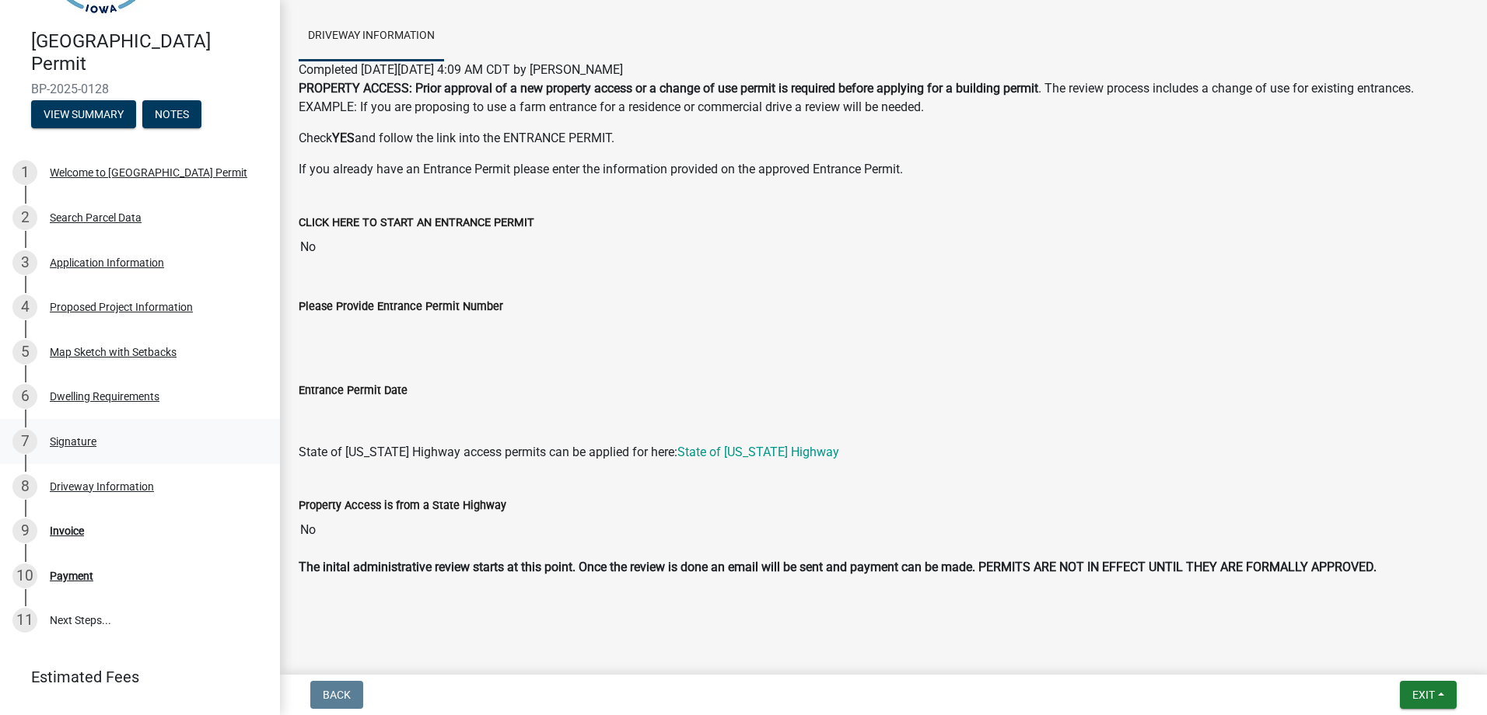
scroll to position [251, 0]
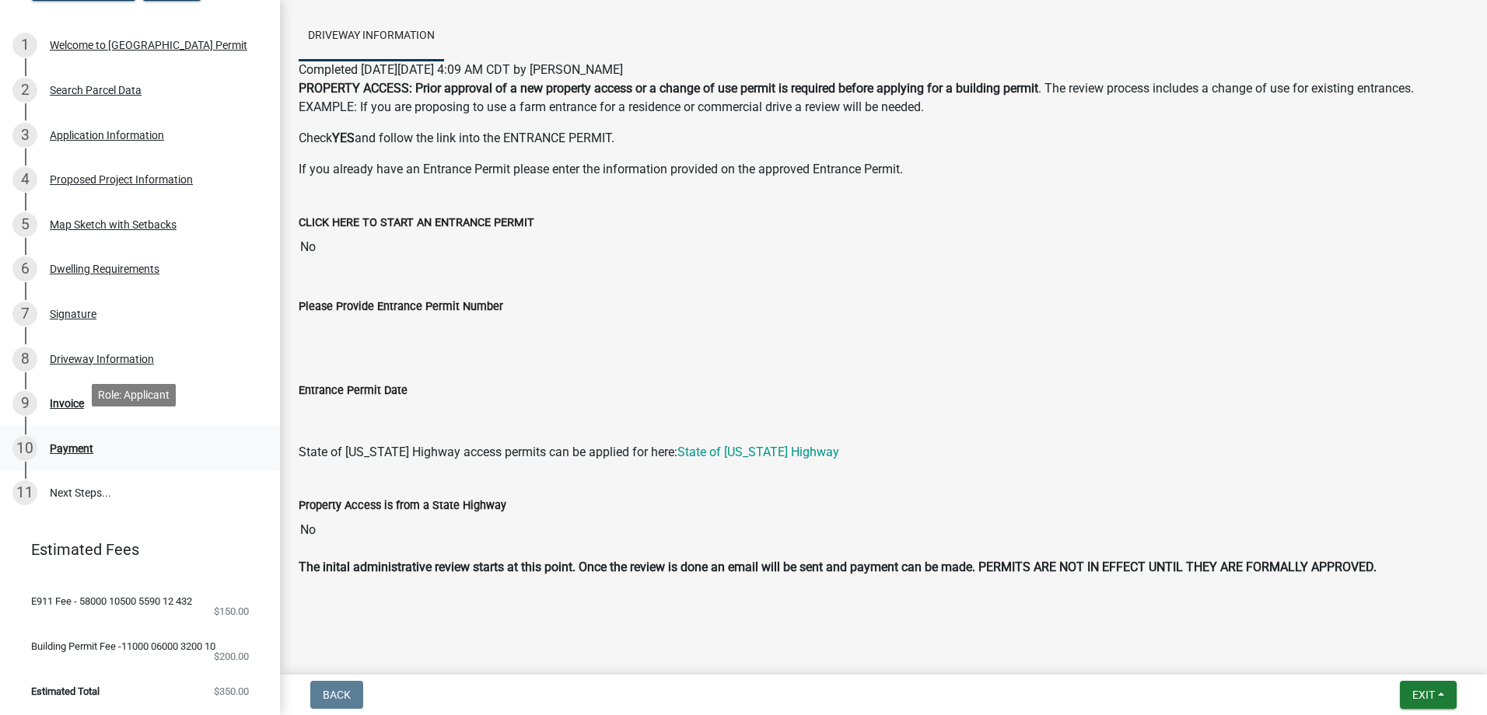
click at [68, 443] on div "Payment" at bounding box center [72, 448] width 44 height 11
click at [72, 398] on div "Invoice" at bounding box center [67, 403] width 34 height 11
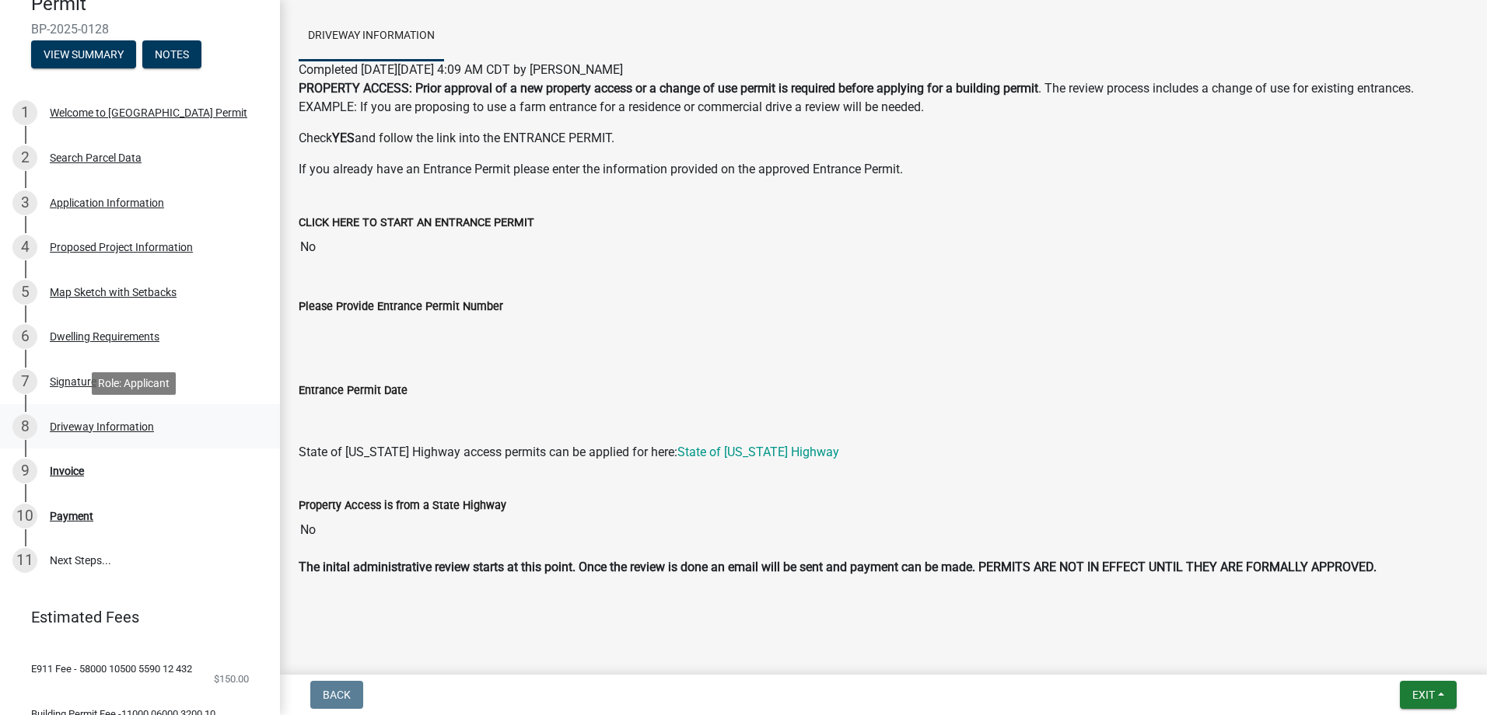
click at [74, 426] on div "Driveway Information" at bounding box center [102, 426] width 104 height 11
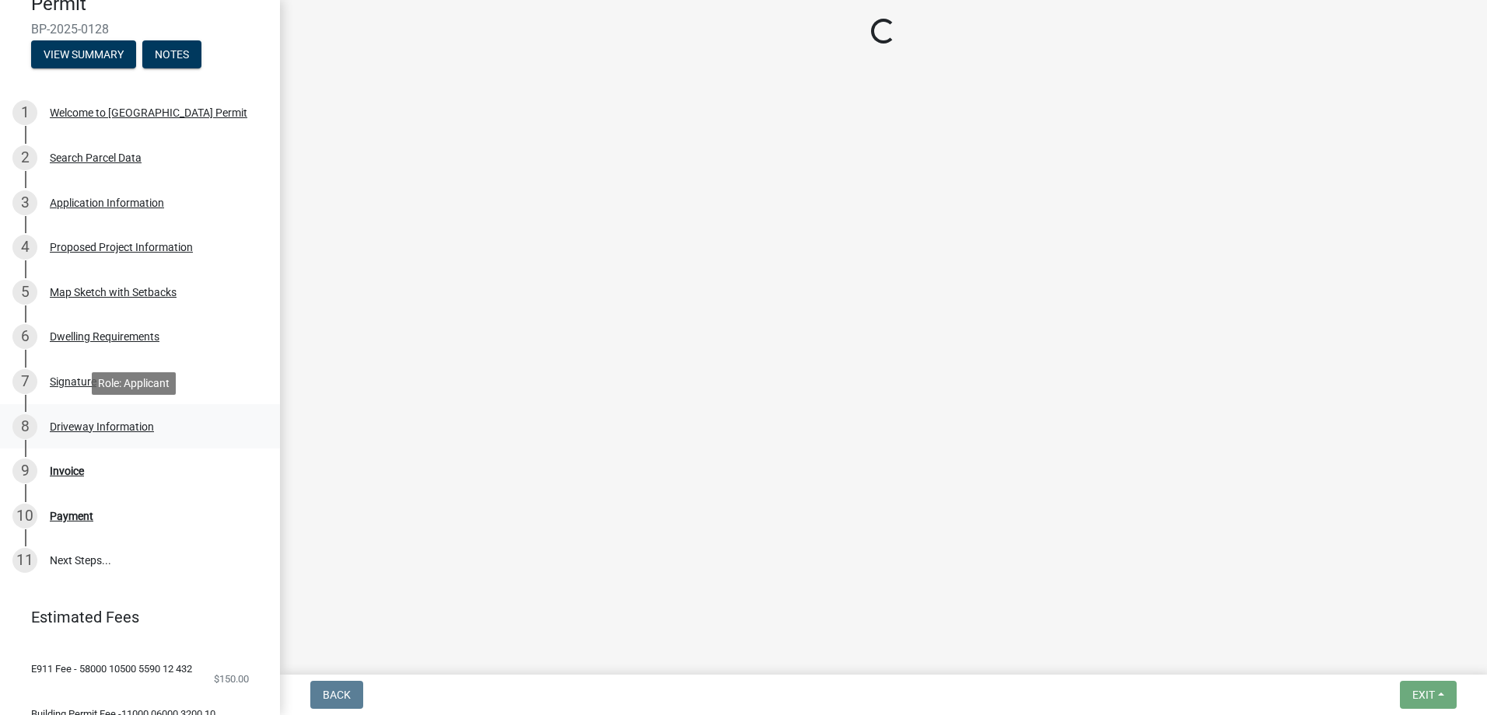
scroll to position [0, 0]
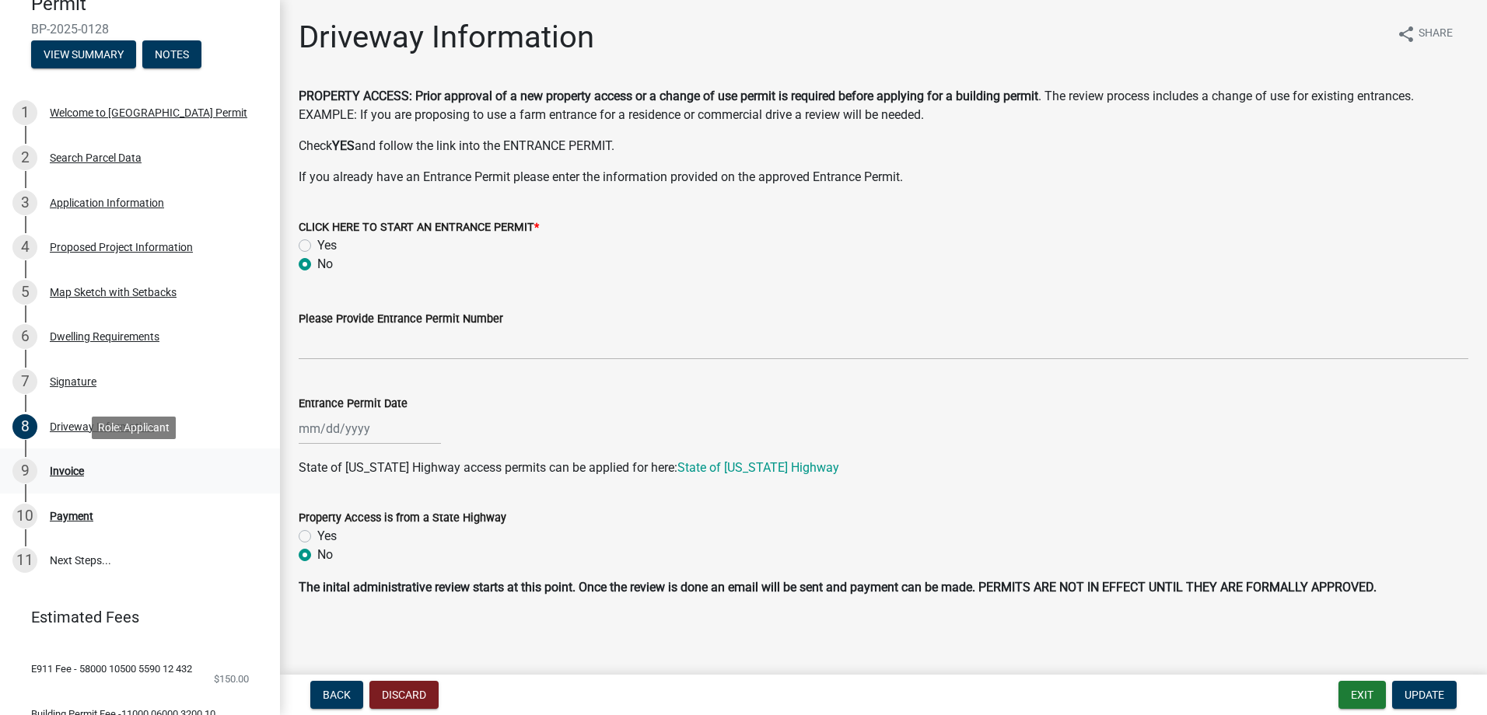
click at [70, 469] on div "Invoice" at bounding box center [67, 471] width 34 height 11
click at [68, 513] on div "Payment" at bounding box center [72, 516] width 44 height 11
click at [72, 554] on link "11 Next Steps..." at bounding box center [140, 561] width 280 height 45
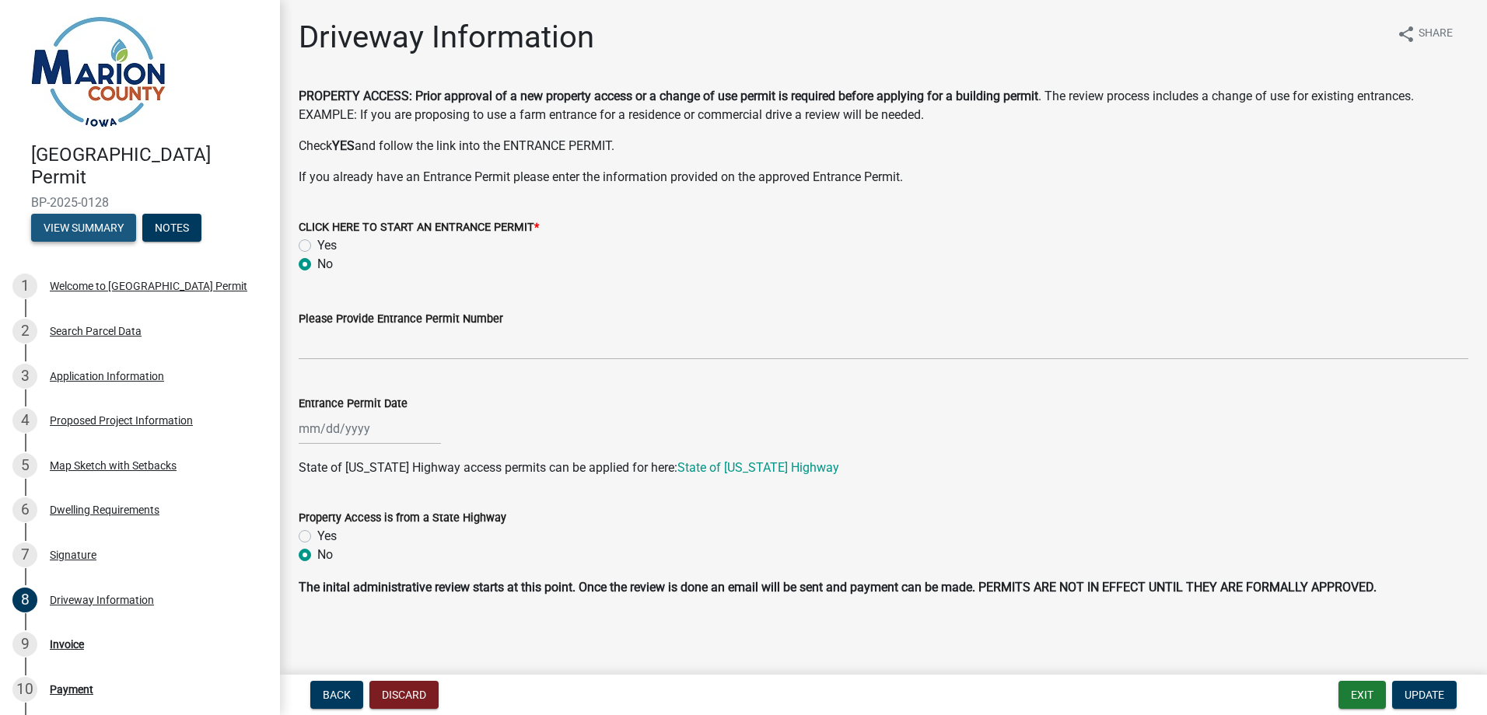
click at [97, 233] on button "View Summary" at bounding box center [83, 228] width 105 height 28
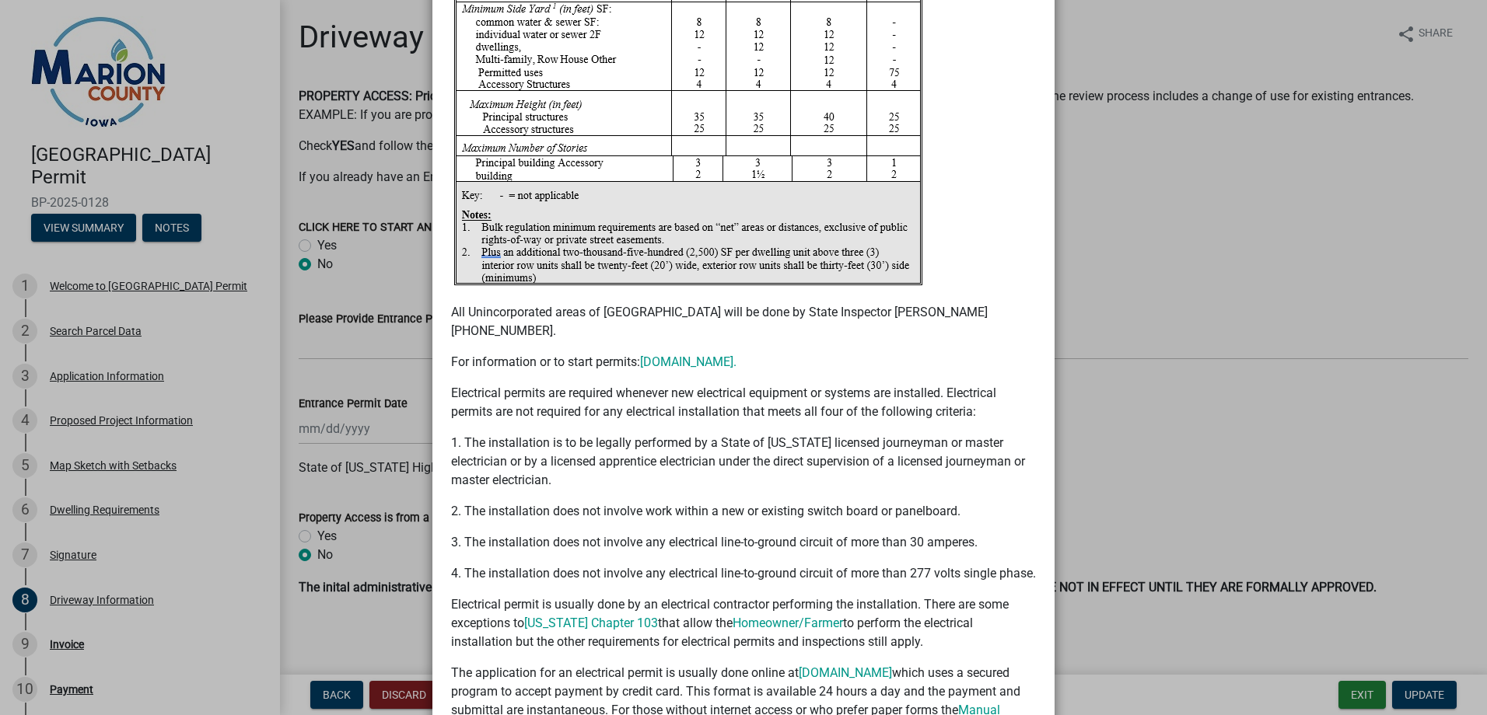
scroll to position [3396, 0]
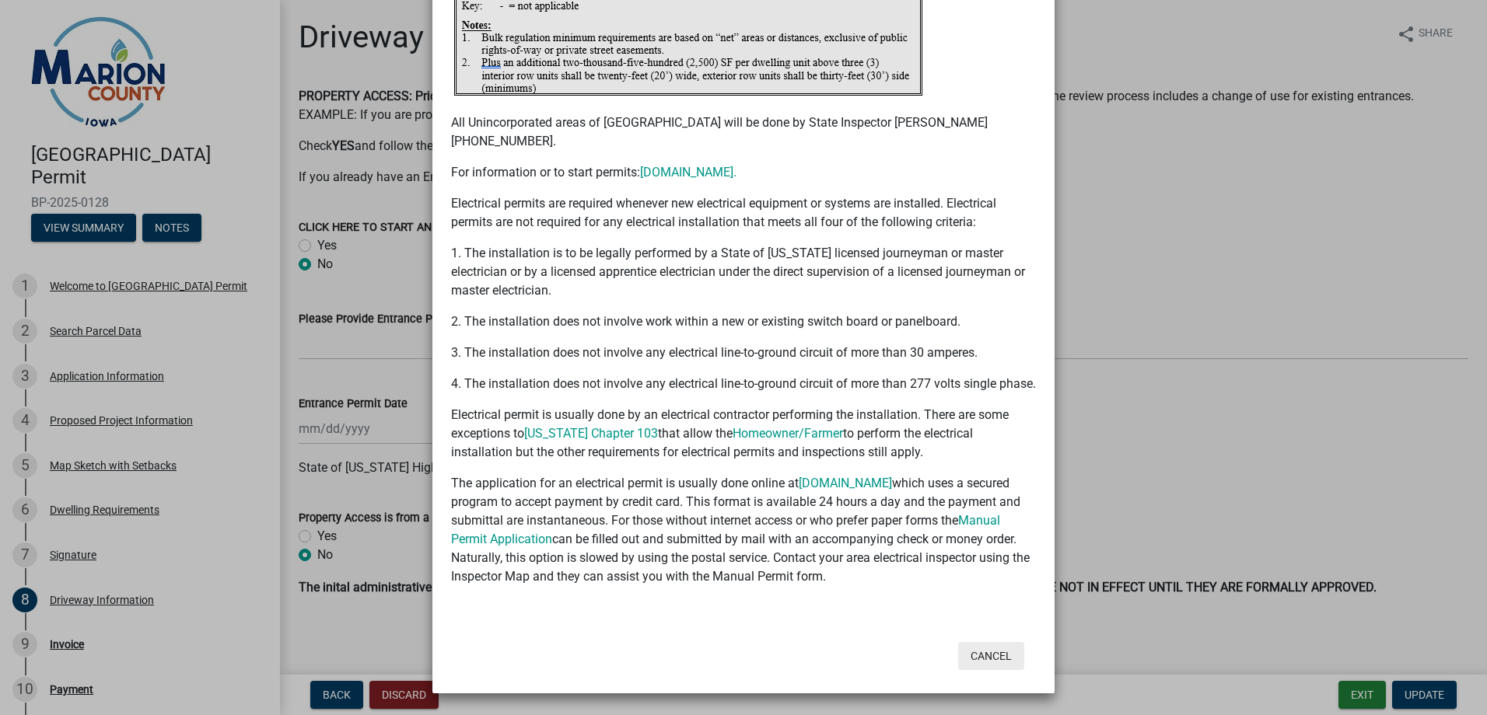
click at [980, 660] on button "Cancel" at bounding box center [991, 656] width 66 height 28
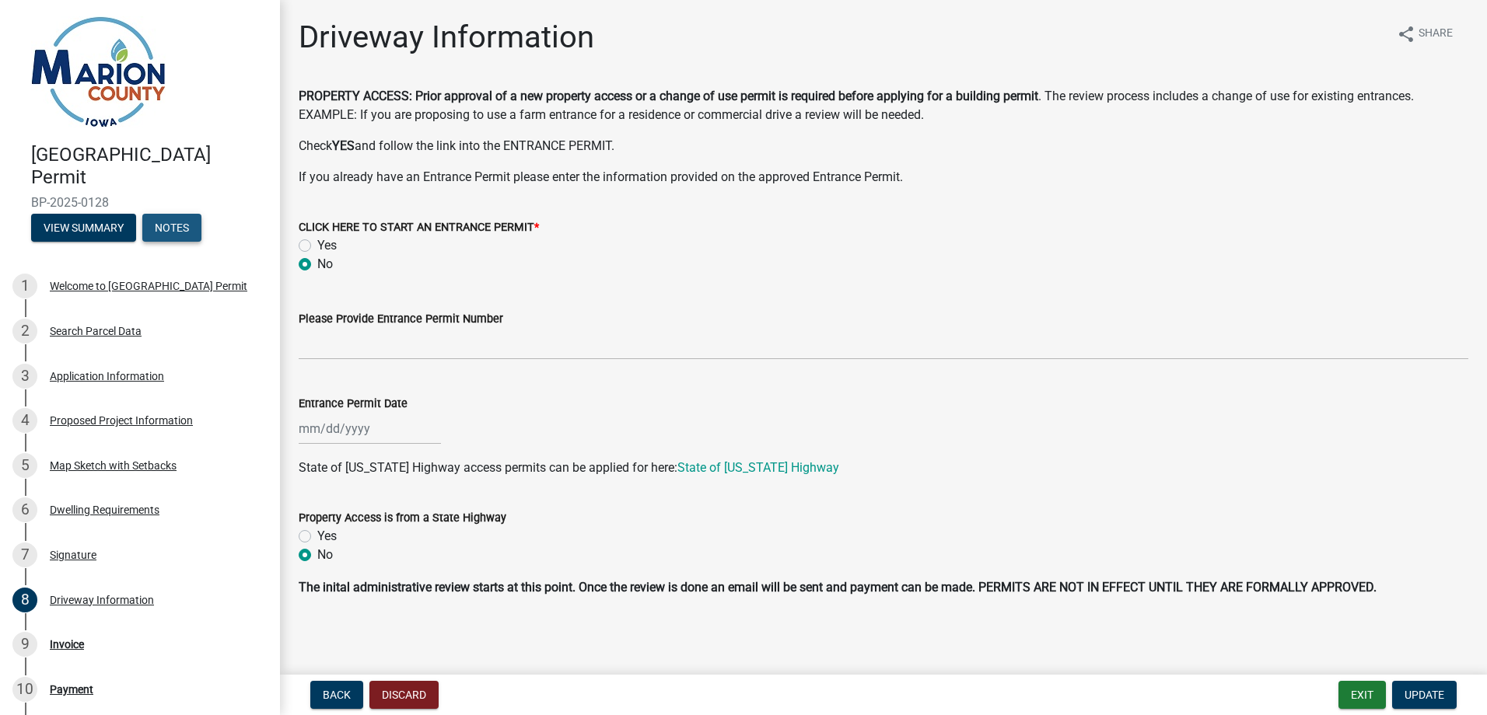
click at [174, 222] on button "Notes" at bounding box center [171, 228] width 59 height 28
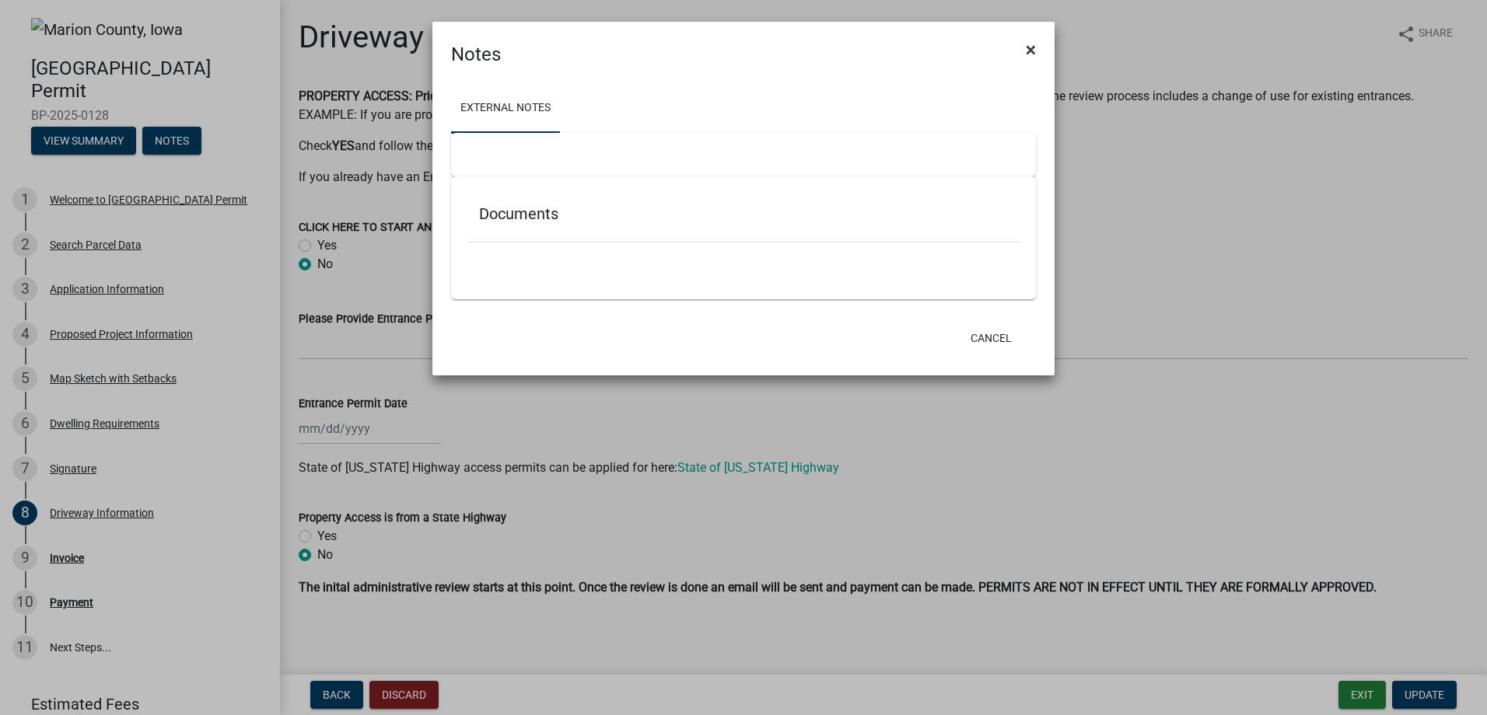
click at [1030, 47] on span "×" at bounding box center [1031, 50] width 10 height 22
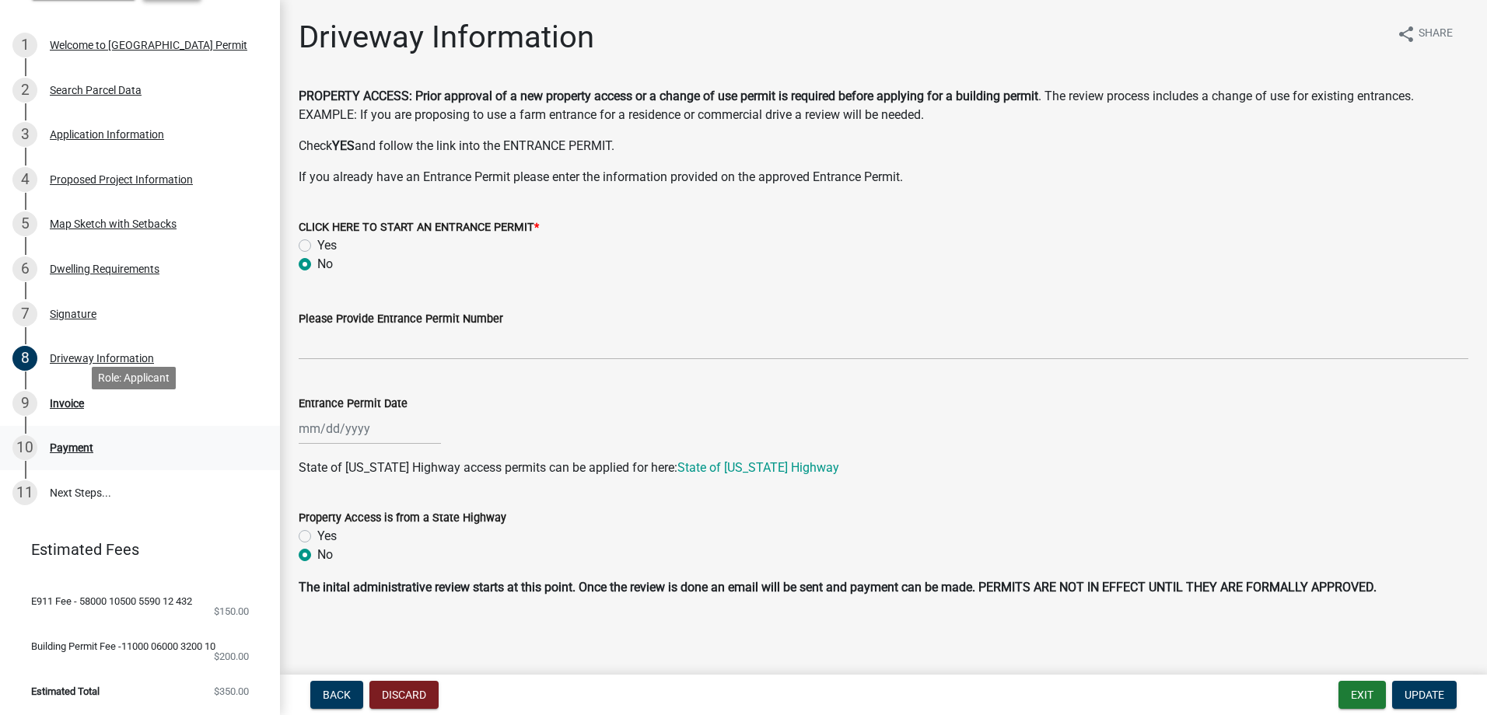
scroll to position [165, 0]
click at [70, 398] on div "Invoice" at bounding box center [67, 403] width 34 height 11
click at [317, 244] on label "Yes" at bounding box center [326, 244] width 19 height 19
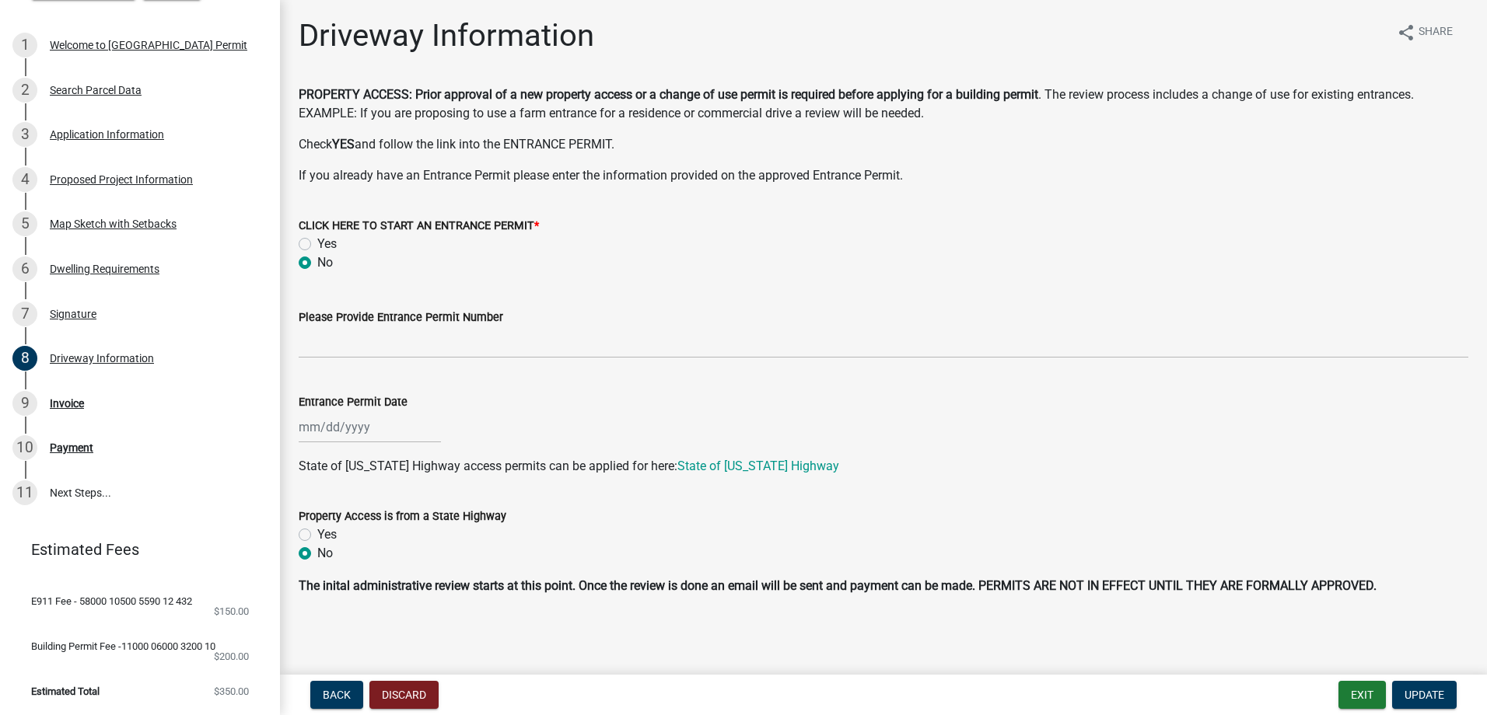
click at [317, 244] on input "Yes" at bounding box center [322, 240] width 10 height 10
radio input "true"
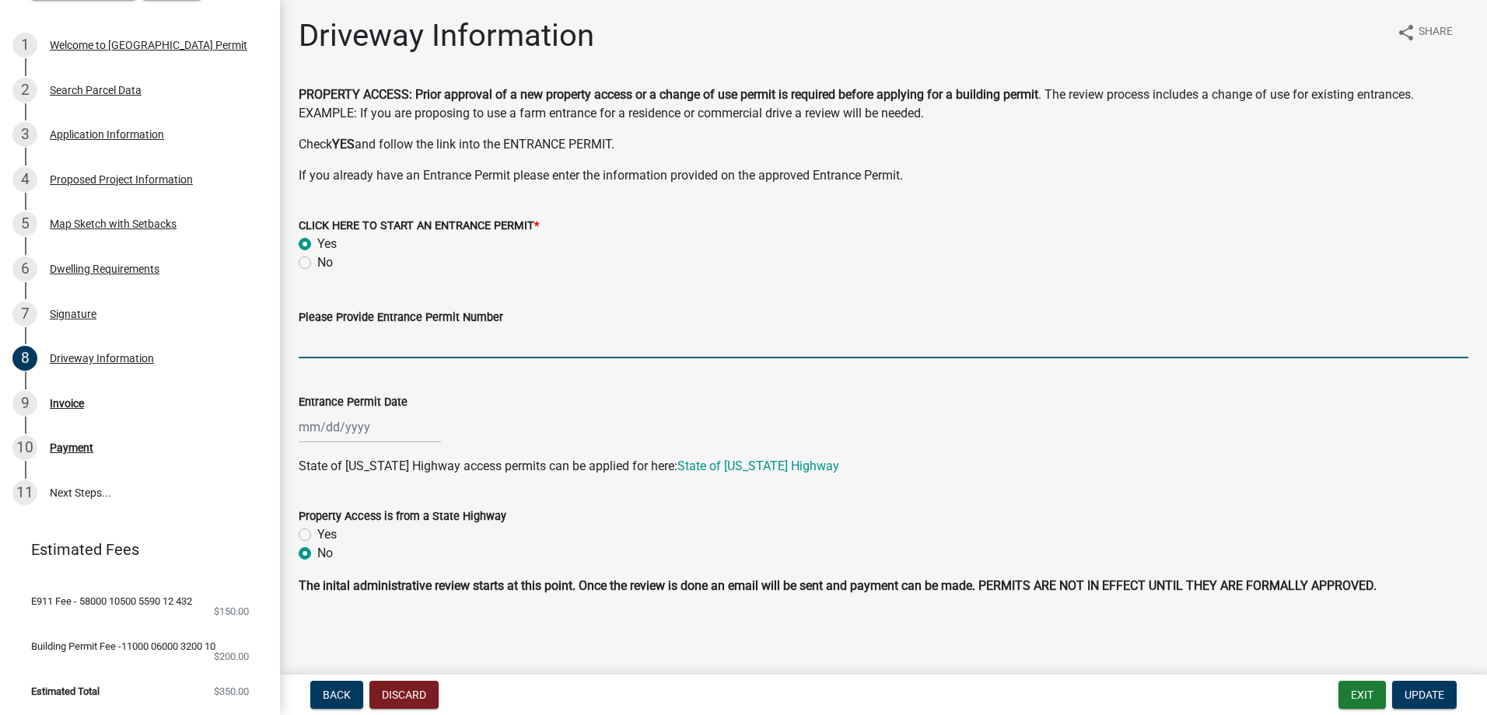
click at [369, 348] on input "Please Provide Entrance Permit Number" at bounding box center [883, 343] width 1169 height 32
click at [495, 345] on input "[PERSON_NAME] inspected driveway and said he would call the zoning office" at bounding box center [883, 343] width 1169 height 32
type input "[PERSON_NAME] inspected driveway [DATE] and said he would call the zoning office"
click at [1423, 694] on span "Update" at bounding box center [1424, 695] width 40 height 12
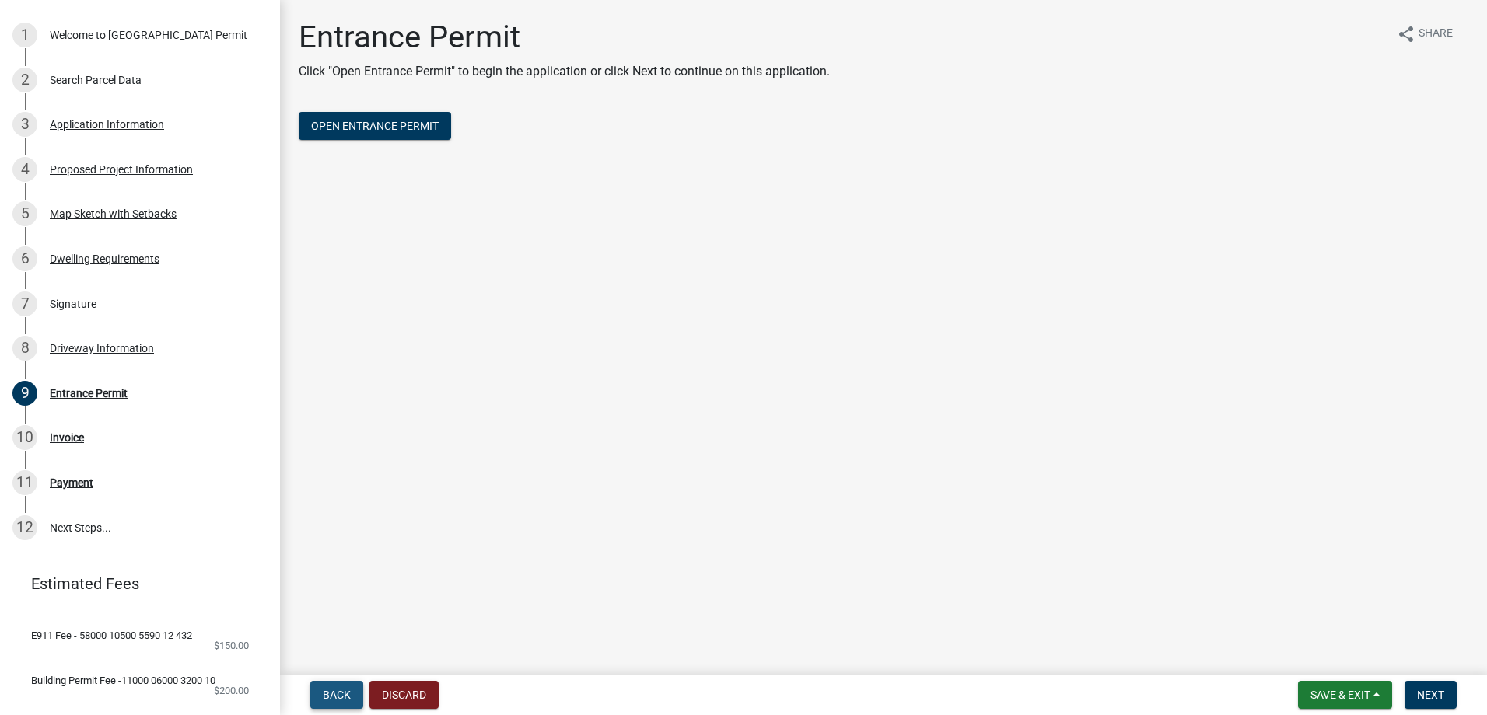
click at [343, 690] on span "Back" at bounding box center [337, 695] width 28 height 12
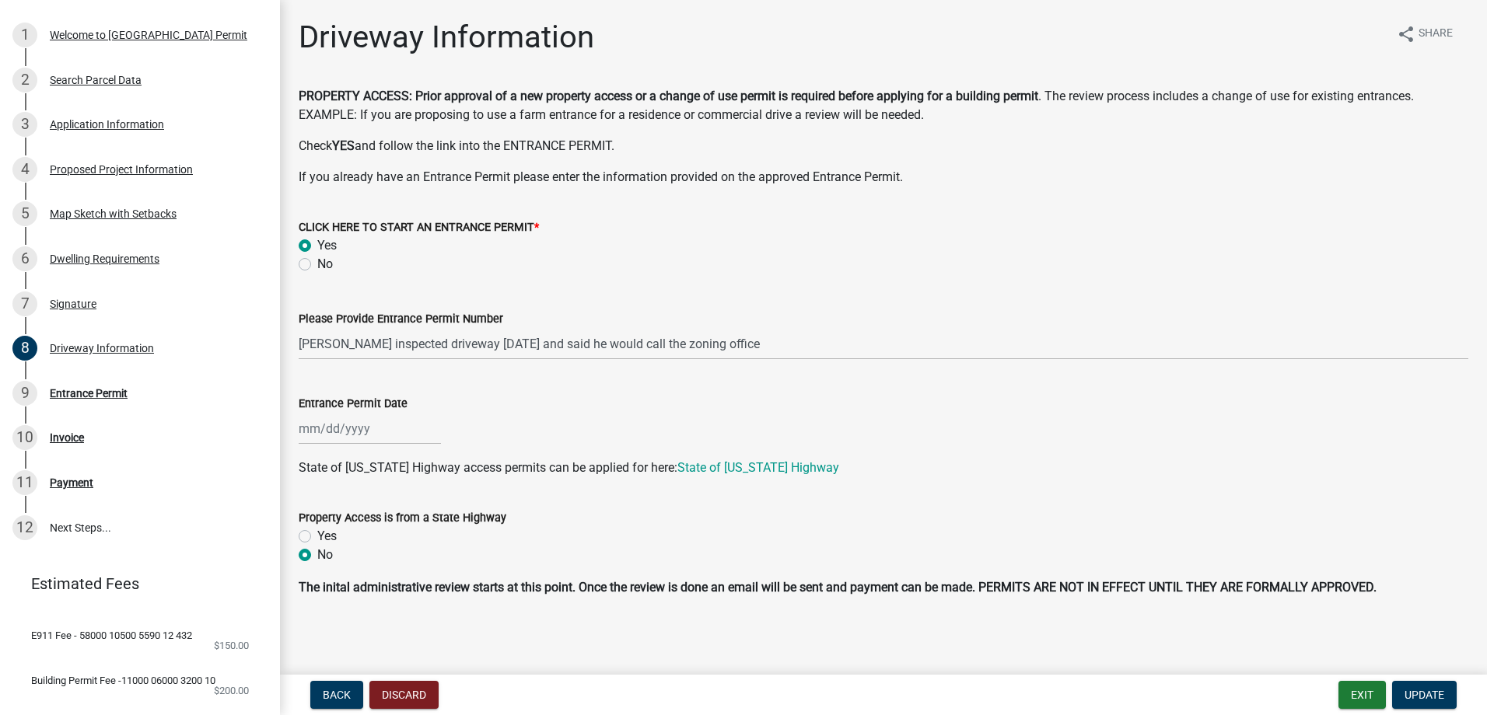
click at [317, 268] on label "No" at bounding box center [325, 264] width 16 height 19
click at [317, 265] on input "No" at bounding box center [322, 260] width 10 height 10
radio input "true"
click at [1404, 689] on span "Update" at bounding box center [1424, 695] width 40 height 12
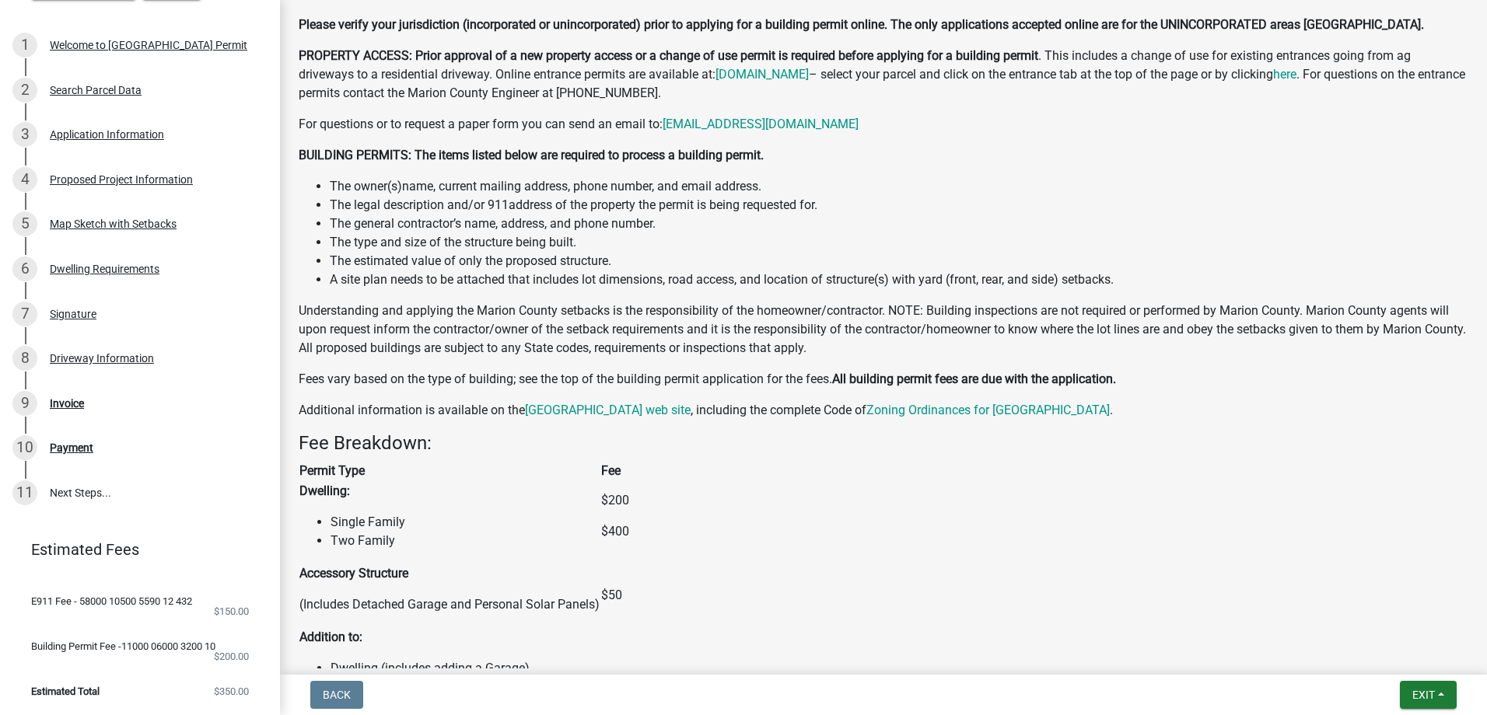
scroll to position [778, 0]
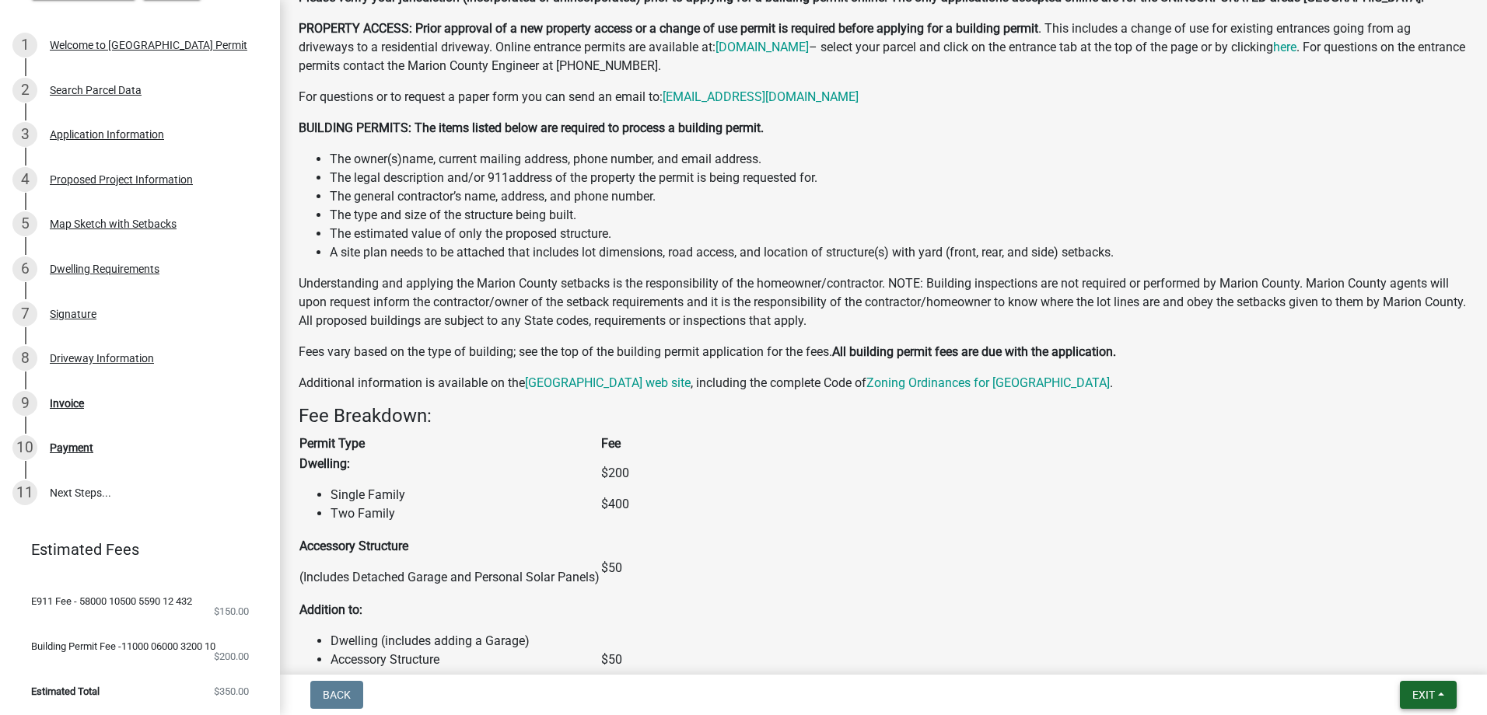
click at [1446, 688] on button "Exit" at bounding box center [1428, 695] width 57 height 28
click at [1040, 482] on figure "Permit Type Fee Dwelling: Single Family Two Family $200 $400 Accessory Structur…" at bounding box center [883, 607] width 1169 height 347
click at [67, 690] on span "Estimated Total" at bounding box center [65, 692] width 68 height 10
click at [56, 688] on span "Estimated Total" at bounding box center [65, 692] width 68 height 10
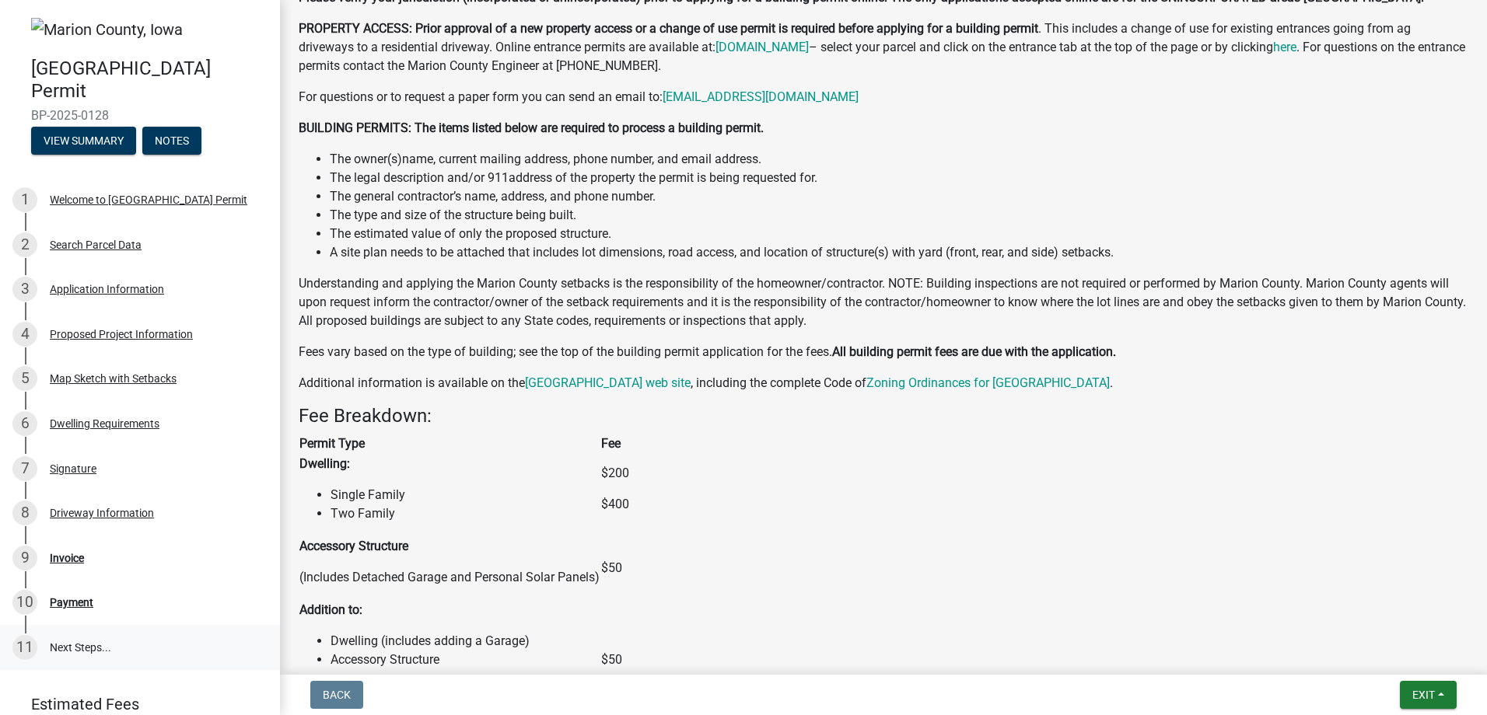
scroll to position [165, 0]
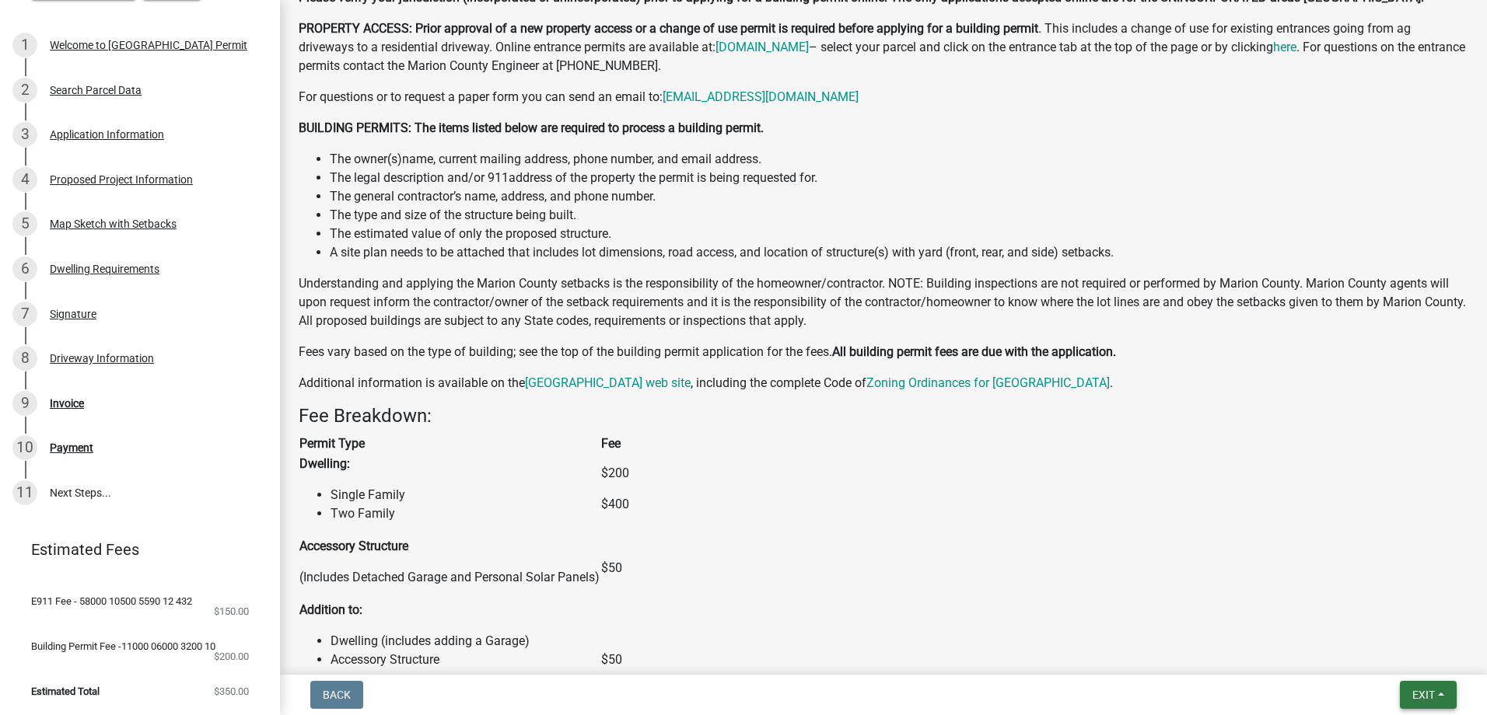
click at [1437, 697] on button "Exit" at bounding box center [1428, 695] width 57 height 28
click at [1398, 655] on button "Save & Exit" at bounding box center [1394, 654] width 124 height 37
